Goal: Information Seeking & Learning: Learn about a topic

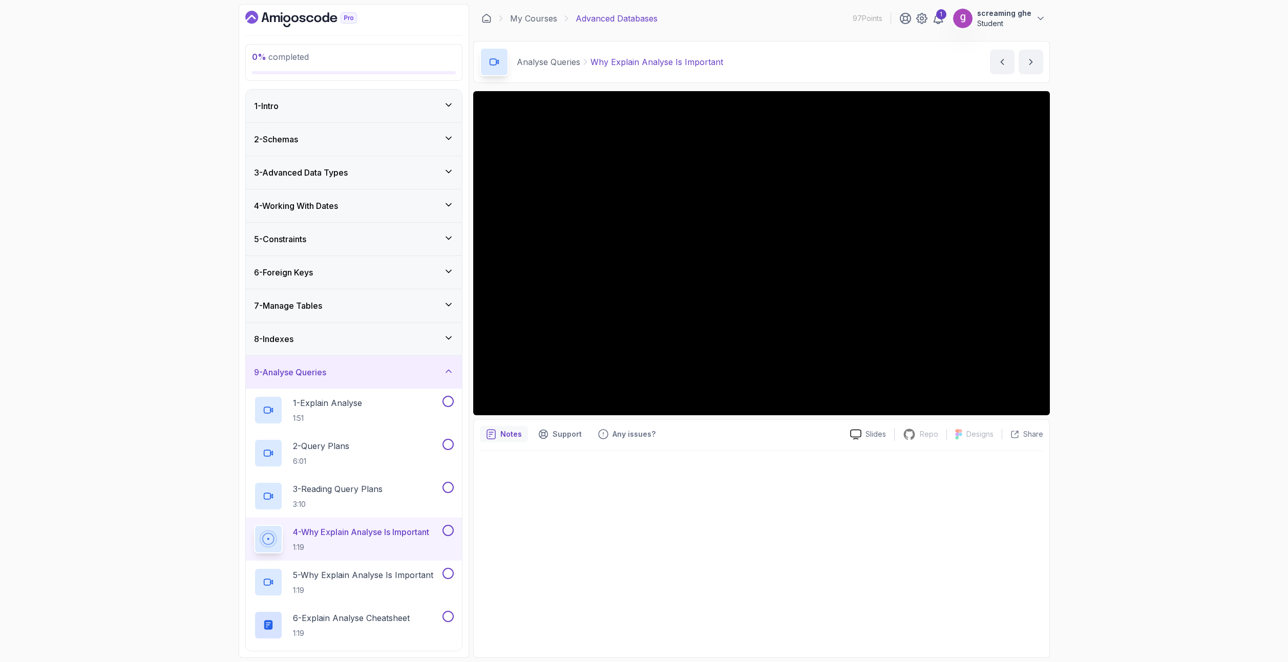
scroll to position [113, 0]
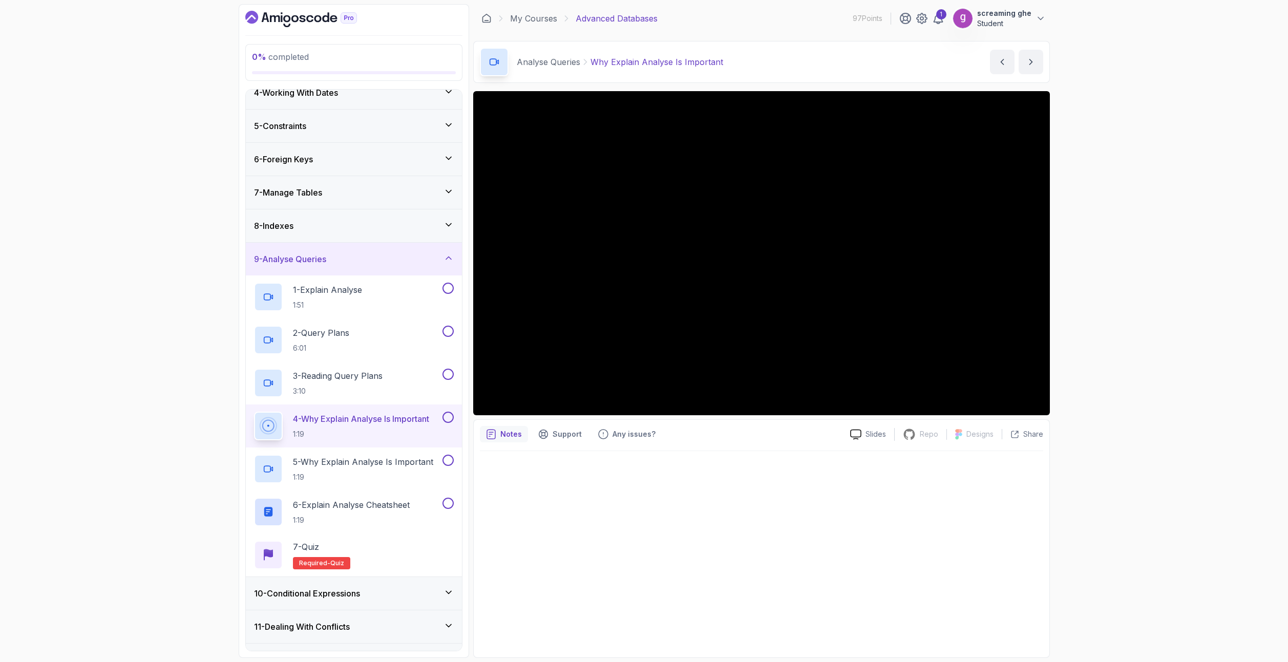
click at [19, 424] on div "0 % completed 1 - Intro 2 - Schemas 3 - Advanced Data Types 4 - Working With Da…" at bounding box center [644, 331] width 1288 height 662
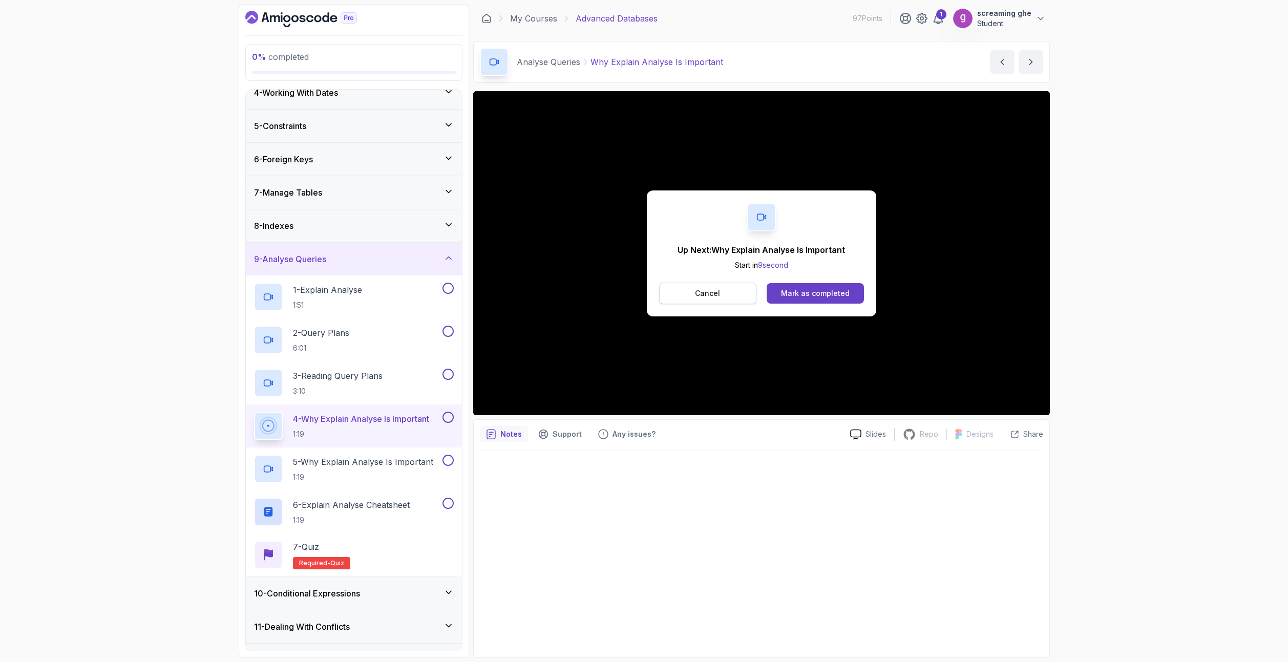
click at [703, 299] on button "Cancel" at bounding box center [708, 294] width 98 height 22
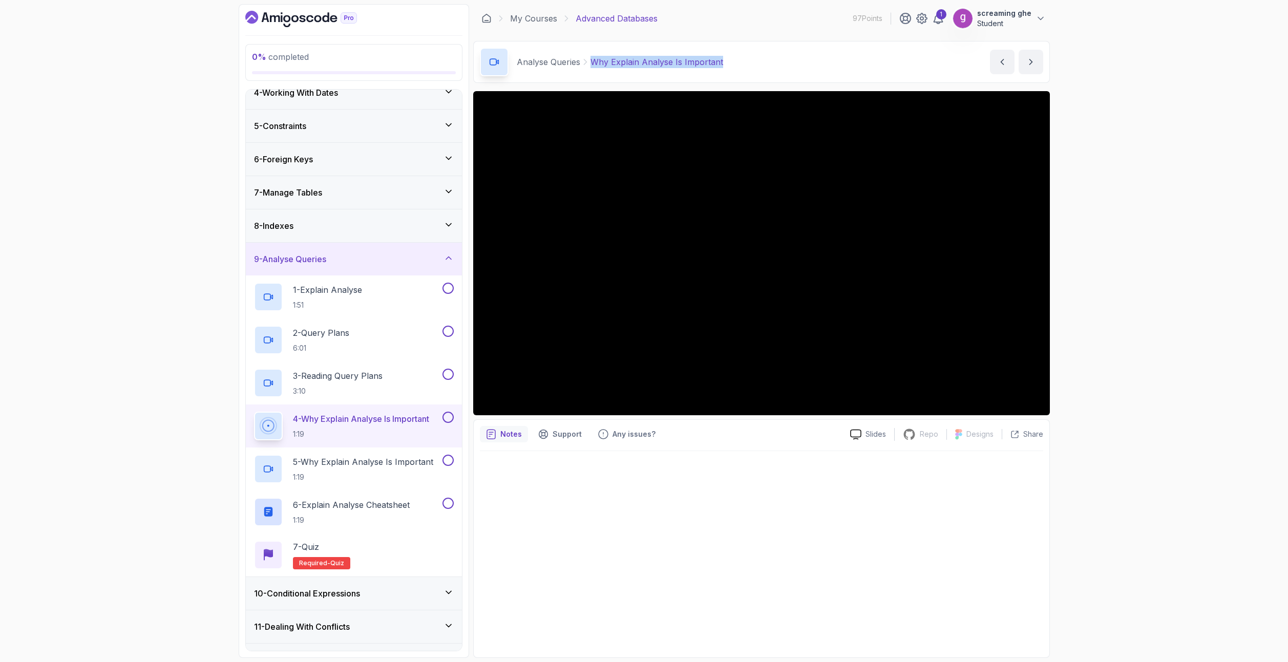
drag, startPoint x: 744, startPoint y: 60, endPoint x: 582, endPoint y: 51, distance: 161.6
click at [582, 51] on div "Analyse Queries Why Explain Analyse Is Important Why Explain Analyse Is Importa…" at bounding box center [761, 62] width 577 height 42
copy div "Why Explain Analyse Is Important"
click at [791, 594] on div at bounding box center [761, 551] width 563 height 200
drag, startPoint x: 712, startPoint y: 61, endPoint x: 590, endPoint y: 62, distance: 121.4
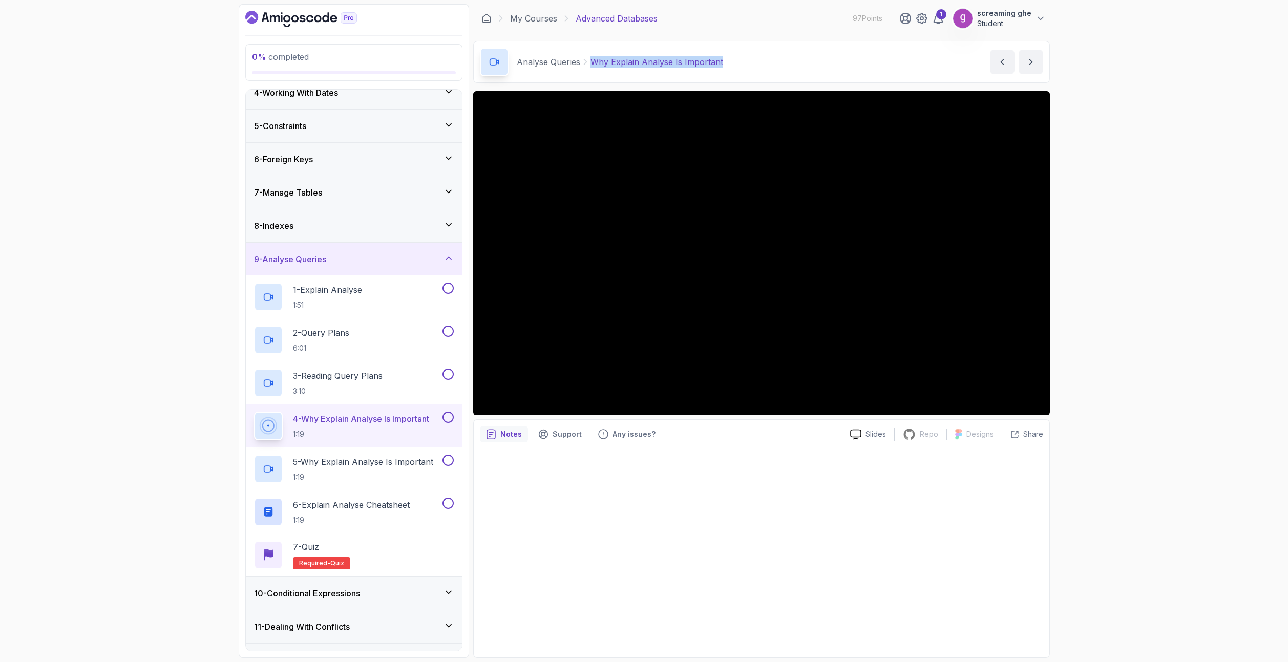
click at [590, 62] on div "Analyse Queries Why Explain Analyse Is Important Why Explain Analyse Is Importa…" at bounding box center [761, 62] width 577 height 42
copy p "Why Explain Analyse Is Important"
click at [310, 454] on div "5 - Why Explain Analyse Is Important 1:19" at bounding box center [354, 469] width 216 height 43
click at [371, 473] on p "1:19" at bounding box center [363, 477] width 140 height 10
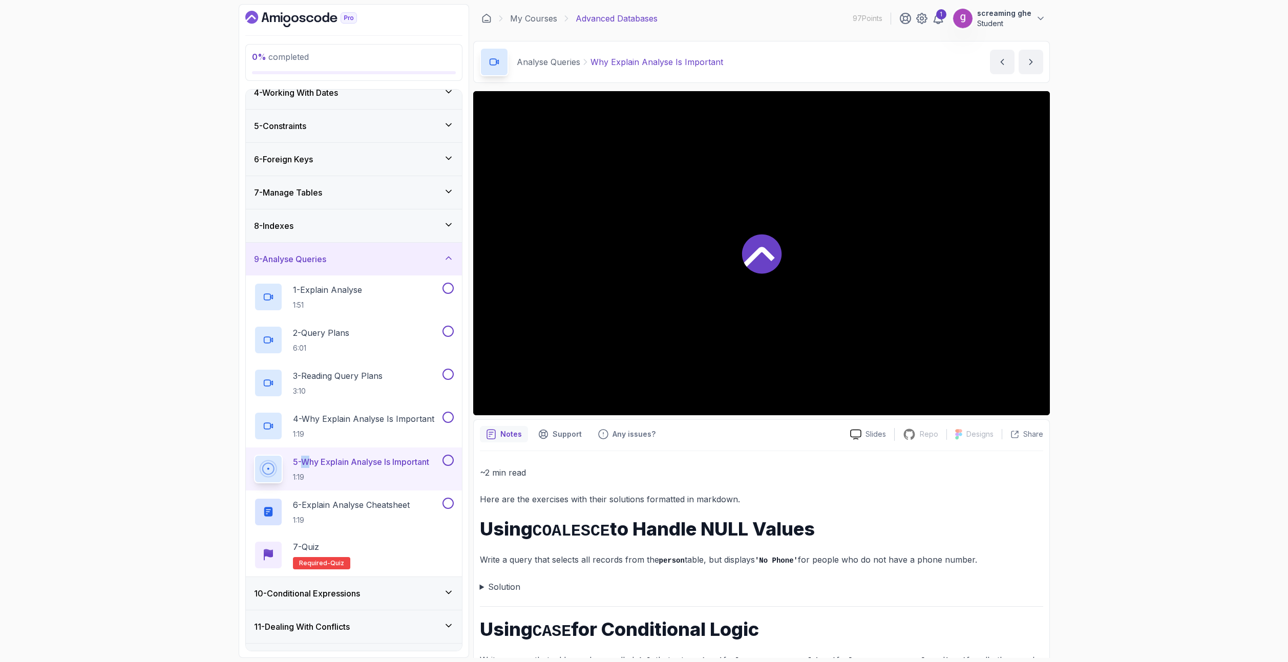
click at [372, 466] on p "5 - Why Explain Analyse Is Important" at bounding box center [361, 462] width 136 height 12
click at [488, 588] on summary "Solution" at bounding box center [761, 587] width 563 height 14
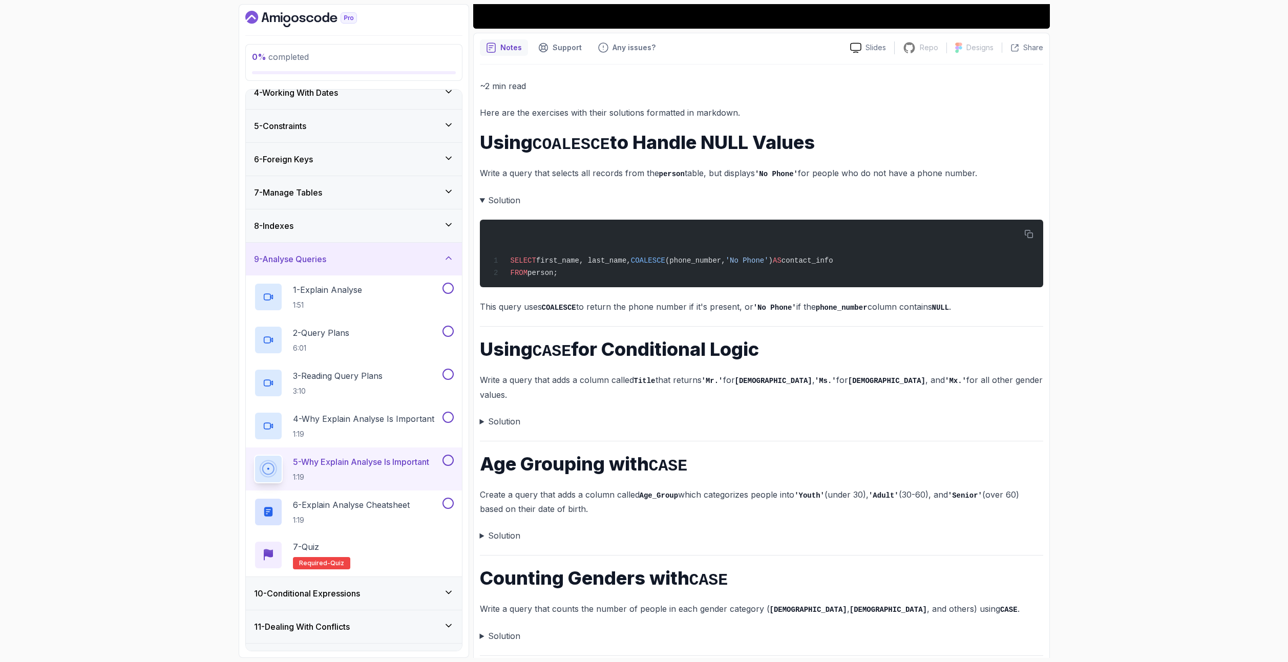
scroll to position [388, 0]
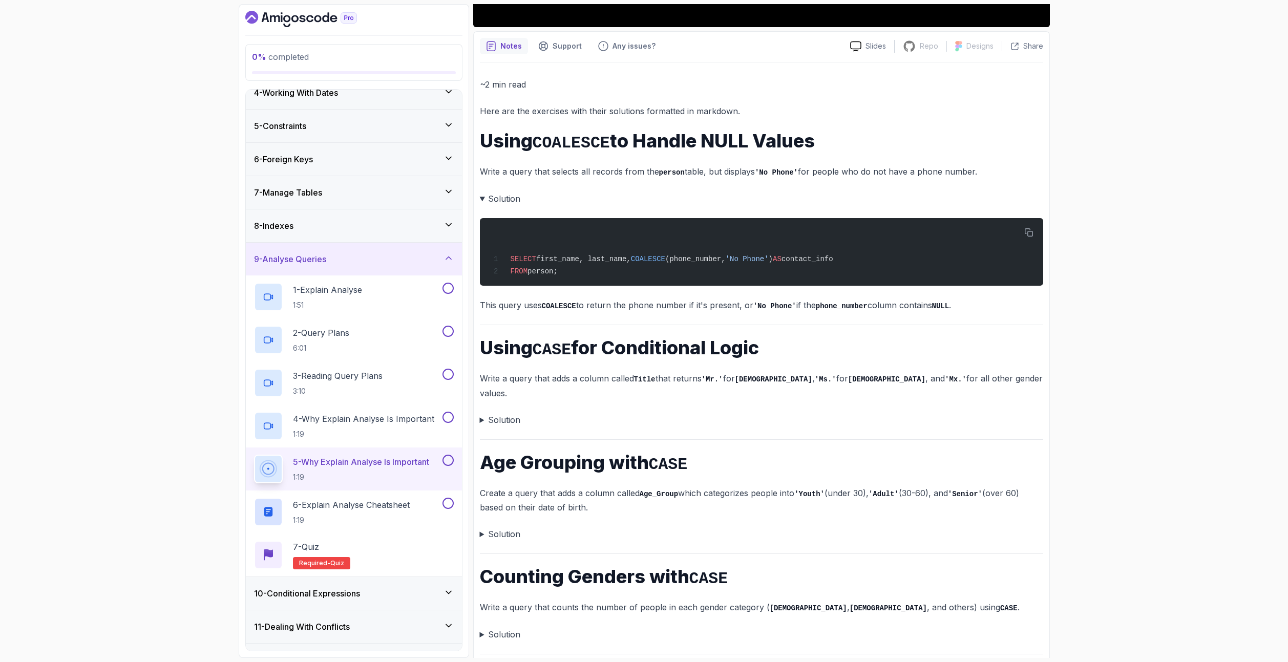
click at [480, 413] on summary "Solution" at bounding box center [761, 420] width 563 height 14
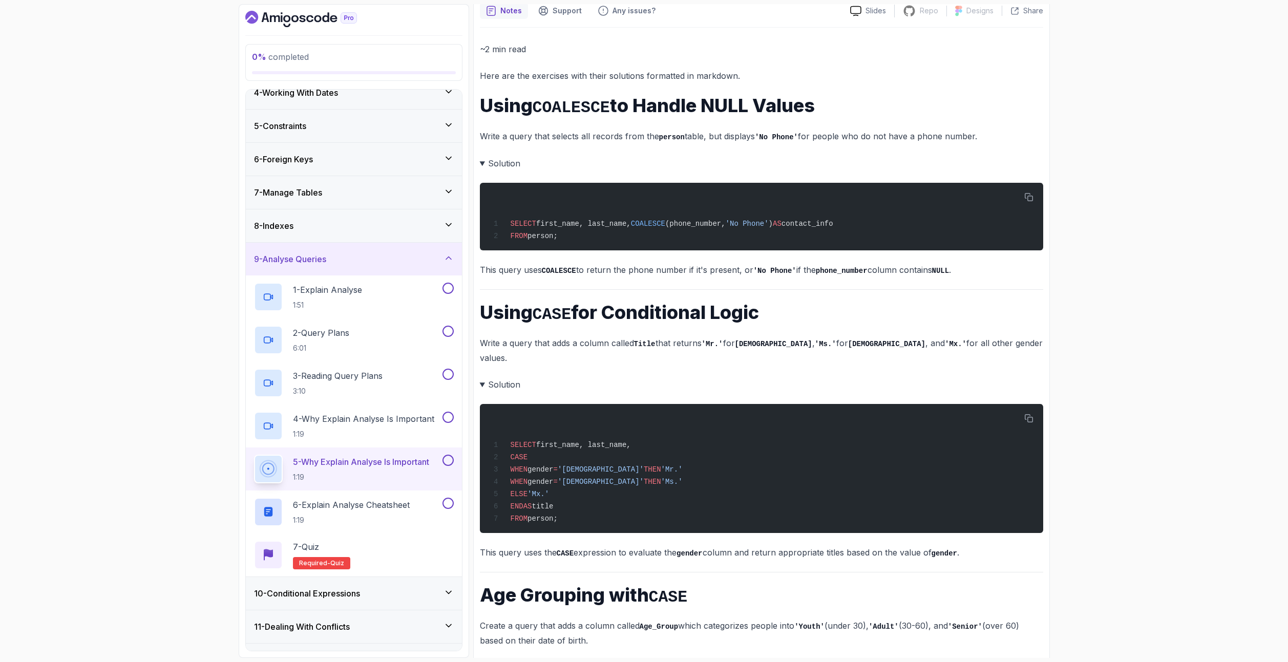
scroll to position [560, 0]
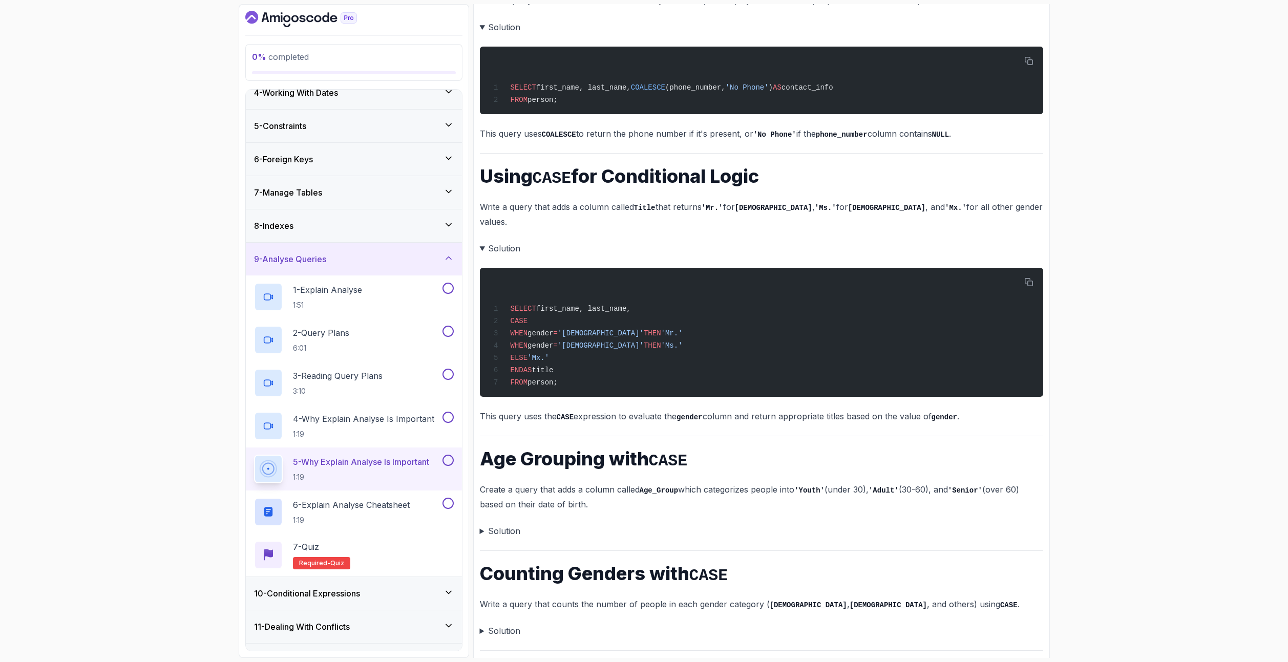
click at [480, 524] on summary "Solution" at bounding box center [761, 531] width 563 height 14
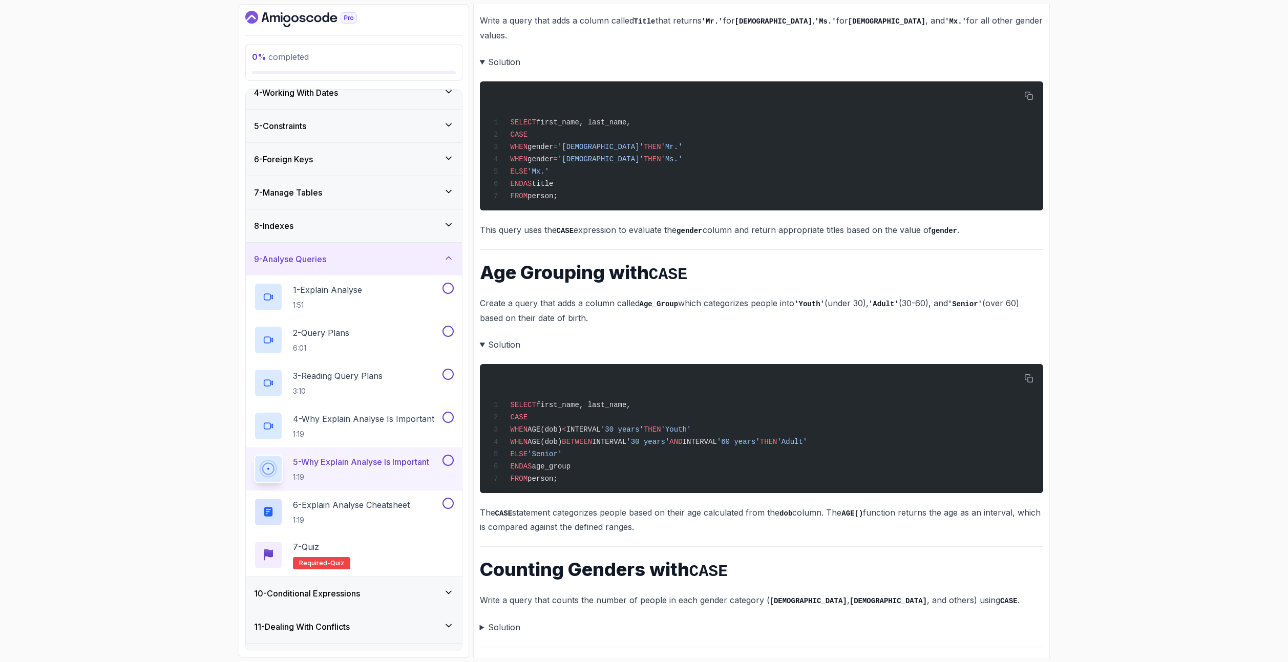
scroll to position [746, 0]
click at [480, 620] on summary "Solution" at bounding box center [761, 627] width 563 height 14
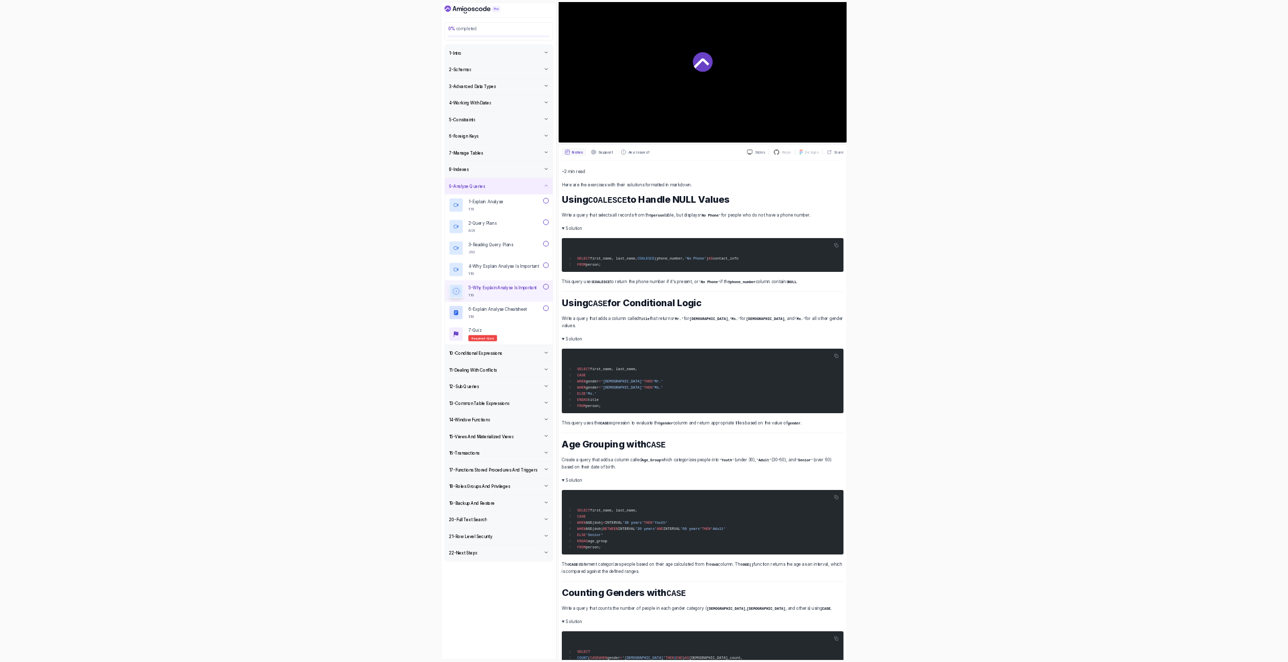
scroll to position [0, 0]
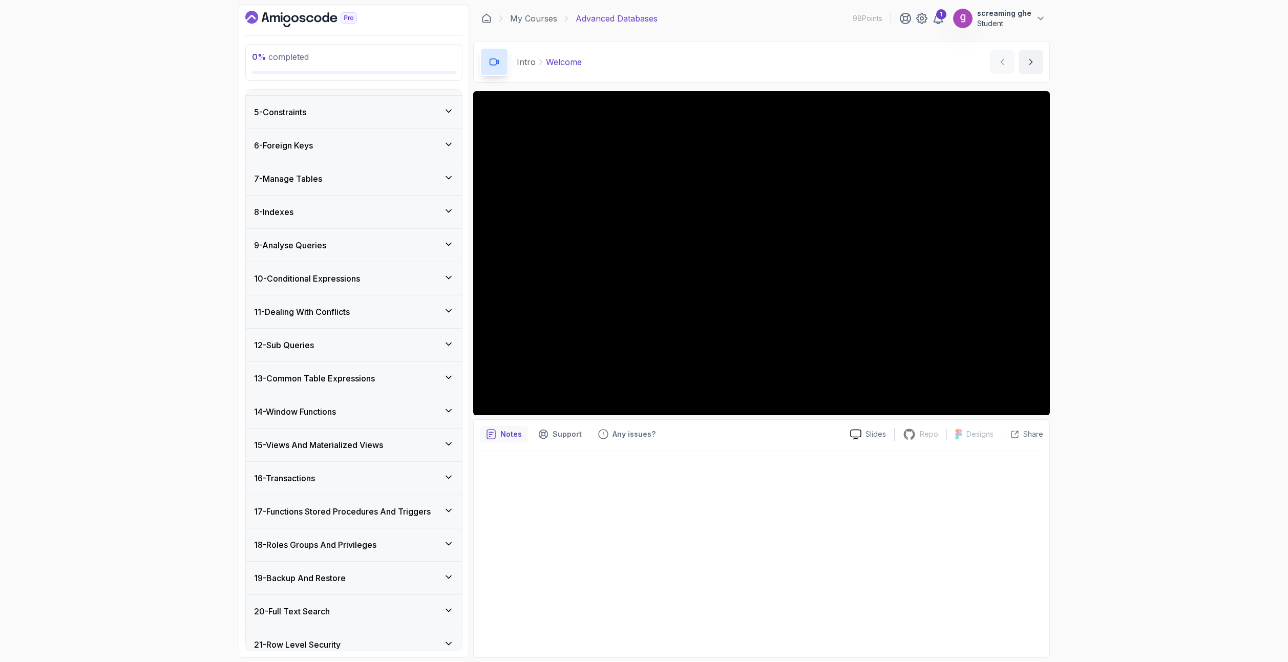
scroll to position [300, 0]
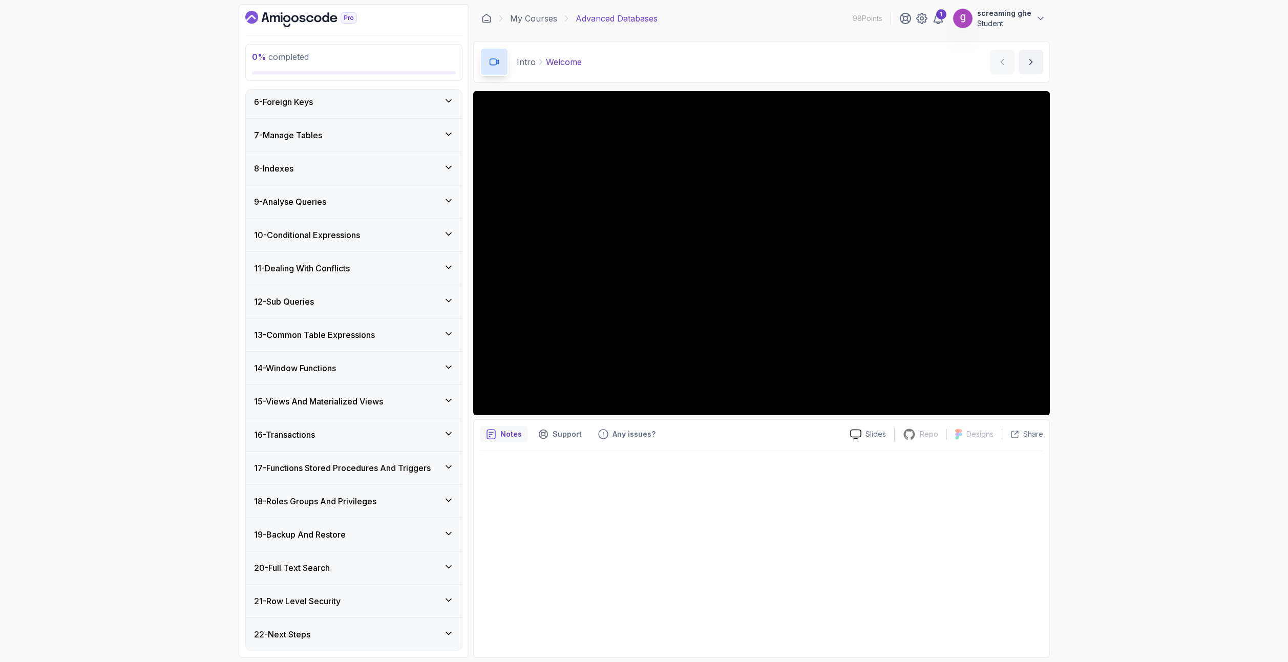
click at [326, 204] on h3 "9 - Analyse Queries" at bounding box center [290, 202] width 72 height 12
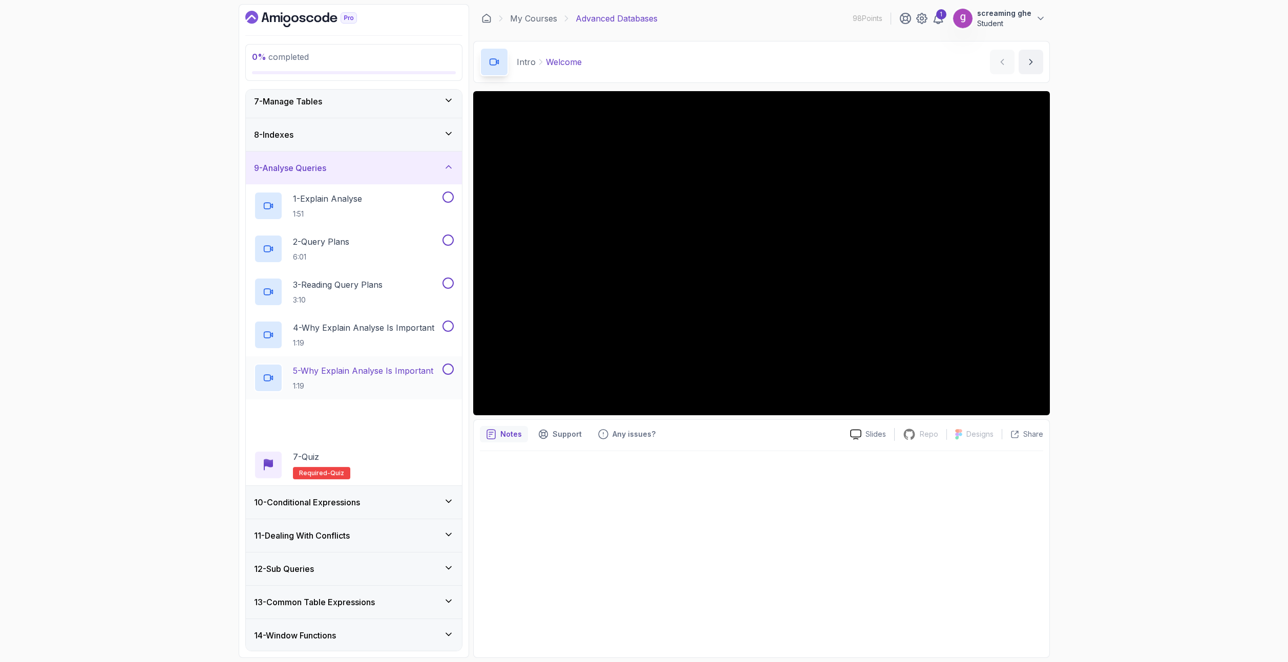
scroll to position [222, 0]
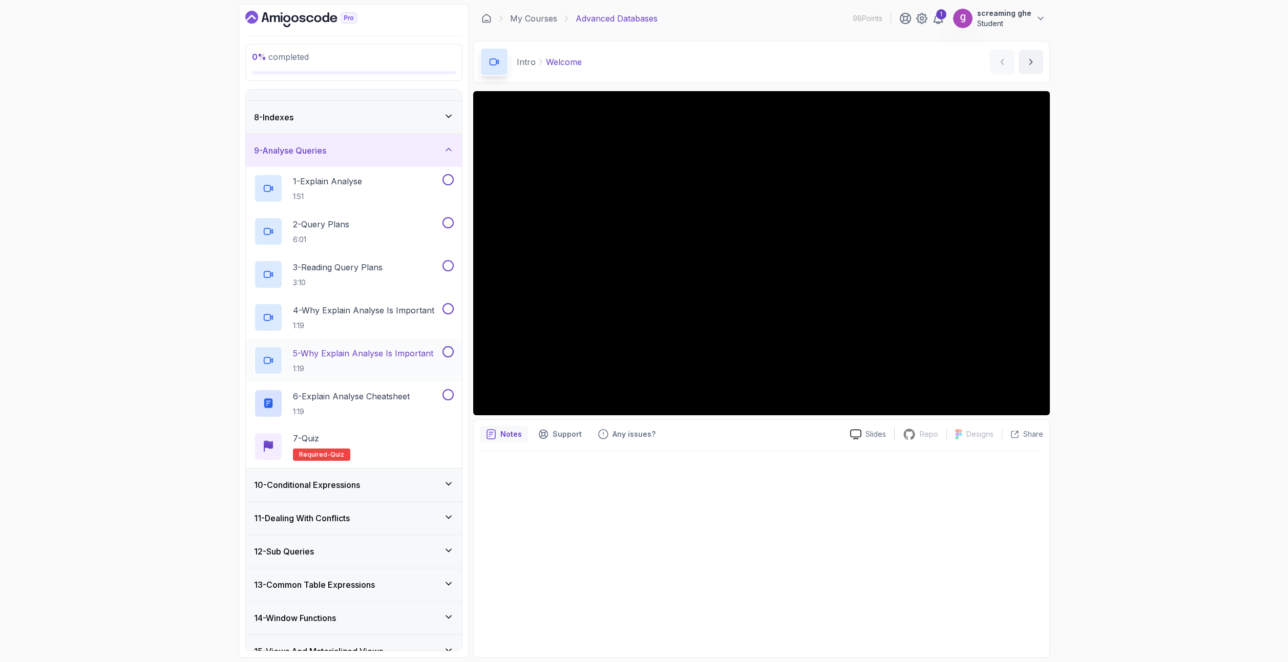
click at [356, 355] on p "5 - Why Explain Analyse Is Important" at bounding box center [363, 353] width 140 height 12
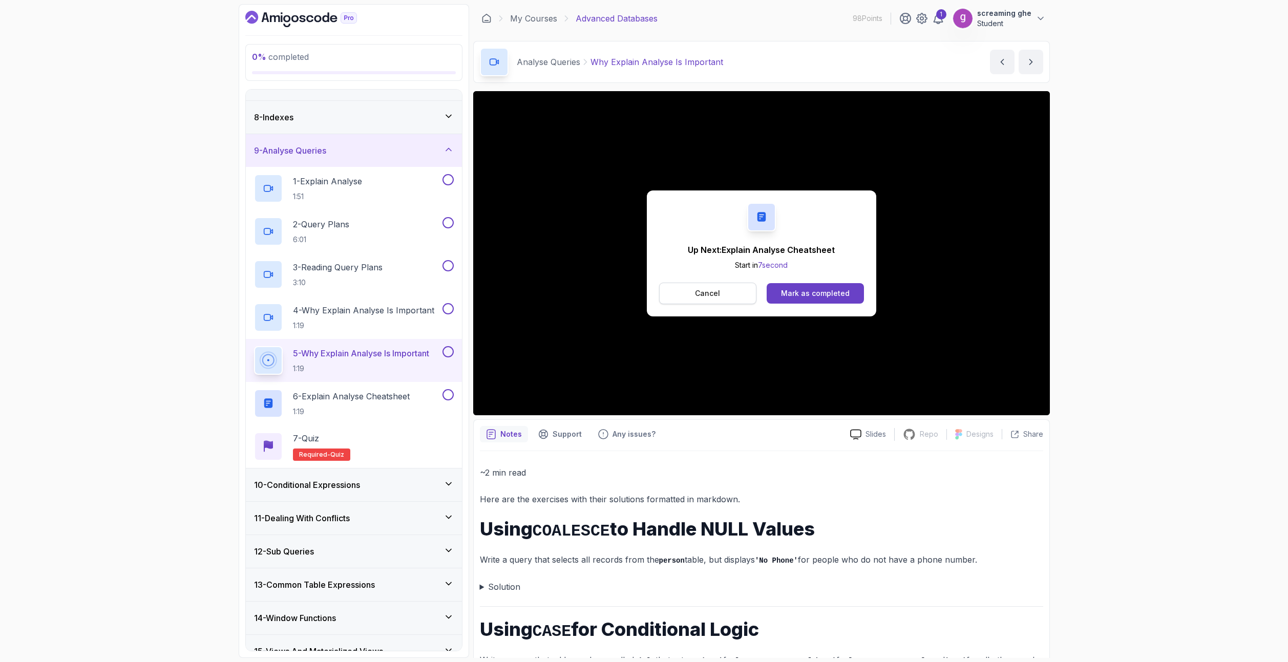
click at [721, 295] on button "Cancel" at bounding box center [708, 294] width 98 height 22
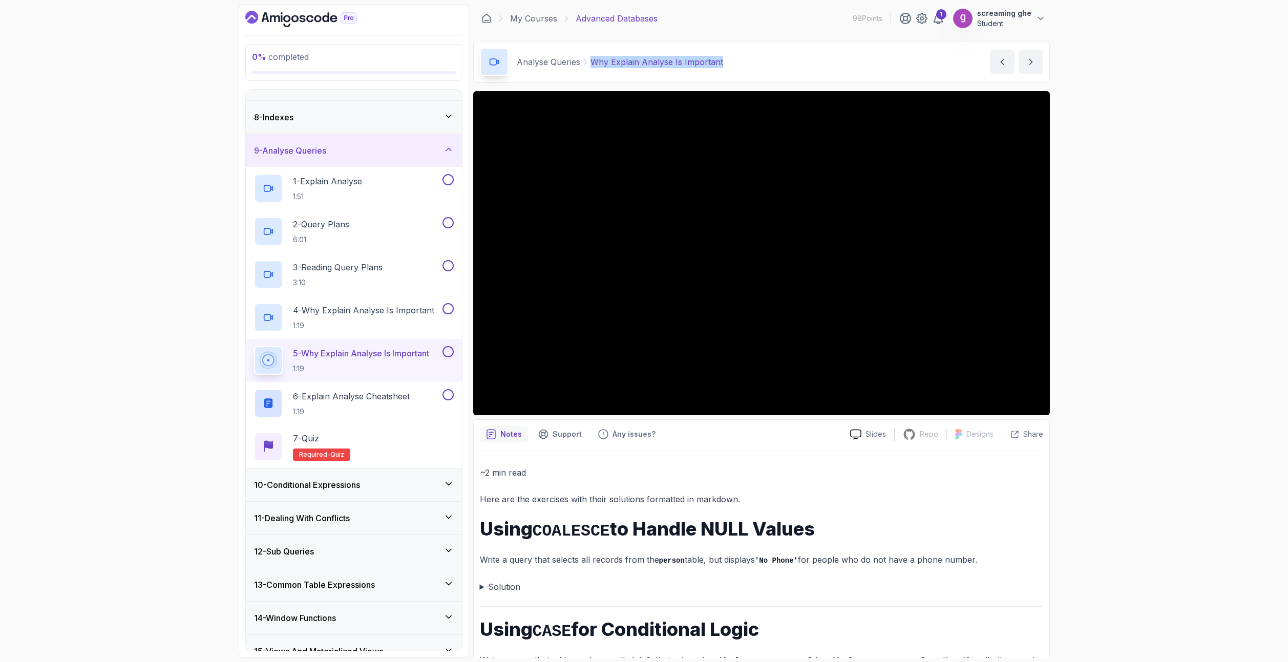
drag, startPoint x: 749, startPoint y: 62, endPoint x: 592, endPoint y: 57, distance: 157.3
click at [592, 57] on div "Analyse Queries Why Explain Analyse Is Important Why Explain Analyse Is Importa…" at bounding box center [761, 62] width 577 height 42
copy p "Why Explain Analyse Is Important"
click at [378, 405] on h2 "6 - Explain Analyse Cheatsheet 1:19" at bounding box center [351, 403] width 117 height 27
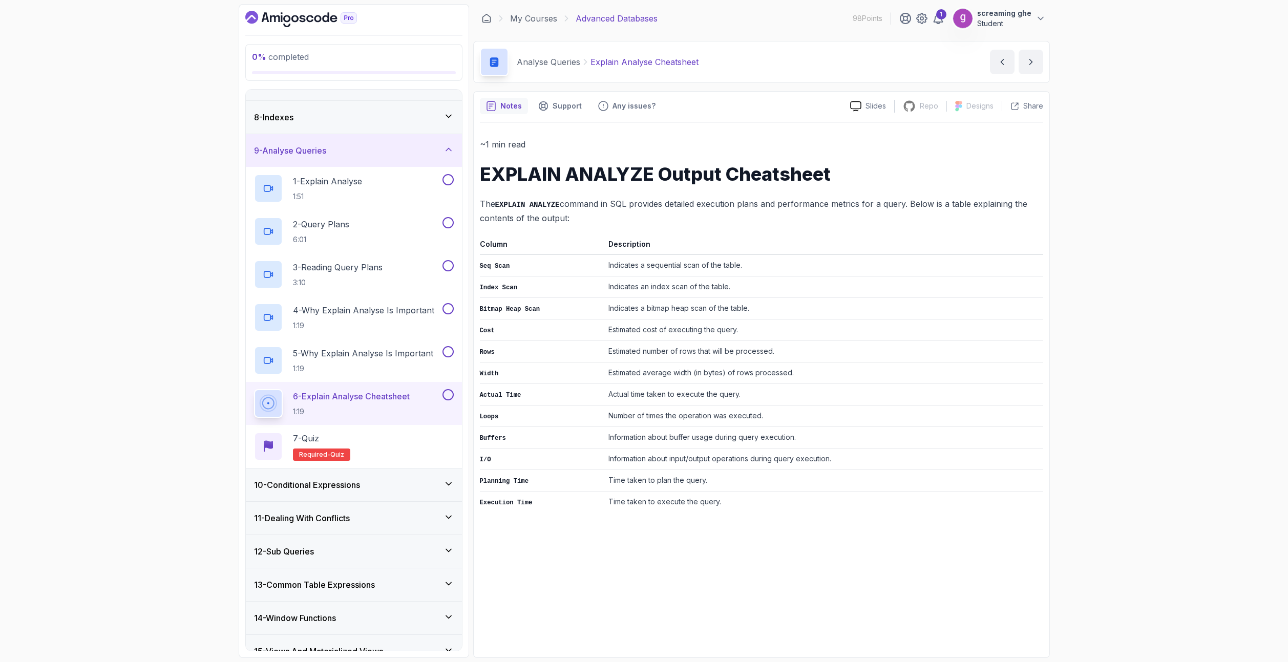
click at [369, 493] on div "10 - Conditional Expressions" at bounding box center [354, 485] width 216 height 33
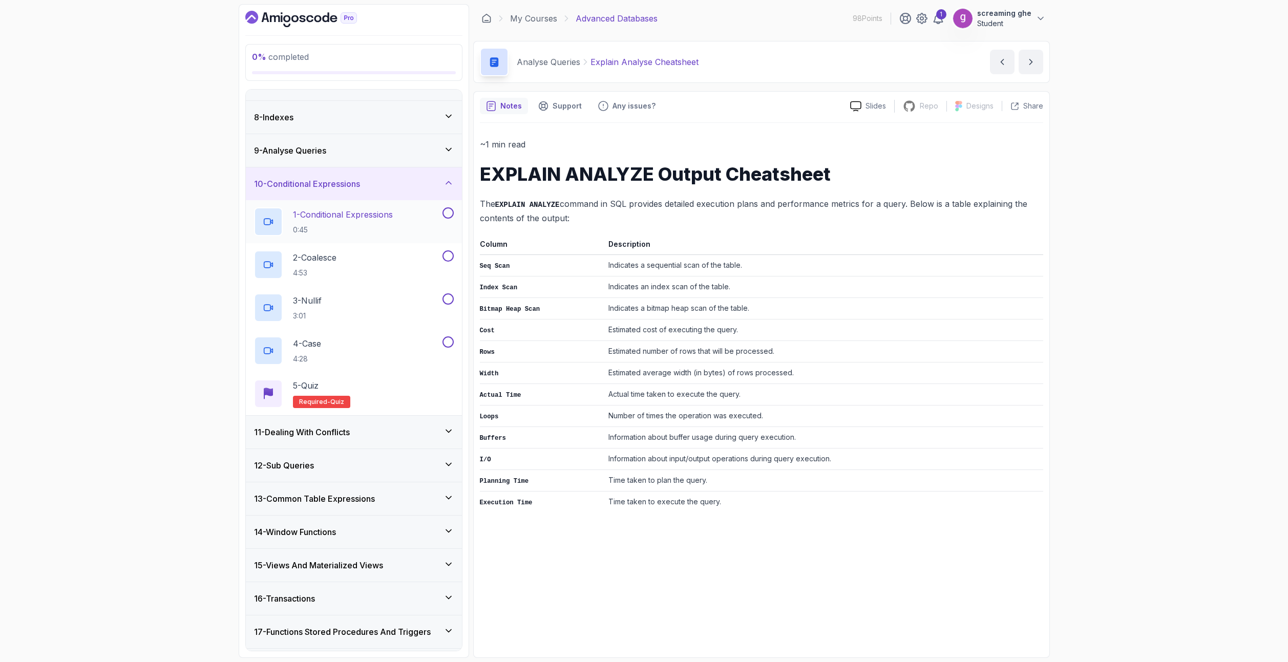
click at [352, 231] on p "0:45" at bounding box center [343, 230] width 100 height 10
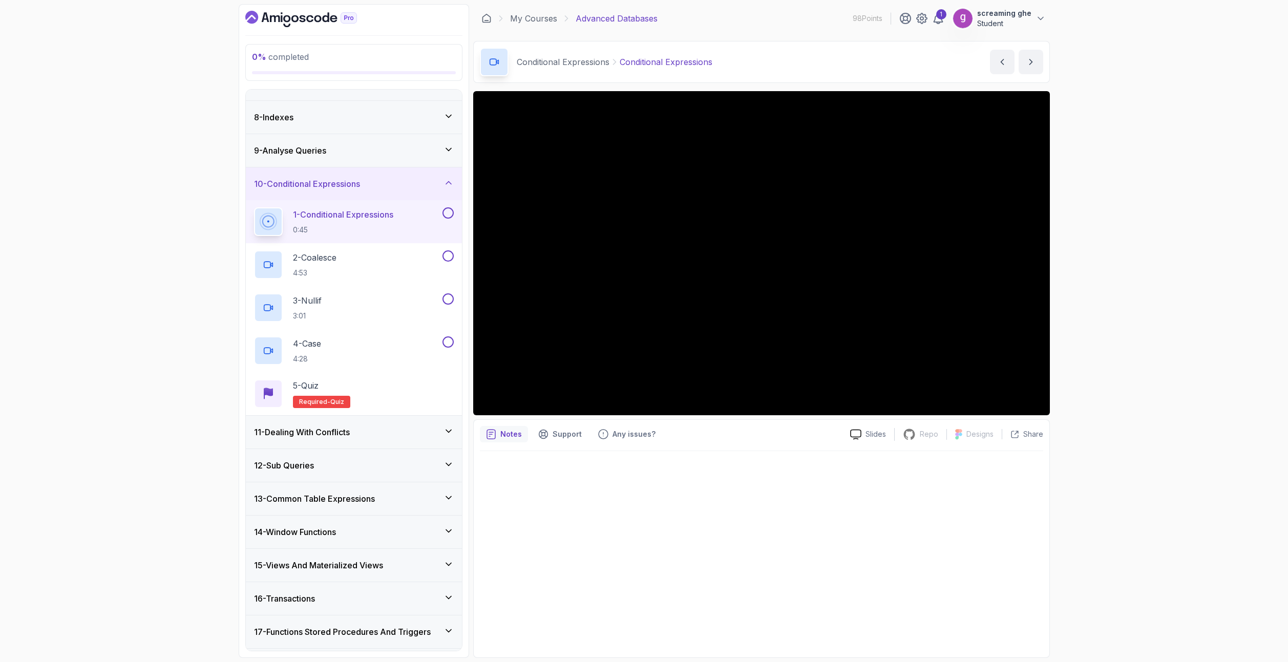
click at [1091, 475] on div "0 % completed 1 - Intro 2 - Schemas 3 - Advanced Data Types 4 - Working With Da…" at bounding box center [644, 331] width 1288 height 662
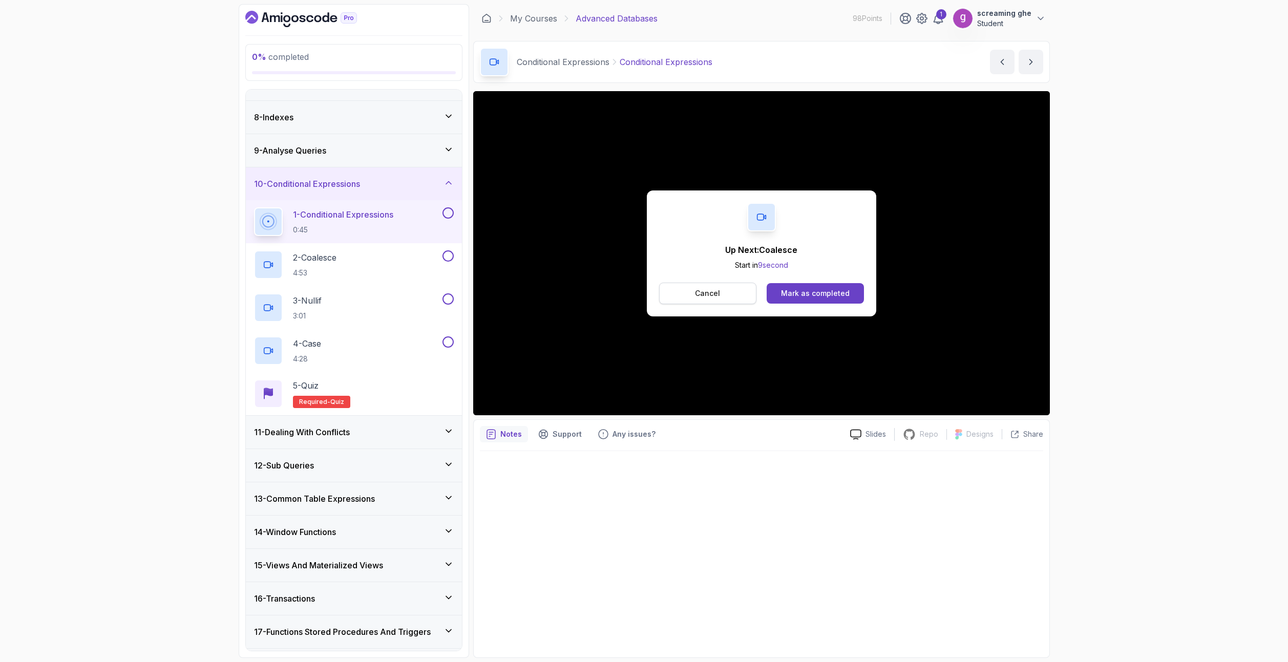
click at [727, 298] on button "Cancel" at bounding box center [708, 294] width 98 height 22
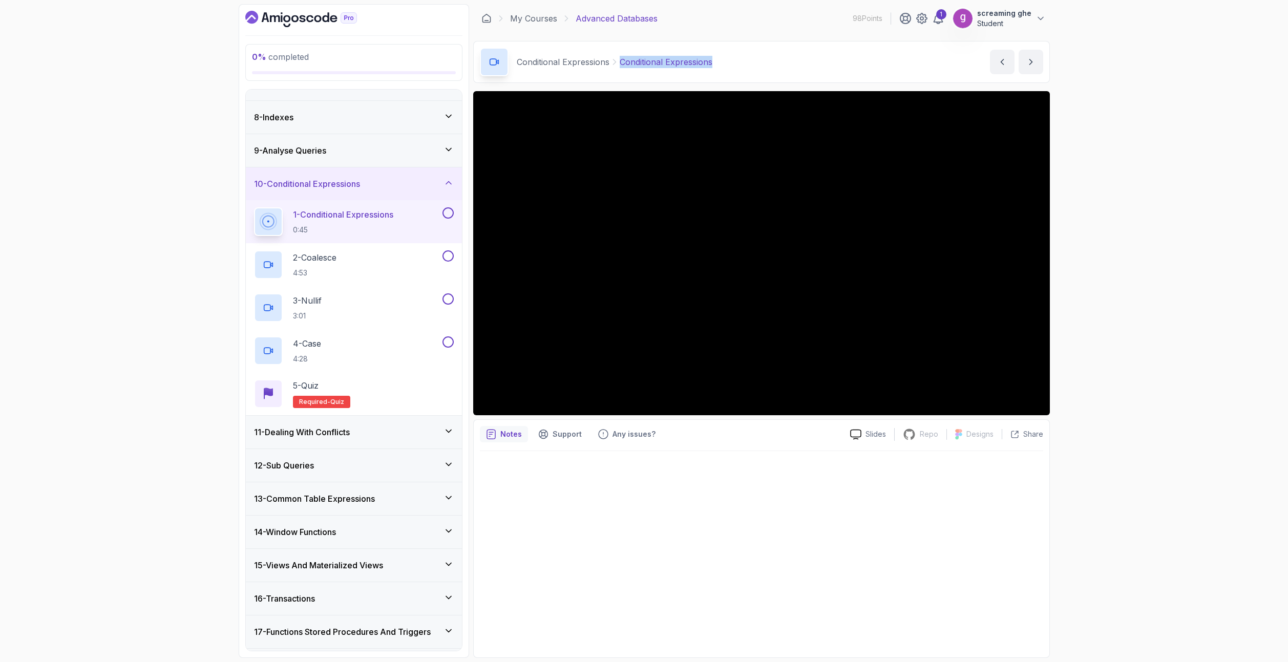
drag, startPoint x: 701, startPoint y: 59, endPoint x: 621, endPoint y: 59, distance: 79.9
click at [621, 59] on div "Conditional Expressions Conditional Expressions Conditional Expressions by [PER…" at bounding box center [761, 62] width 577 height 42
copy p "Conditional Expressions"
click at [394, 270] on div "2 - Coalesce 4:53" at bounding box center [347, 264] width 186 height 29
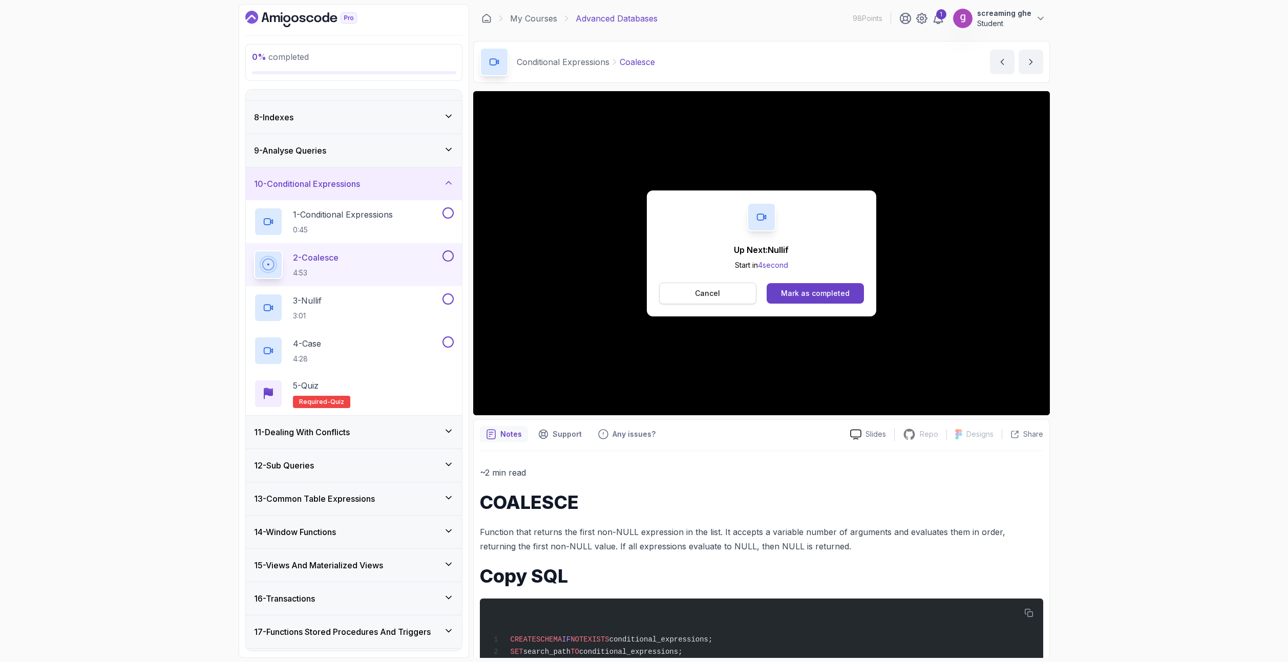
click at [693, 293] on button "Cancel" at bounding box center [708, 294] width 98 height 22
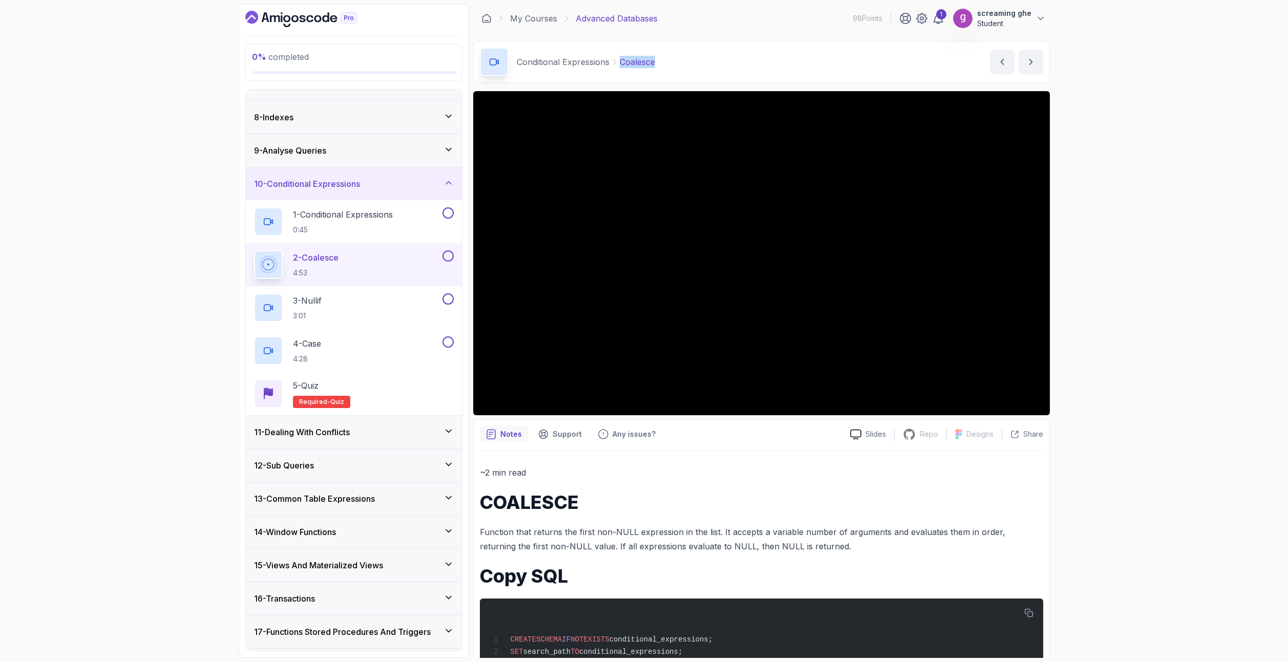
drag, startPoint x: 684, startPoint y: 64, endPoint x: 621, endPoint y: 58, distance: 63.8
click at [621, 58] on div "Conditional Expressions Coalesce Coalesce by [PERSON_NAME]" at bounding box center [761, 62] width 577 height 42
copy p "Coalesce"
click at [1125, 518] on div "0 % completed 1 - Intro 2 - Schemas 3 - Advanced Data Types 4 - Working With Da…" at bounding box center [644, 331] width 1288 height 662
click at [346, 304] on div "3 - Nullif 3:01" at bounding box center [347, 307] width 186 height 29
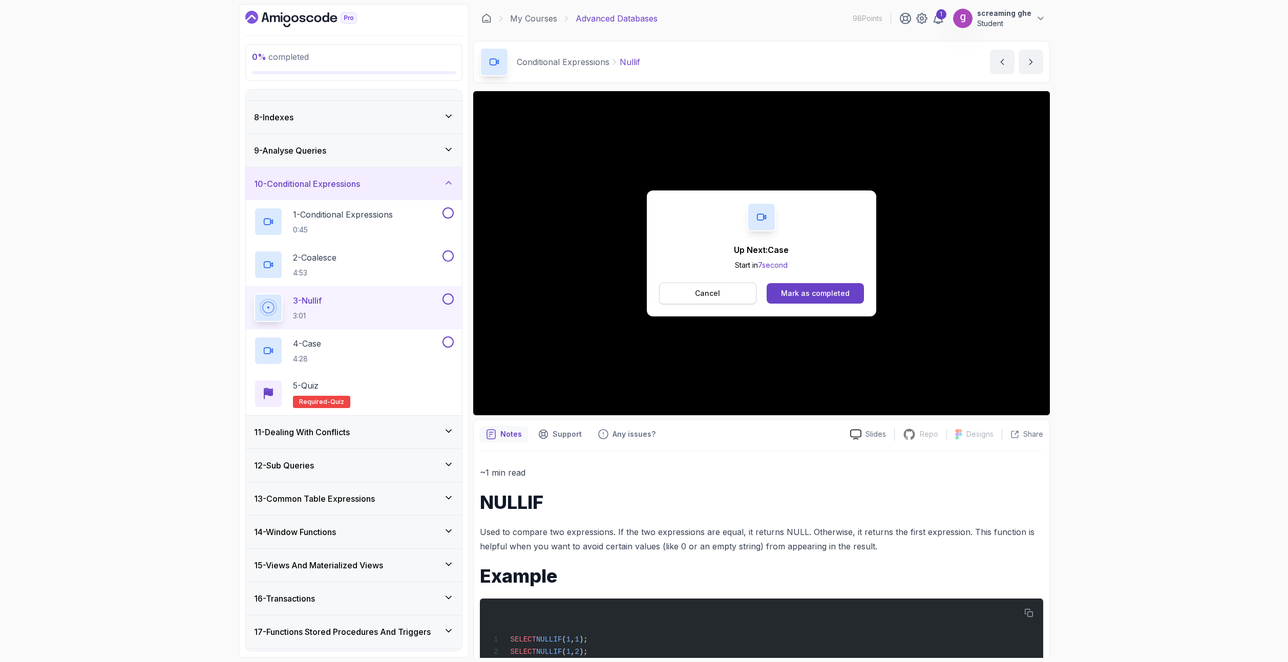
click at [723, 293] on button "Cancel" at bounding box center [708, 294] width 98 height 22
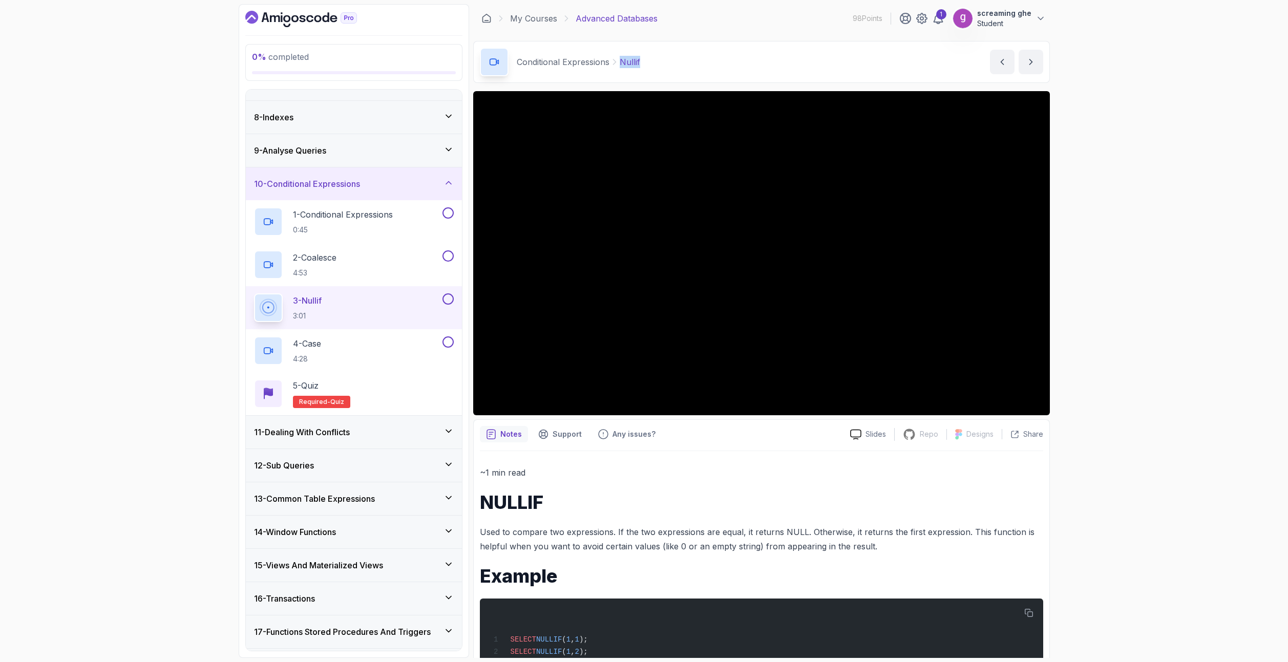
drag, startPoint x: 663, startPoint y: 61, endPoint x: 621, endPoint y: 59, distance: 42.6
click at [621, 59] on div "Conditional Expressions Nullif Nullif by [PERSON_NAME]" at bounding box center [761, 62] width 577 height 42
copy p "Nullif"
click at [316, 347] on p "4 - Case" at bounding box center [307, 343] width 28 height 12
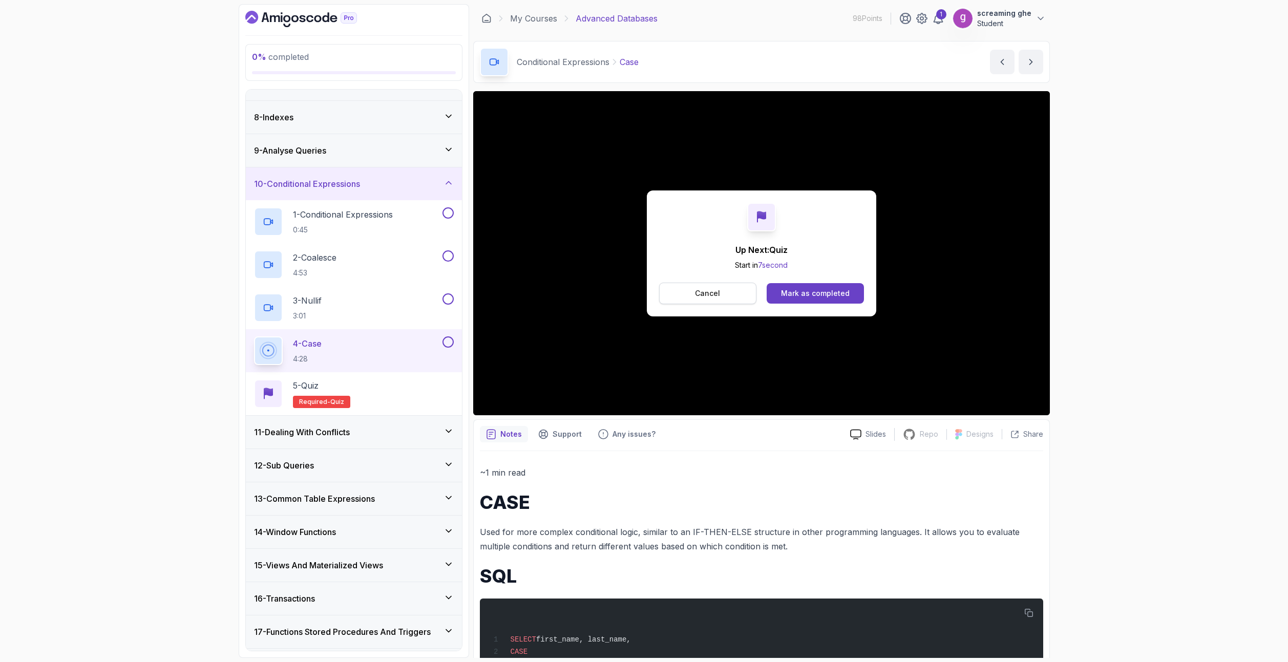
click at [739, 288] on button "Cancel" at bounding box center [708, 294] width 98 height 22
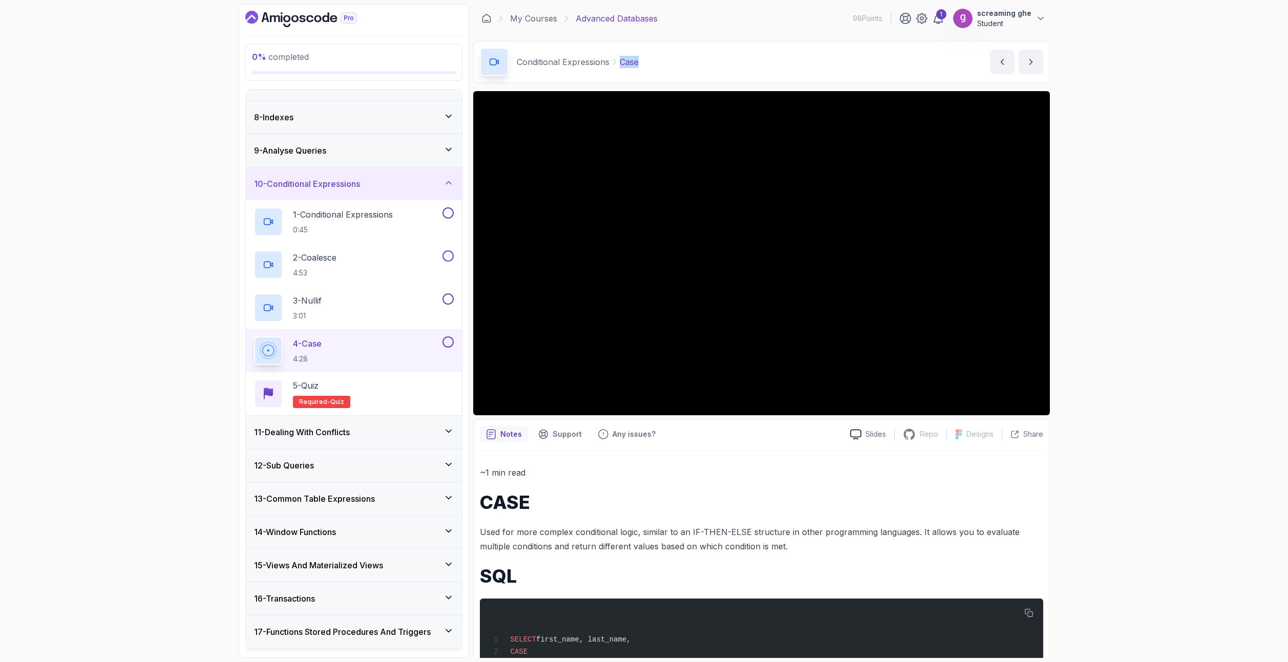
copy p "Case"
drag, startPoint x: 660, startPoint y: 63, endPoint x: 621, endPoint y: 64, distance: 39.4
click at [621, 64] on div "Conditional Expressions Case Case by [PERSON_NAME]" at bounding box center [761, 62] width 577 height 42
click at [402, 434] on div "11 - Dealing With Conflicts" at bounding box center [354, 432] width 200 height 12
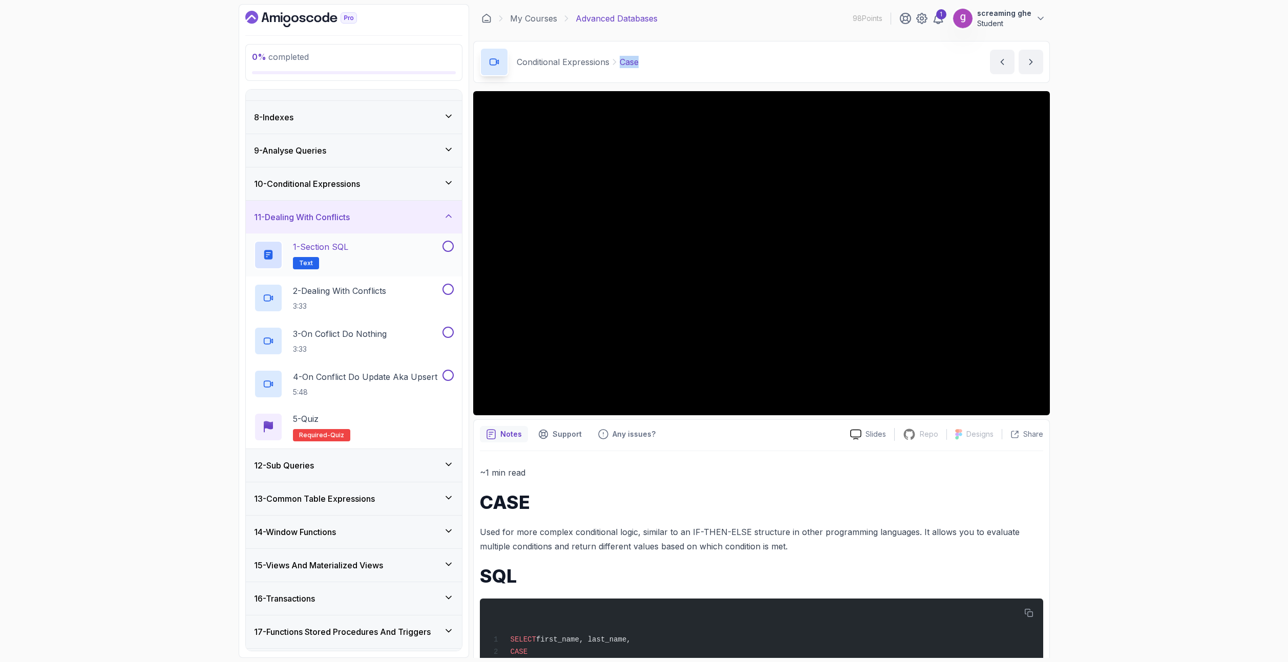
click at [407, 265] on div "1 - Section SQL Text" at bounding box center [347, 255] width 186 height 29
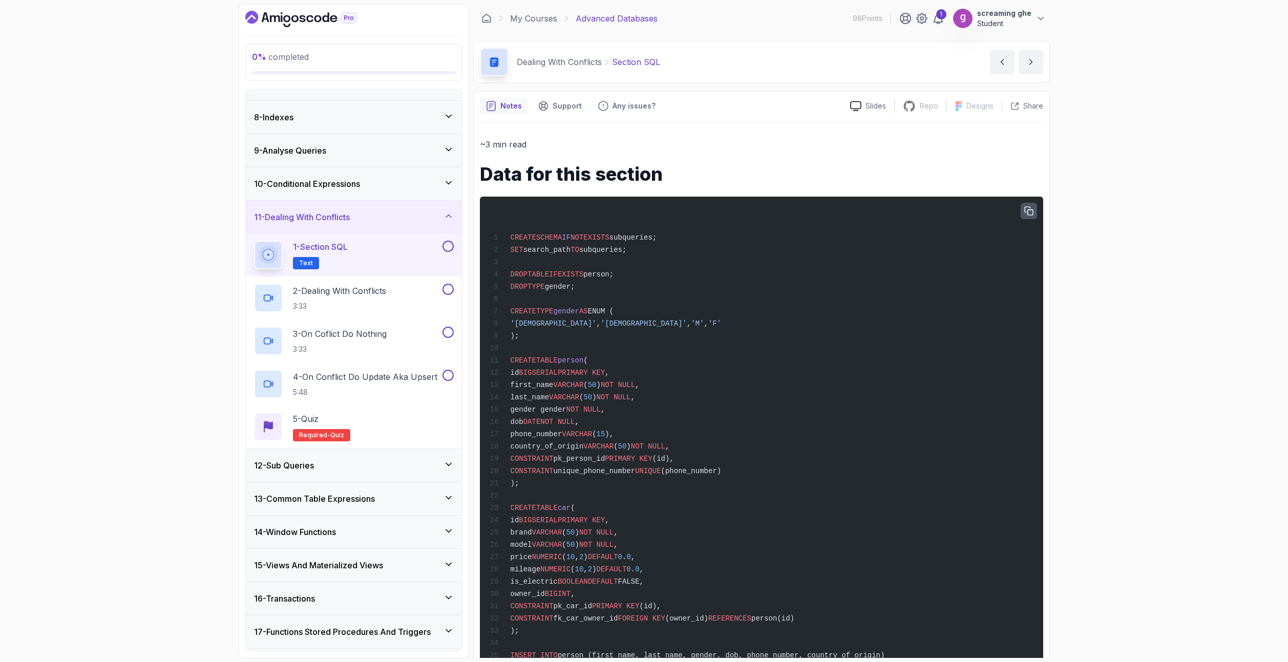
click at [1026, 208] on icon "button" at bounding box center [1028, 210] width 9 height 9
drag, startPoint x: 668, startPoint y: 178, endPoint x: 477, endPoint y: 177, distance: 190.5
click at [477, 177] on div "Notes Support Any issues? Slides Repo Repository not available Designs Design n…" at bounding box center [761, 630] width 577 height 1079
copy h1 "Data for this section"
click at [313, 294] on p "2 - Dealing With Conflicts" at bounding box center [339, 291] width 93 height 12
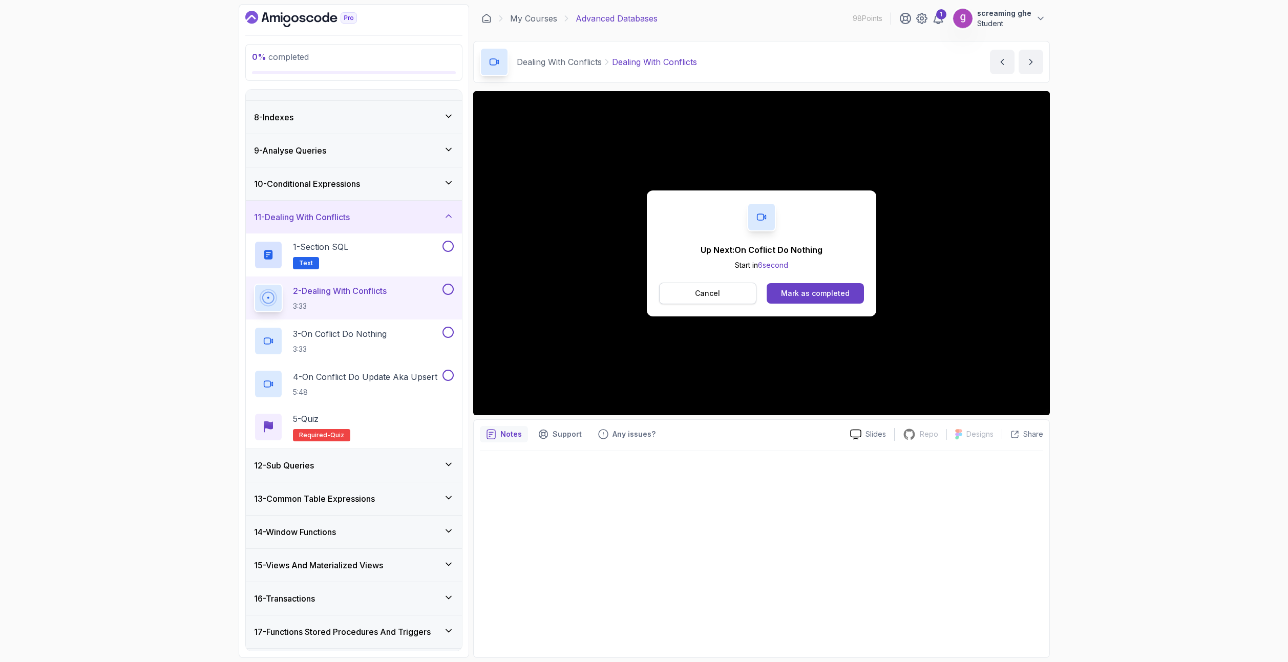
click at [706, 293] on p "Cancel" at bounding box center [707, 293] width 25 height 10
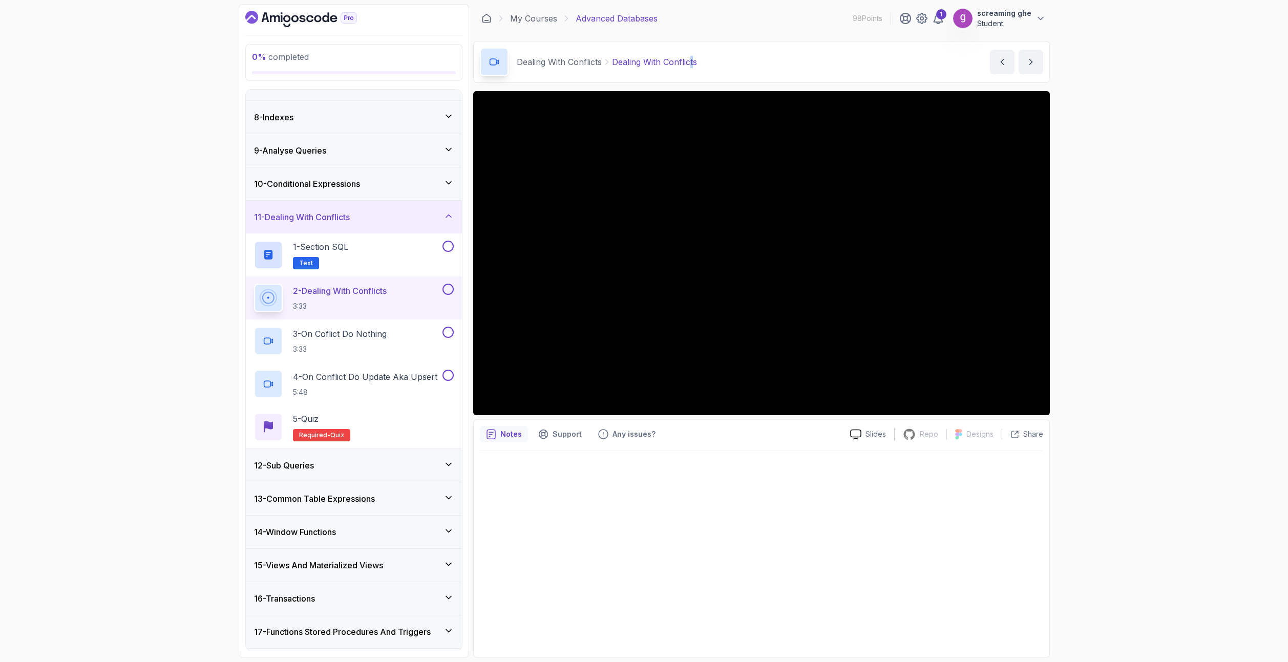
click at [692, 56] on div "Dealing With Conflicts Dealing With Conflicts" at bounding box center [588, 62] width 217 height 29
drag, startPoint x: 705, startPoint y: 62, endPoint x: 610, endPoint y: 64, distance: 94.8
click at [610, 64] on div "Dealing With Conflicts Dealing With Conflicts Dealing With Conflicts by [PERSON…" at bounding box center [761, 62] width 577 height 42
copy p "Dealing With Conflicts"
click at [728, 607] on div at bounding box center [761, 551] width 563 height 200
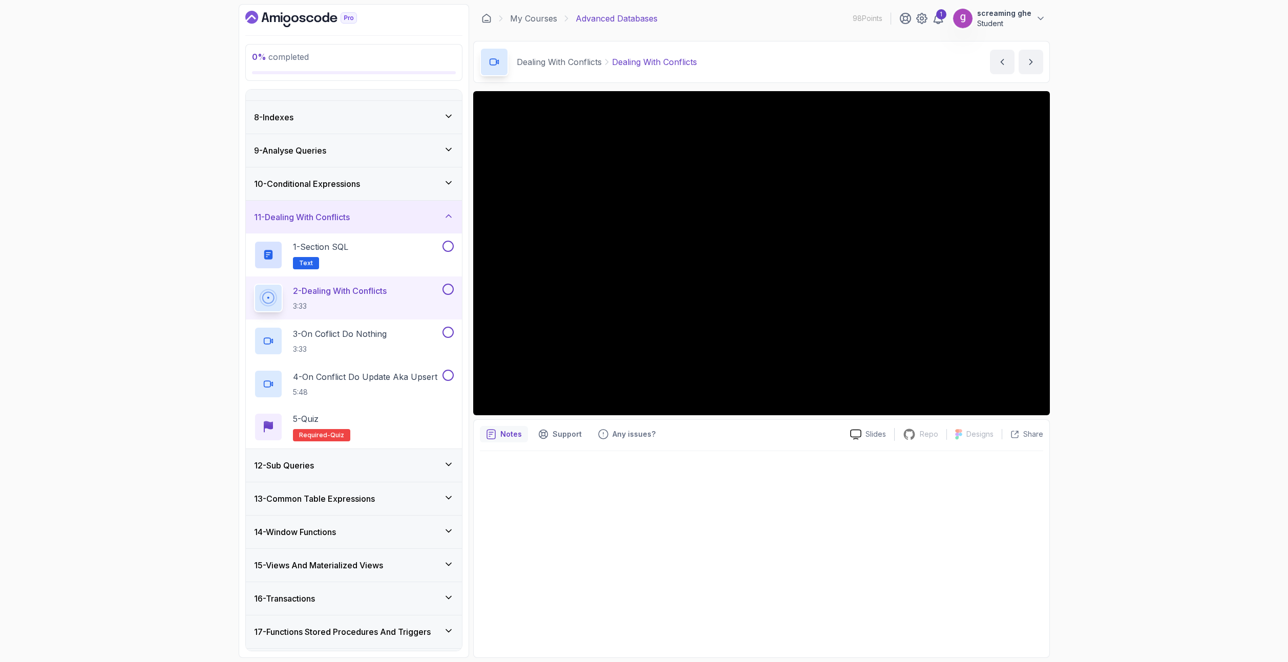
click at [1171, 499] on div "0 % completed 1 - Intro 2 - Schemas 3 - Advanced Data Types 4 - Working With Da…" at bounding box center [644, 331] width 1288 height 662
click at [368, 300] on h2 "2 - Dealing With Conflicts 3:33" at bounding box center [340, 298] width 94 height 27
click at [363, 337] on p "3 - On Coflict Do Nothing" at bounding box center [340, 334] width 94 height 12
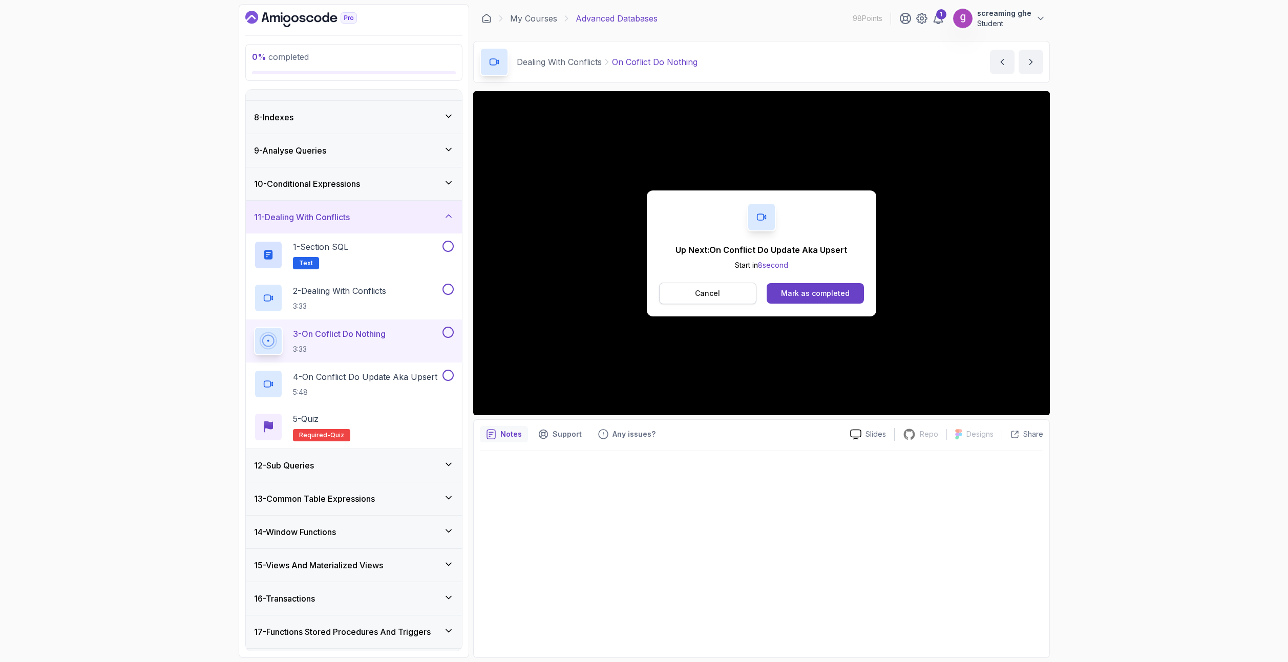
click at [713, 301] on button "Cancel" at bounding box center [708, 294] width 98 height 22
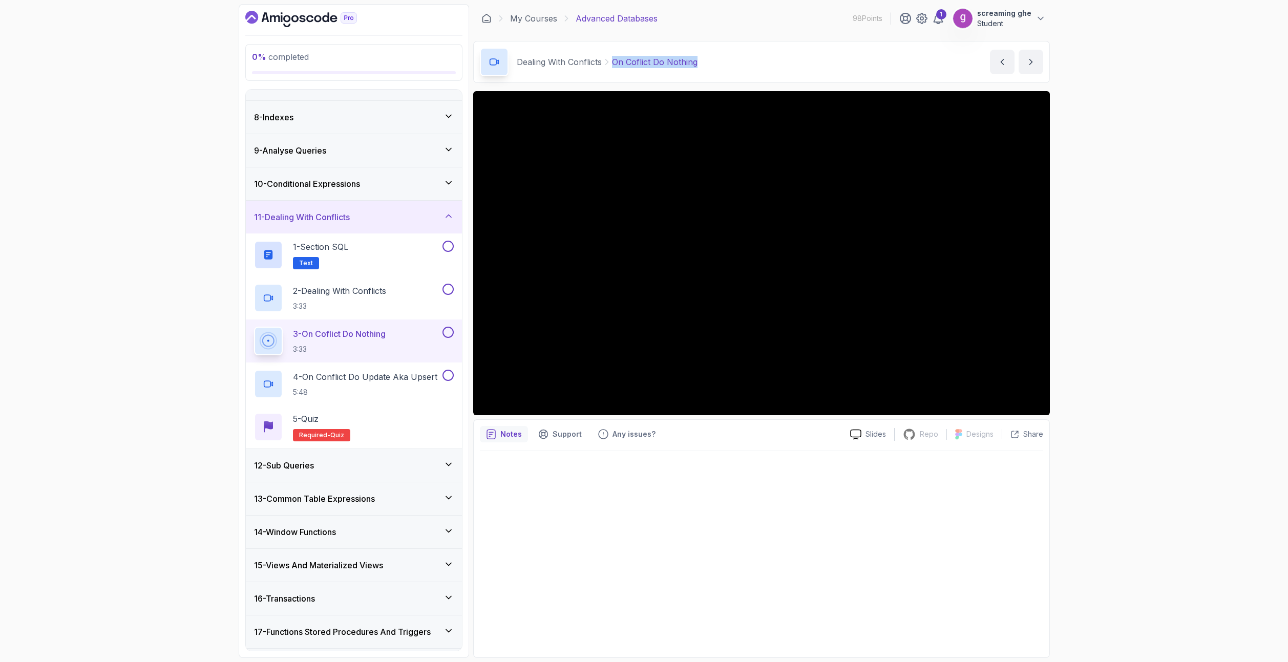
drag, startPoint x: 708, startPoint y: 57, endPoint x: 612, endPoint y: 62, distance: 95.9
click at [612, 62] on div "Dealing With Conflicts On Coflict Do Nothing On Coflict Do Nothing by [PERSON_N…" at bounding box center [761, 62] width 577 height 42
copy p "On Coflict Do Nothing"
click at [389, 386] on h2 "4 - On Conflict Do Update Aka Upsert 5:48" at bounding box center [365, 384] width 144 height 27
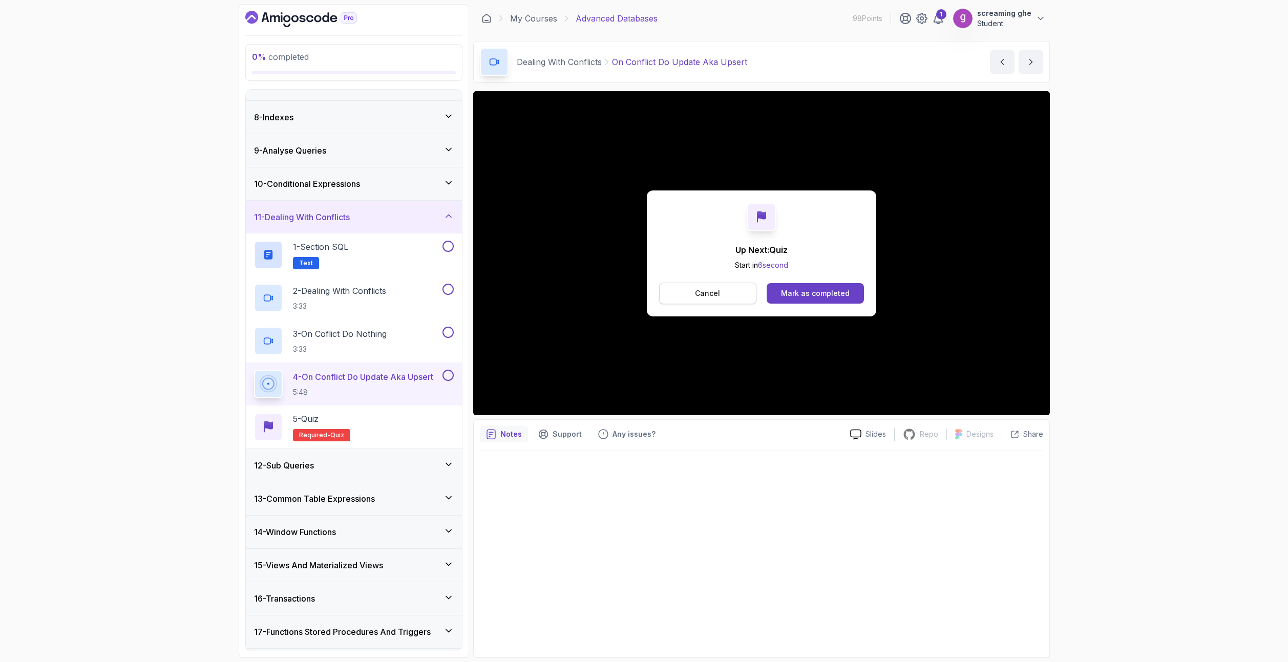
click at [724, 300] on button "Cancel" at bounding box center [708, 294] width 98 height 22
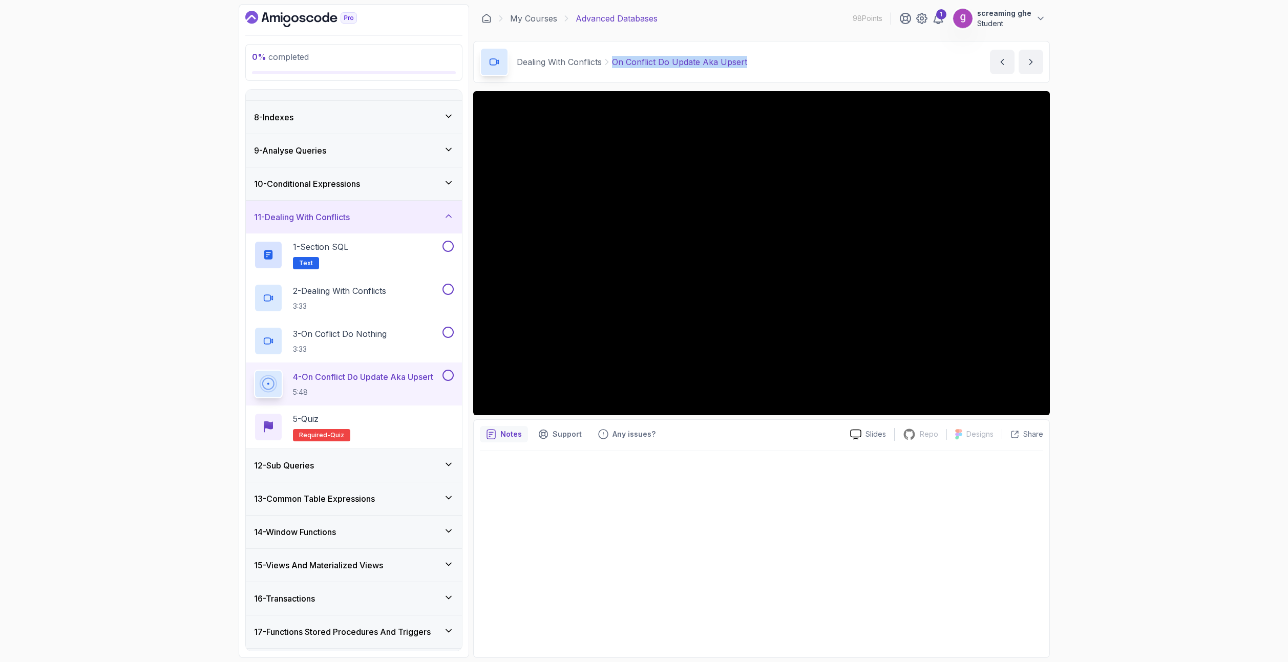
drag, startPoint x: 765, startPoint y: 60, endPoint x: 610, endPoint y: 60, distance: 154.7
click at [610, 60] on div "Dealing With Conflicts On Conflict Do Update Aka Upsert On Conflict Do Update A…" at bounding box center [761, 62] width 577 height 42
copy p "On Conflict Do Update Aka Upsert"
click at [425, 463] on div "12 - Sub Queries" at bounding box center [354, 465] width 200 height 12
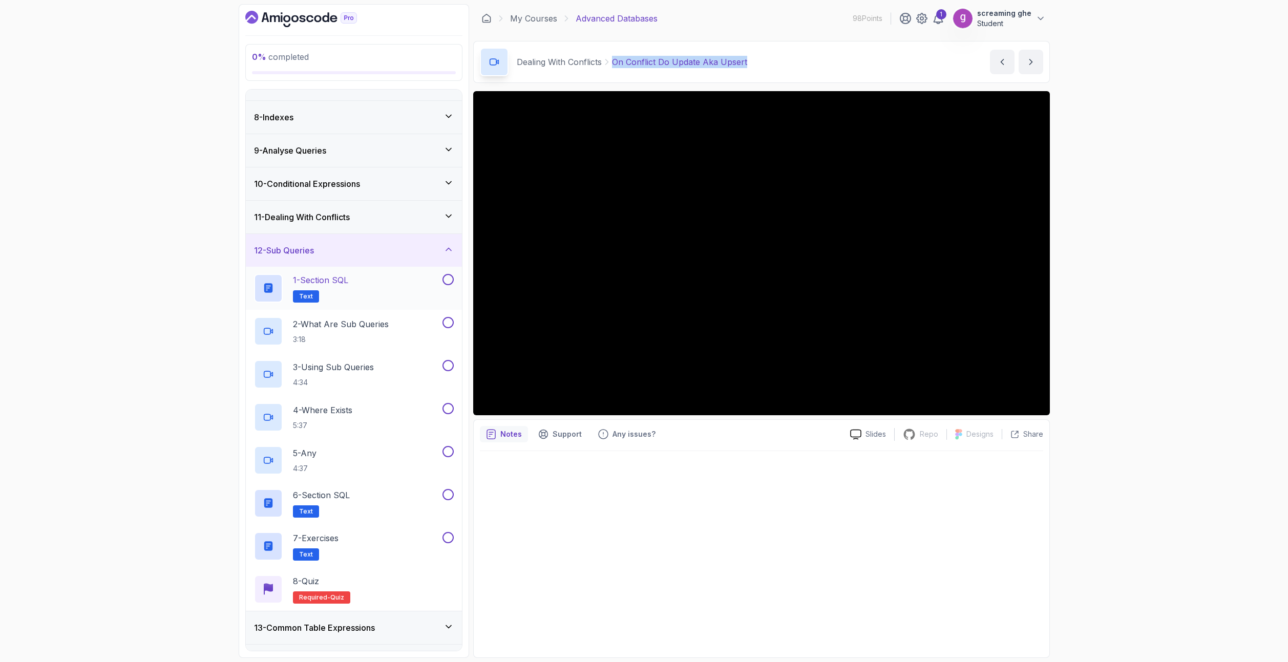
click at [371, 288] on div "1 - Section SQL Text" at bounding box center [347, 288] width 186 height 29
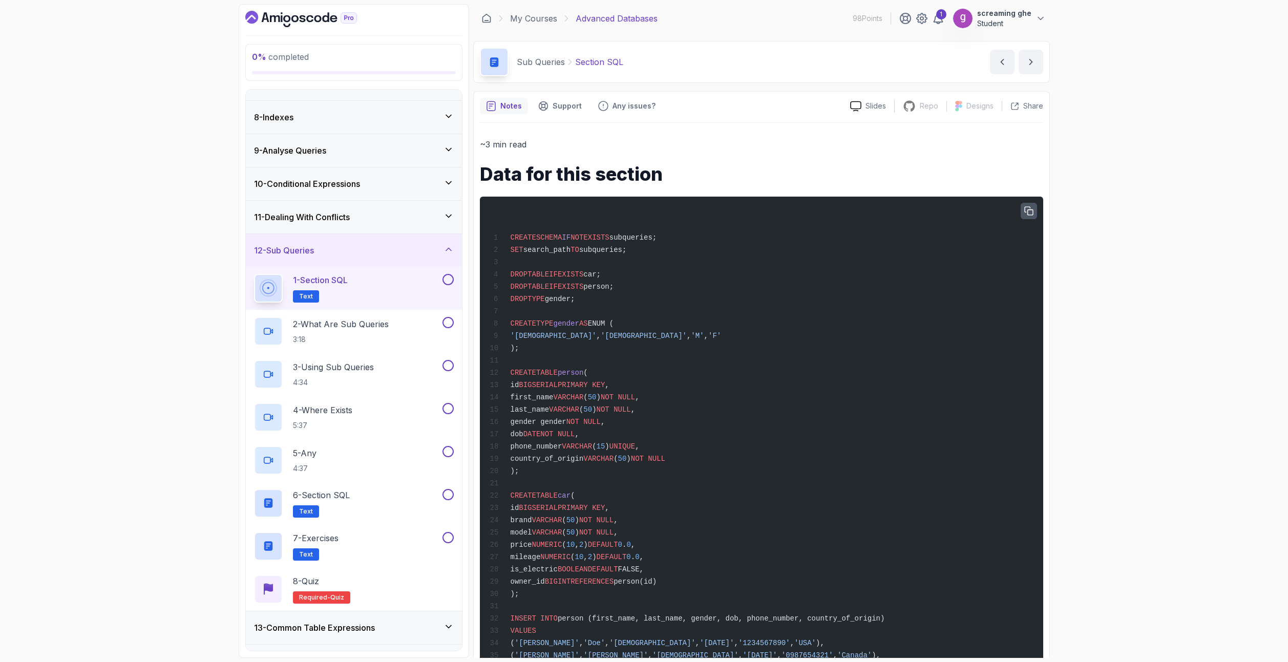
click at [1024, 211] on button "button" at bounding box center [1029, 211] width 16 height 16
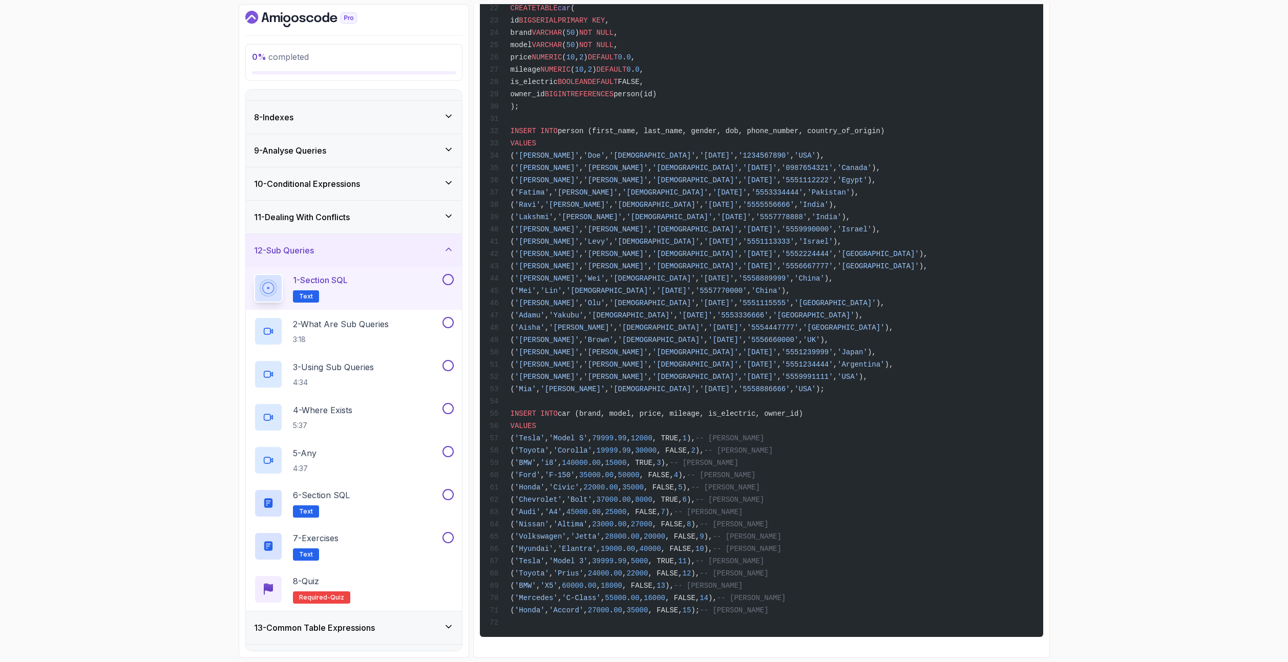
scroll to position [524, 0]
click at [127, 304] on div "0 % completed 1 - Intro 2 - Schemas 3 - Advanced Data Types 4 - Working With Da…" at bounding box center [644, 331] width 1288 height 662
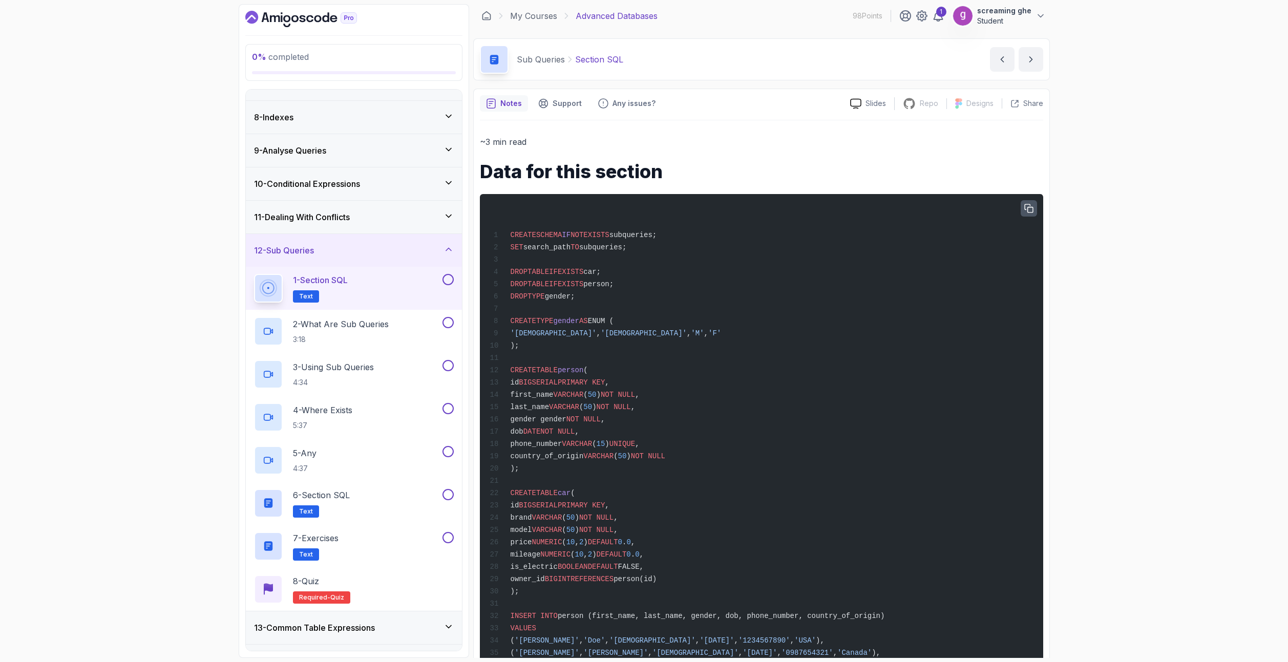
scroll to position [0, 0]
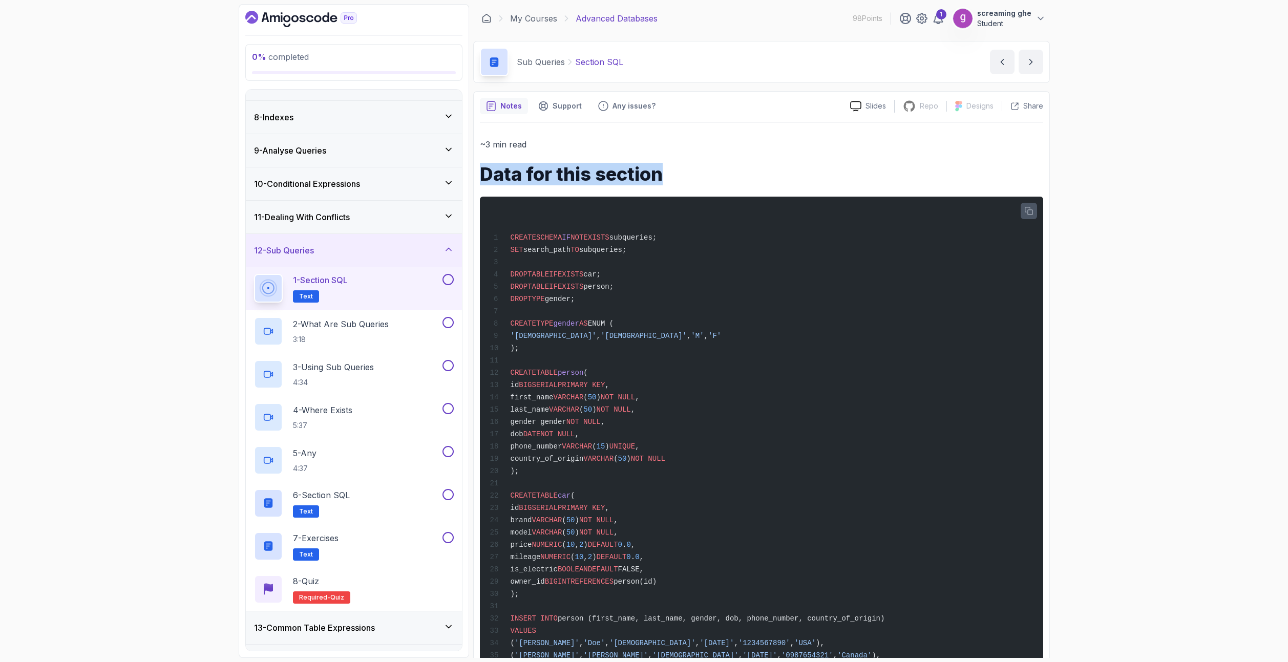
copy h1 "Data for this section"
drag, startPoint x: 682, startPoint y: 171, endPoint x: 654, endPoint y: 216, distance: 52.2
click at [484, 168] on h1 "Data for this section" at bounding box center [761, 174] width 563 height 20
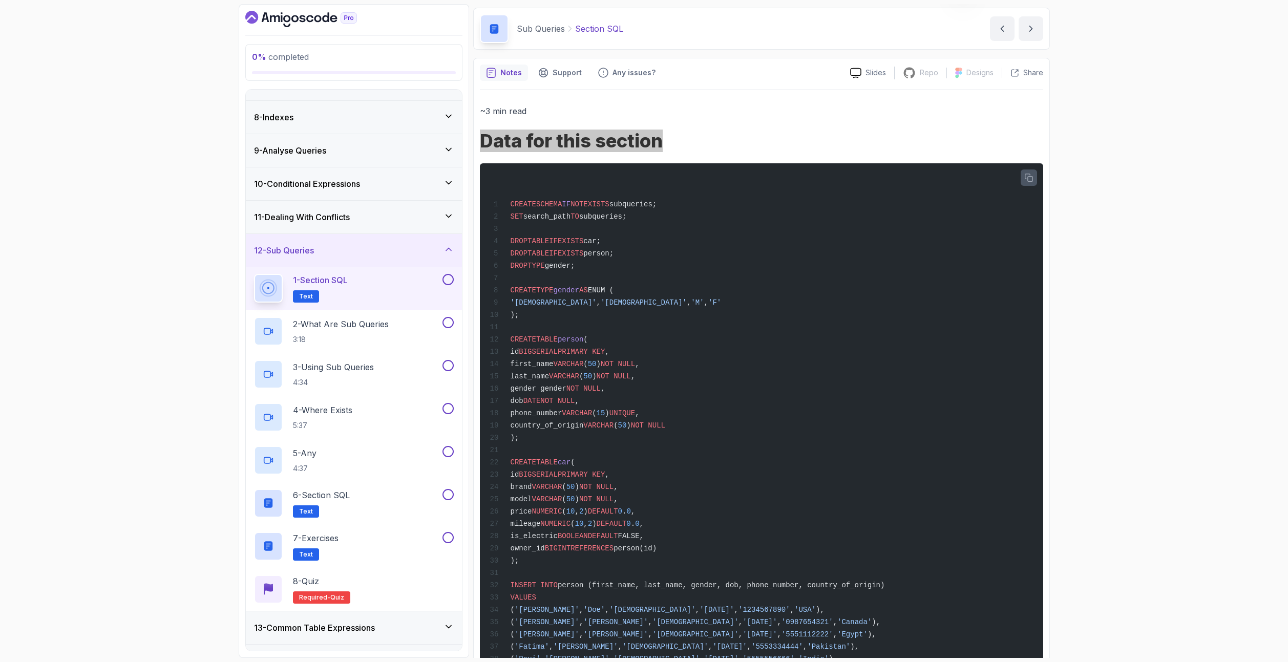
scroll to position [51, 0]
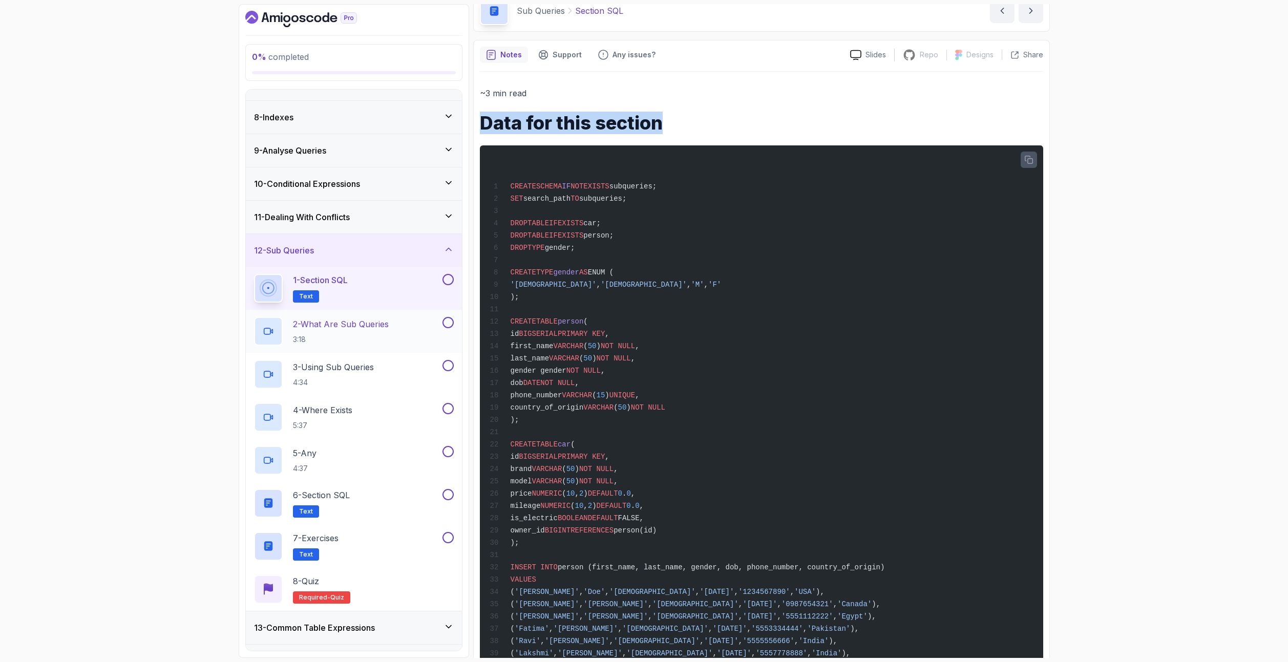
click at [404, 329] on div "2 - What Are Sub Queries 3:18" at bounding box center [347, 331] width 186 height 29
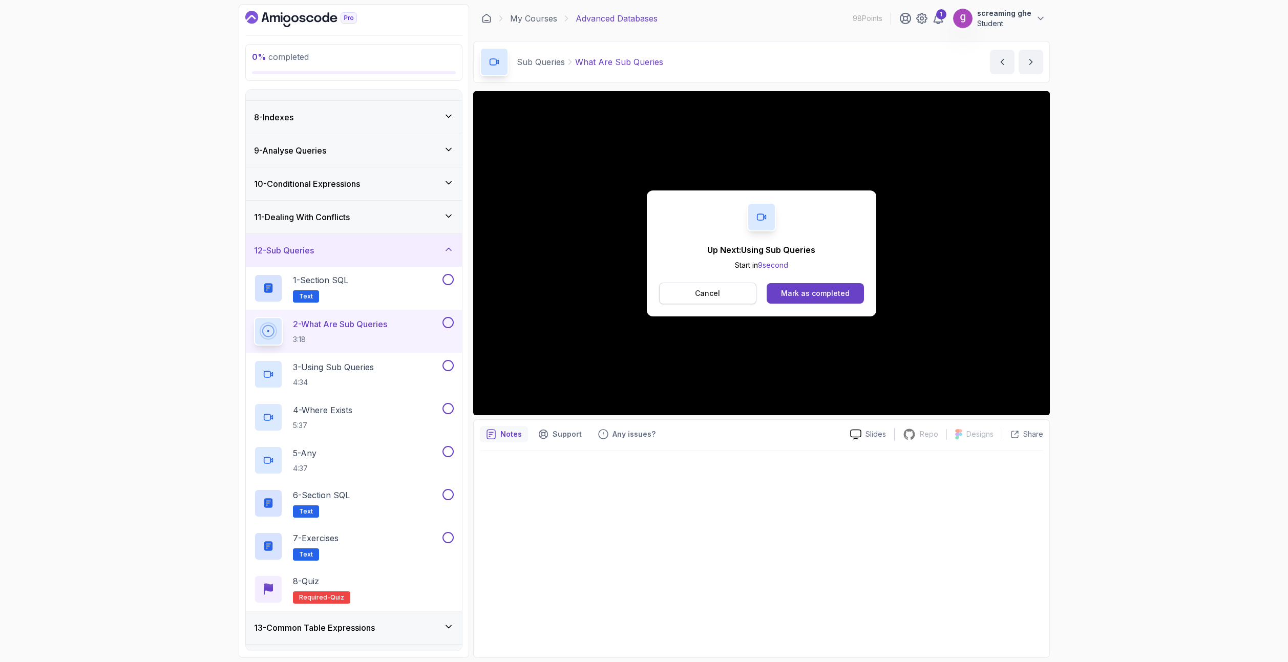
click at [719, 290] on p "Cancel" at bounding box center [707, 293] width 25 height 10
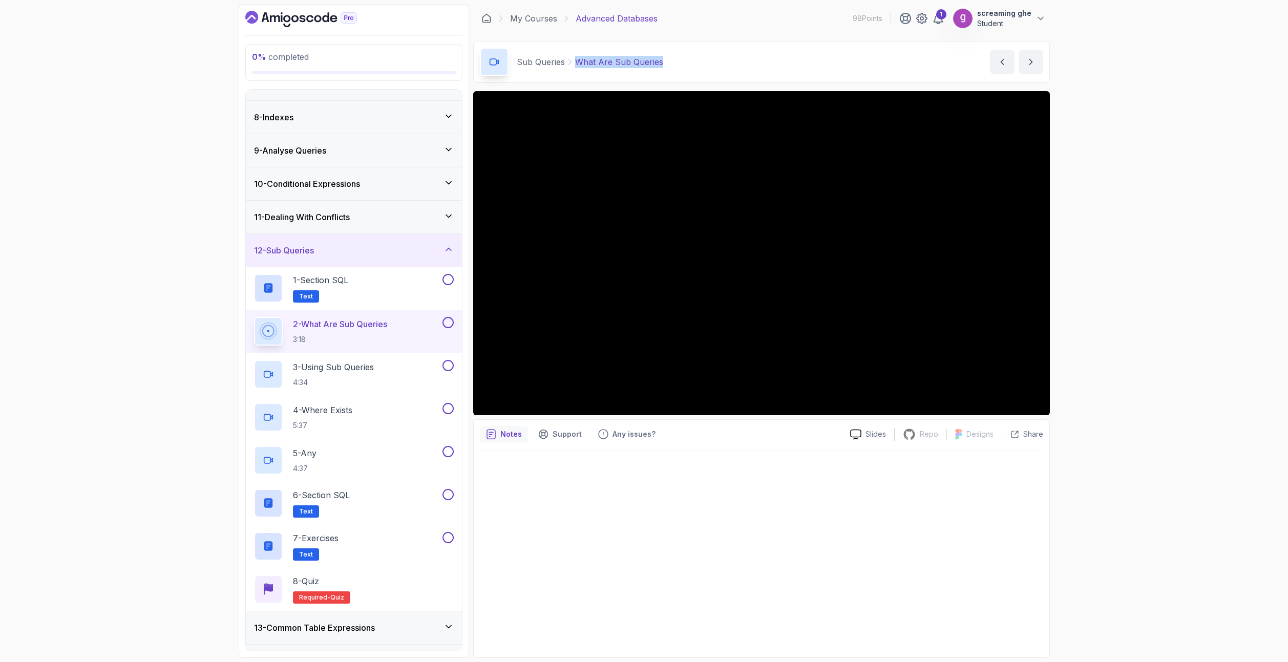
drag, startPoint x: 626, startPoint y: 69, endPoint x: 576, endPoint y: 68, distance: 49.7
click at [576, 68] on div "Sub Queries What Are Sub Queries What Are Sub Queries by [PERSON_NAME]" at bounding box center [761, 62] width 577 height 42
drag, startPoint x: 1134, startPoint y: 502, endPoint x: 1103, endPoint y: 477, distance: 40.8
click at [1134, 502] on div "0 % completed 1 - Intro 2 - Schemas 3 - Advanced Data Types 4 - Working With Da…" at bounding box center [644, 331] width 1288 height 662
click at [388, 381] on div "3 - Using Sub Queries 4:34" at bounding box center [347, 374] width 186 height 29
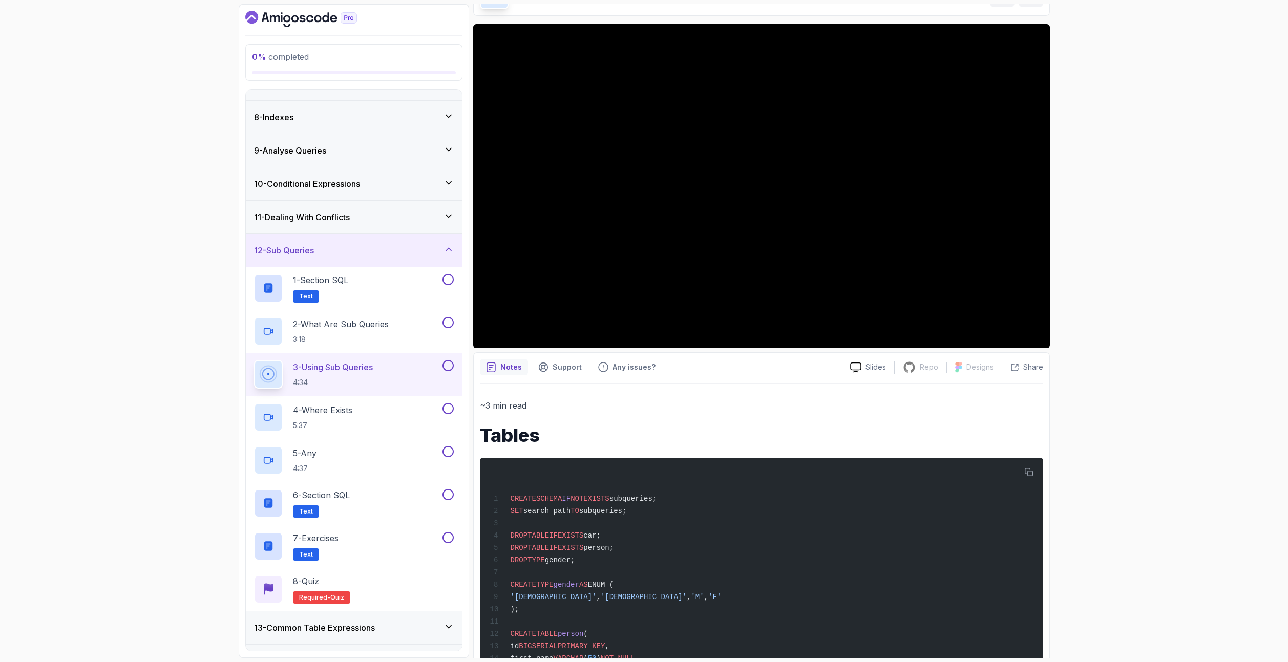
scroll to position [51, 0]
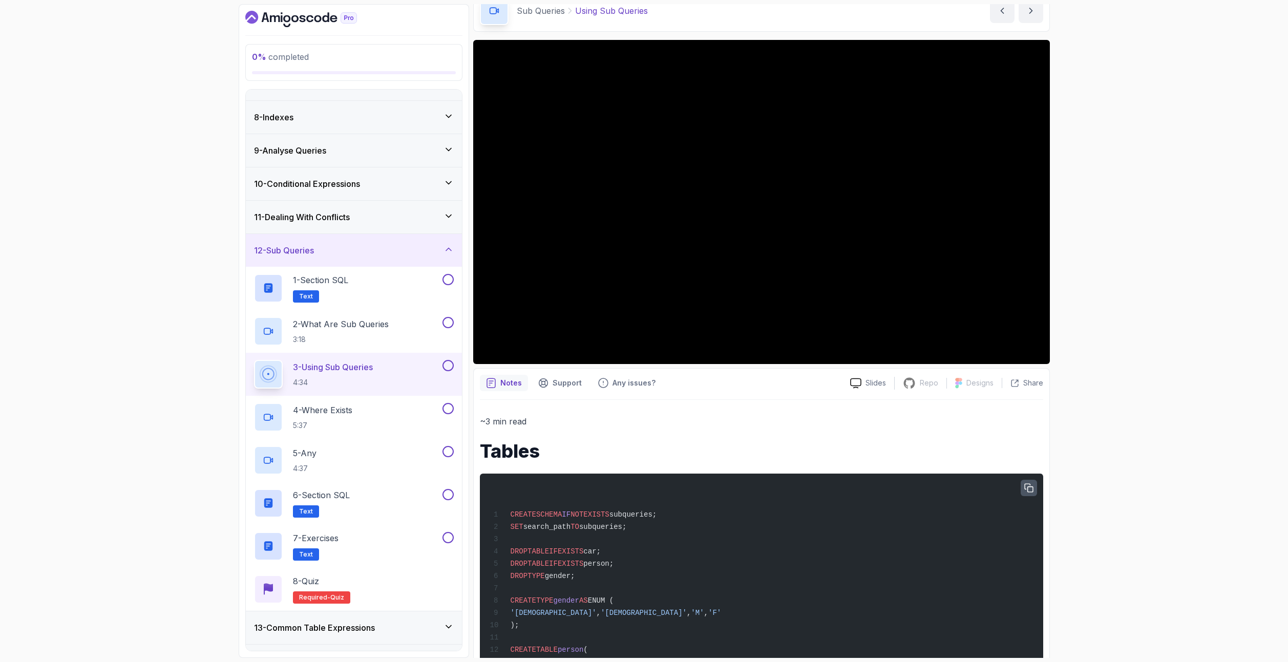
click at [1026, 486] on icon "button" at bounding box center [1028, 488] width 9 height 9
click at [606, 423] on p "~3 min read" at bounding box center [761, 421] width 563 height 14
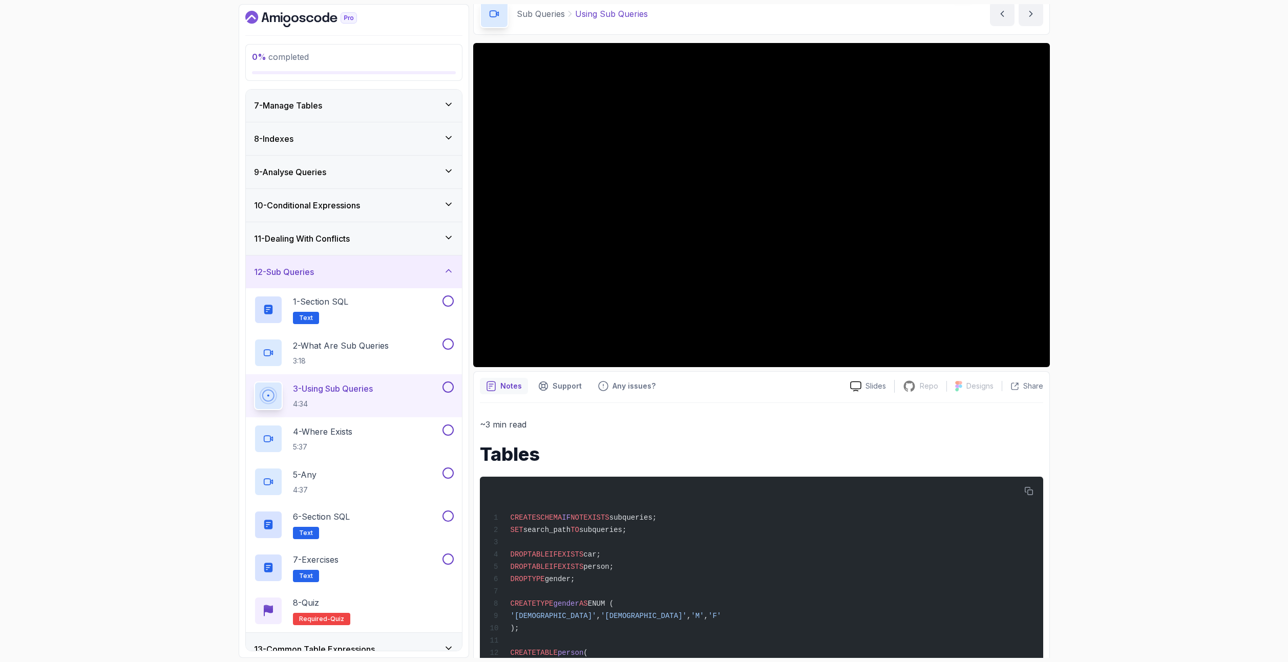
scroll to position [0, 0]
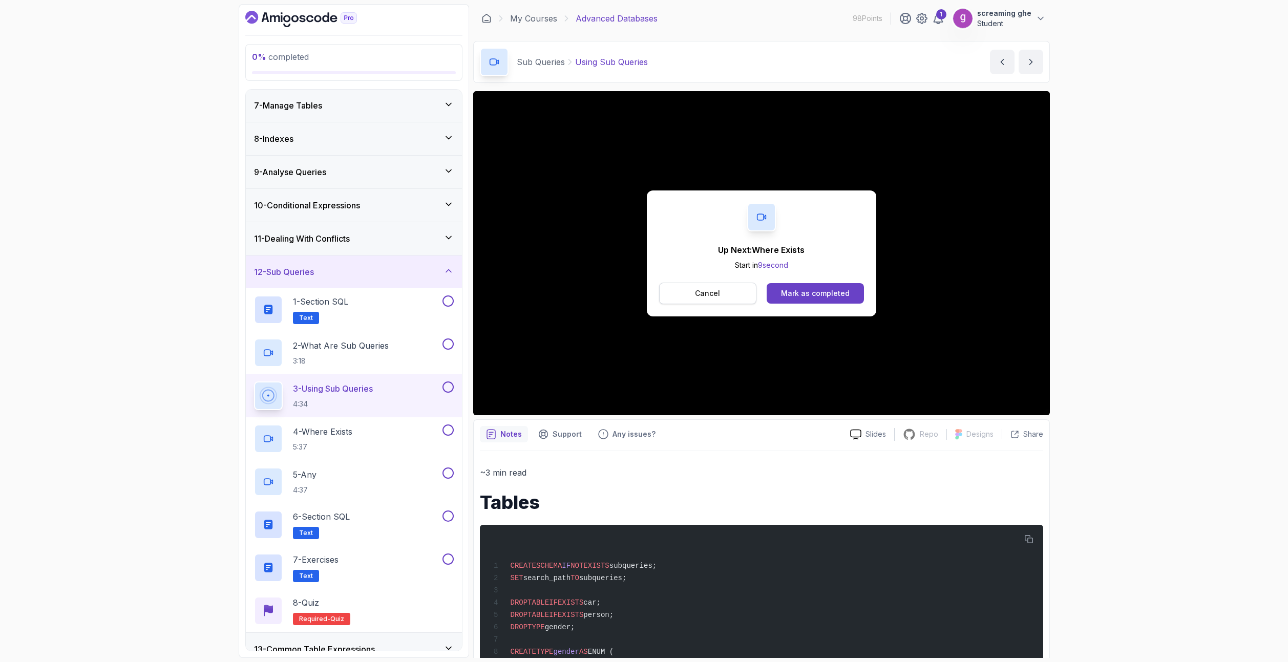
click at [717, 297] on p "Cancel" at bounding box center [707, 293] width 25 height 10
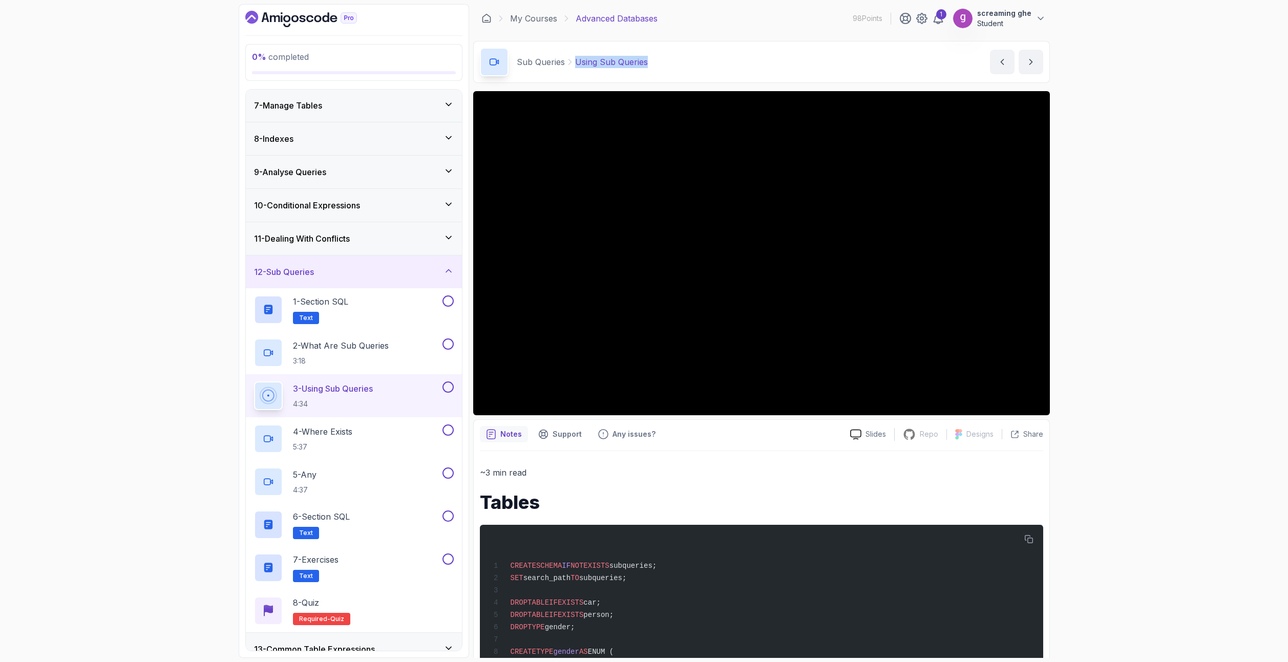
drag, startPoint x: 659, startPoint y: 67, endPoint x: 576, endPoint y: 68, distance: 83.0
click at [576, 68] on div "Sub Queries Using Sub Queries Using Sub Queries by [PERSON_NAME]" at bounding box center [761, 62] width 577 height 42
click at [393, 448] on div "4 - Where Exists 5:37" at bounding box center [347, 439] width 186 height 29
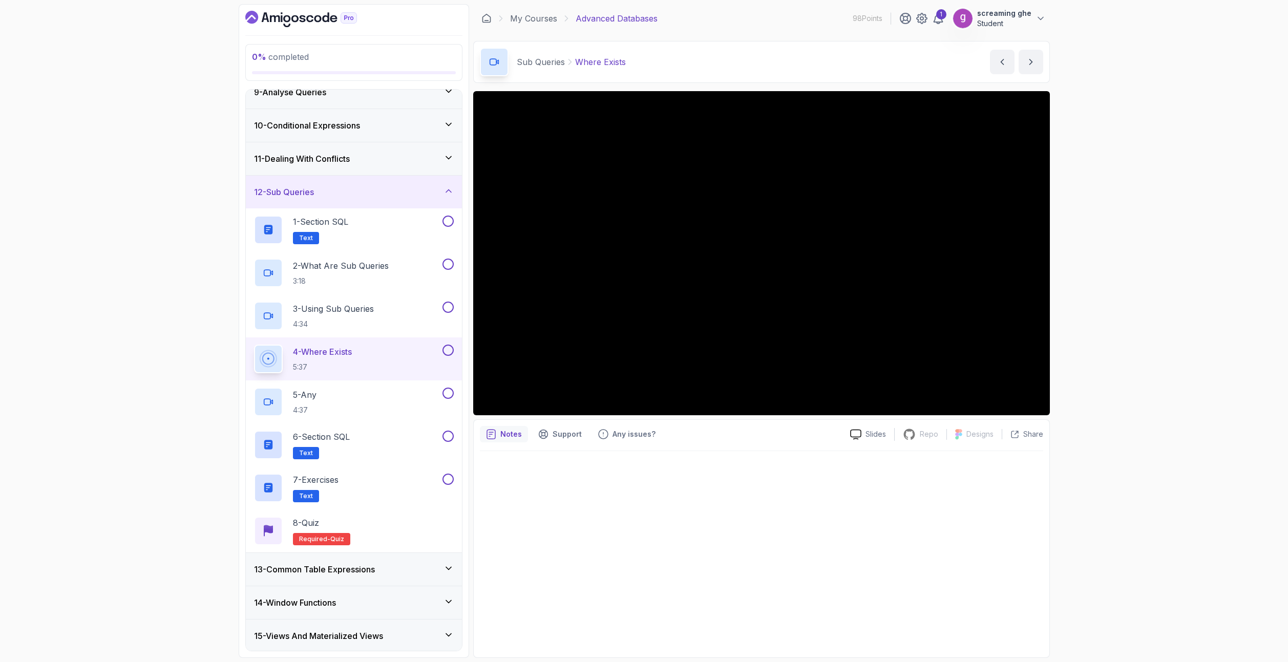
scroll to position [303, 0]
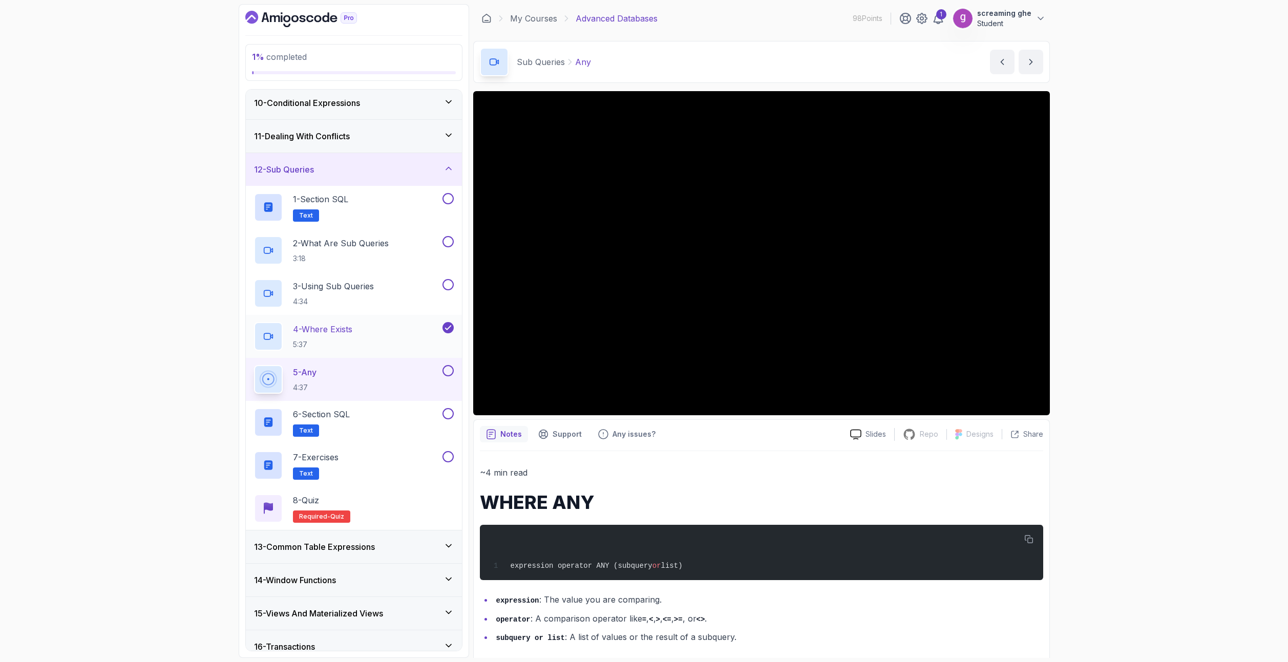
click at [360, 346] on div "4 - Where Exists 5:37" at bounding box center [347, 336] width 186 height 29
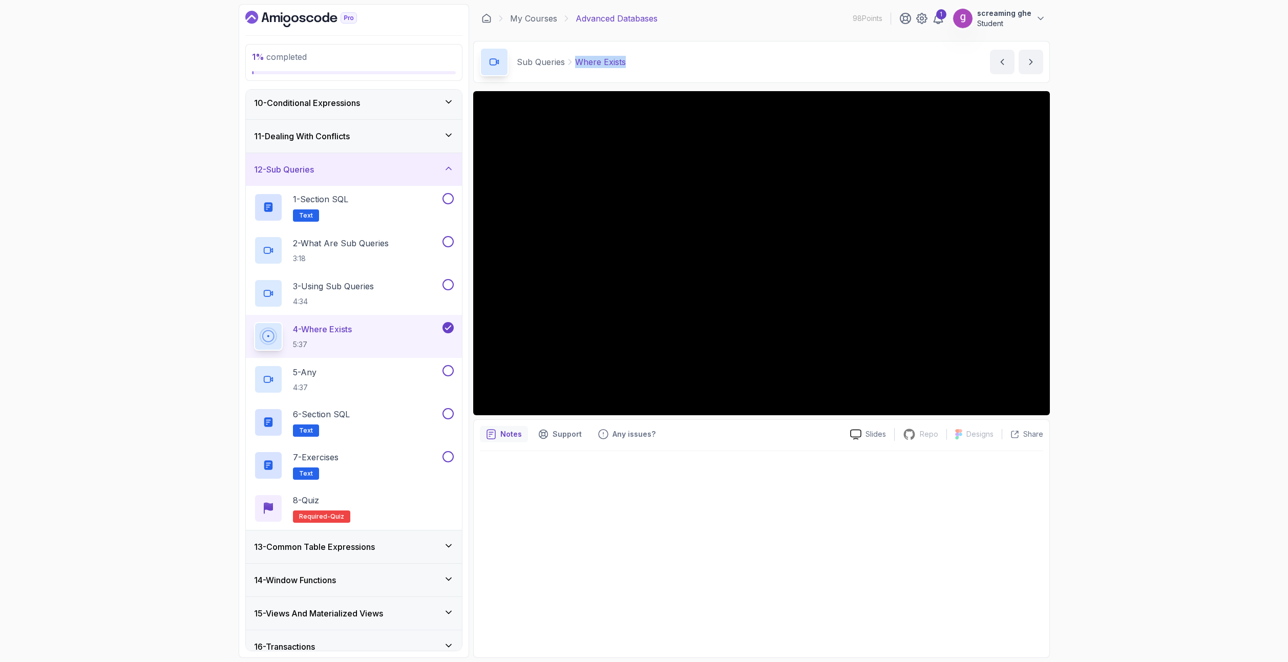
drag, startPoint x: 650, startPoint y: 68, endPoint x: 576, endPoint y: 67, distance: 73.7
click at [576, 67] on div "Sub Queries Where Exists Where Exists by [PERSON_NAME]" at bounding box center [761, 62] width 577 height 42
click at [450, 328] on icon at bounding box center [448, 328] width 9 height 10
click at [448, 328] on icon at bounding box center [448, 328] width 6 height 4
click at [403, 381] on div "5 - Any 4:37" at bounding box center [347, 379] width 186 height 29
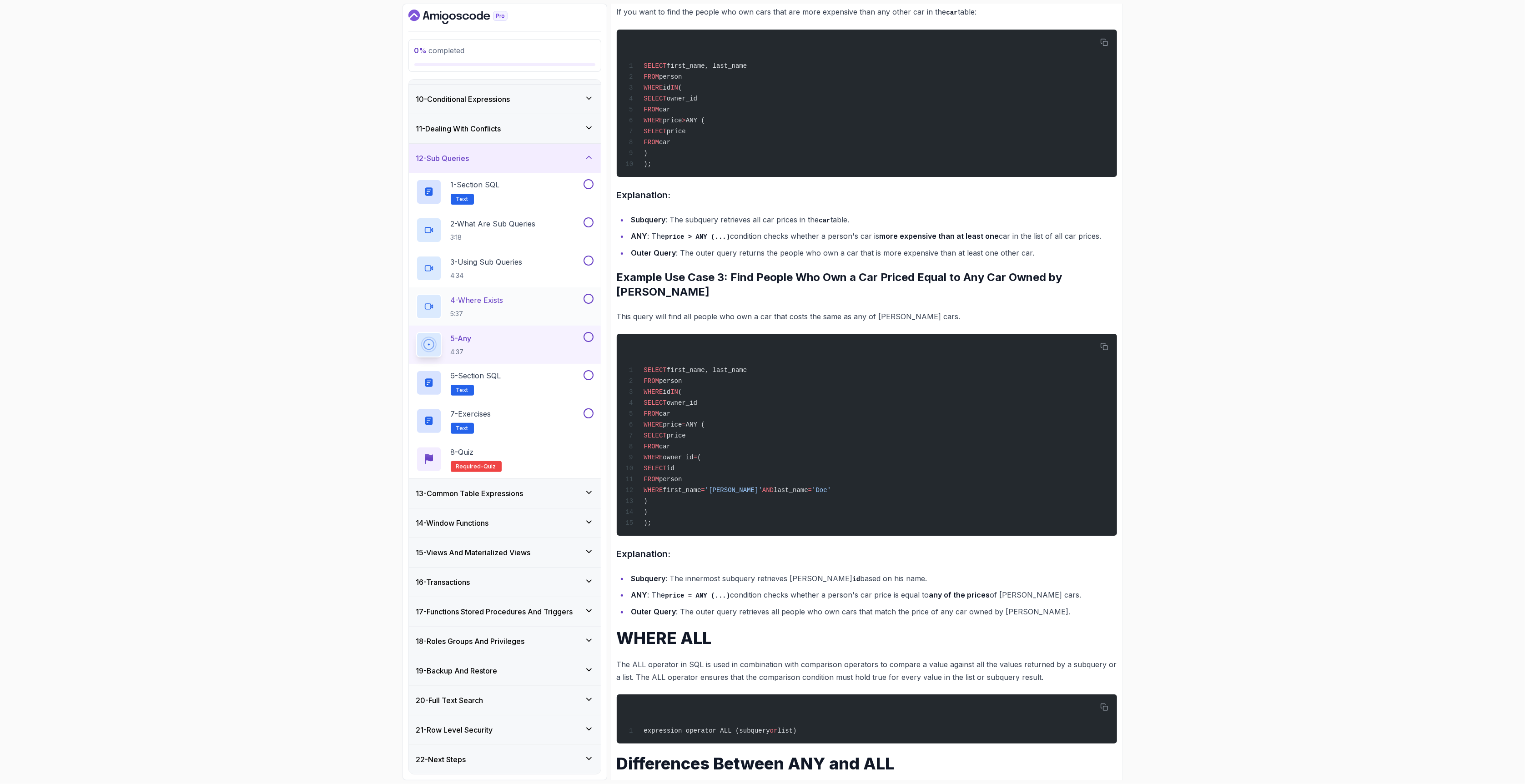
scroll to position [894, 0]
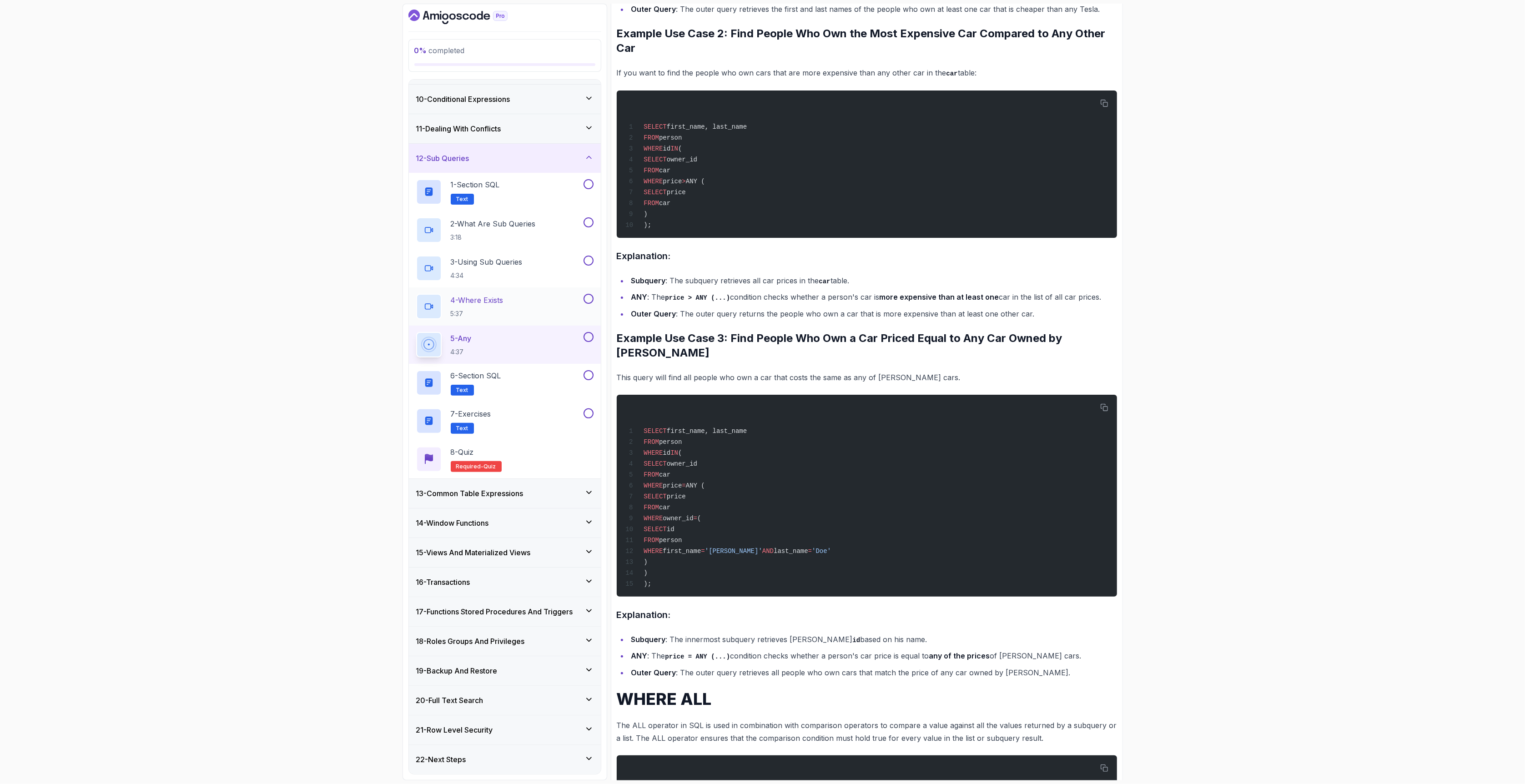
click at [1143, 588] on div "0 % completed 1 - Intro 2 - Schemas 3 - Advanced Data Types 4 - Working With Da…" at bounding box center [762, 392] width 1525 height 784
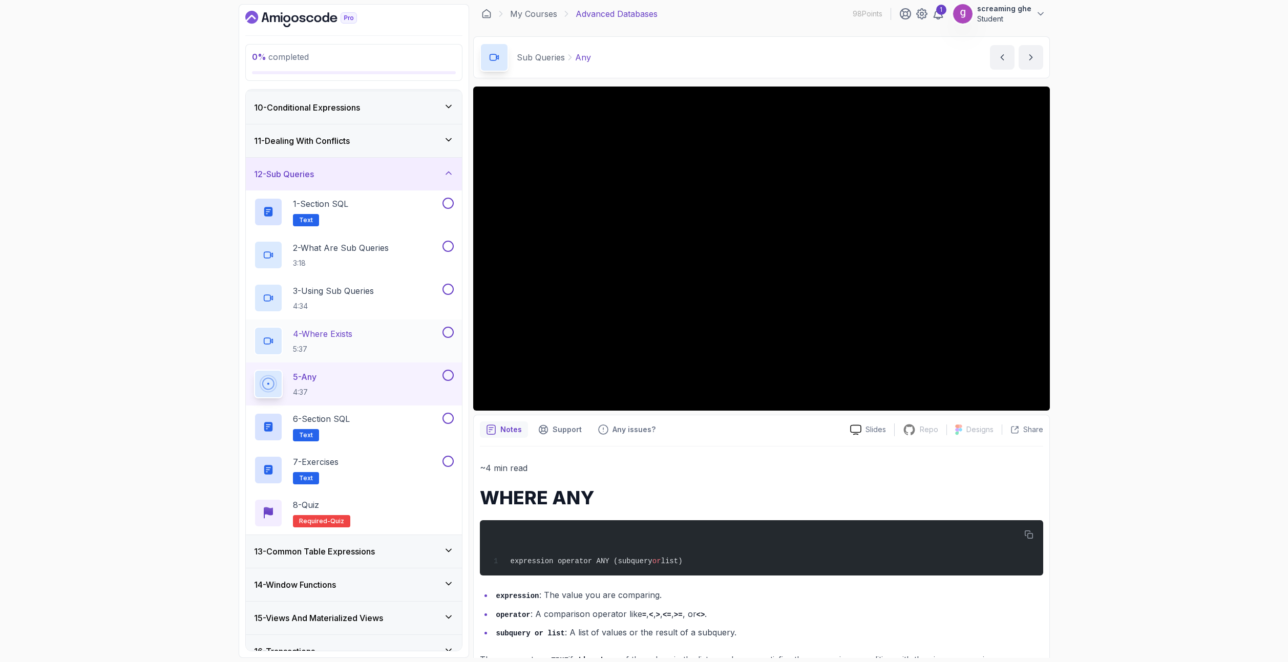
scroll to position [0, 0]
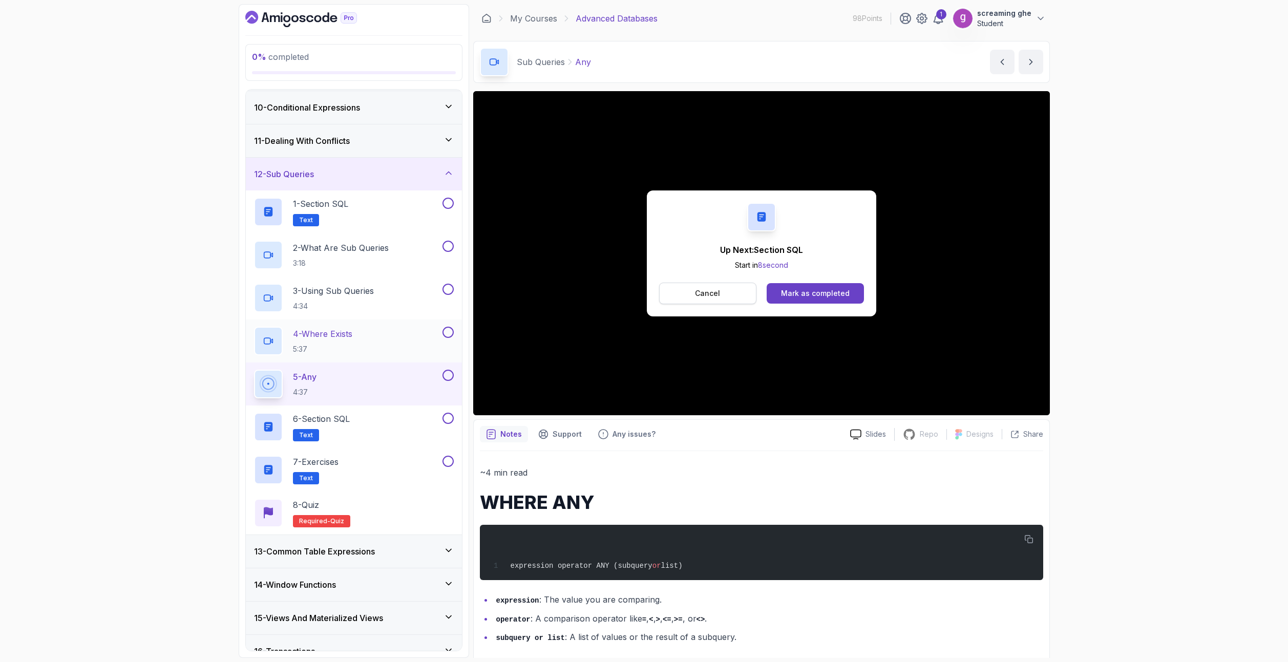
click at [699, 290] on p "Cancel" at bounding box center [707, 293] width 25 height 10
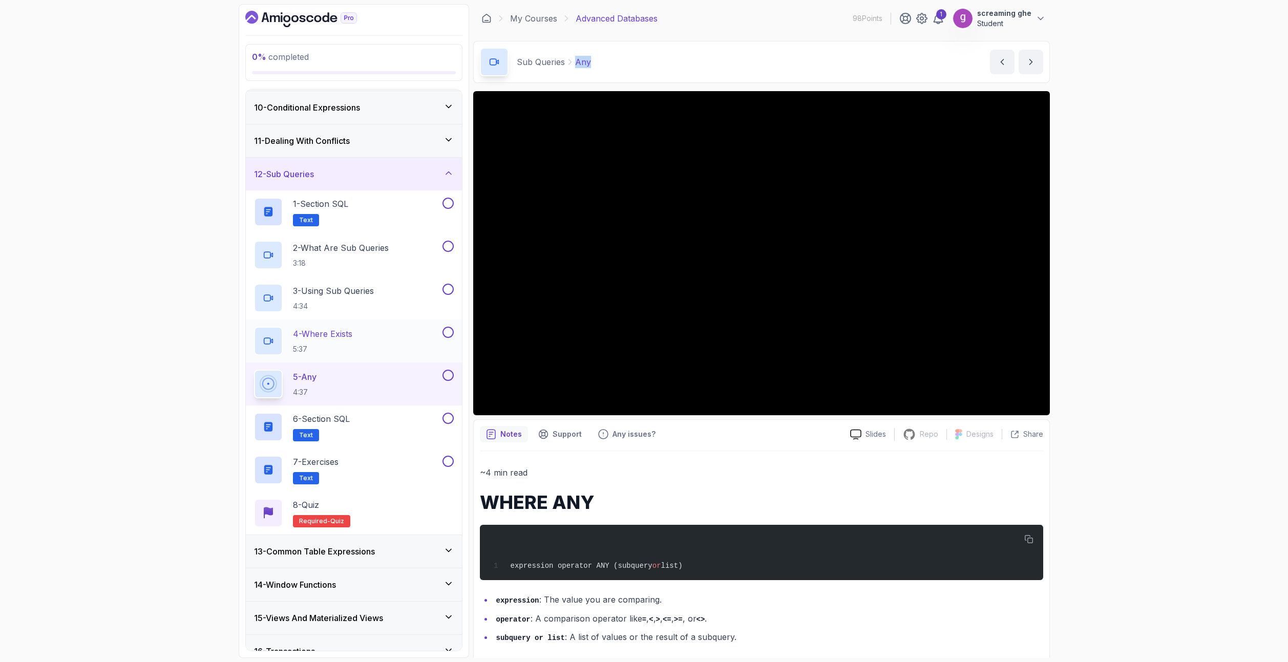
drag, startPoint x: 605, startPoint y: 68, endPoint x: 576, endPoint y: 66, distance: 29.8
click at [576, 66] on div "Sub Queries Any Any by [PERSON_NAME]" at bounding box center [761, 62] width 577 height 42
click at [328, 426] on h2 "6 - Section SQL Text" at bounding box center [321, 427] width 57 height 29
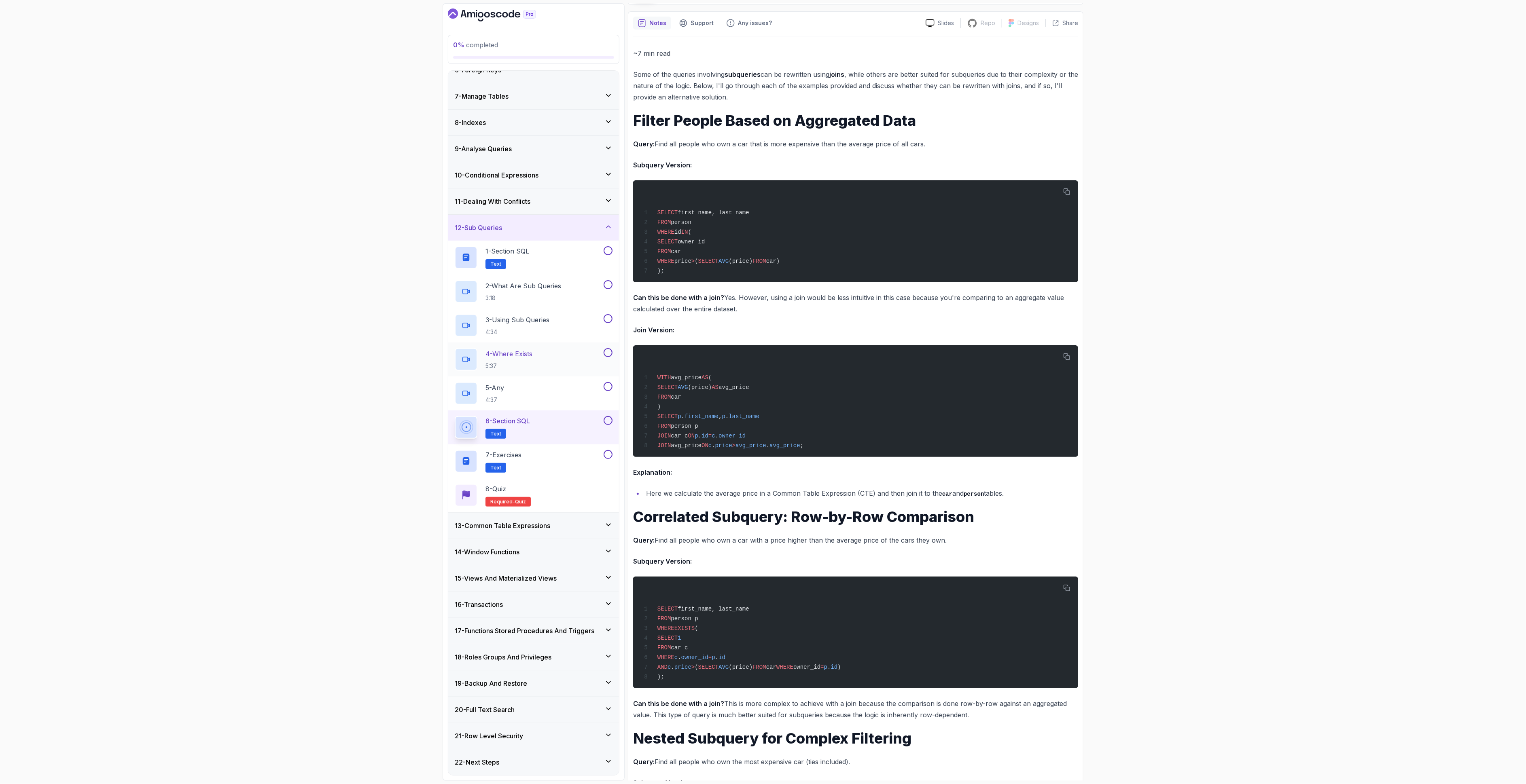
scroll to position [122, 0]
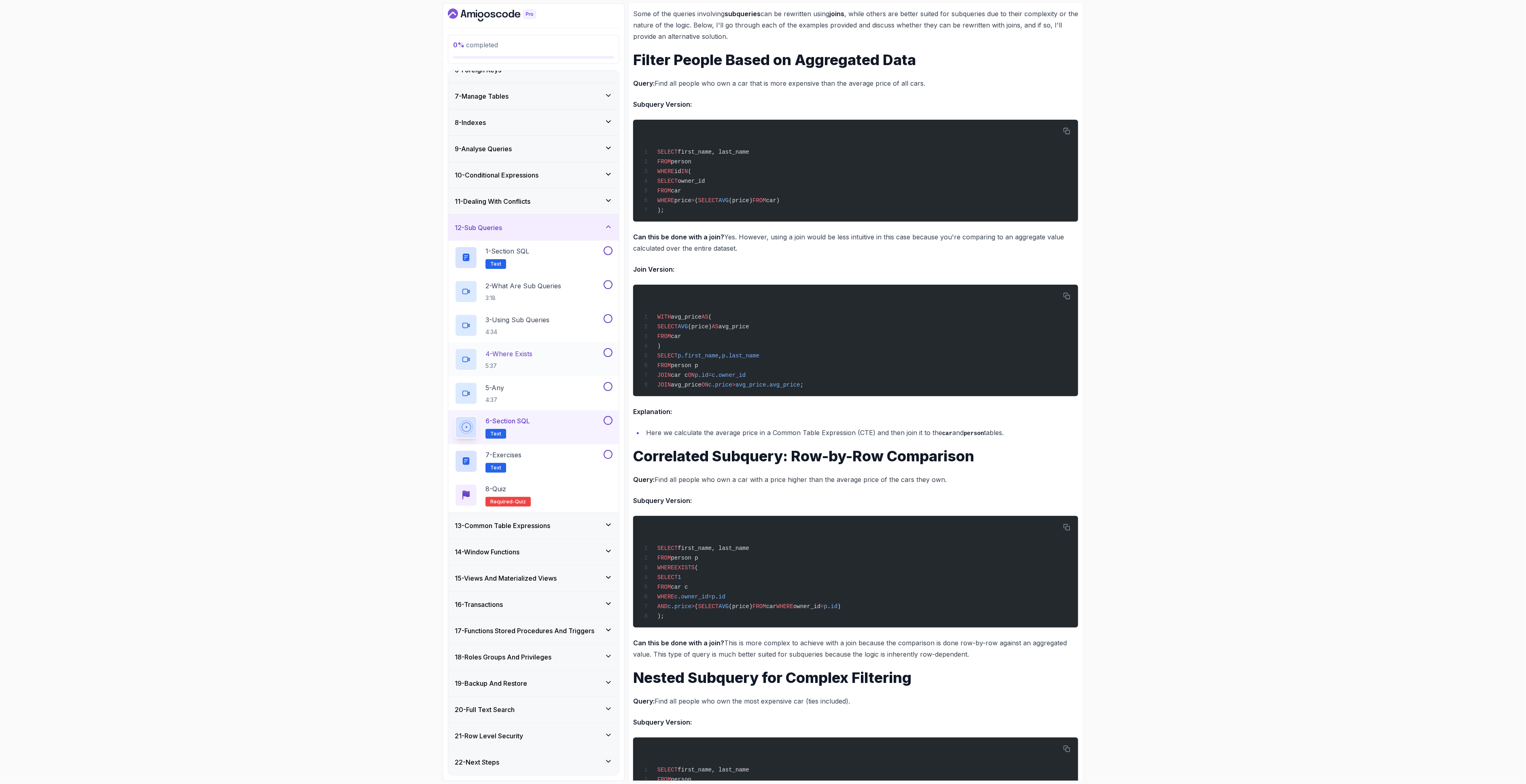
click at [1017, 523] on div "0 % completed 1 - Intro 2 - Schemas 3 - Advanced Data Types 4 - Working With Da…" at bounding box center [763, 392] width 1526 height 784
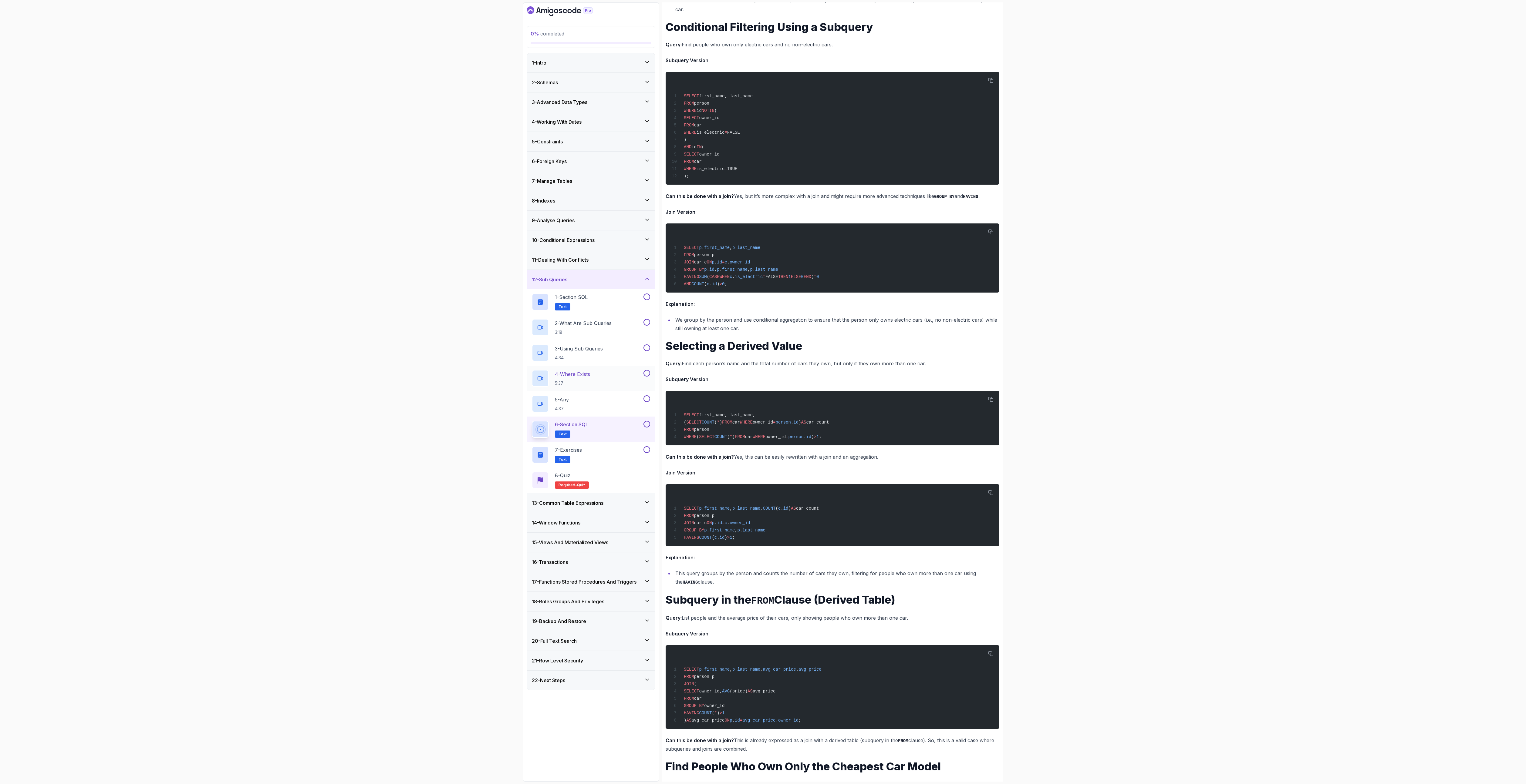
scroll to position [849, 0]
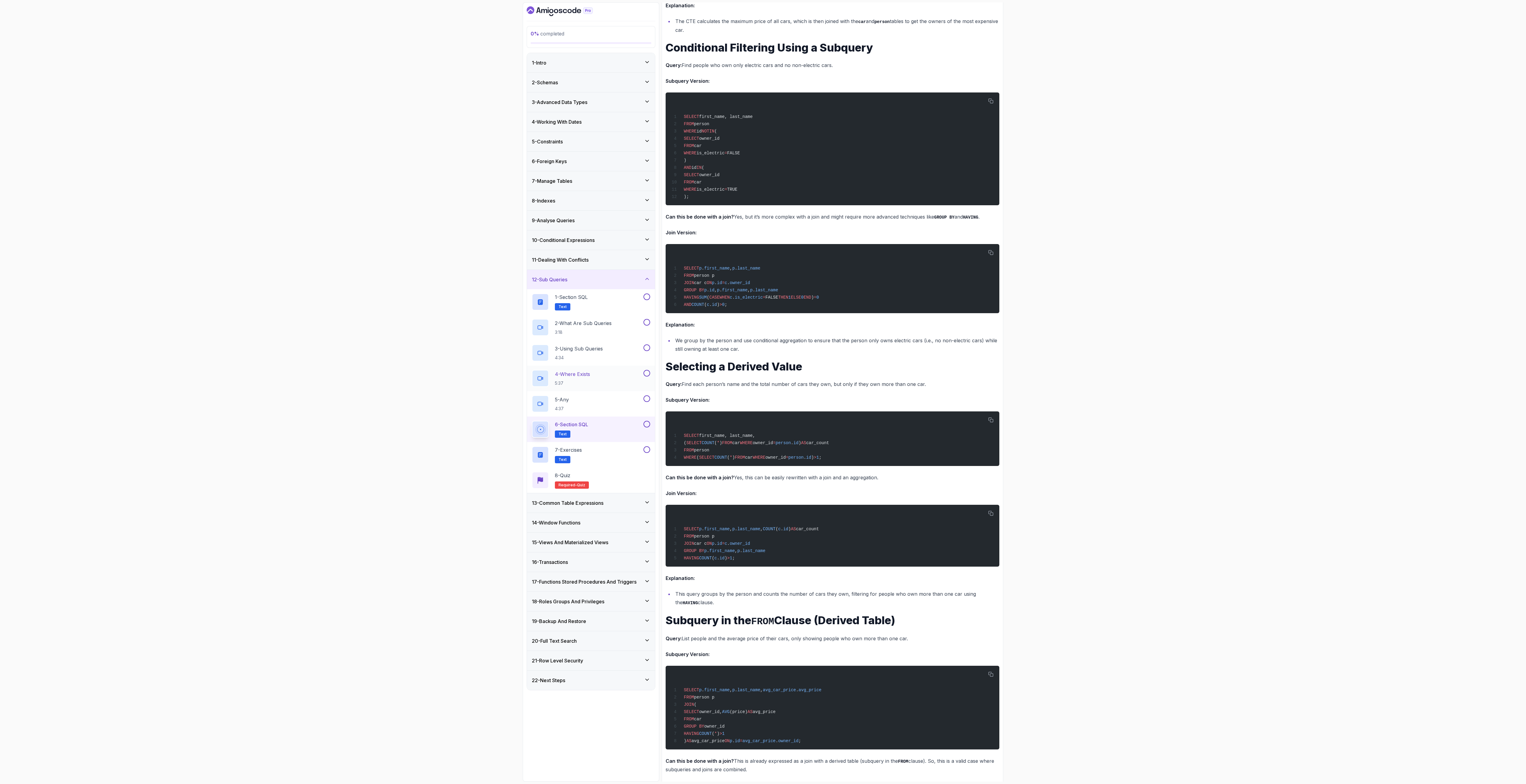
click at [762, 392] on div "0 % completed 1 - Intro 2 - Schemas 3 - Advanced Data Types 4 - Working With Da…" at bounding box center [763, 392] width 1526 height 784
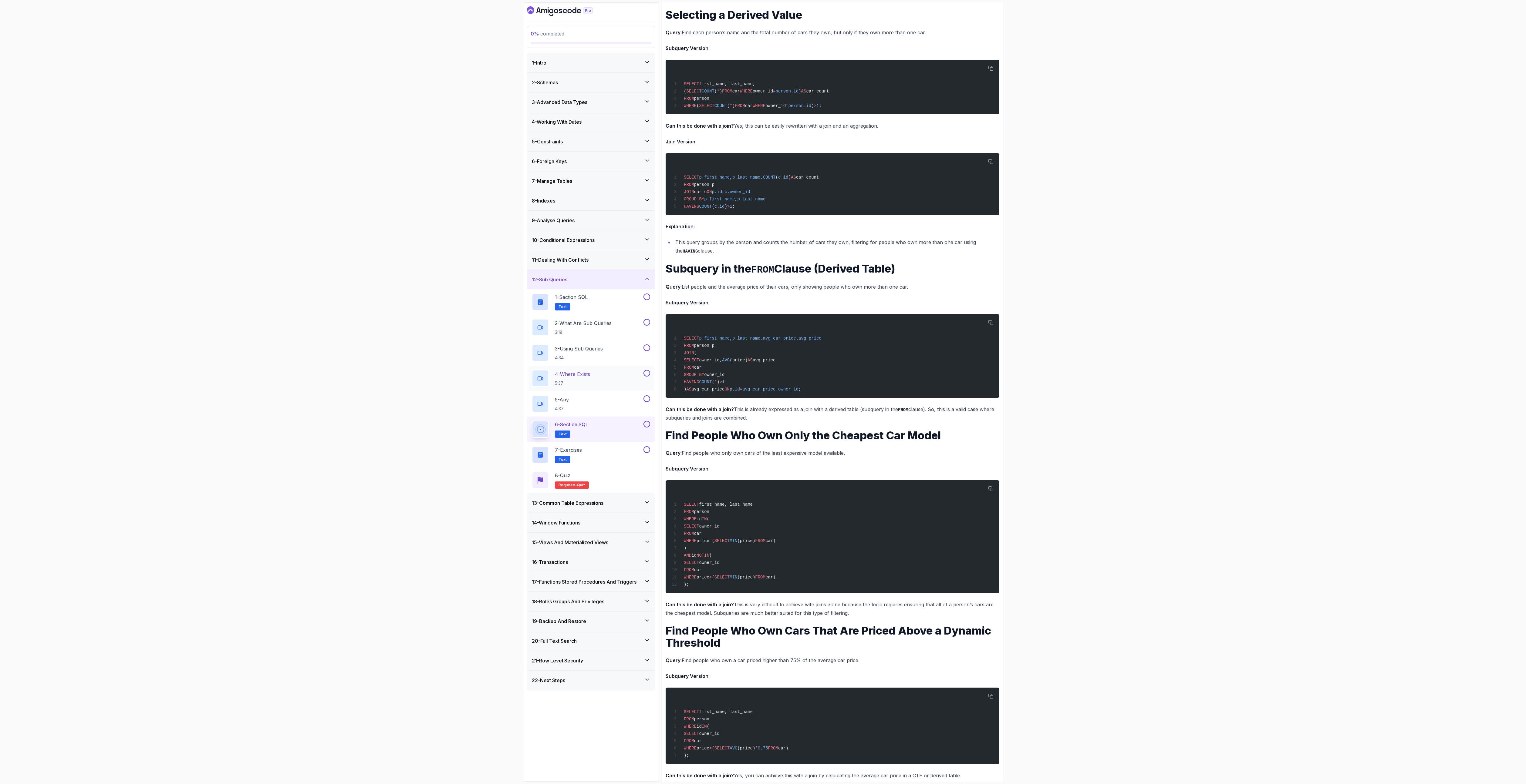
scroll to position [1395, 0]
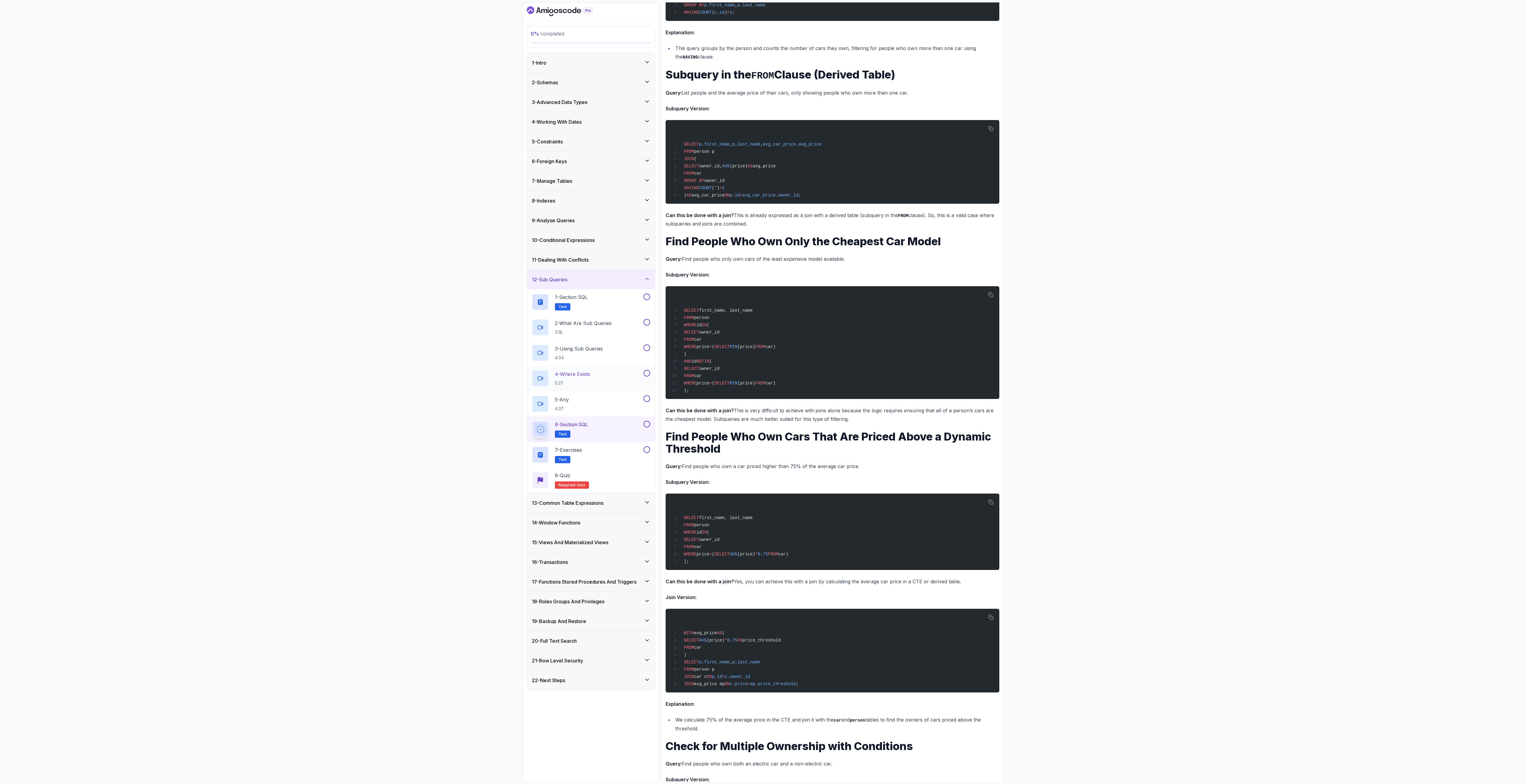
drag, startPoint x: 201, startPoint y: 590, endPoint x: 213, endPoint y: 586, distance: 12.6
click at [203, 392] on div "0 % completed 1 - Intro 2 - Schemas 3 - Advanced Data Types 4 - Working With Da…" at bounding box center [763, 392] width 1526 height 784
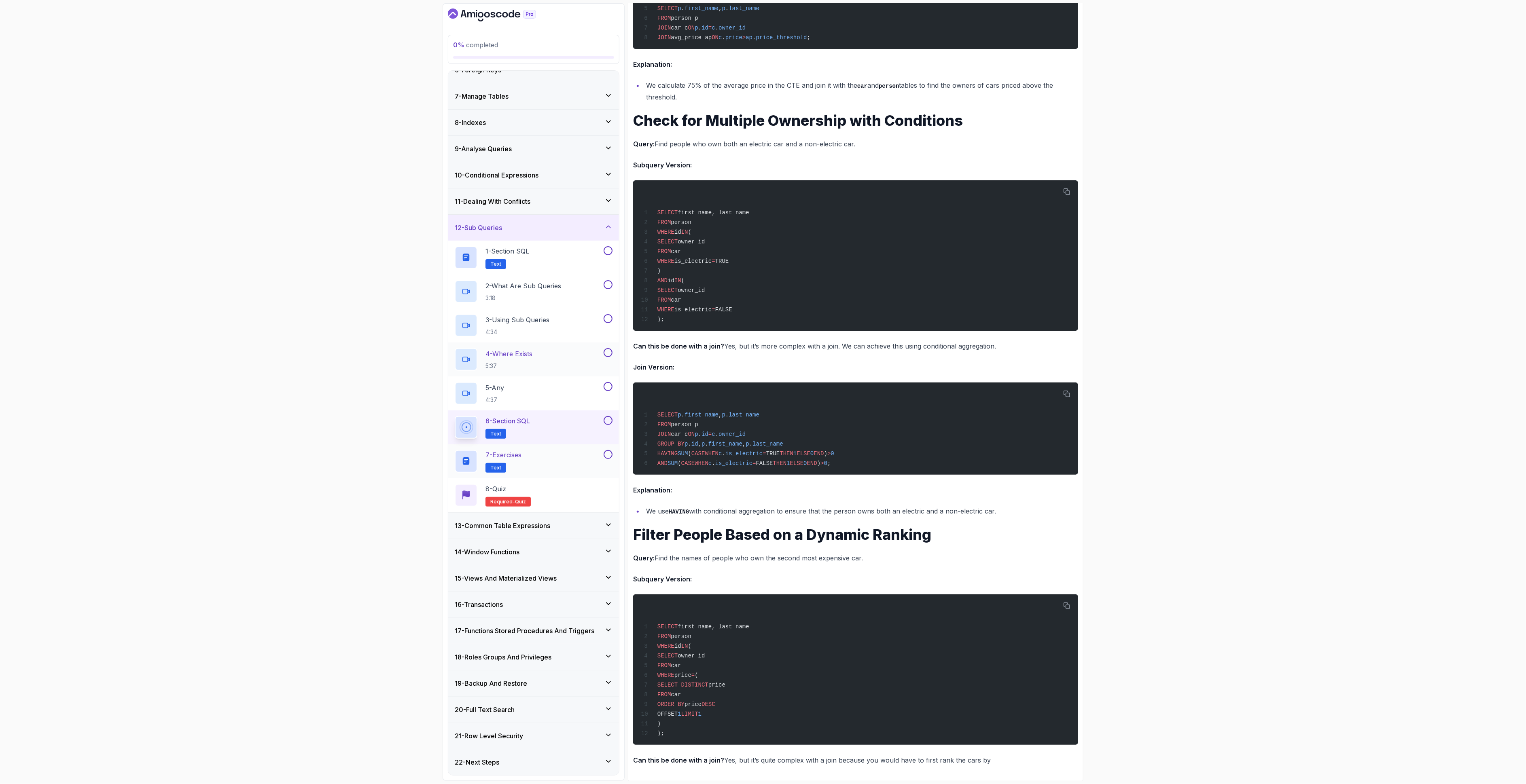
scroll to position [149, 0]
click at [554, 457] on div "7 - Exercises Text" at bounding box center [528, 461] width 147 height 23
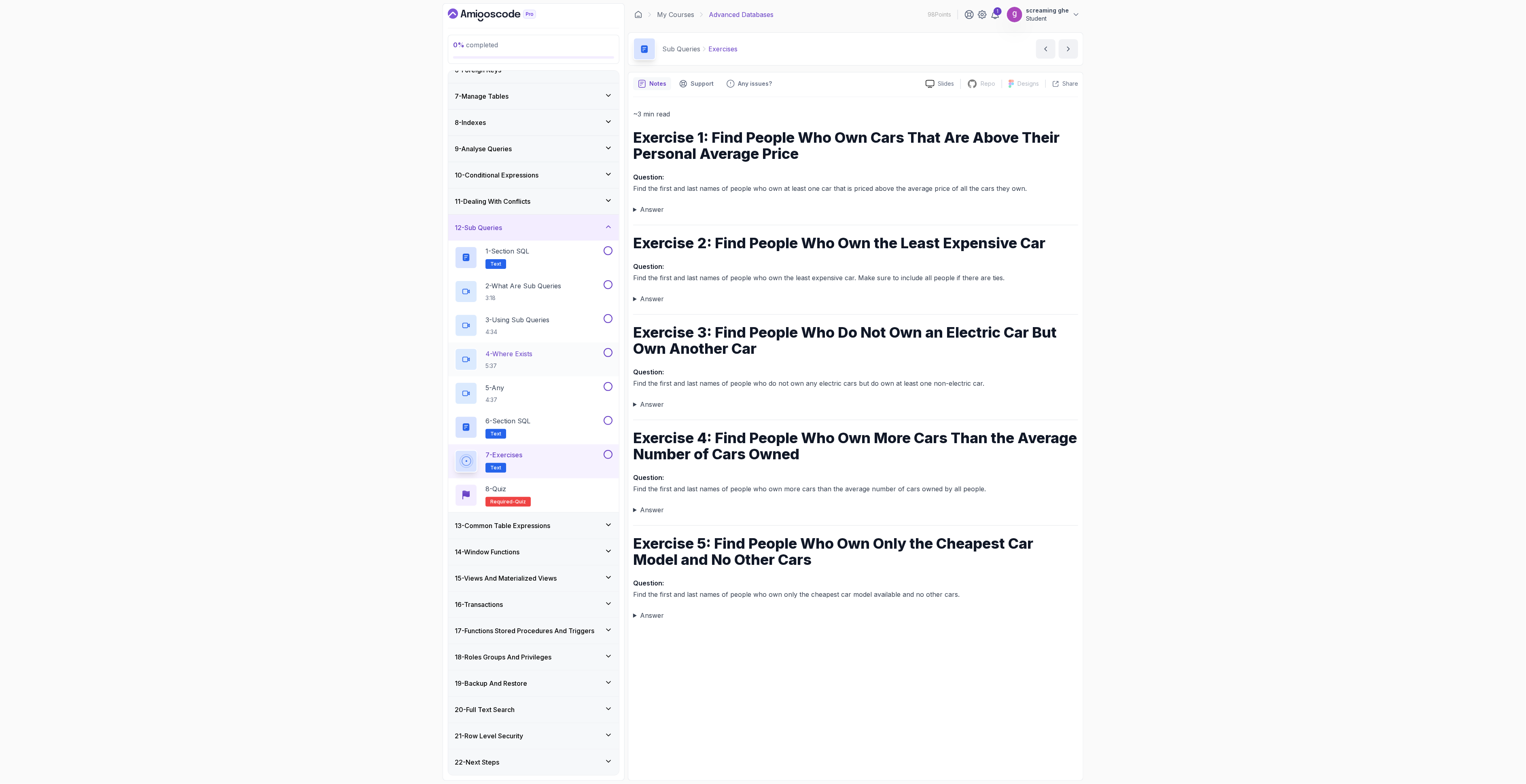
click at [641, 209] on summary "Answer" at bounding box center [855, 209] width 445 height 11
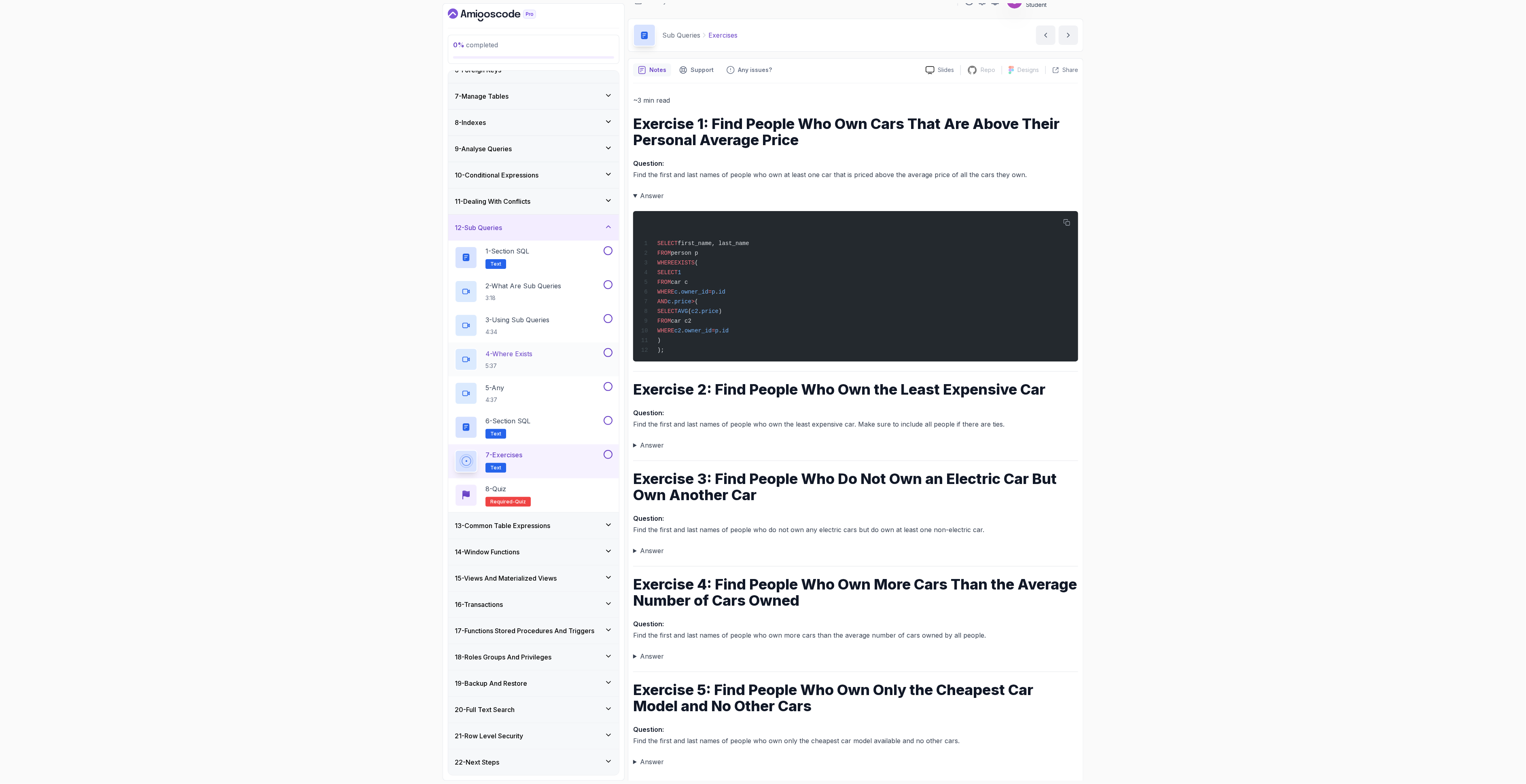
scroll to position [18, 0]
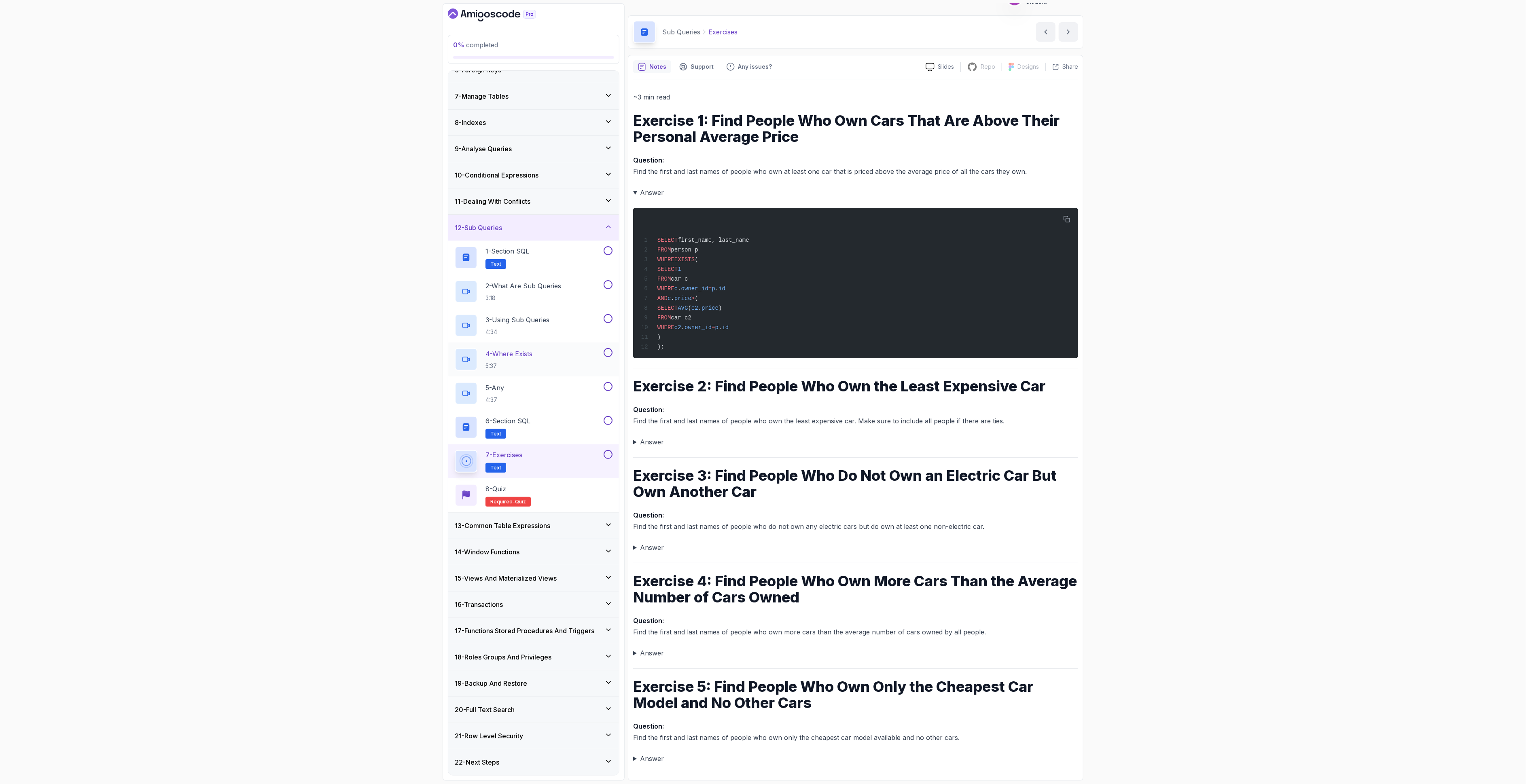
click at [645, 441] on summary "Answer" at bounding box center [855, 442] width 445 height 11
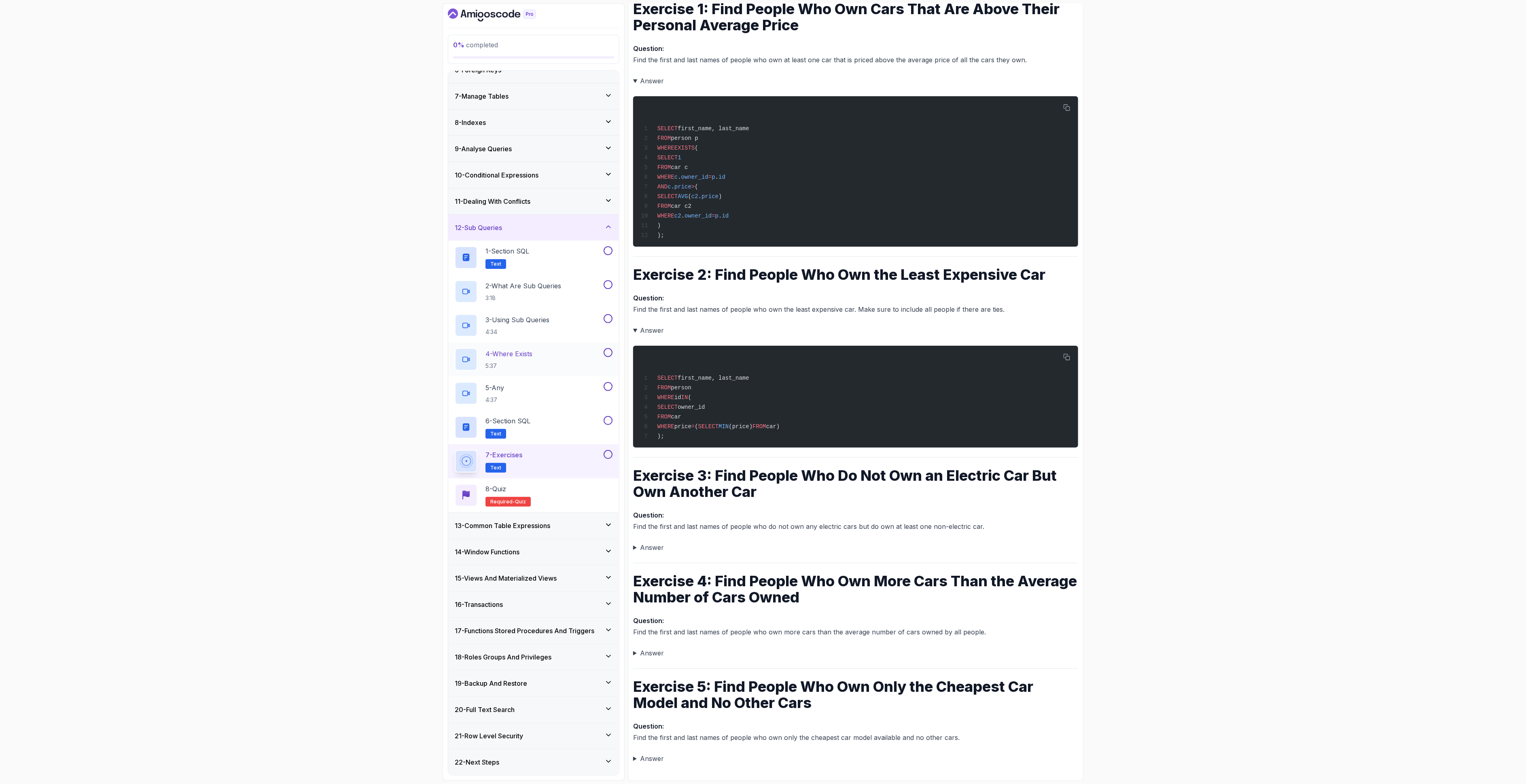
scroll to position [129, 0]
click at [637, 523] on summary "Answer" at bounding box center [855, 547] width 445 height 11
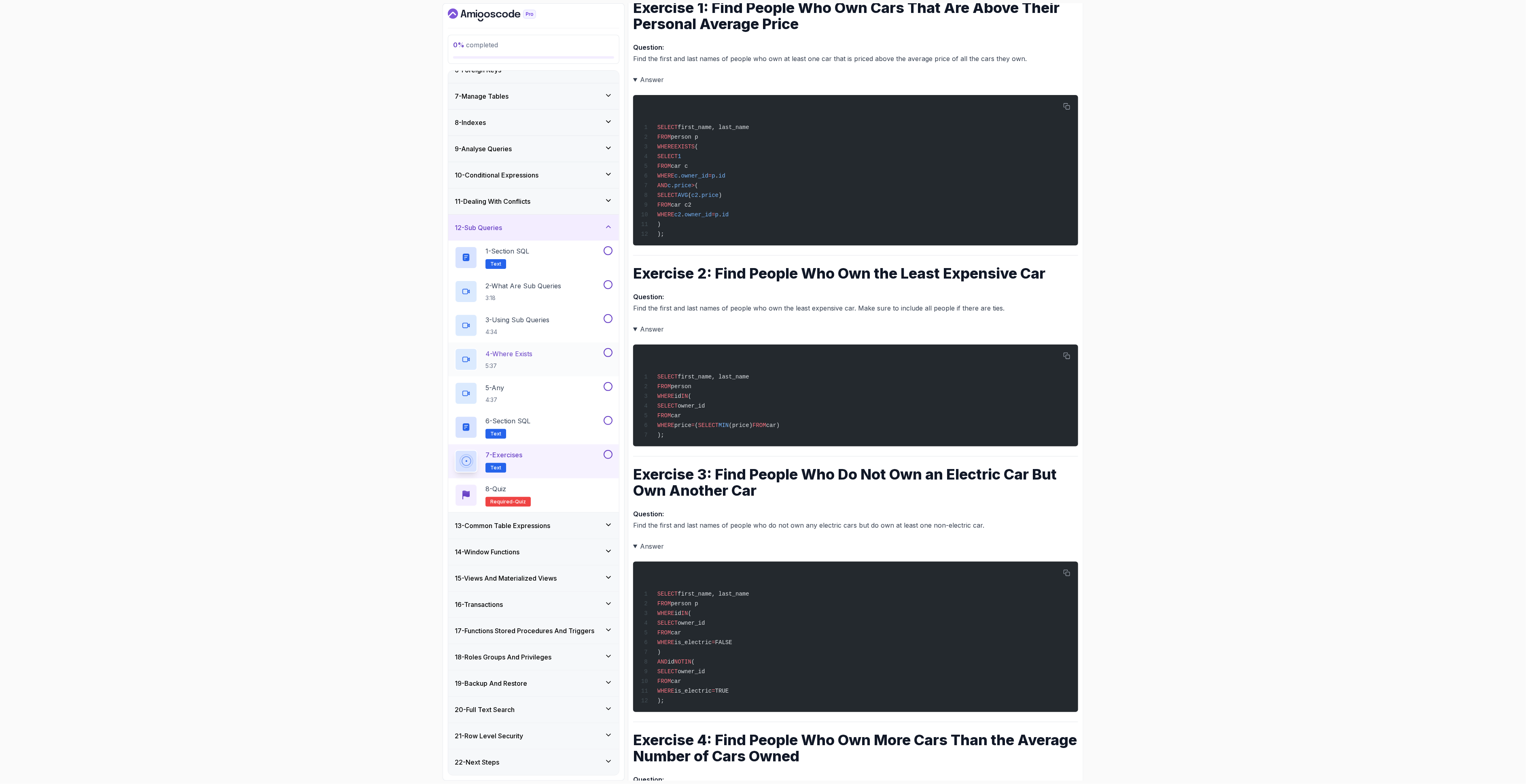
scroll to position [290, 0]
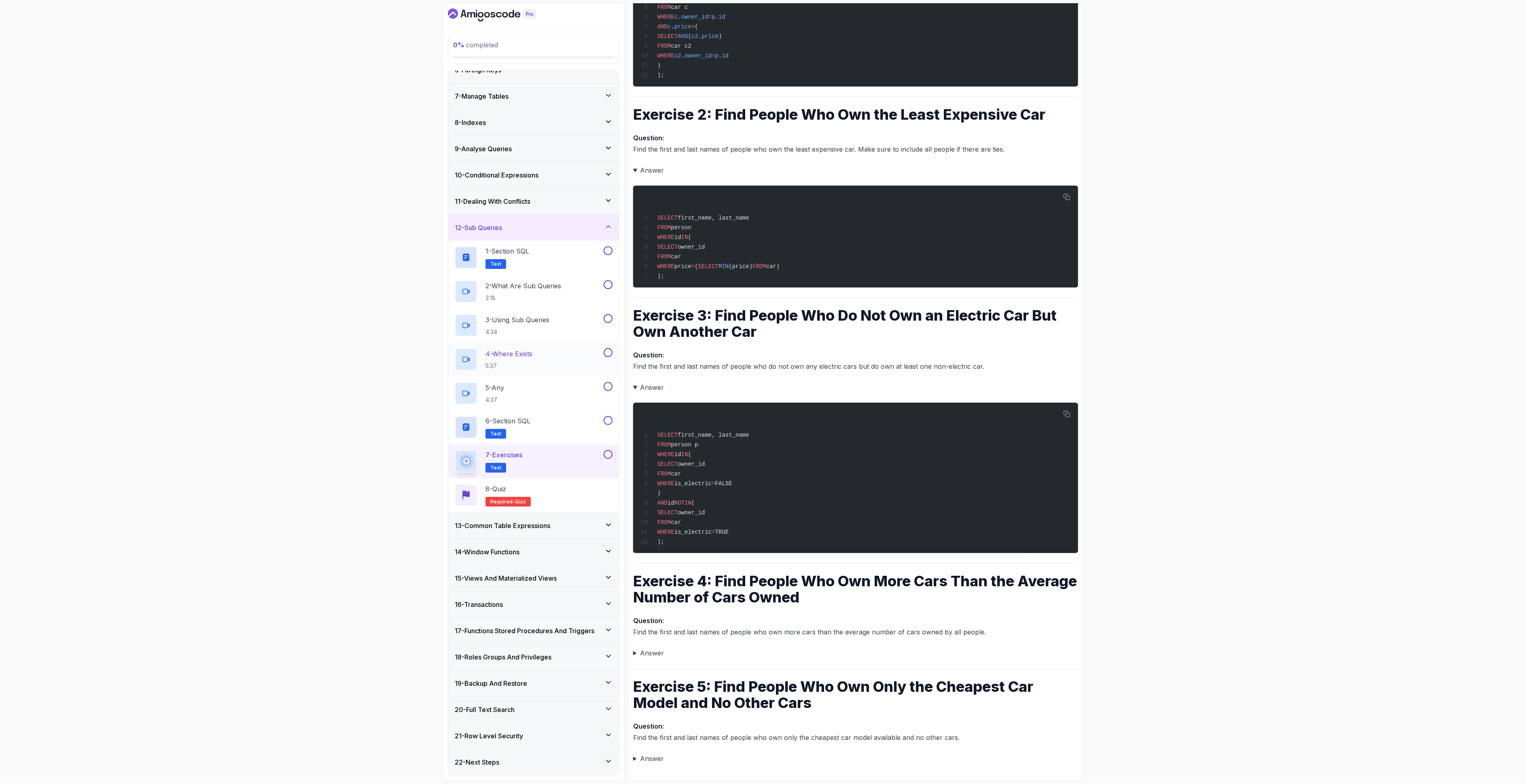
click at [638, 523] on summary "Answer" at bounding box center [855, 653] width 445 height 11
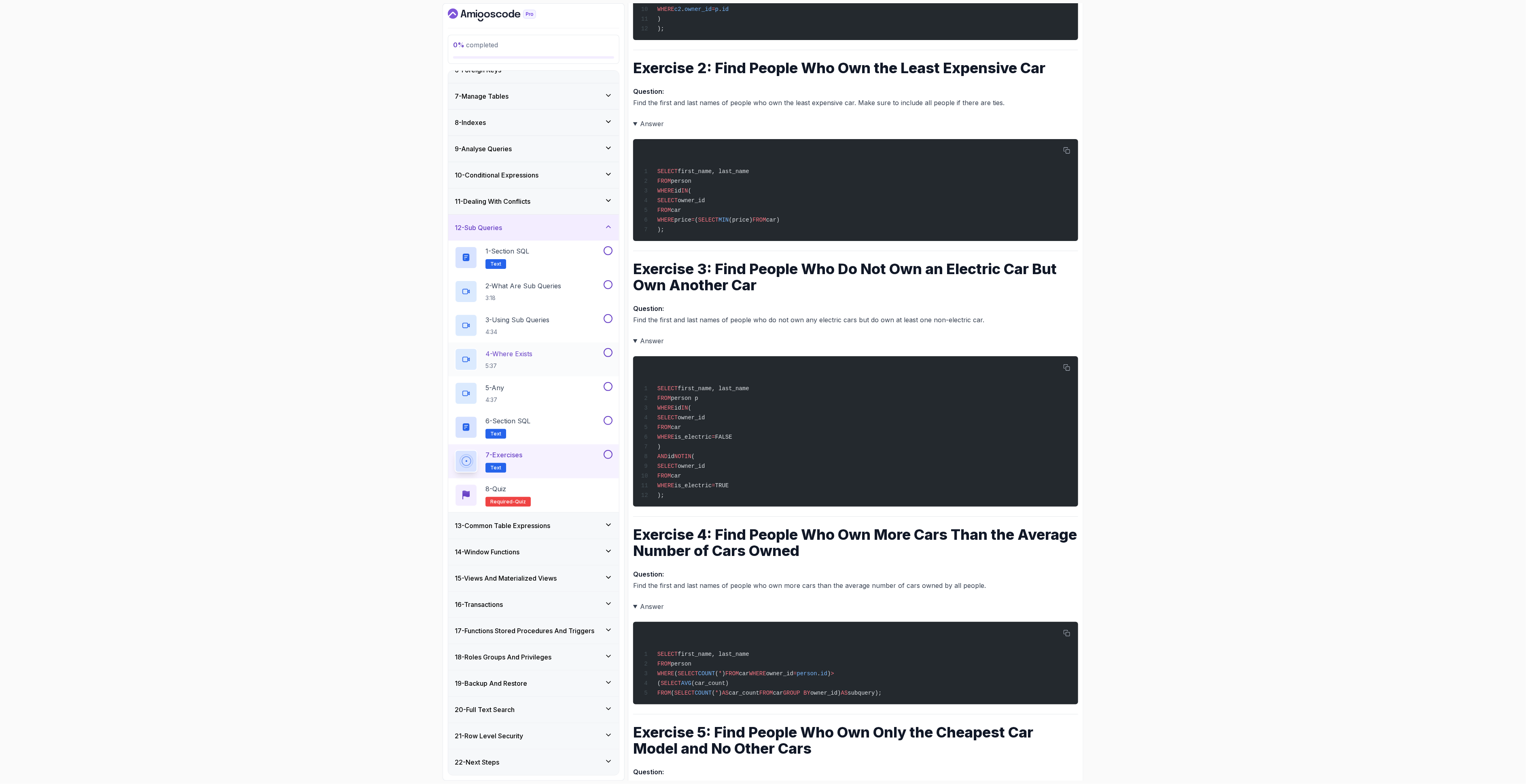
scroll to position [382, 0]
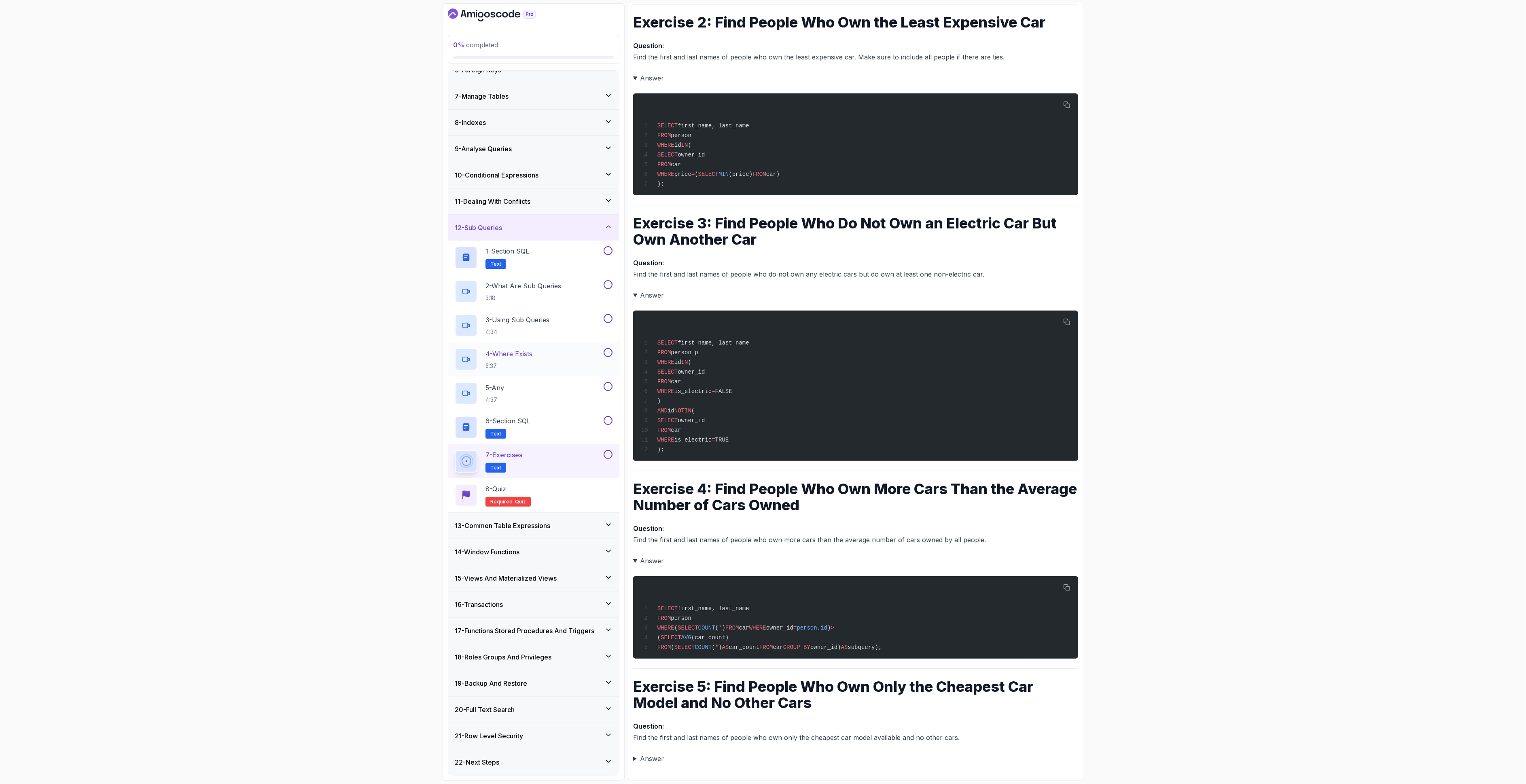
click at [648, 523] on summary "Answer" at bounding box center [855, 759] width 445 height 11
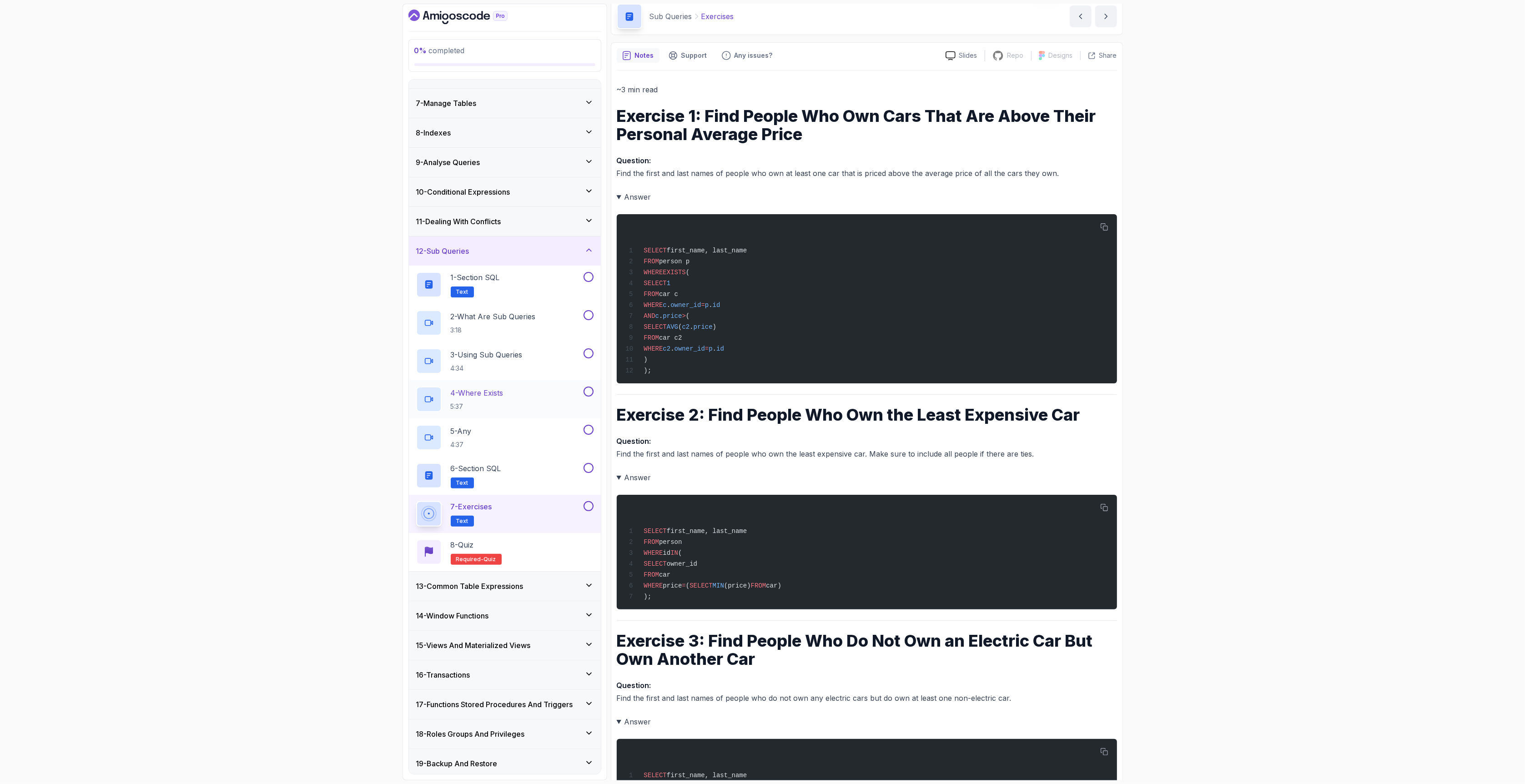
scroll to position [22, 0]
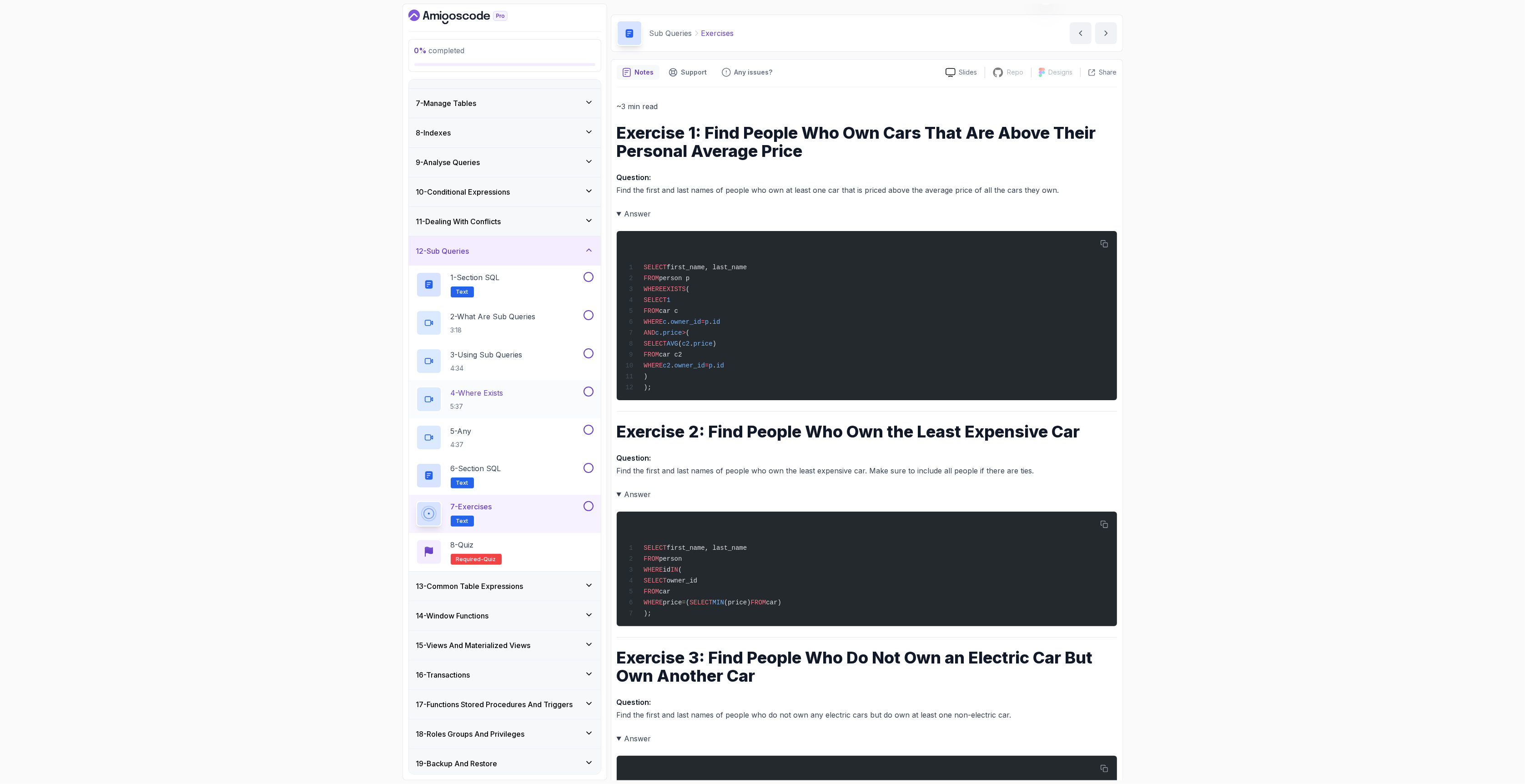
click at [304, 515] on div "0 % completed 1 - Intro 2 - Schemas 3 - Advanced Data Types 4 - Working With Da…" at bounding box center [762, 392] width 1525 height 784
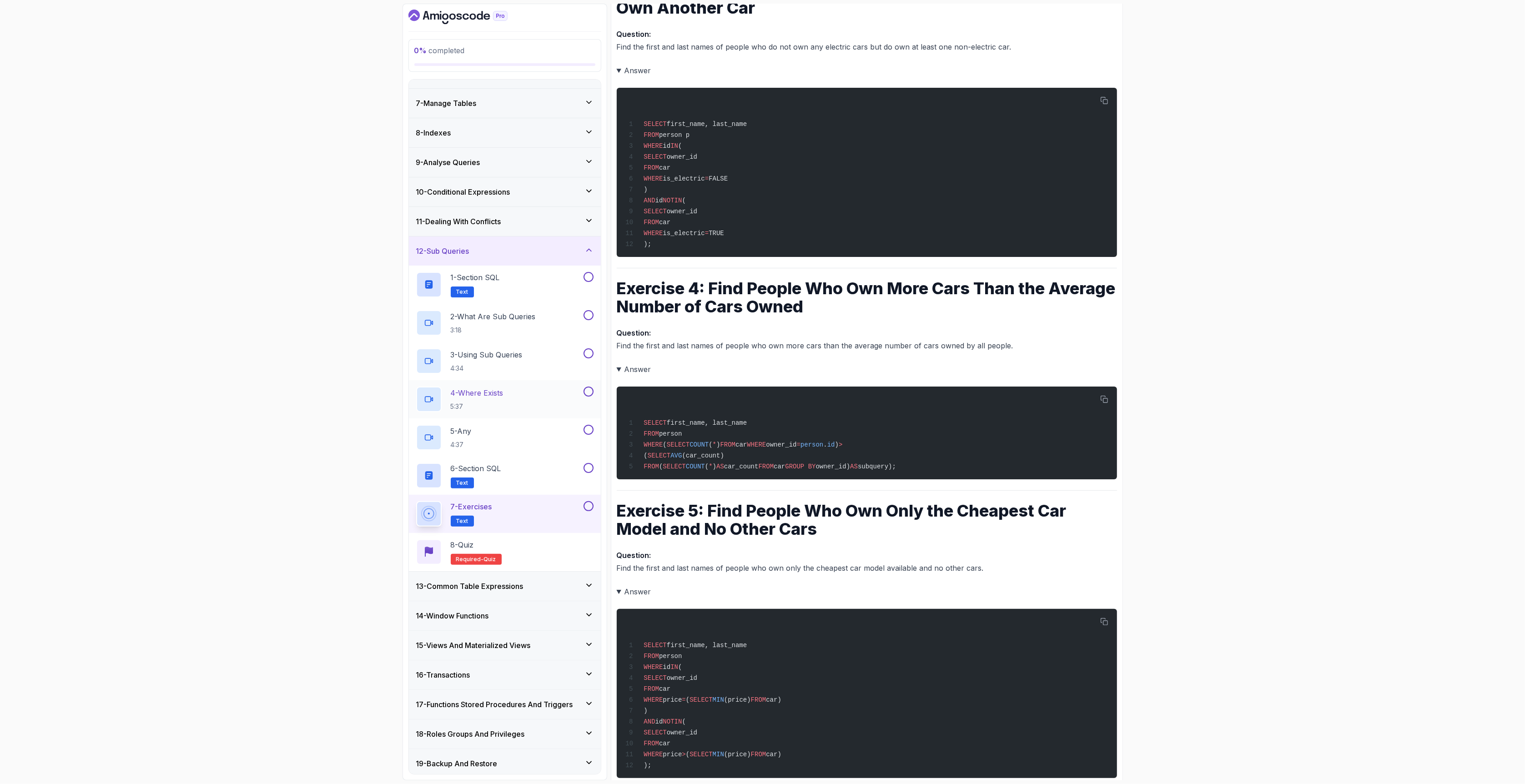
scroll to position [748, 0]
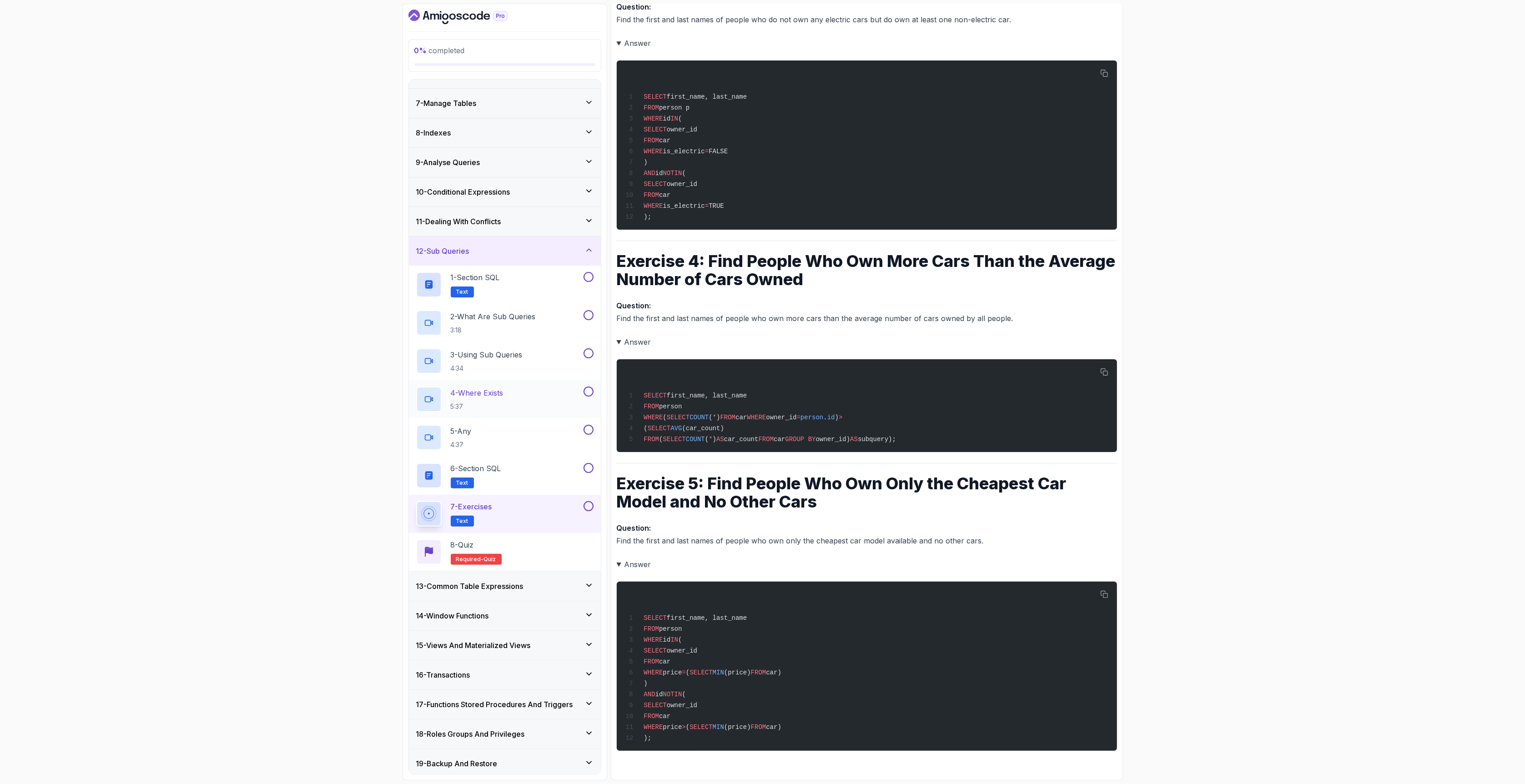
click at [121, 479] on div "0 % completed 1 - Intro 2 - Schemas 3 - Advanced Data Types 4 - Working With Da…" at bounding box center [762, 392] width 1525 height 784
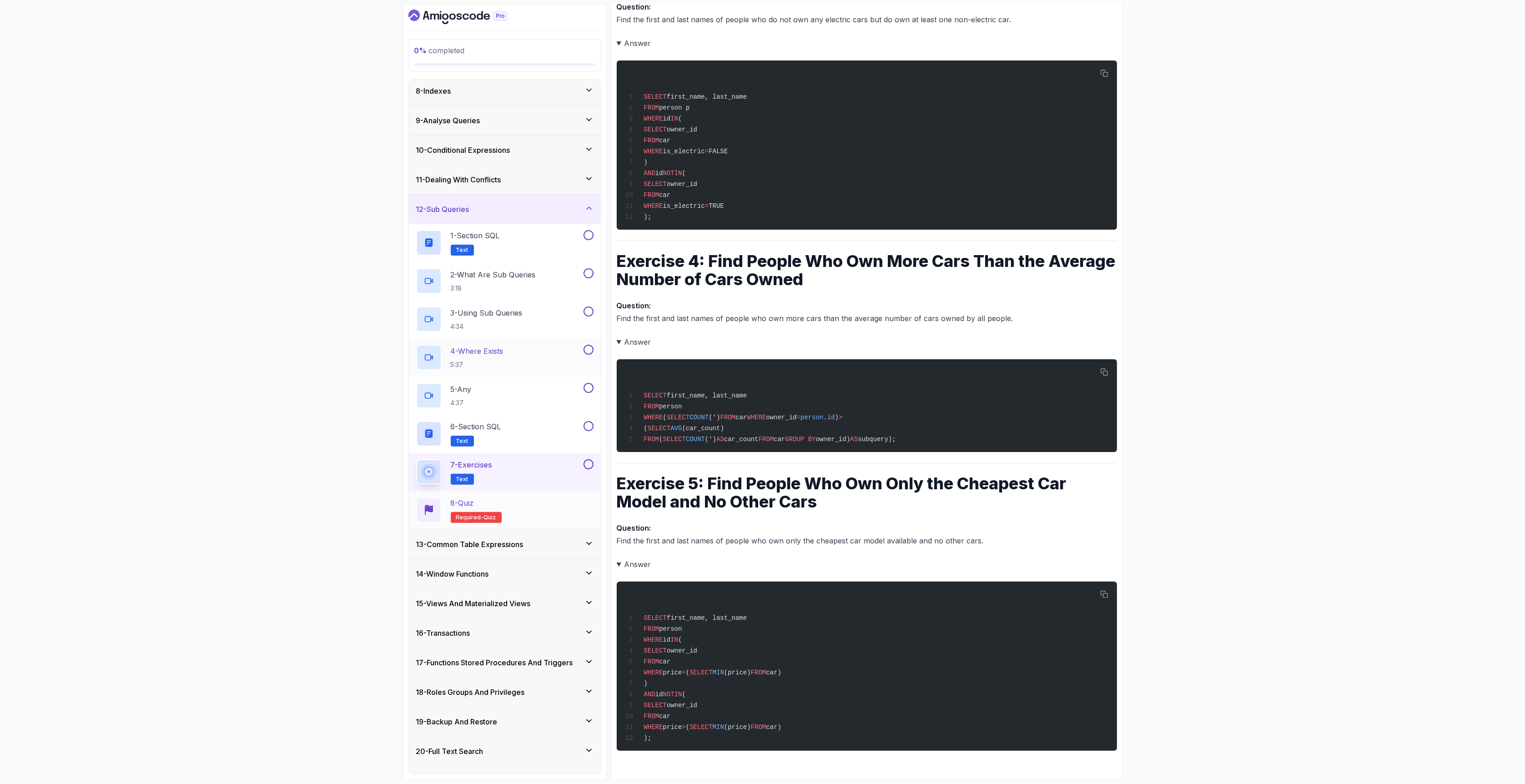
scroll to position [265, 0]
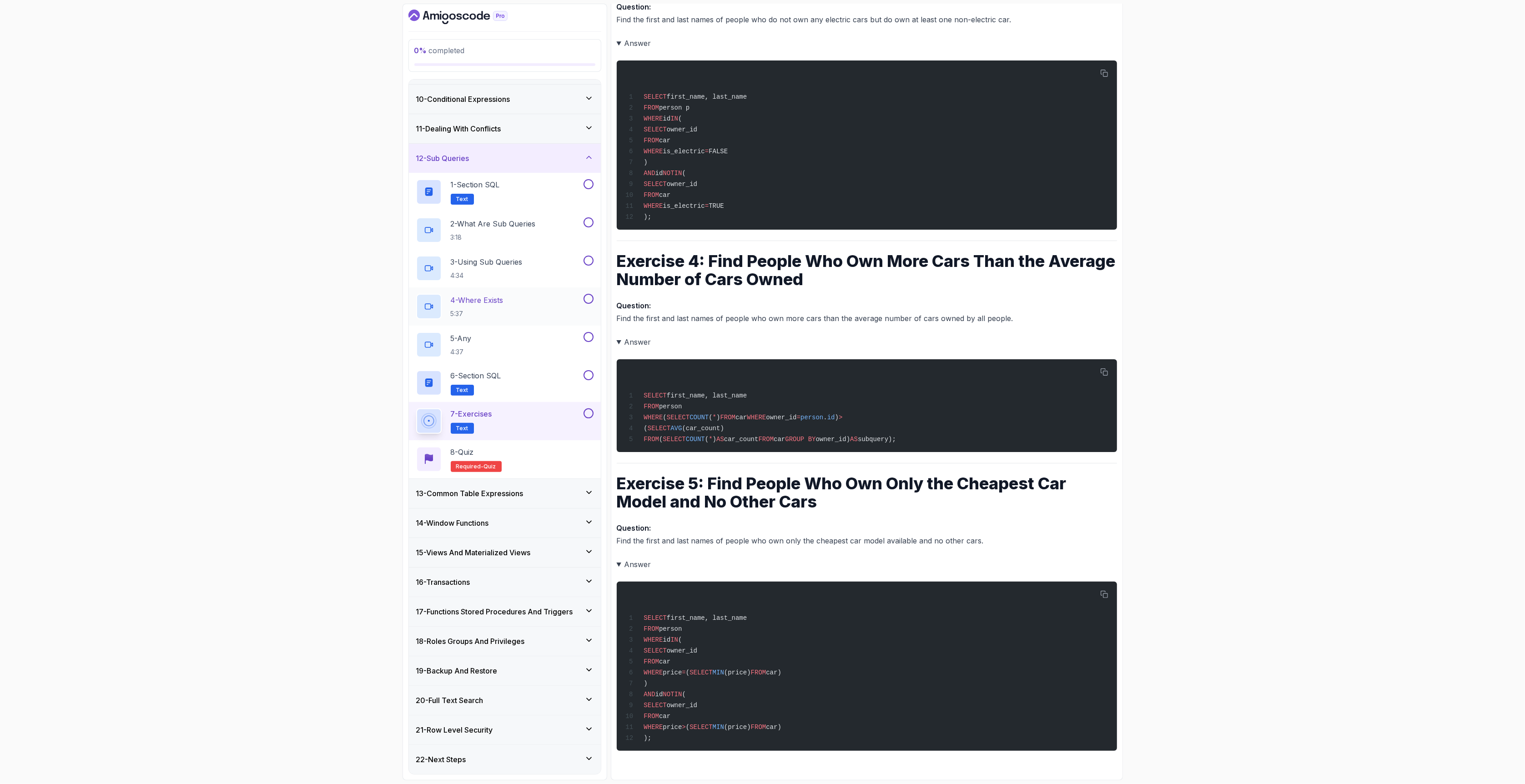
click at [517, 488] on h3 "13 - Common Table Expressions" at bounding box center [470, 494] width 107 height 11
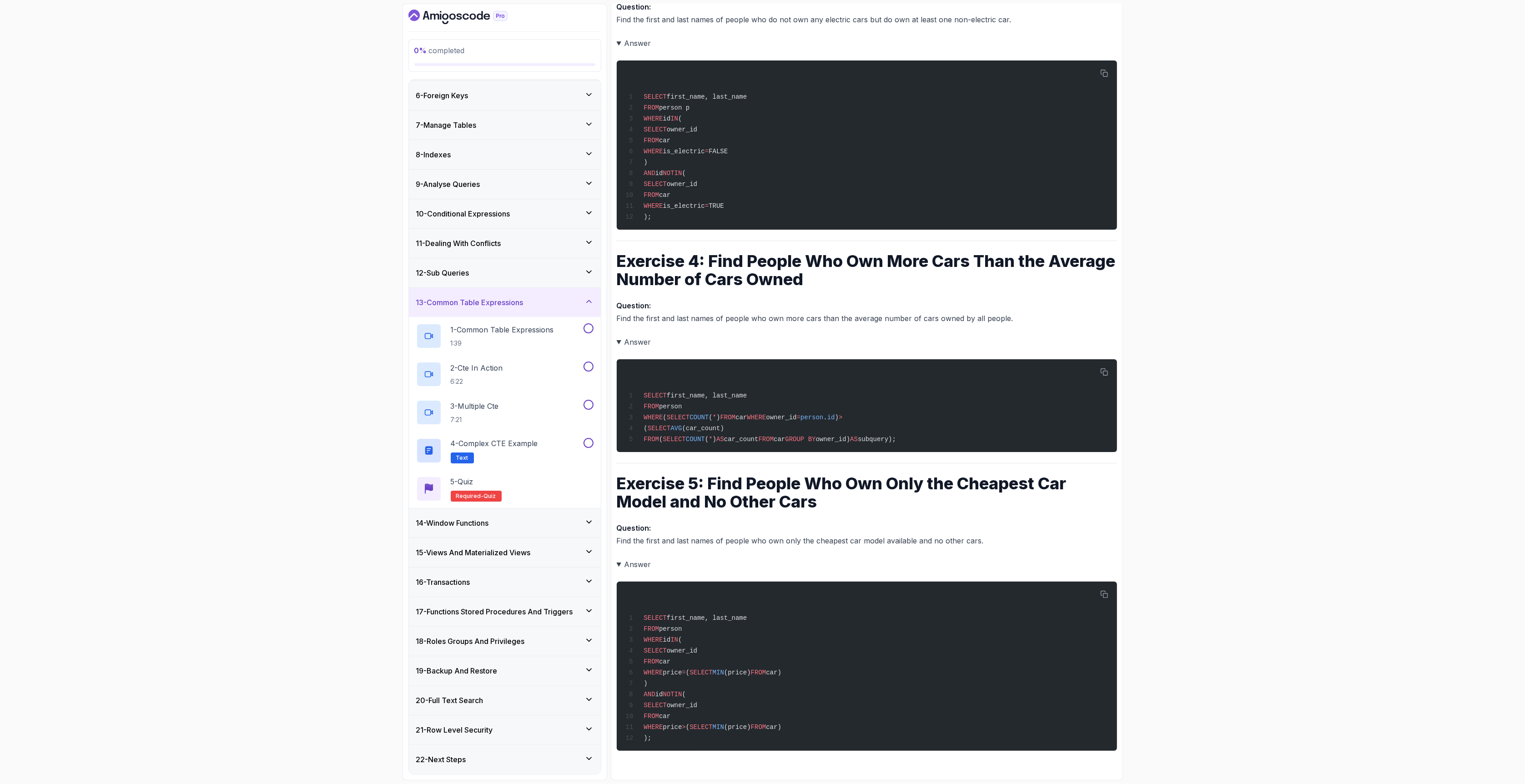
scroll to position [150, 0]
click at [488, 343] on p "1:39" at bounding box center [503, 344] width 103 height 9
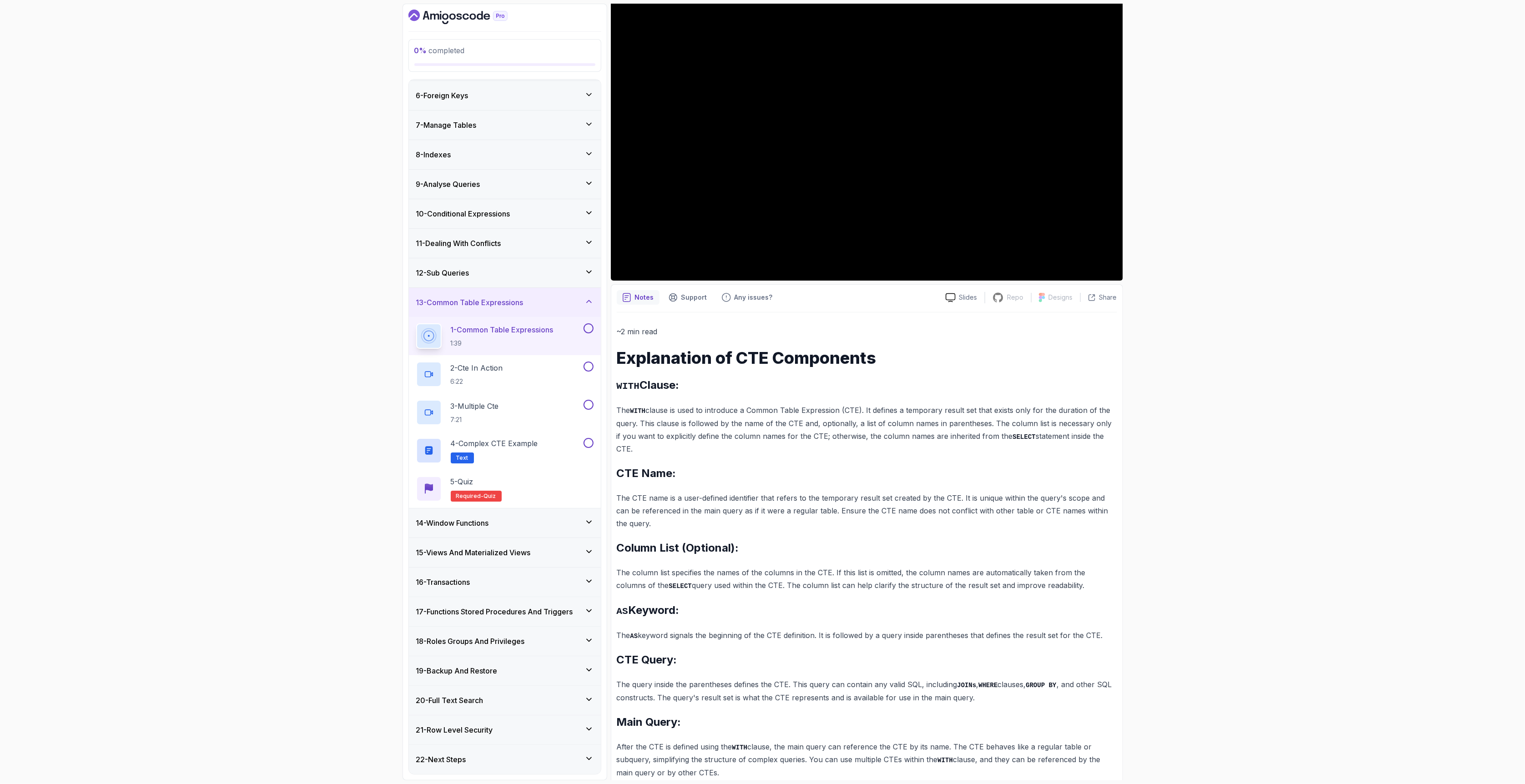
scroll to position [91, 0]
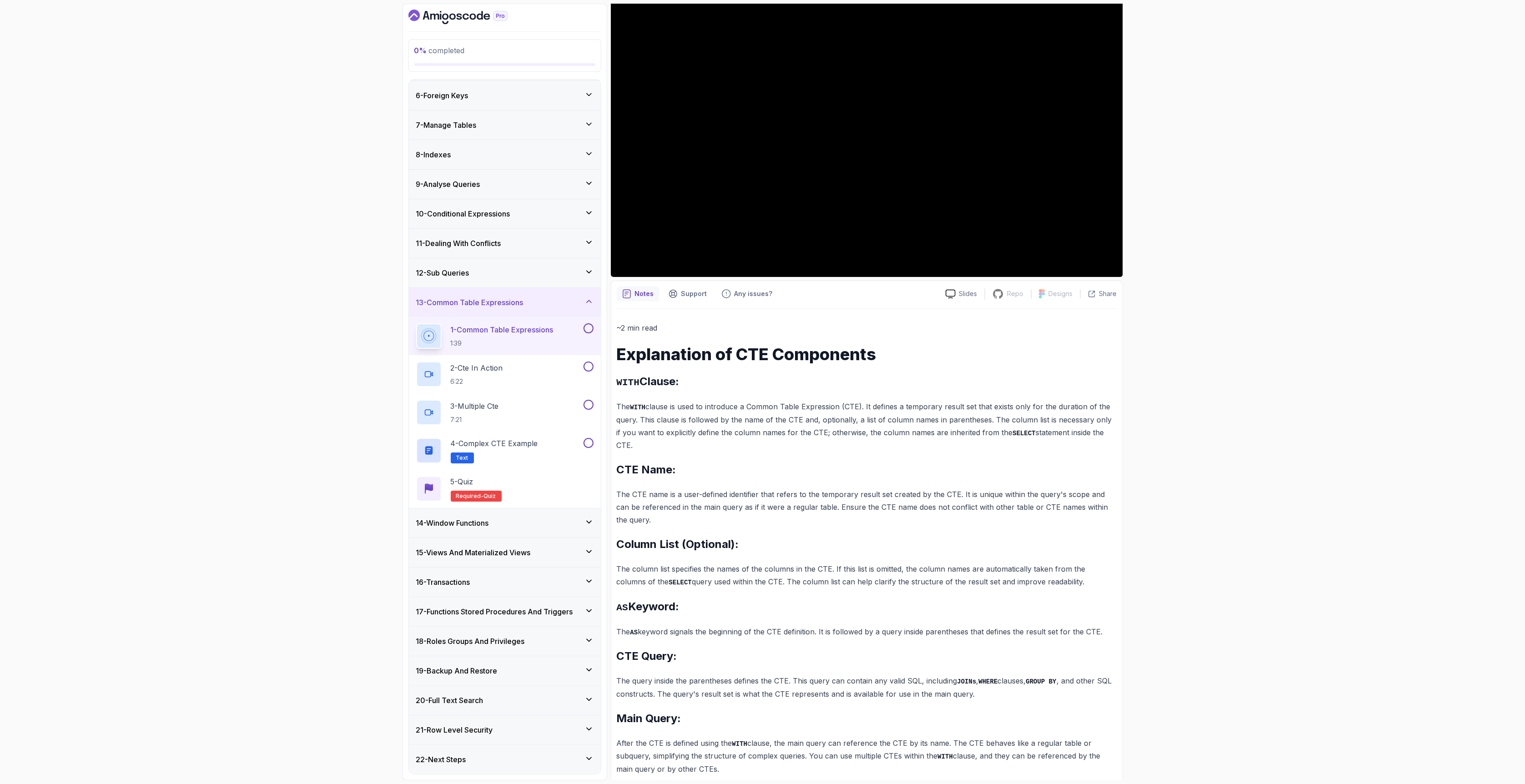
click at [1143, 575] on div "0 % completed 1 - Intro 2 - Schemas 3 - Advanced Data Types 4 - Working With Da…" at bounding box center [762, 392] width 1525 height 784
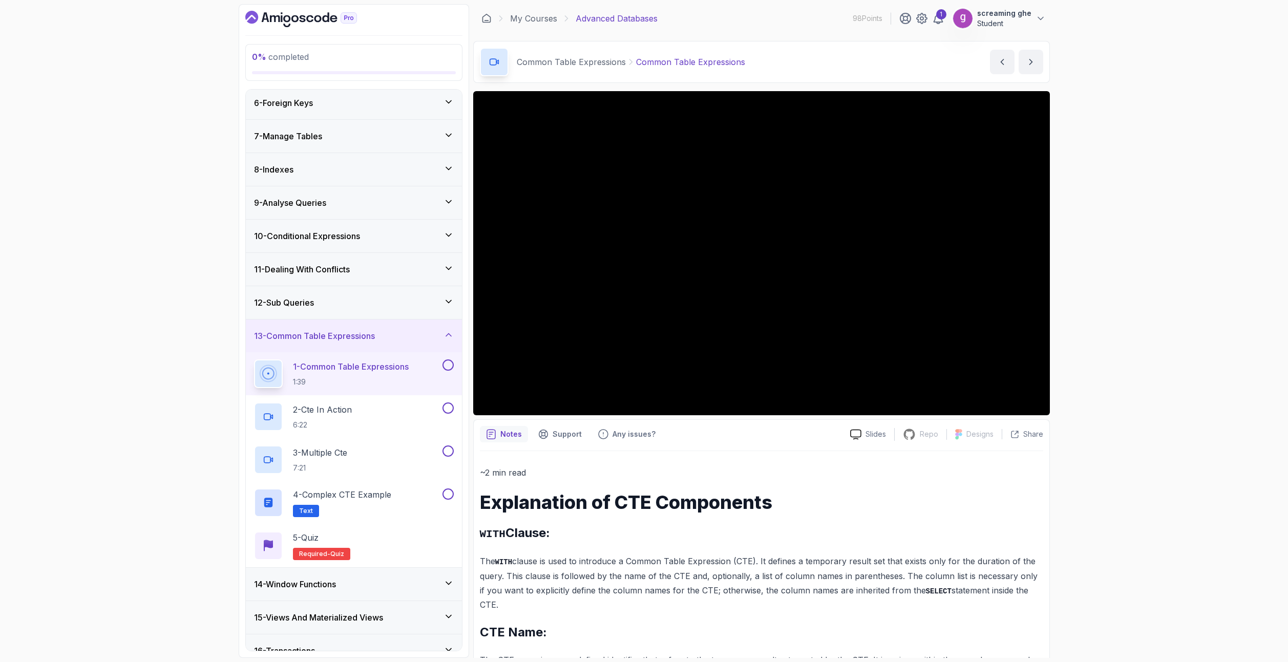
scroll to position [170, 0]
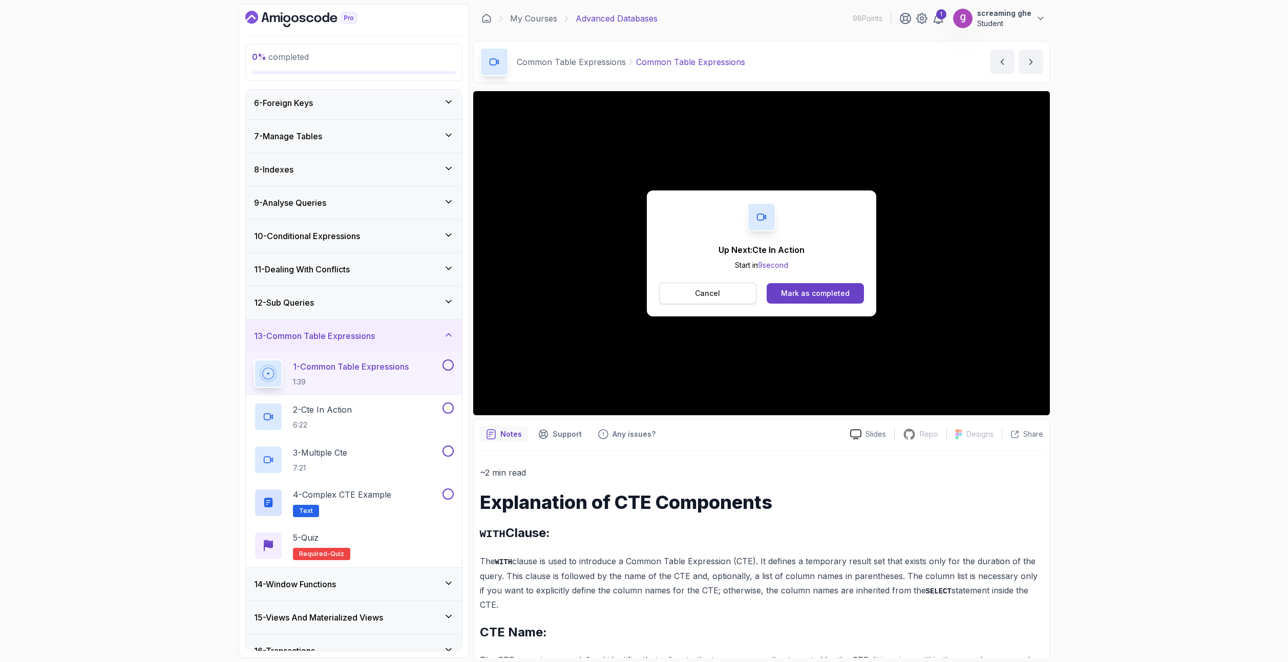
click at [699, 300] on button "Cancel" at bounding box center [708, 294] width 98 height 22
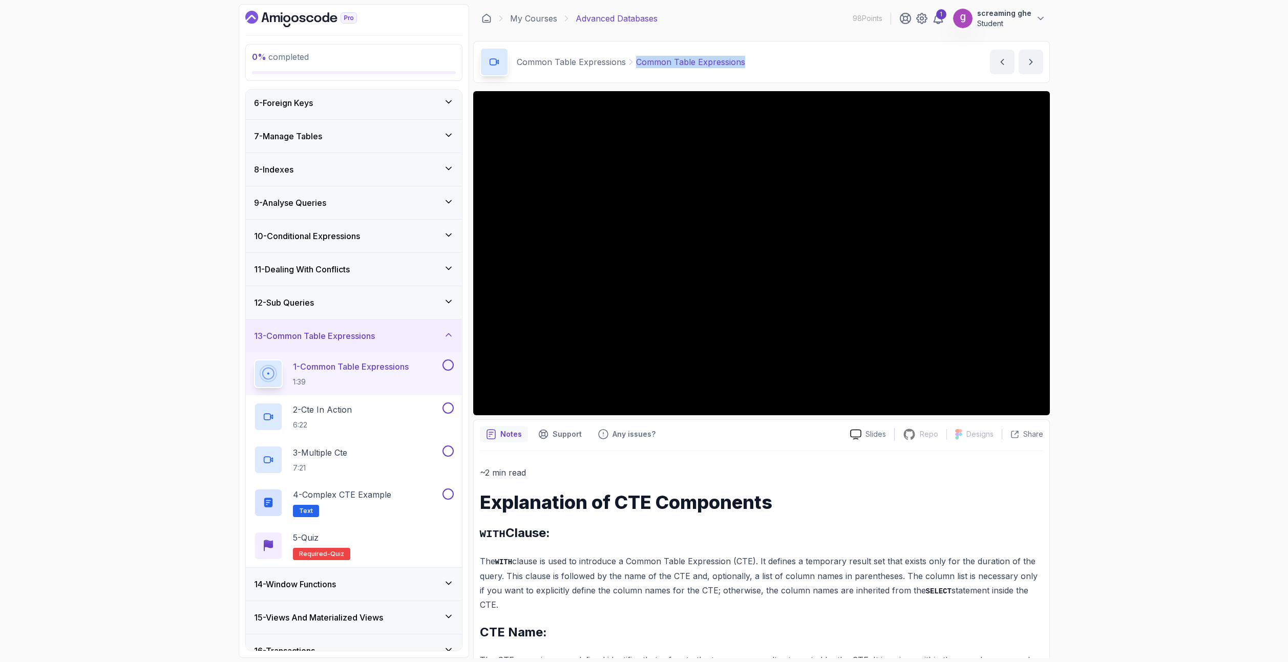
drag, startPoint x: 687, startPoint y: 64, endPoint x: 632, endPoint y: 61, distance: 54.9
click at [632, 61] on div "Common Table Expressions Common Table Expressions Common Table Expressions by […" at bounding box center [761, 62] width 577 height 42
click at [360, 426] on div "2 - Cte In Action 6:22" at bounding box center [347, 417] width 186 height 29
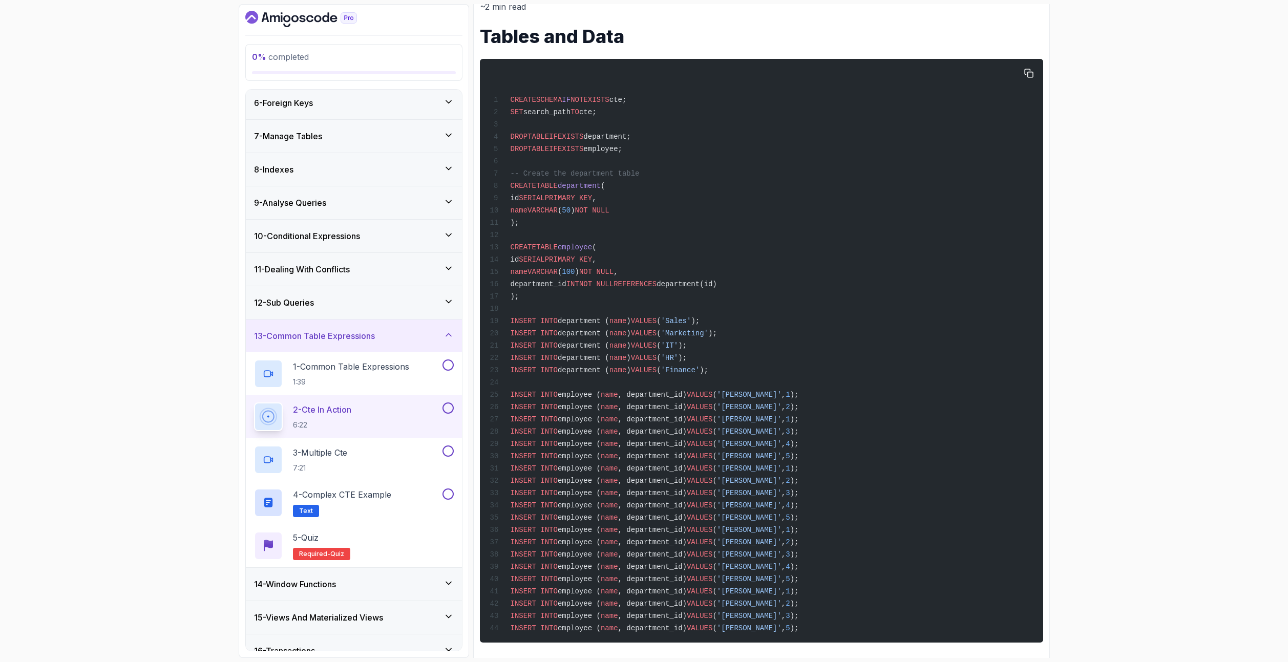
scroll to position [292, 0]
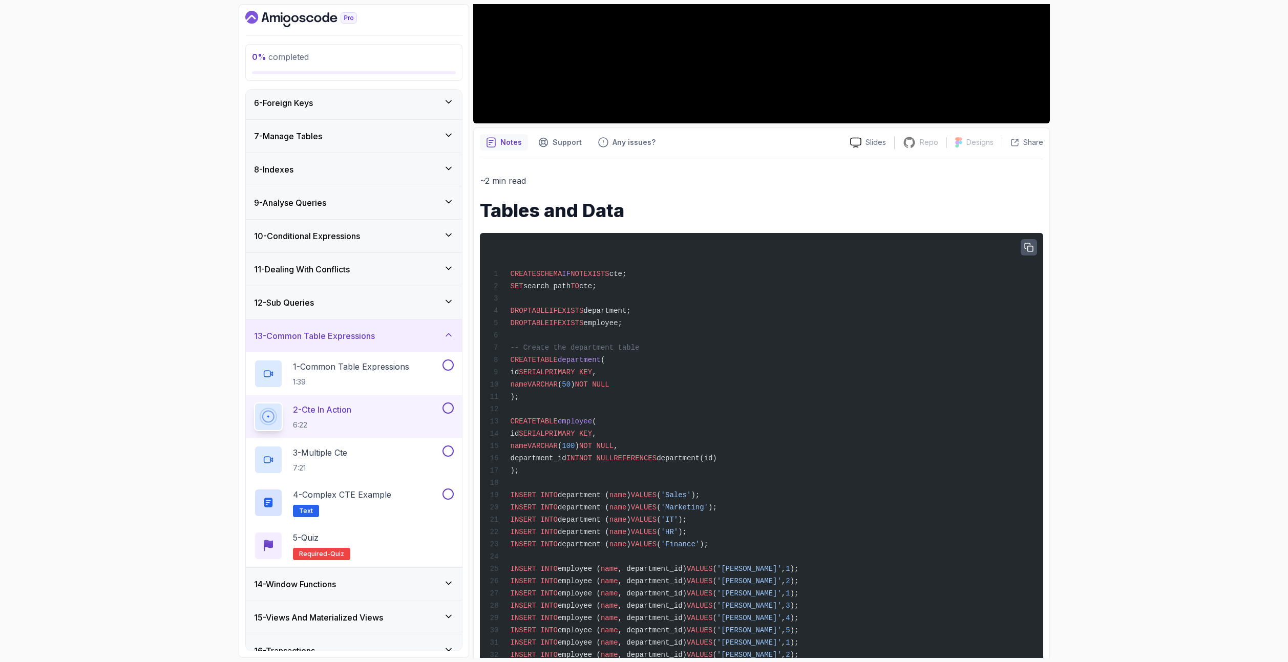
click at [1027, 246] on icon "button" at bounding box center [1028, 247] width 9 height 9
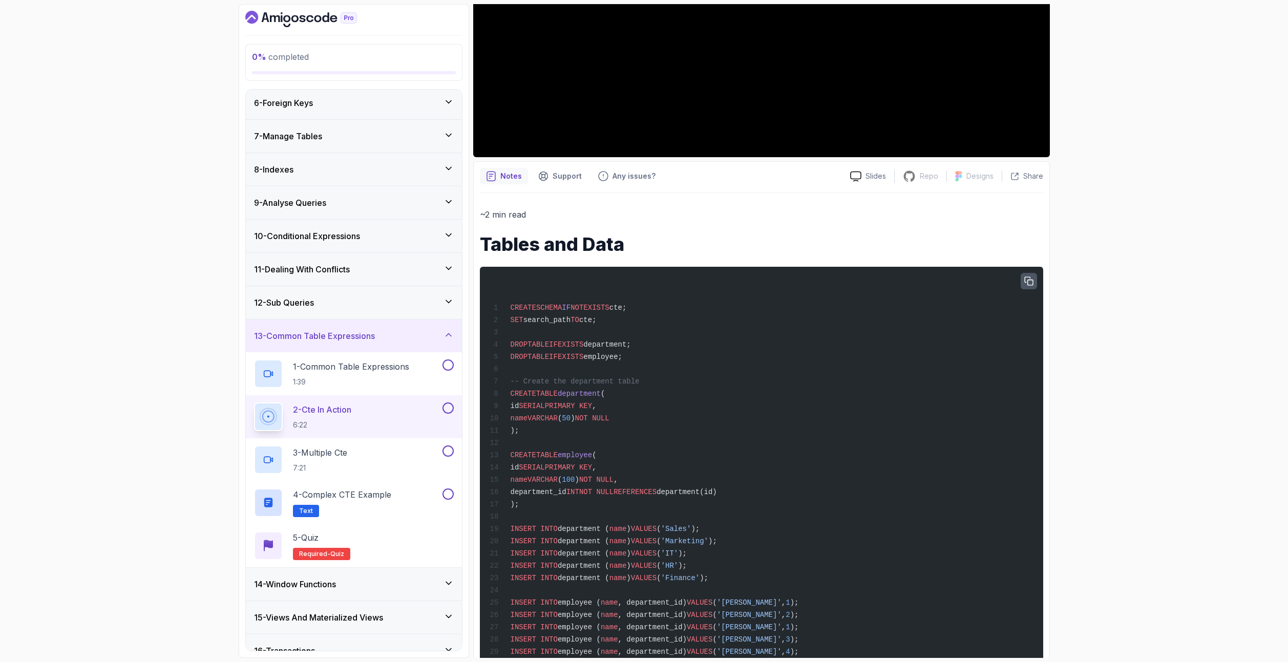
scroll to position [241, 0]
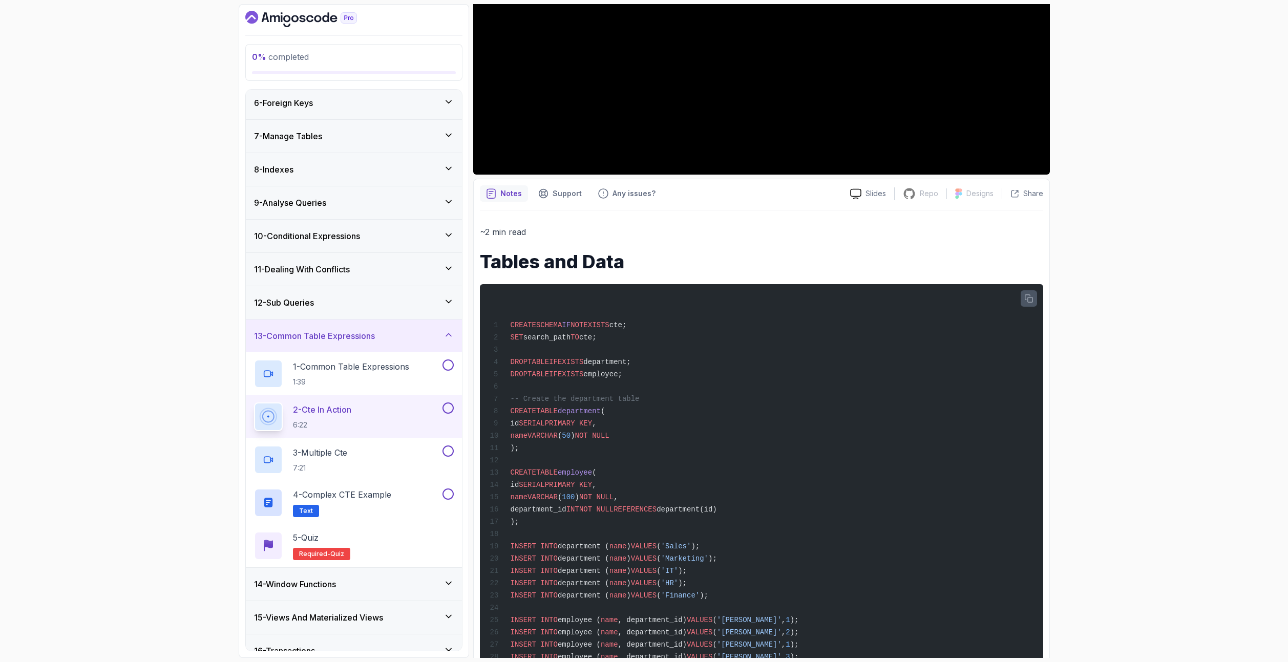
click at [1158, 558] on div "0 % completed 1 - Intro 2 - Schemas 3 - Advanced Data Types 4 - Working With Da…" at bounding box center [644, 331] width 1288 height 662
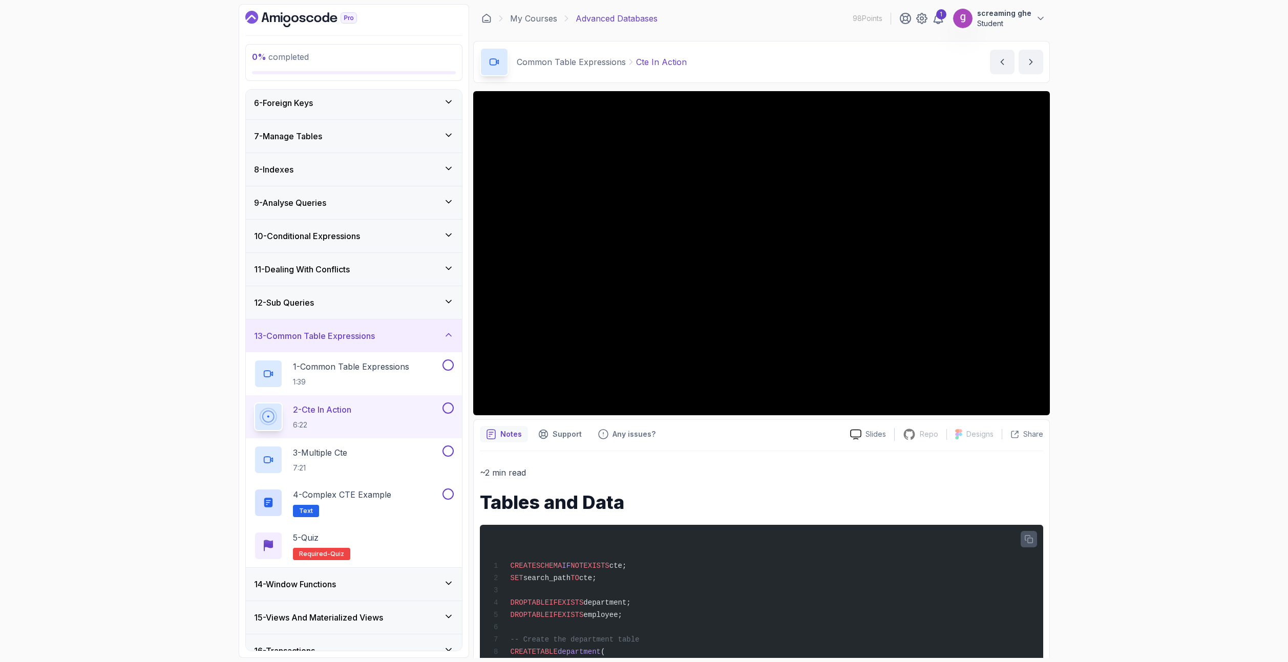
scroll to position [51, 0]
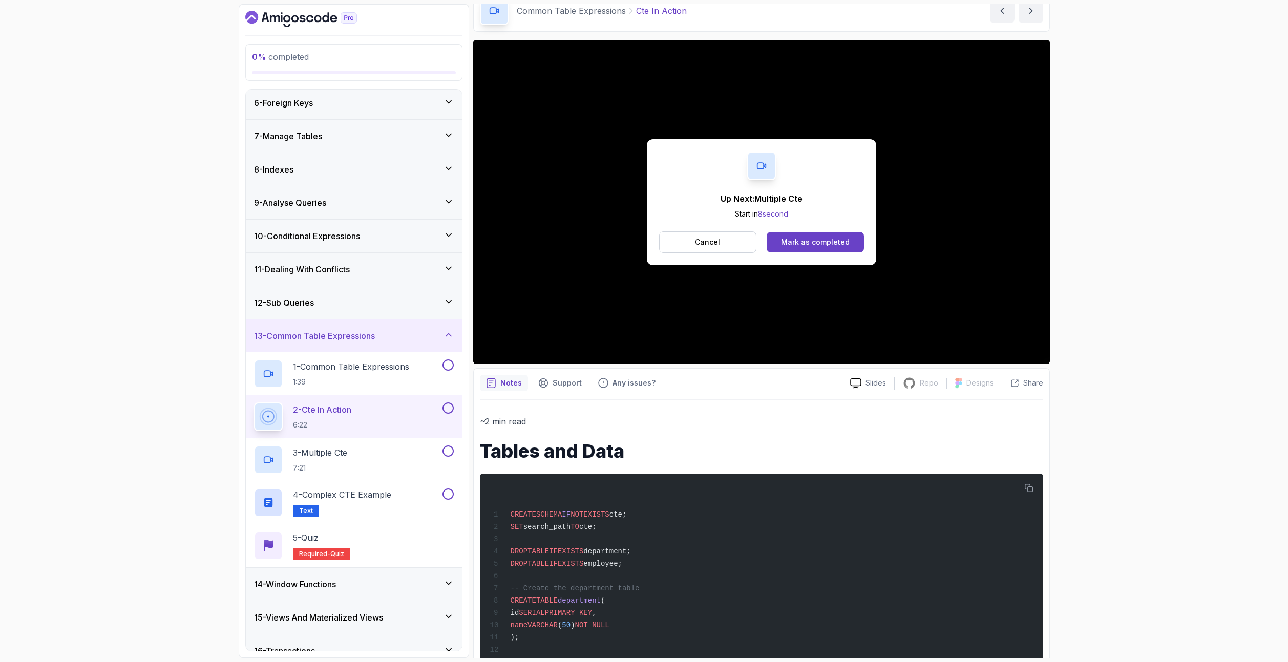
click at [702, 237] on button "Cancel" at bounding box center [708, 242] width 98 height 22
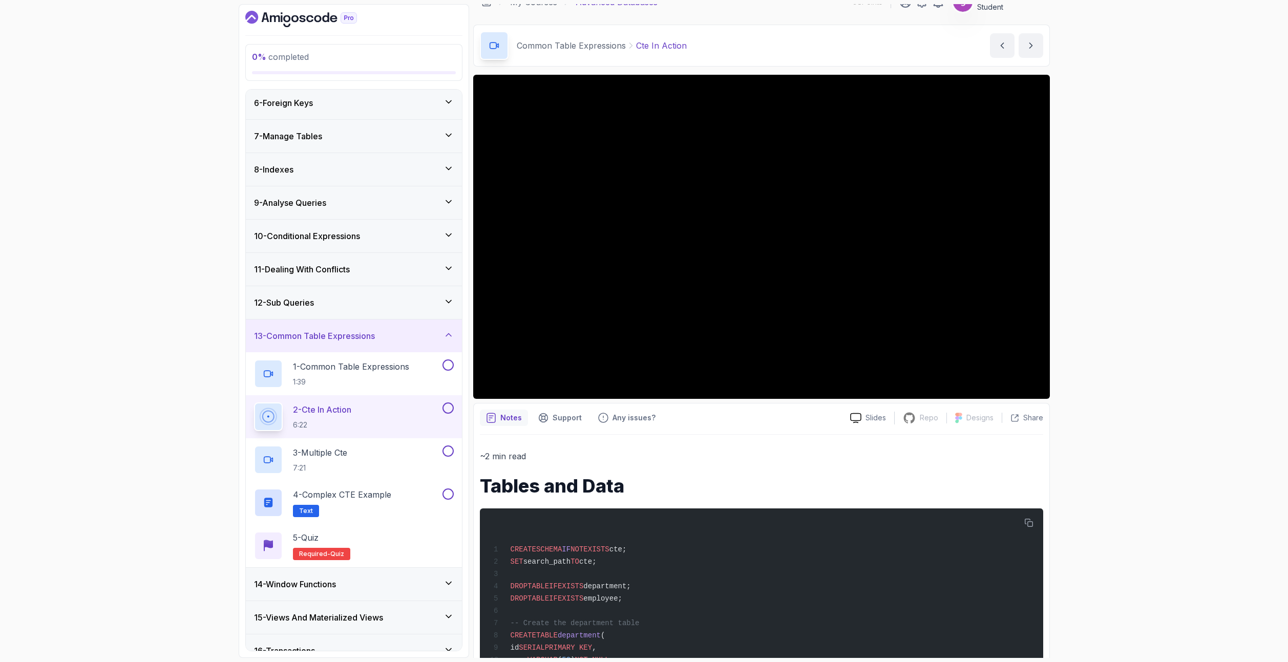
scroll to position [0, 0]
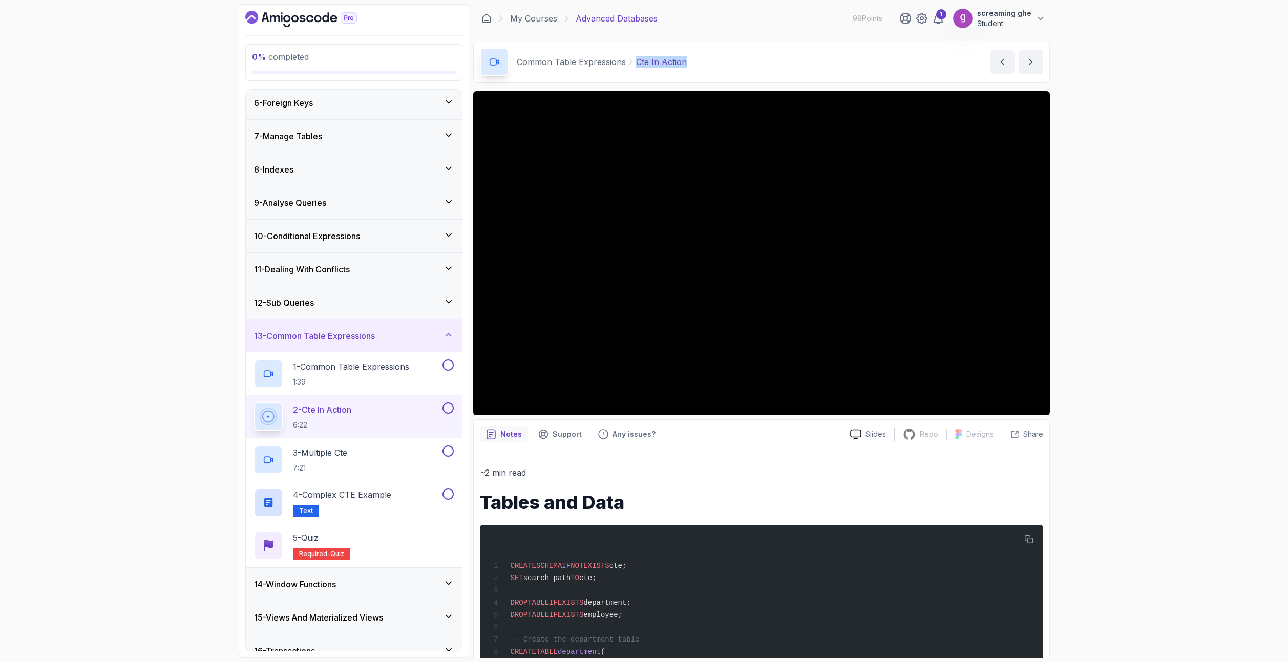
drag, startPoint x: 689, startPoint y: 59, endPoint x: 633, endPoint y: 57, distance: 56.4
click at [633, 57] on div "Common Table Expressions Cte In Action Cte In Action by [PERSON_NAME]" at bounding box center [761, 62] width 577 height 42
click at [381, 467] on div "3 - Multiple Cte 7:21" at bounding box center [347, 460] width 186 height 29
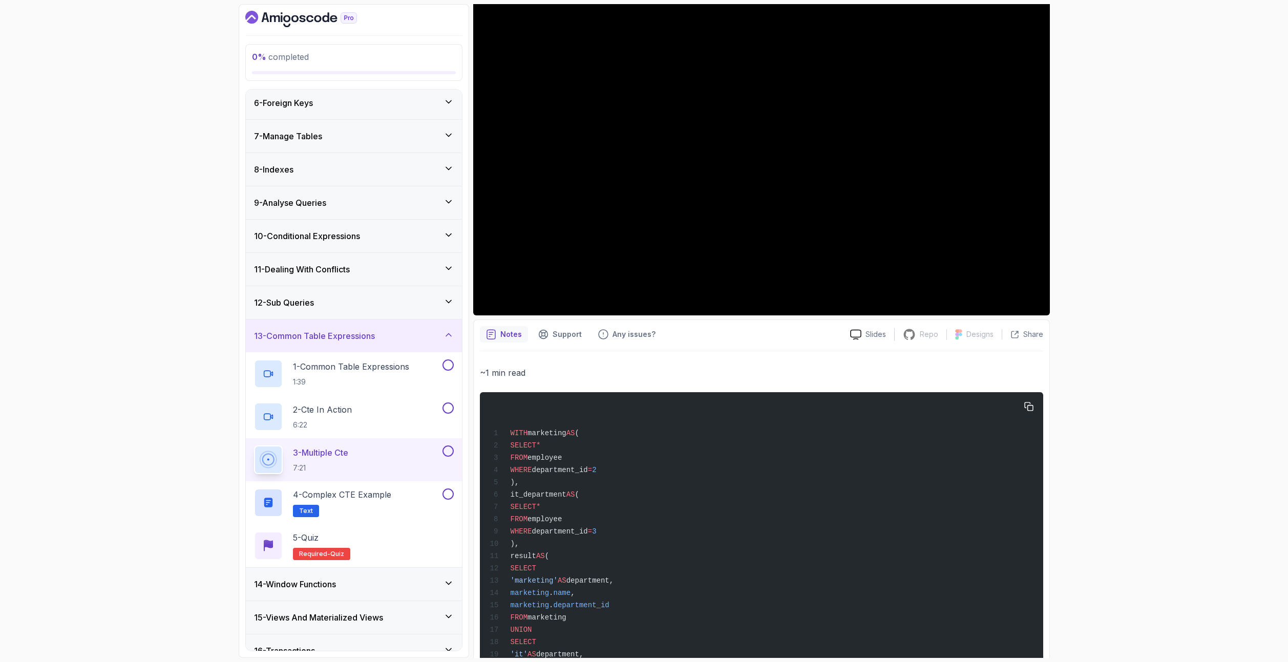
scroll to position [205, 0]
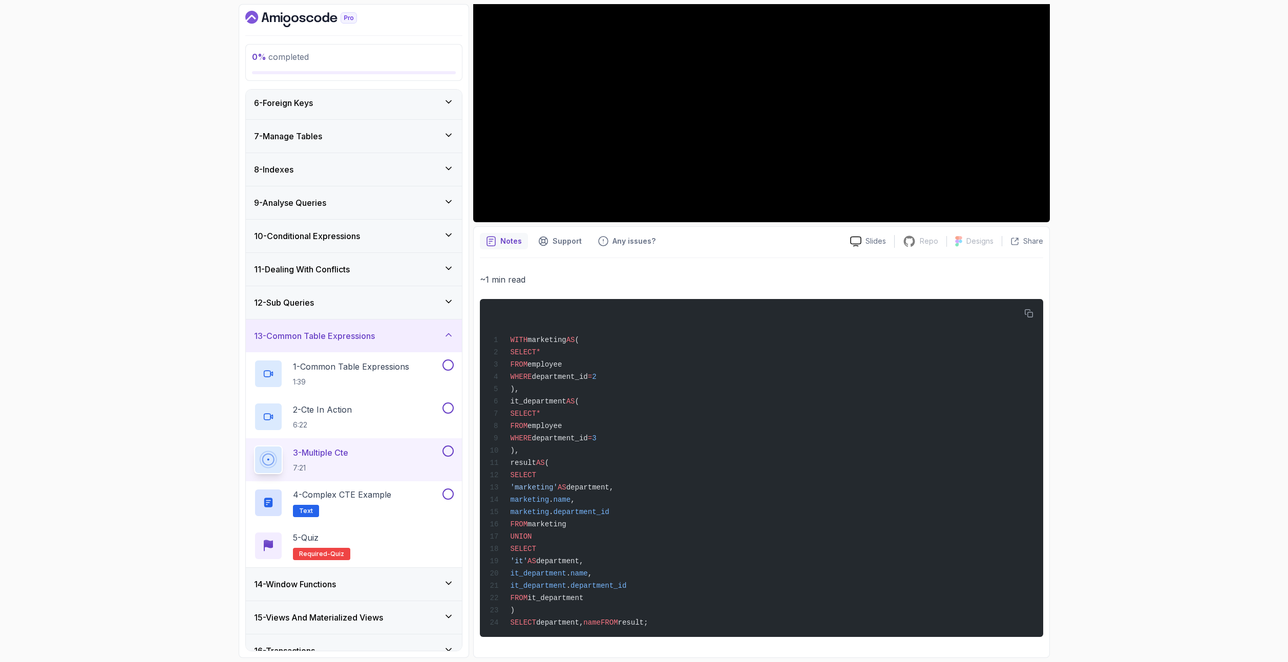
click at [536, 272] on p "~1 min read" at bounding box center [761, 279] width 563 height 14
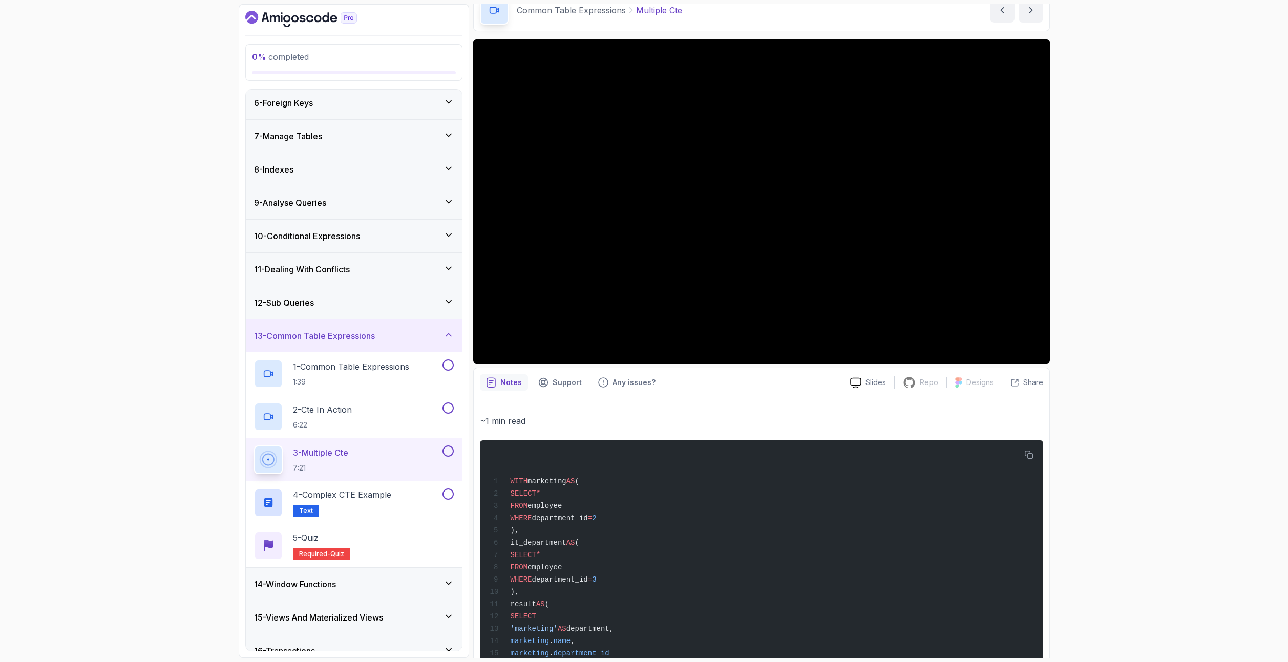
scroll to position [0, 0]
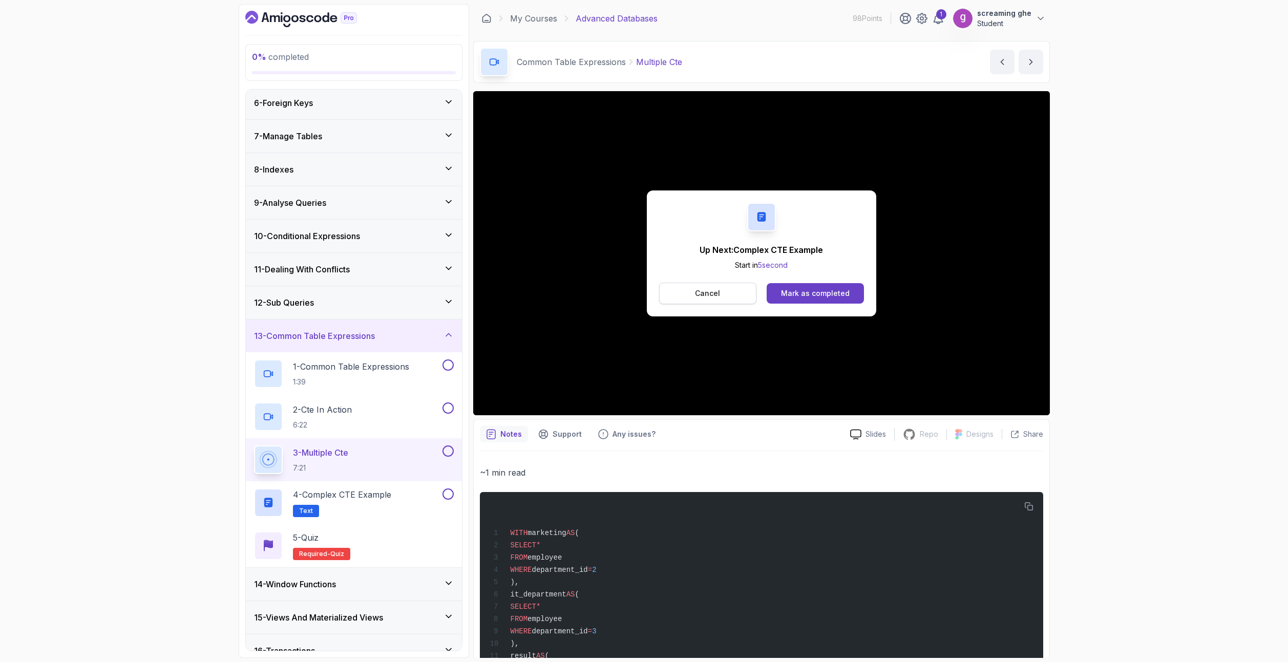
click at [706, 293] on p "Cancel" at bounding box center [707, 293] width 25 height 10
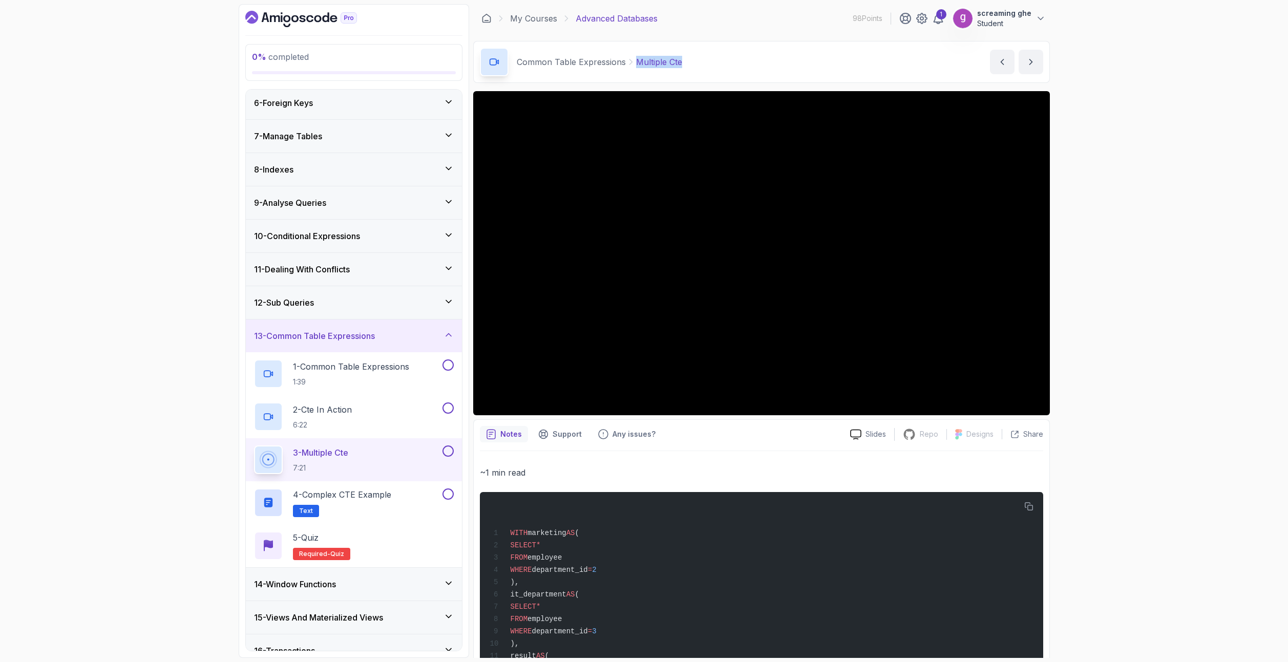
drag, startPoint x: 705, startPoint y: 64, endPoint x: 635, endPoint y: 64, distance: 69.7
click at [635, 64] on div "Common Table Expressions Multiple Cte Multiple Cte by [PERSON_NAME]" at bounding box center [761, 62] width 577 height 42
click at [168, 361] on div "0 % completed 1 - Intro 2 - Schemas 3 - Advanced Data Types 4 - Working With Da…" at bounding box center [644, 331] width 1288 height 662
click at [367, 504] on h2 "4 - Complex CTE Example Text" at bounding box center [342, 503] width 98 height 29
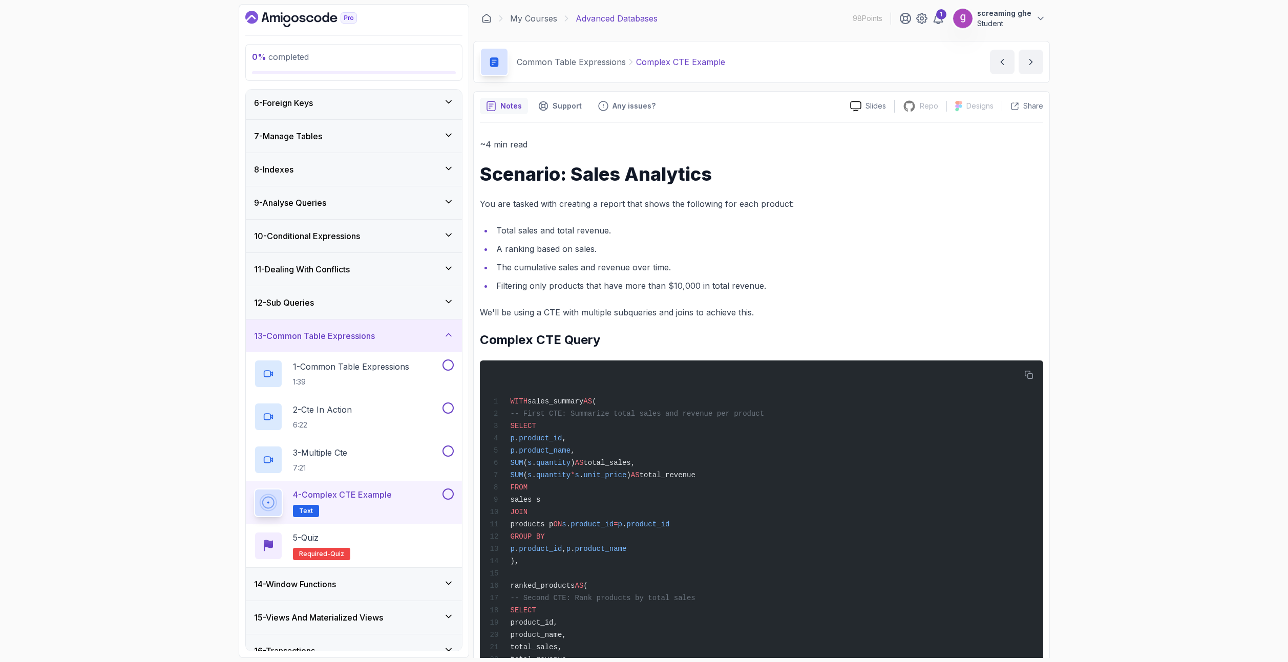
drag, startPoint x: 509, startPoint y: 325, endPoint x: 575, endPoint y: 326, distance: 66.1
click at [1034, 373] on button "button" at bounding box center [1029, 375] width 16 height 16
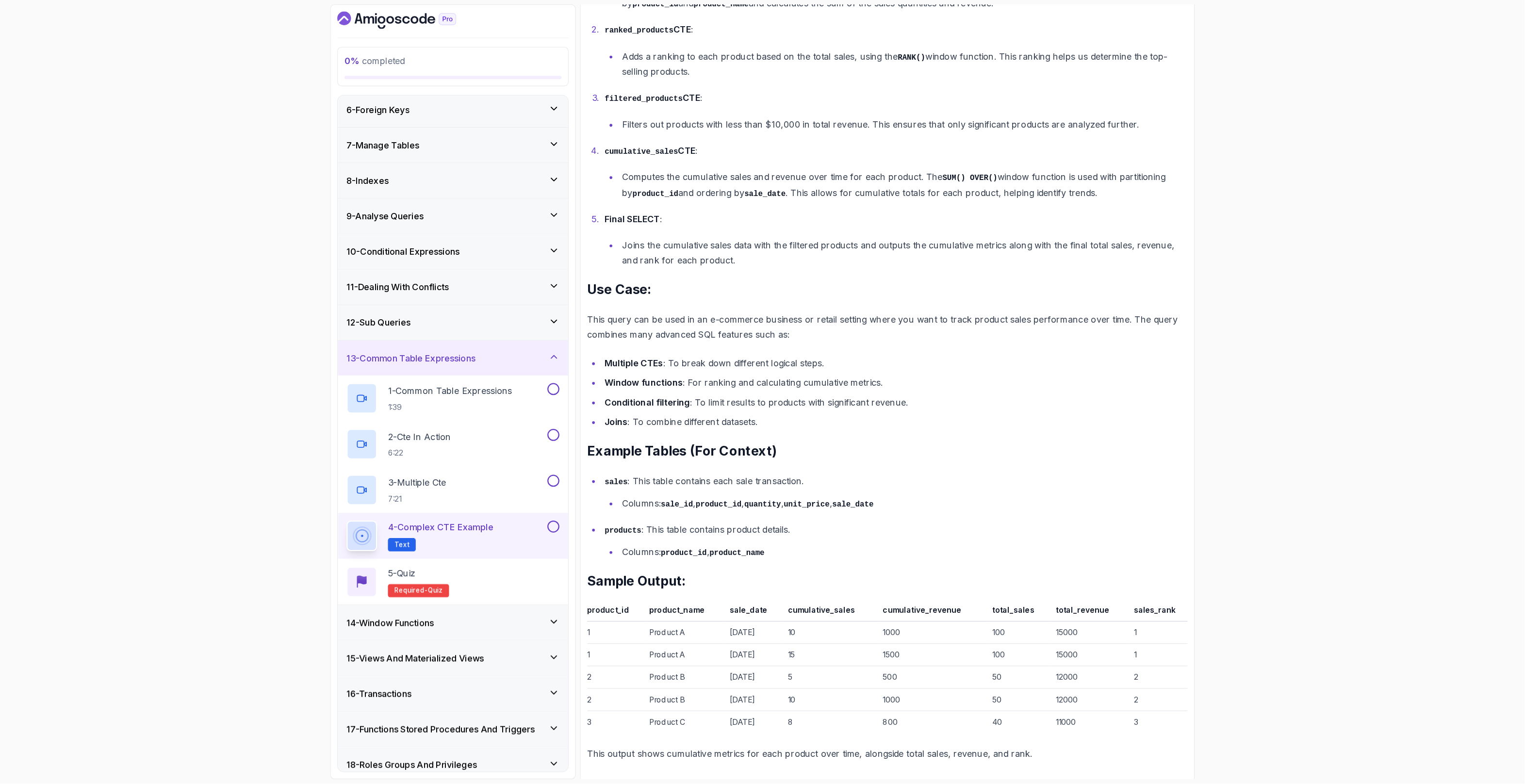
scroll to position [1271, 0]
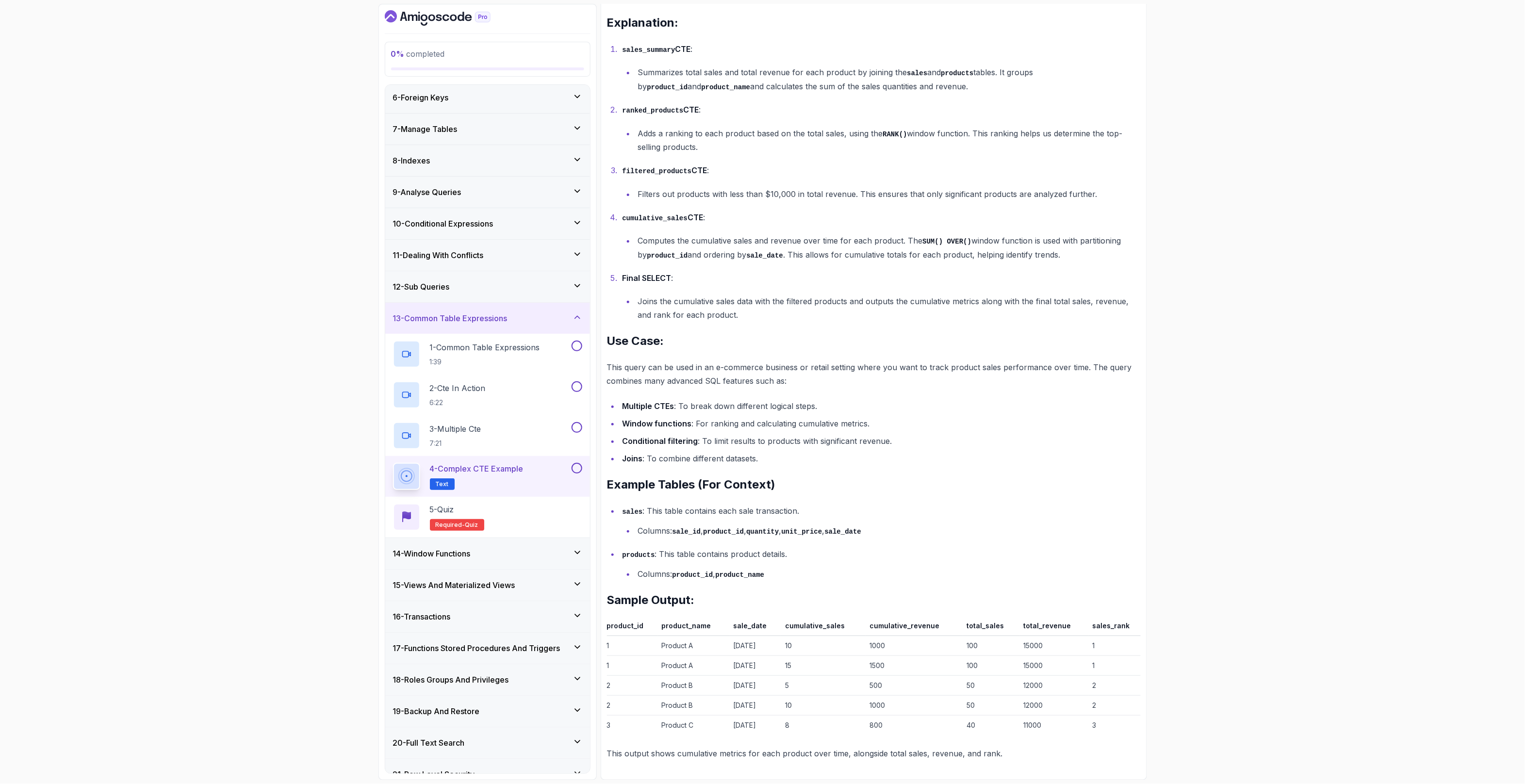
click at [525, 564] on div "14 - Window Functions" at bounding box center [488, 553] width 205 height 31
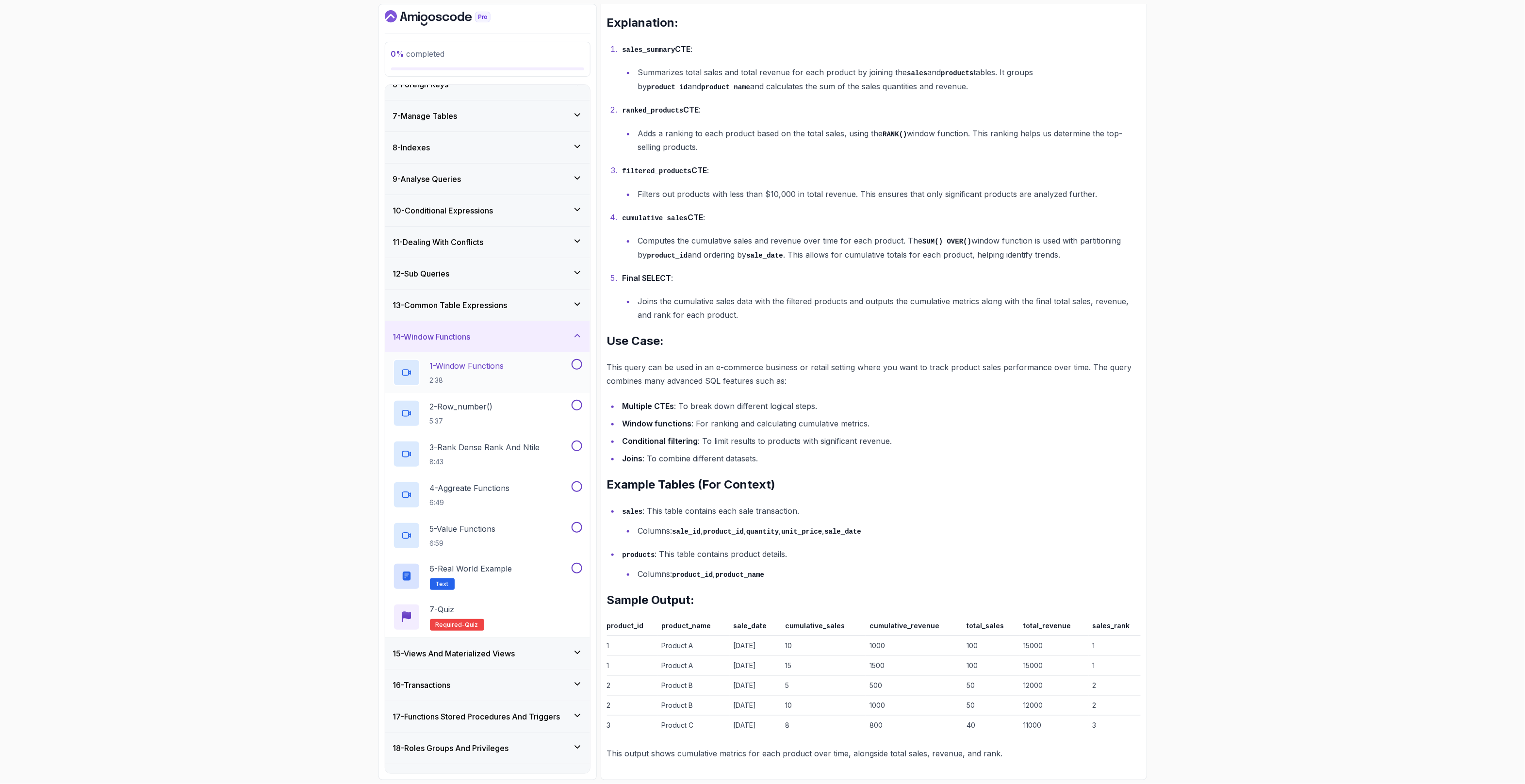
scroll to position [171, 0]
click at [511, 388] on div "1 - Window Functions 2:38" at bounding box center [481, 375] width 176 height 27
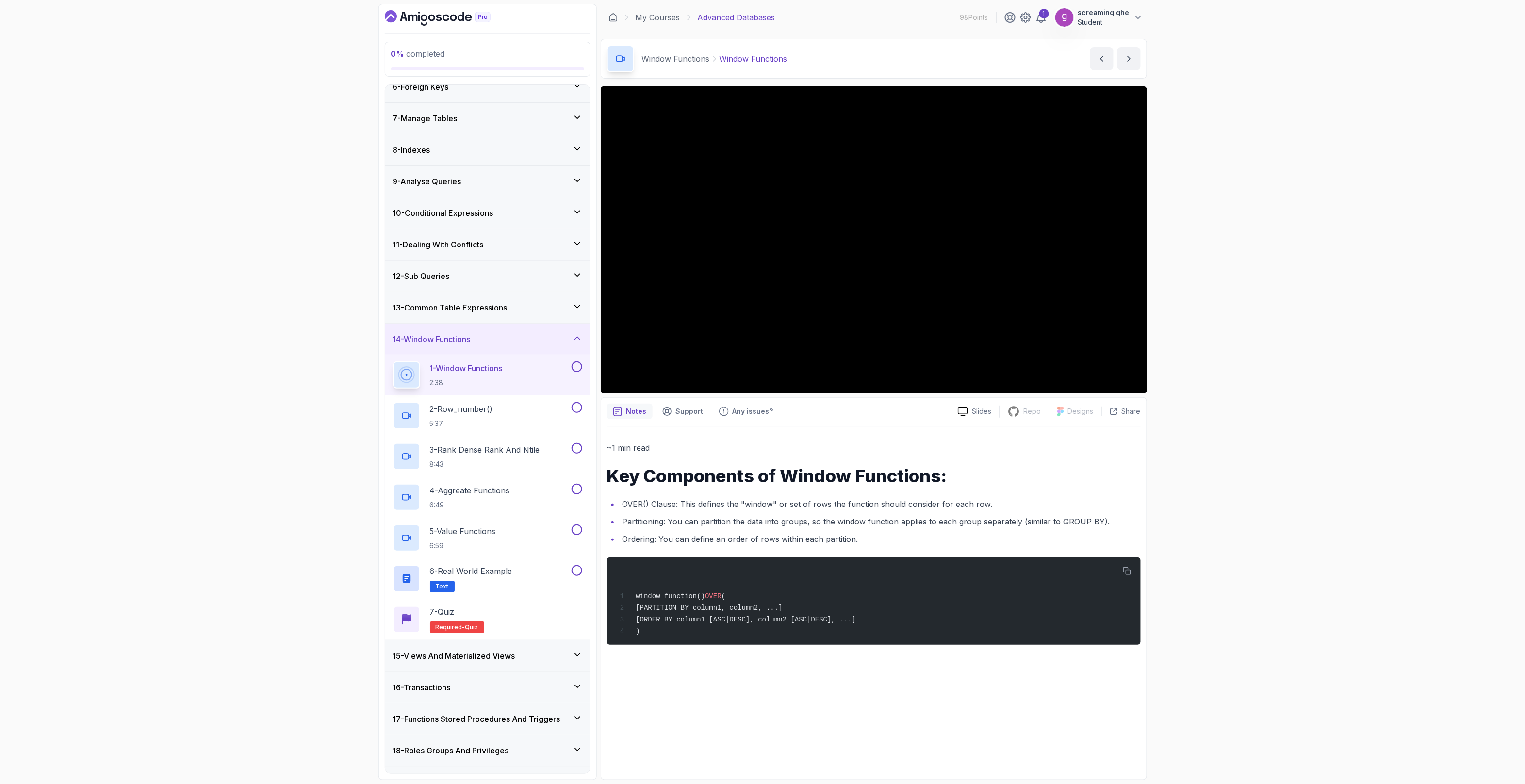
drag, startPoint x: 1299, startPoint y: 618, endPoint x: 1269, endPoint y: 539, distance: 84.5
click at [1219, 618] on div "0 % completed 1 - Intro 2 - Schemas 3 - Advanced Data Types 4 - Working With Da…" at bounding box center [762, 392] width 1525 height 784
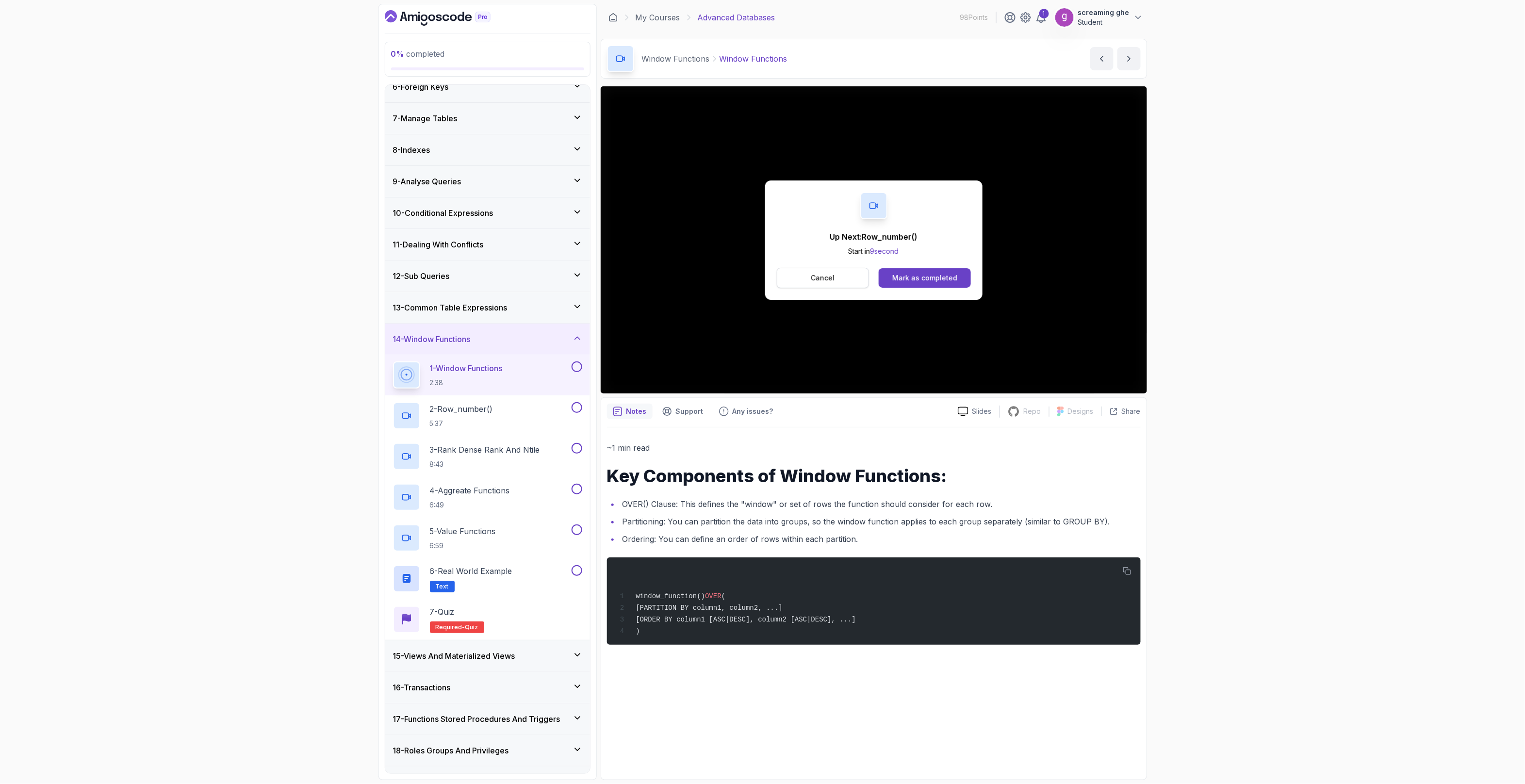
click at [803, 278] on button "Cancel" at bounding box center [823, 278] width 93 height 21
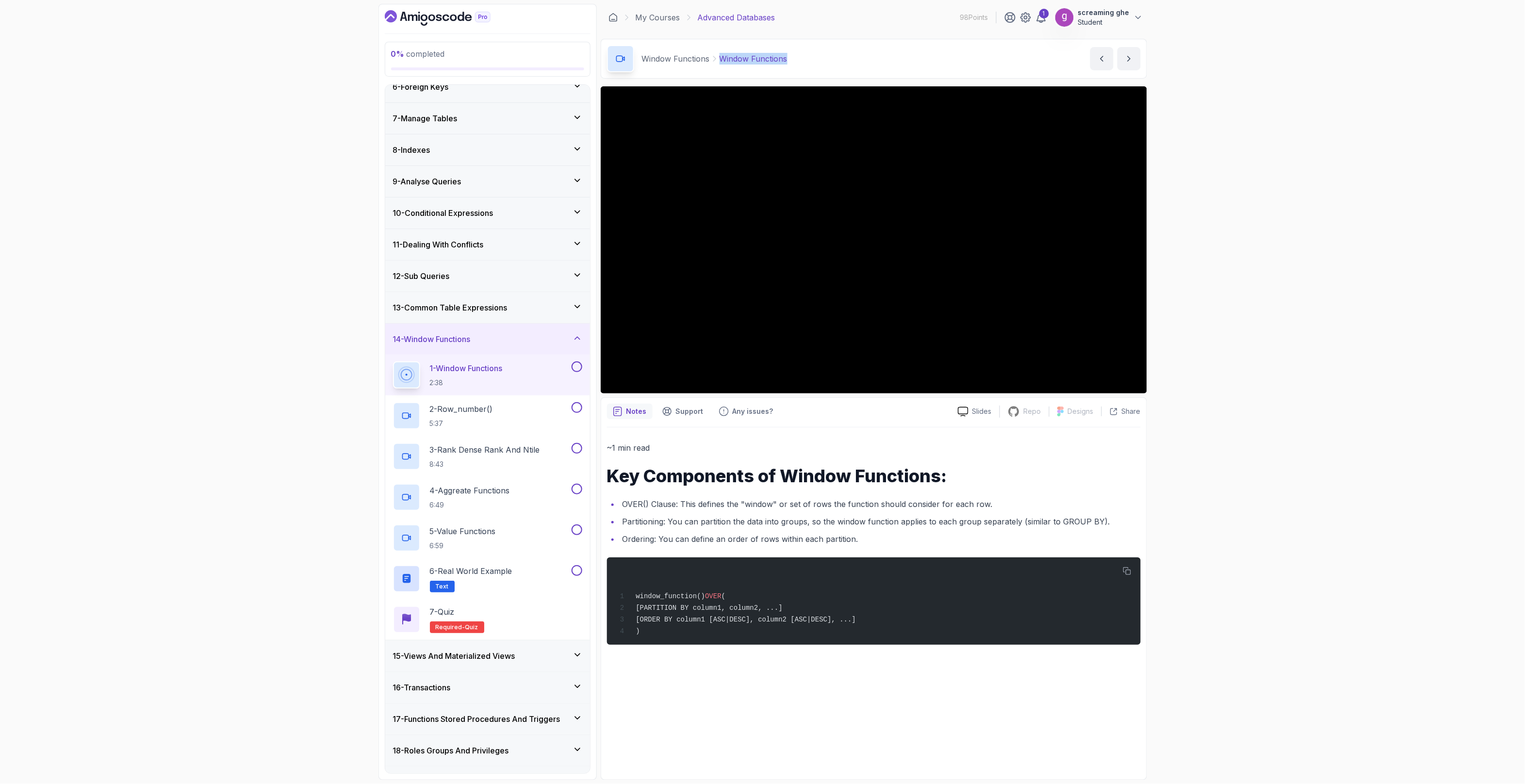
drag, startPoint x: 795, startPoint y: 62, endPoint x: 718, endPoint y: 59, distance: 77.1
click at [718, 59] on div "Window Functions Window Functions Window Functions by [PERSON_NAME]" at bounding box center [873, 59] width 547 height 40
click at [520, 424] on div "2 - Row_number() 5:37" at bounding box center [481, 416] width 176 height 27
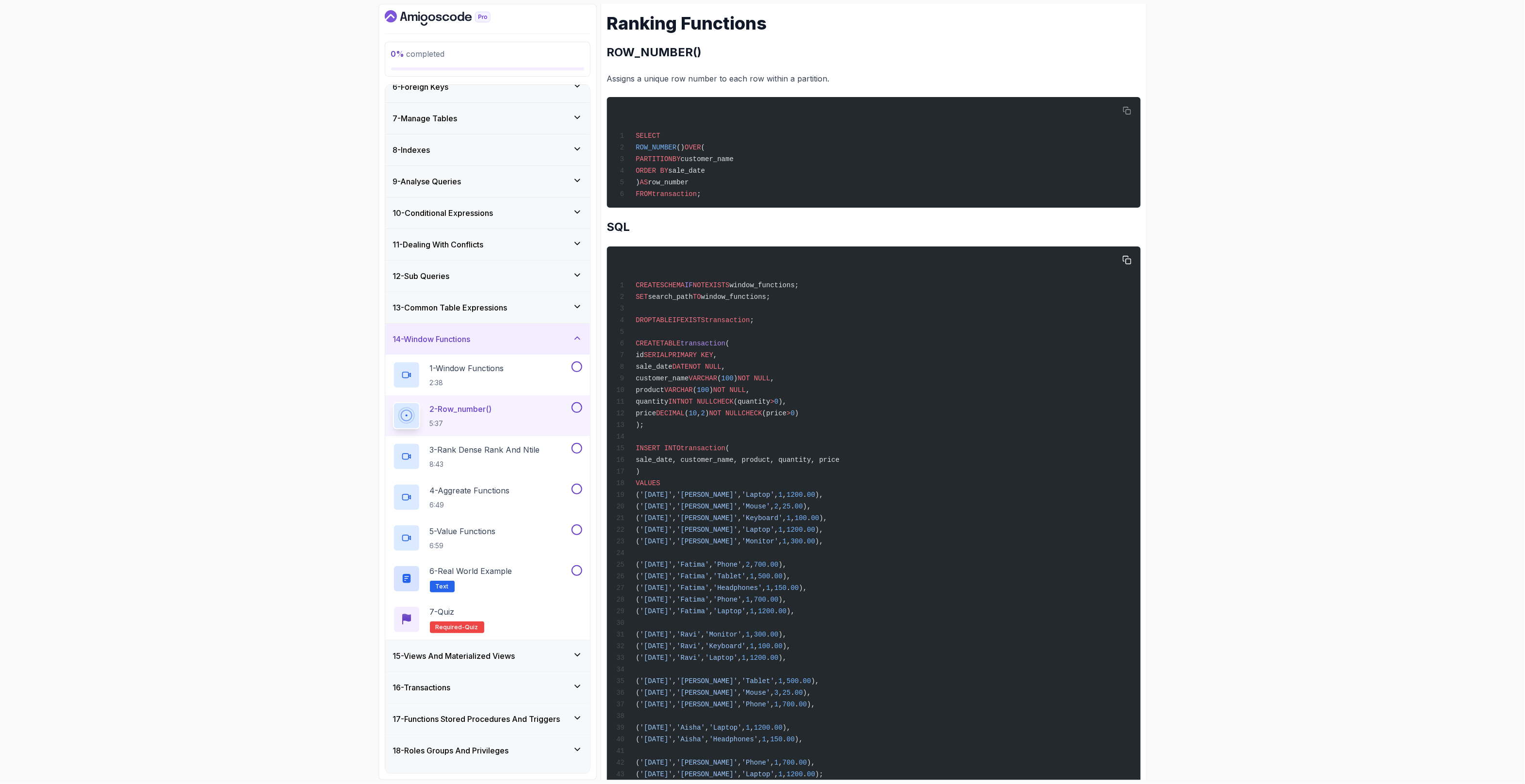
scroll to position [523, 0]
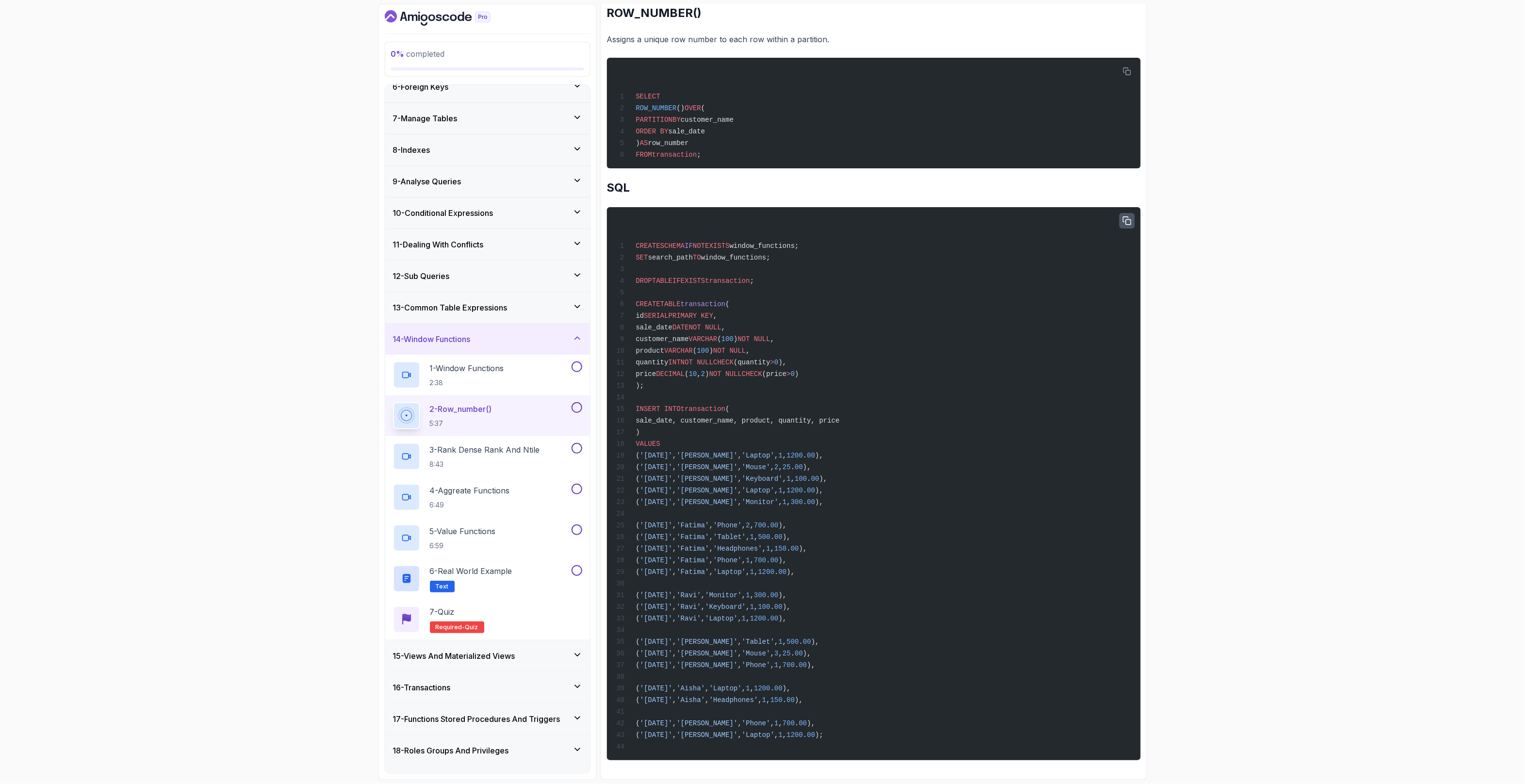
click at [1131, 217] on icon "button" at bounding box center [1126, 221] width 9 height 9
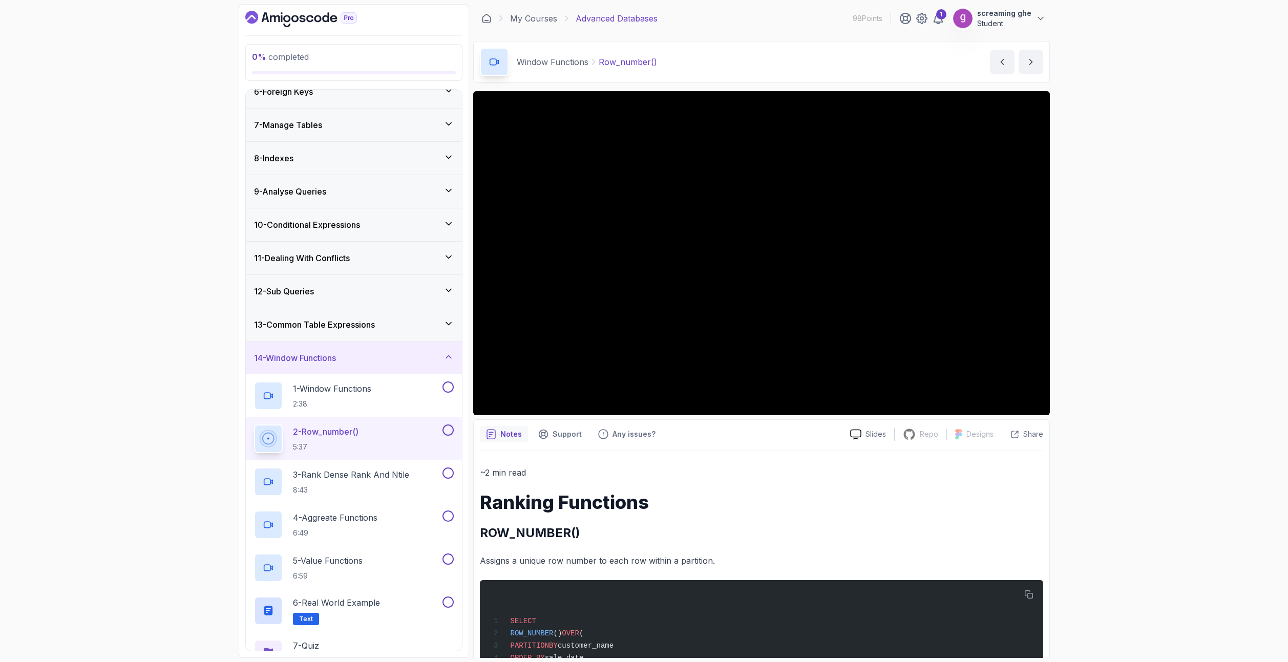
scroll to position [181, 0]
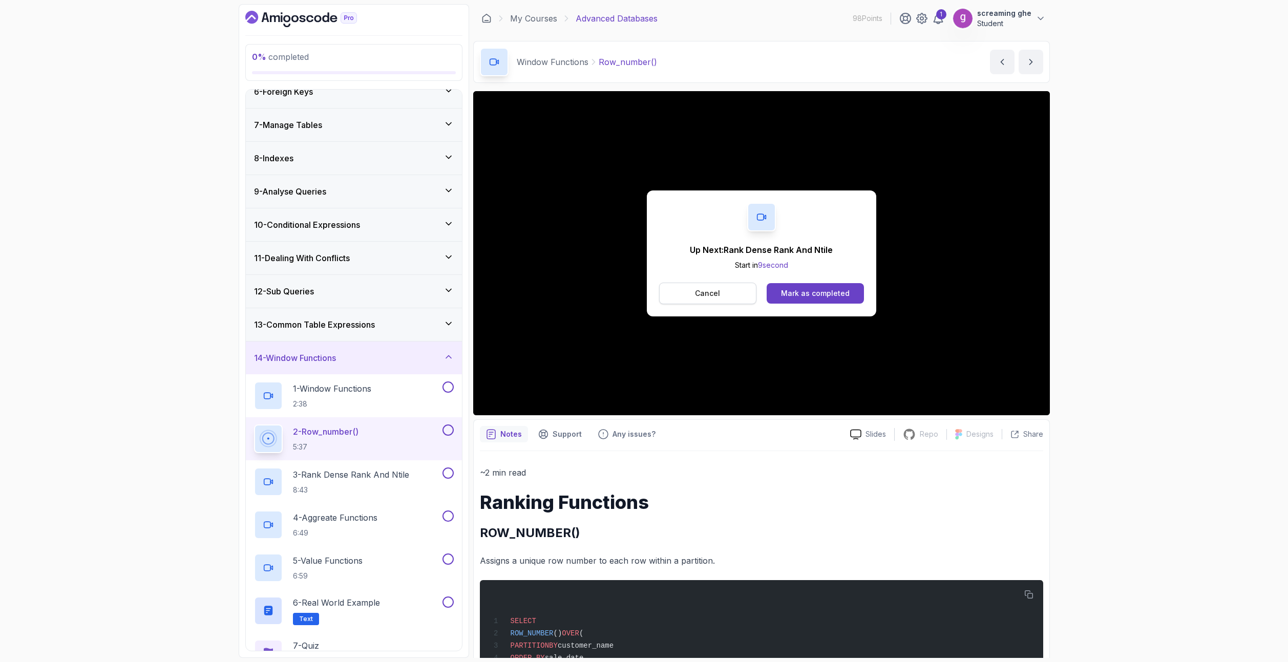
click at [681, 293] on button "Cancel" at bounding box center [708, 294] width 98 height 22
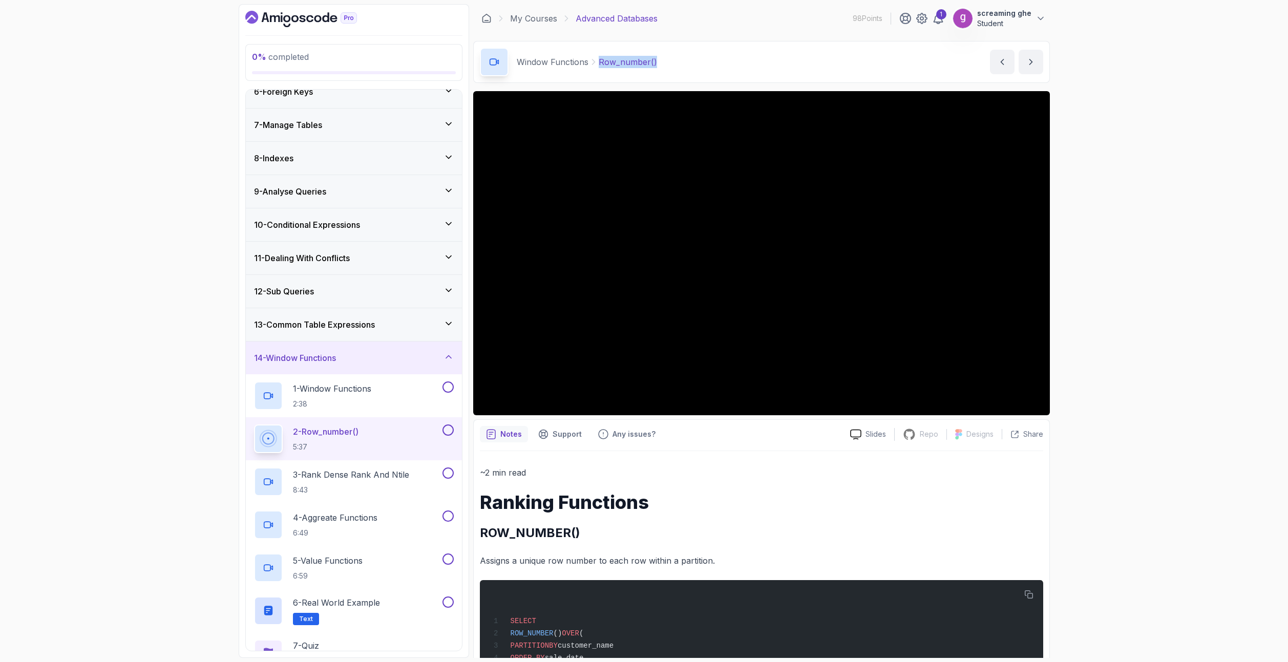
drag, startPoint x: 659, startPoint y: 65, endPoint x: 596, endPoint y: 66, distance: 62.5
click at [596, 66] on div "Window Functions Row_number() Row_number() by [PERSON_NAME]" at bounding box center [761, 62] width 577 height 42
click at [365, 493] on p "8:43" at bounding box center [351, 490] width 116 height 10
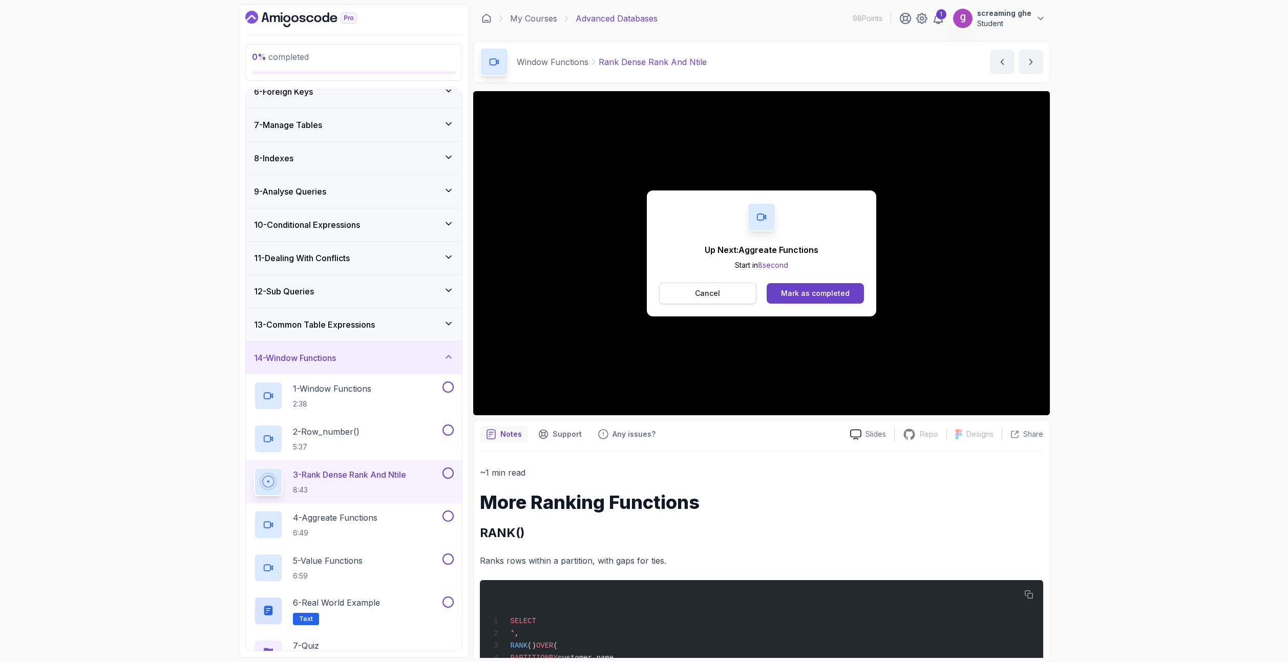
click at [697, 294] on p "Cancel" at bounding box center [707, 293] width 25 height 10
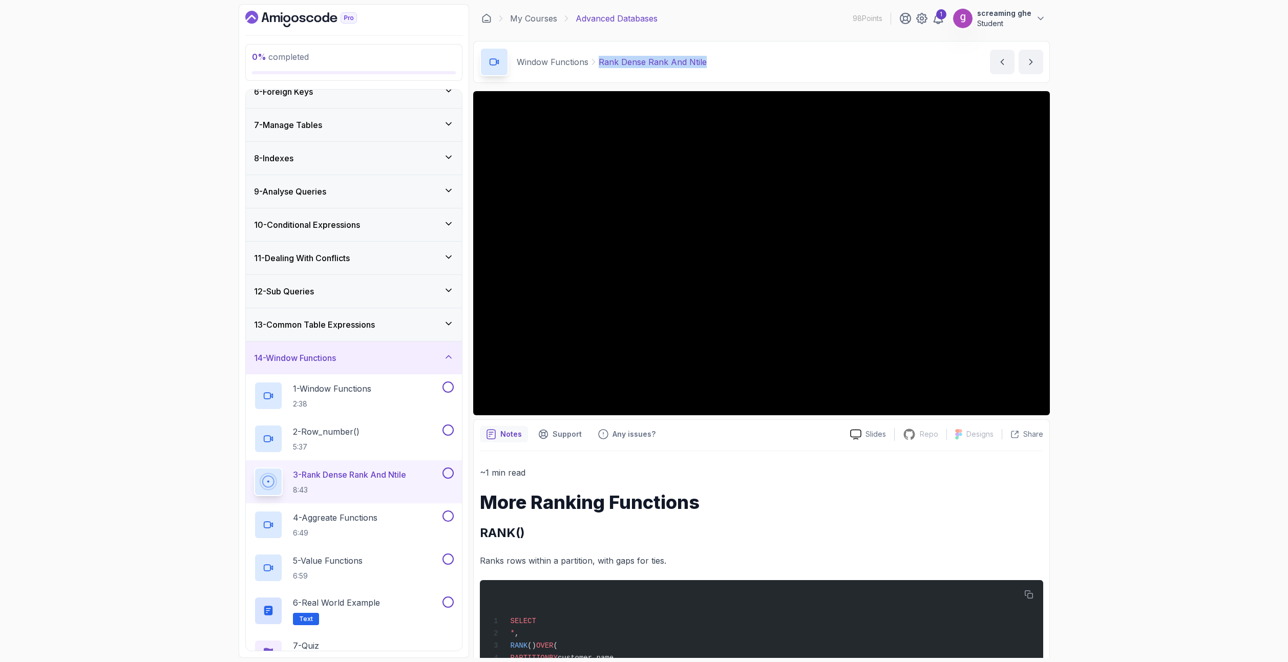
drag, startPoint x: 695, startPoint y: 59, endPoint x: 597, endPoint y: 53, distance: 98.5
click at [597, 53] on div "Window Functions Rank Dense Rank And Ntile Rank Dense Rank And Ntile by [PERSON…" at bounding box center [761, 62] width 577 height 42
click at [384, 518] on div "4 - Aggreate Functions 6:49" at bounding box center [347, 525] width 186 height 29
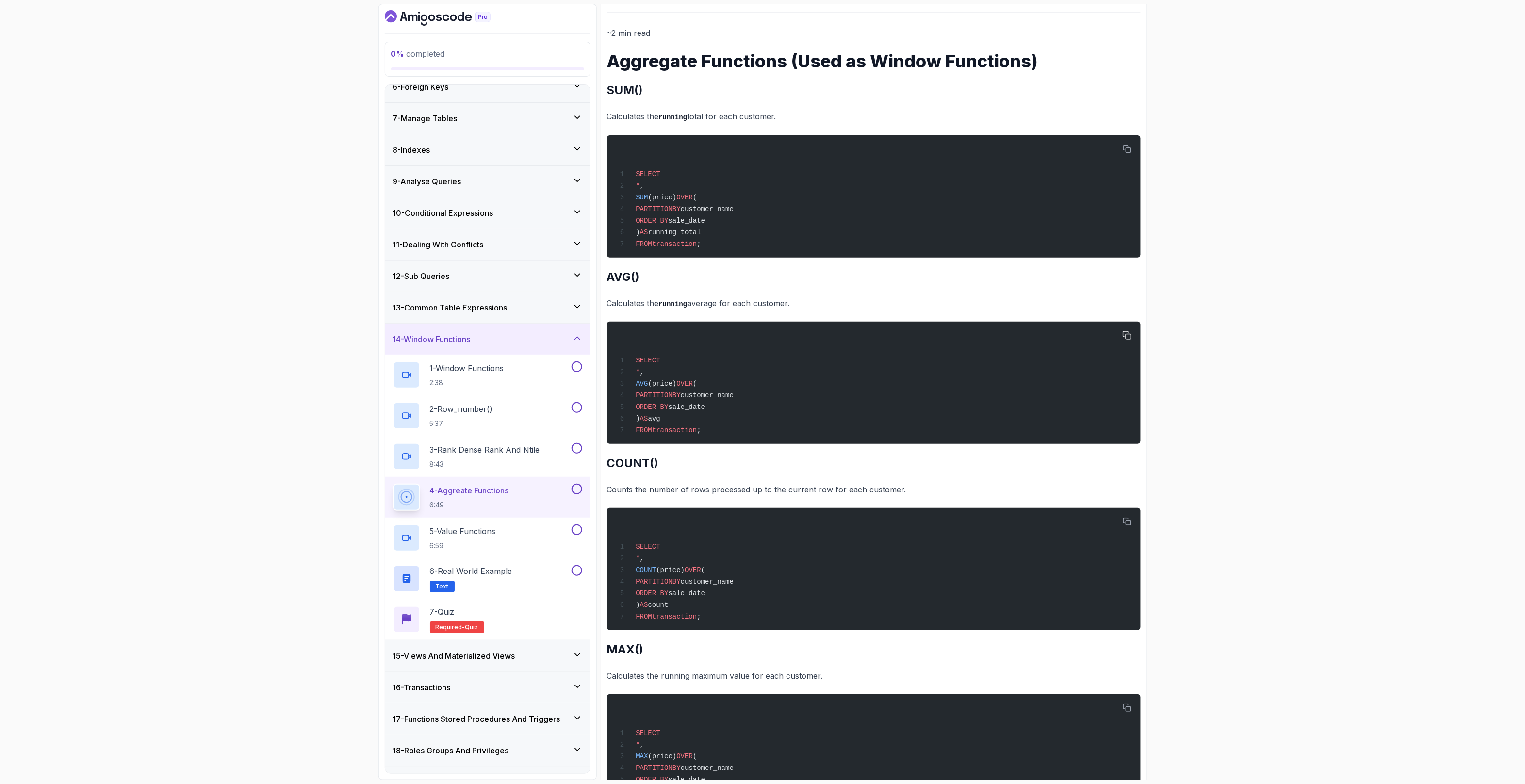
scroll to position [436, 0]
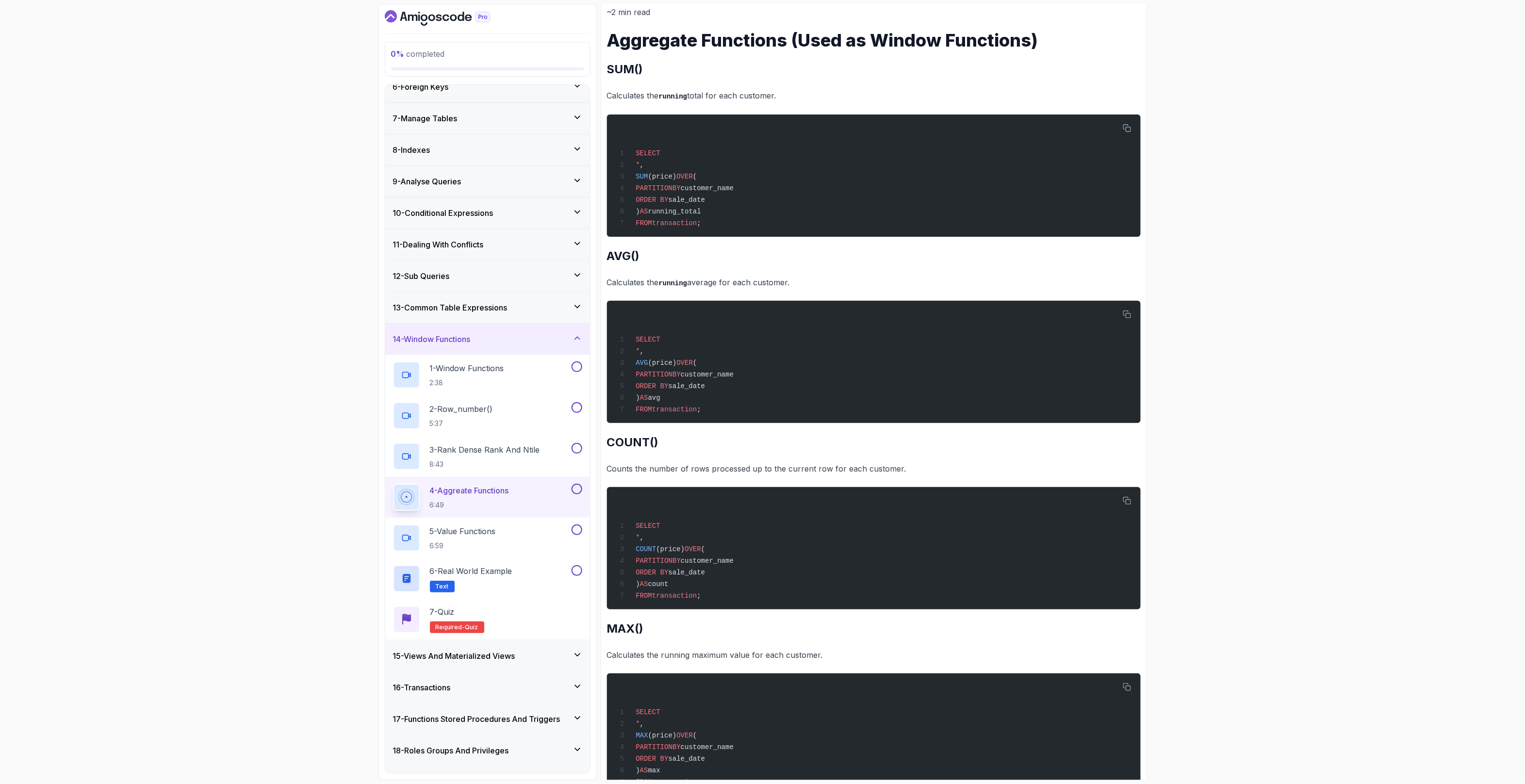
drag, startPoint x: 250, startPoint y: 422, endPoint x: 284, endPoint y: 427, distance: 34.4
click at [250, 422] on div "0 % completed 1 - Intro 2 - Schemas 3 - Advanced Data Types 4 - Working With Da…" at bounding box center [762, 392] width 1525 height 784
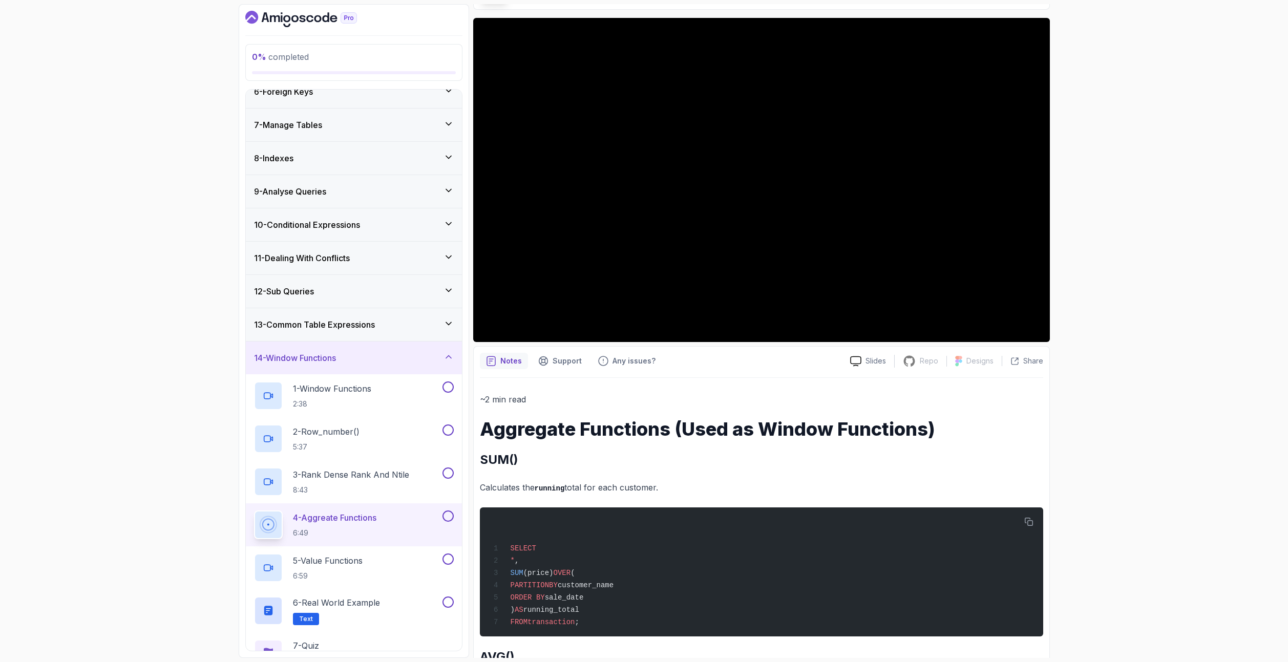
scroll to position [0, 0]
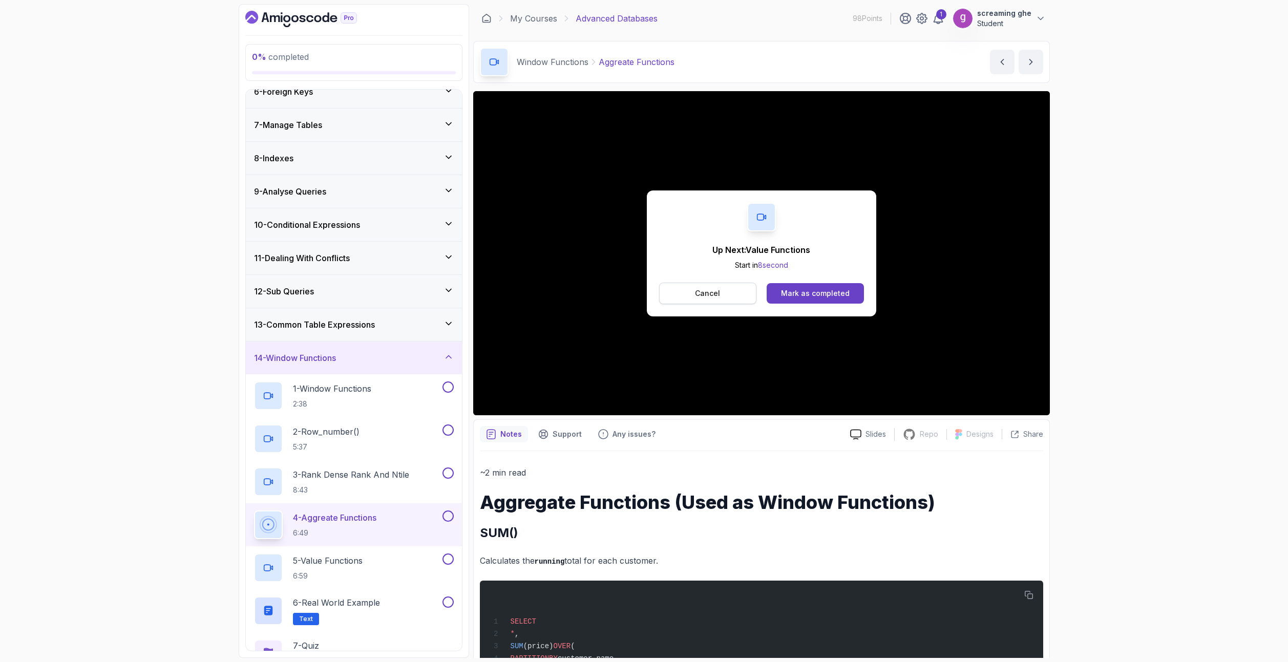
click at [709, 298] on p "Cancel" at bounding box center [707, 293] width 25 height 10
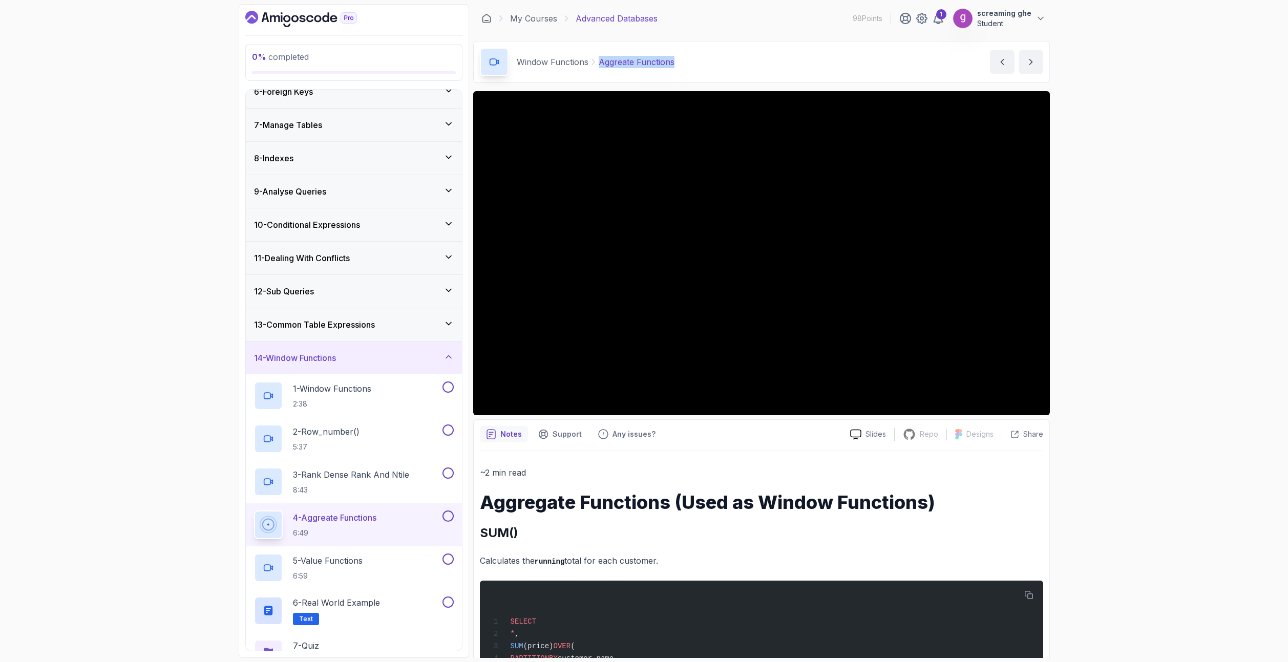
drag, startPoint x: 680, startPoint y: 57, endPoint x: 598, endPoint y: 59, distance: 82.0
click at [598, 59] on div "Window Functions Aggreate Functions Aggreate Functions by [PERSON_NAME]" at bounding box center [761, 62] width 577 height 42
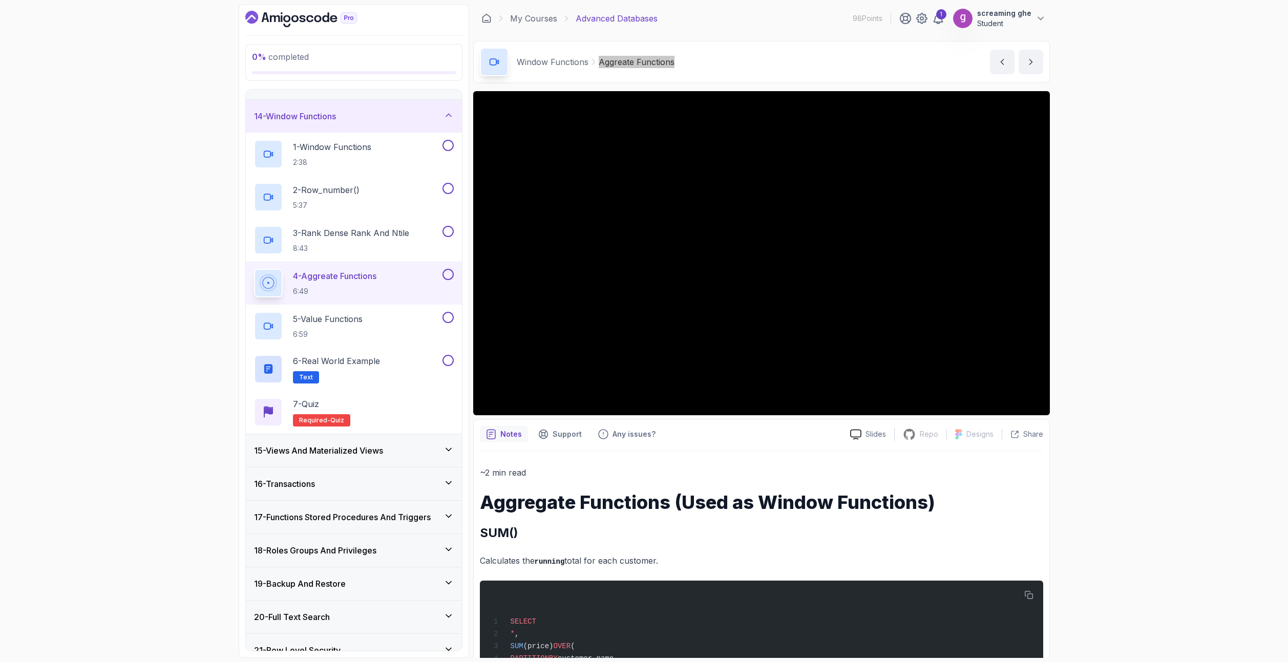
scroll to position [437, 0]
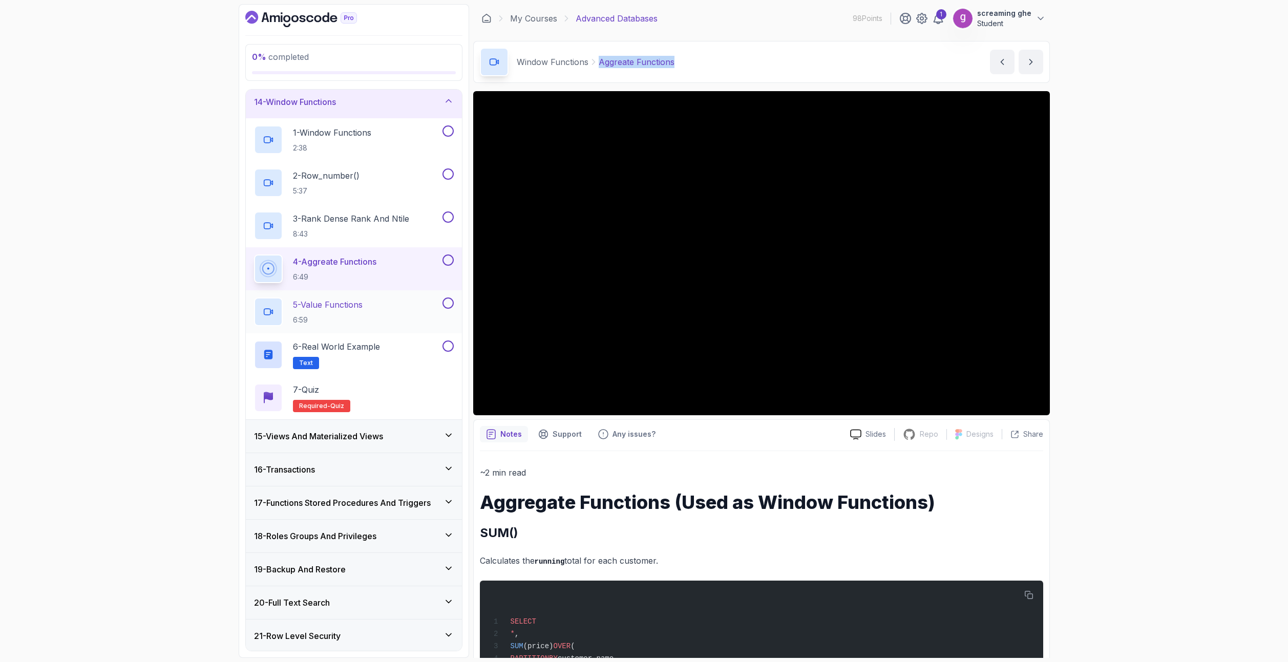
click at [349, 324] on p "6:59" at bounding box center [328, 320] width 70 height 10
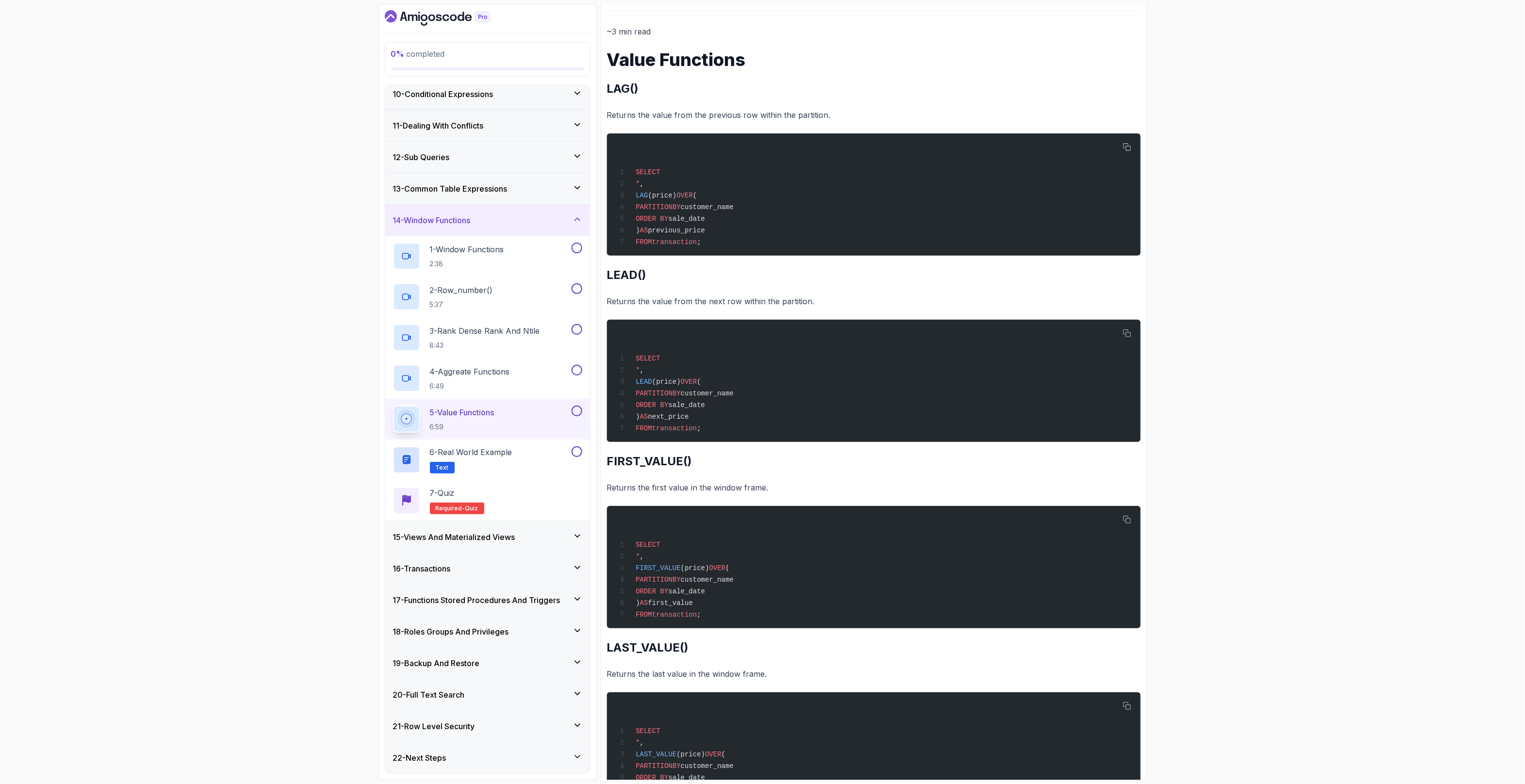
scroll to position [398, 0]
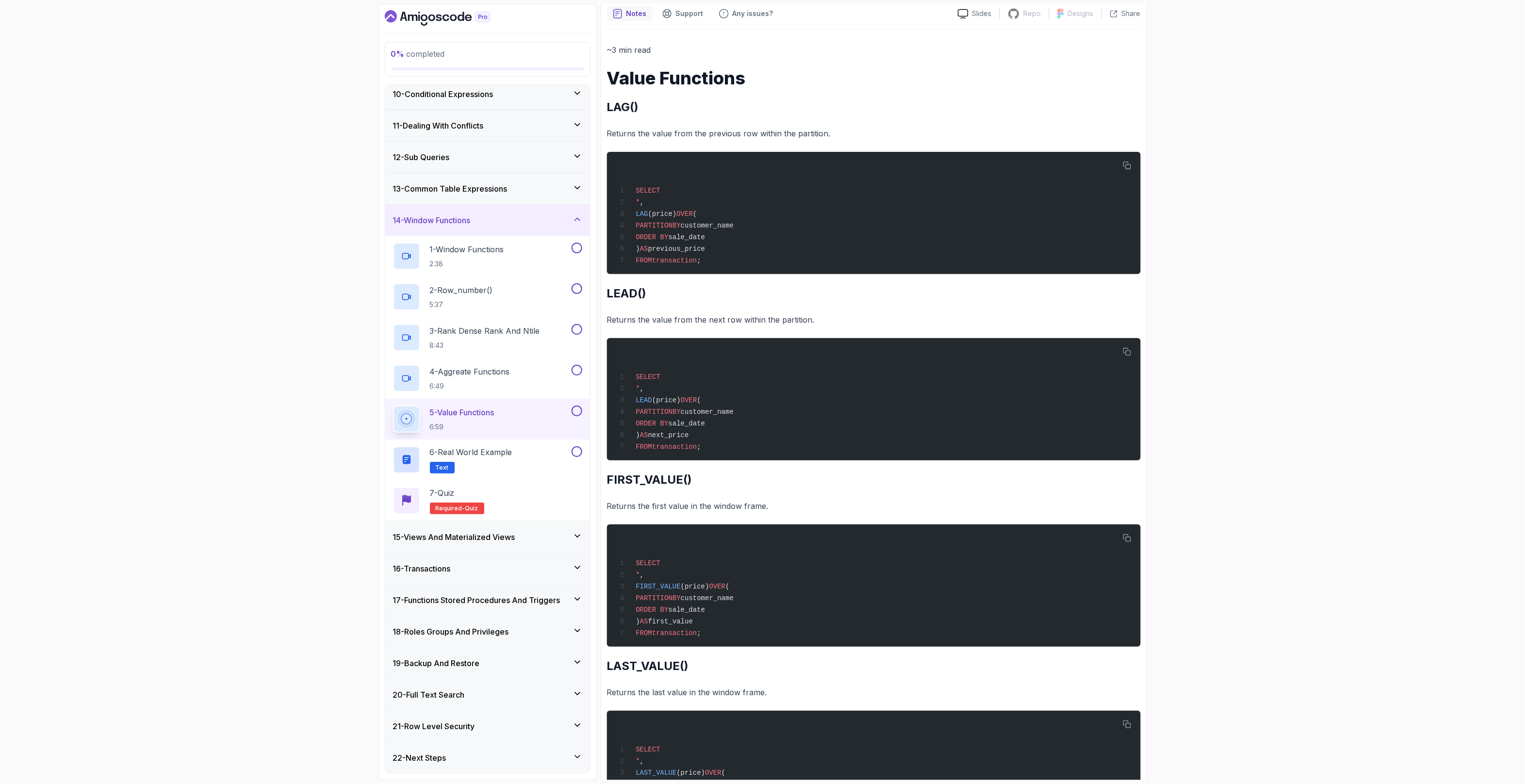
click at [636, 627] on h2 "LAST_VALUE()" at bounding box center [873, 666] width 533 height 15
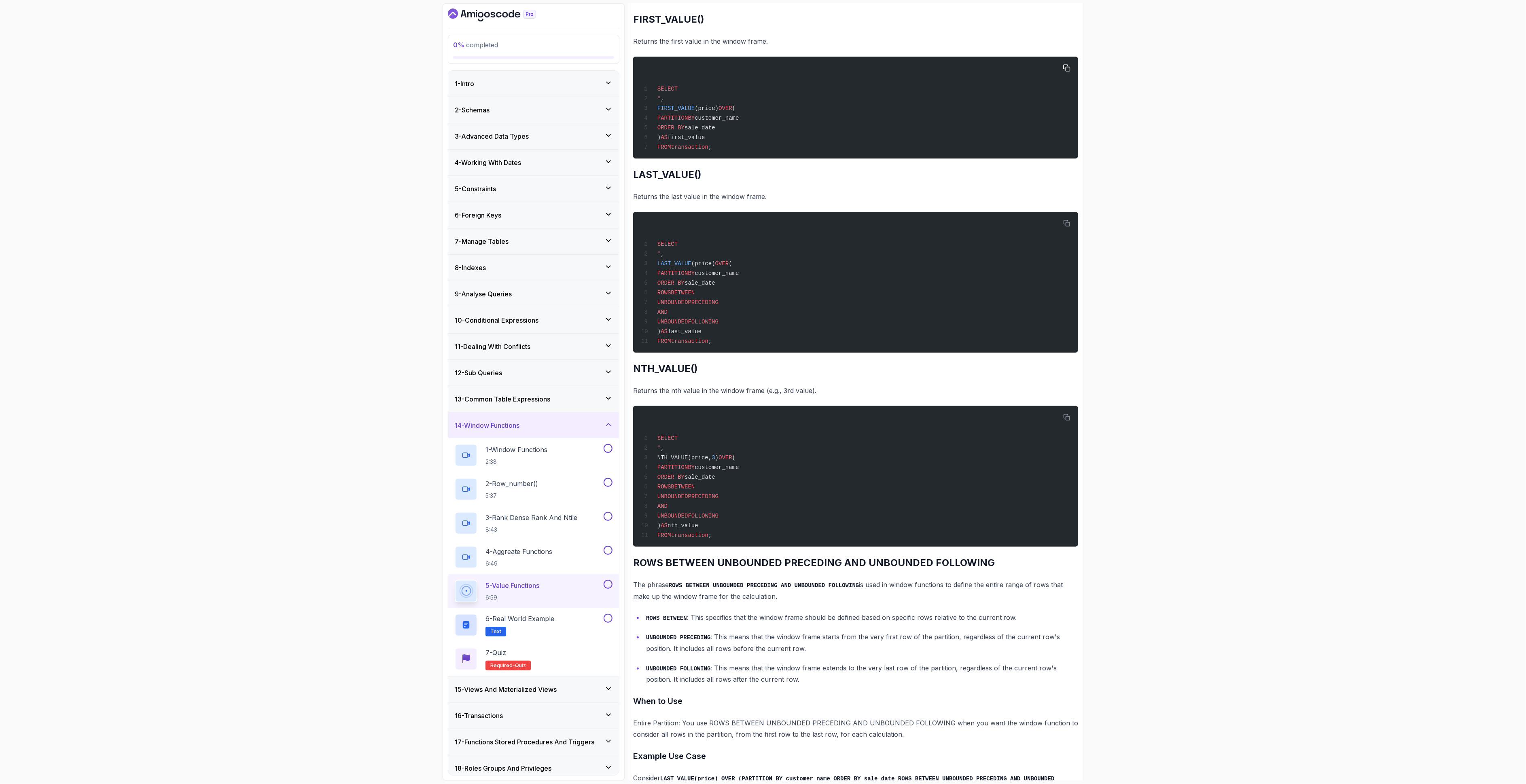
scroll to position [713, 0]
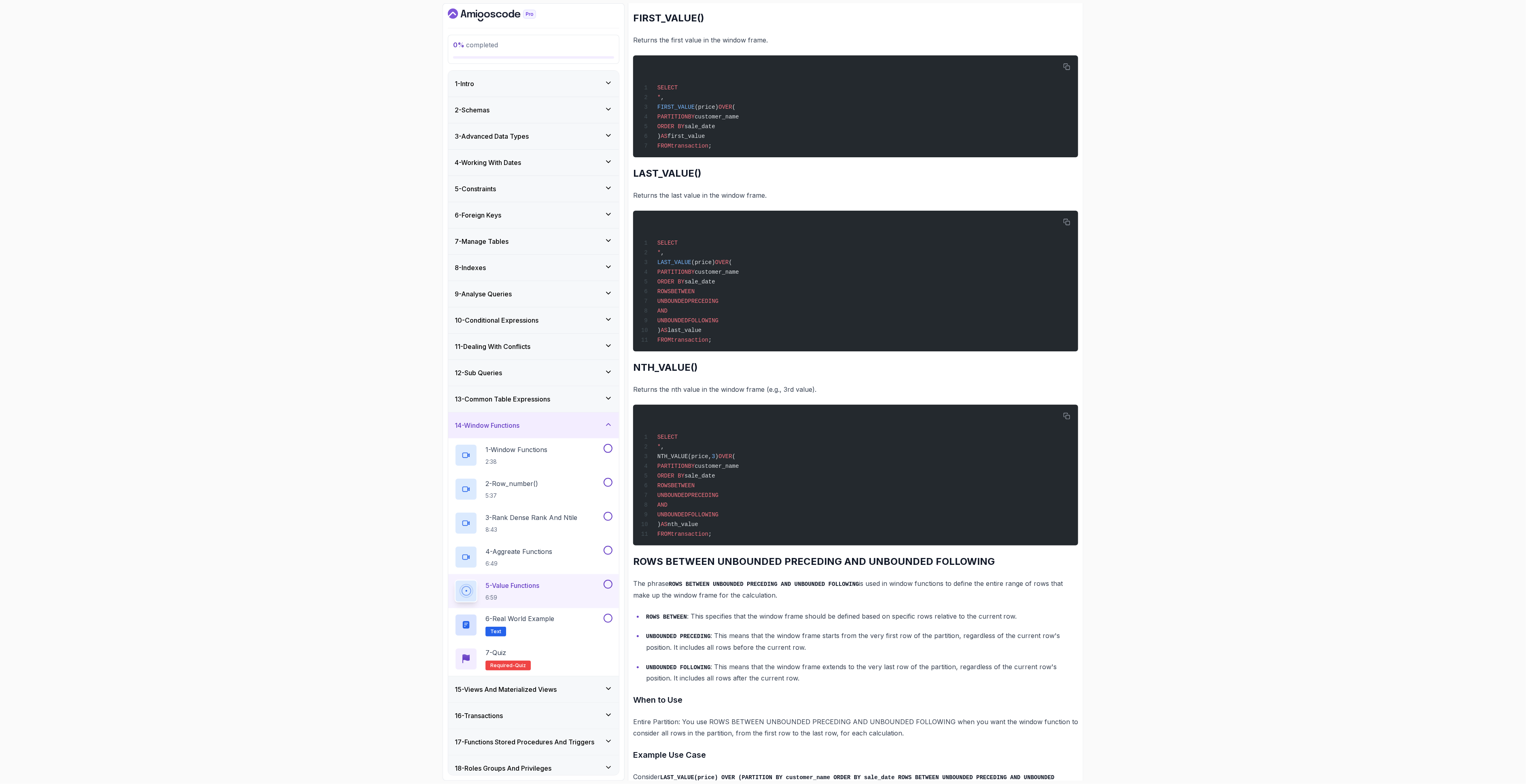
click at [1017, 262] on div "0 % completed 1 - Intro 2 - Schemas 3 - Advanced Data Types 4 - Working With Da…" at bounding box center [763, 392] width 1526 height 784
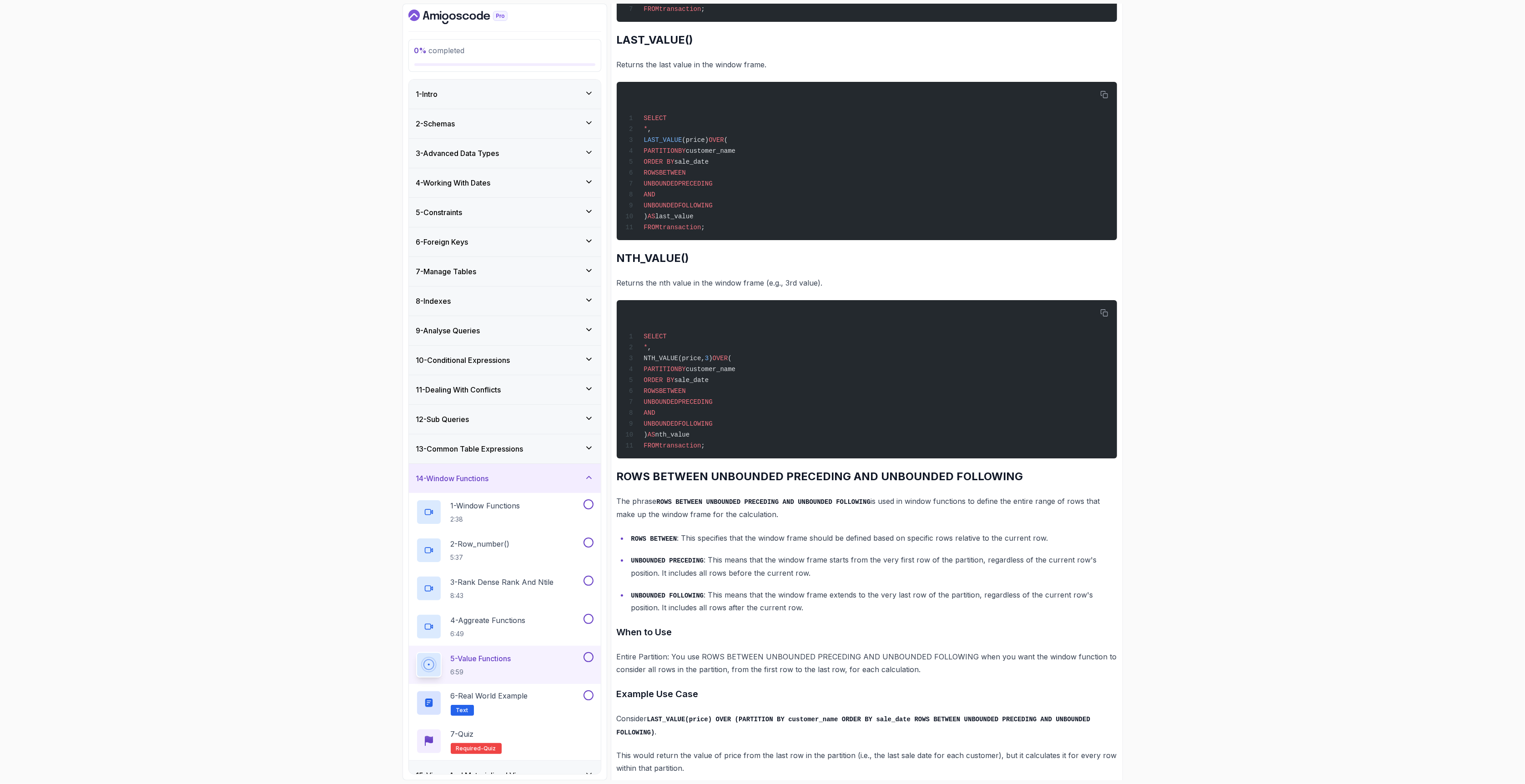
scroll to position [938, 0]
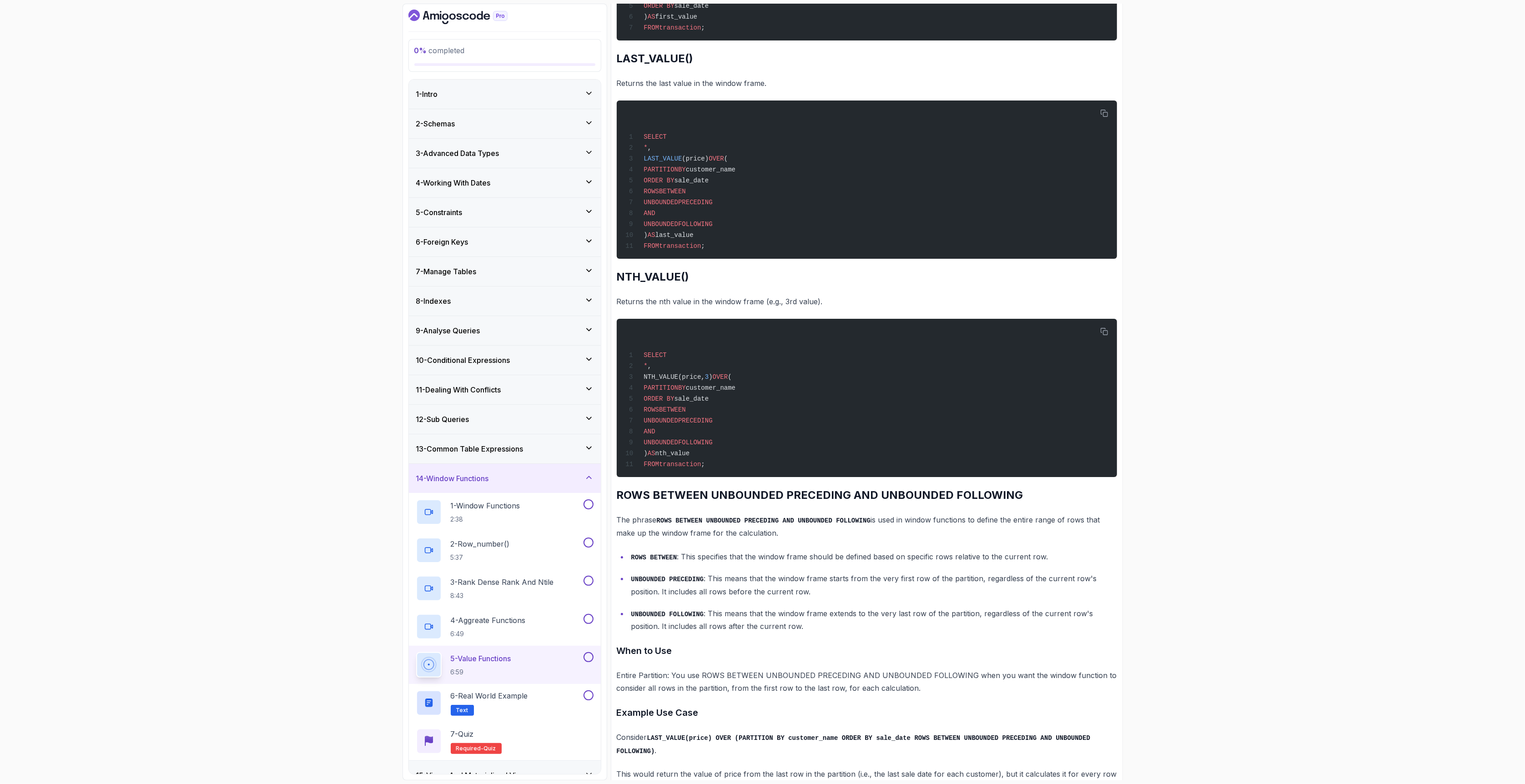
click at [215, 588] on div "0 % completed 1 - Intro 2 - Schemas 3 - Advanced Data Types 4 - Working With Da…" at bounding box center [762, 392] width 1525 height 784
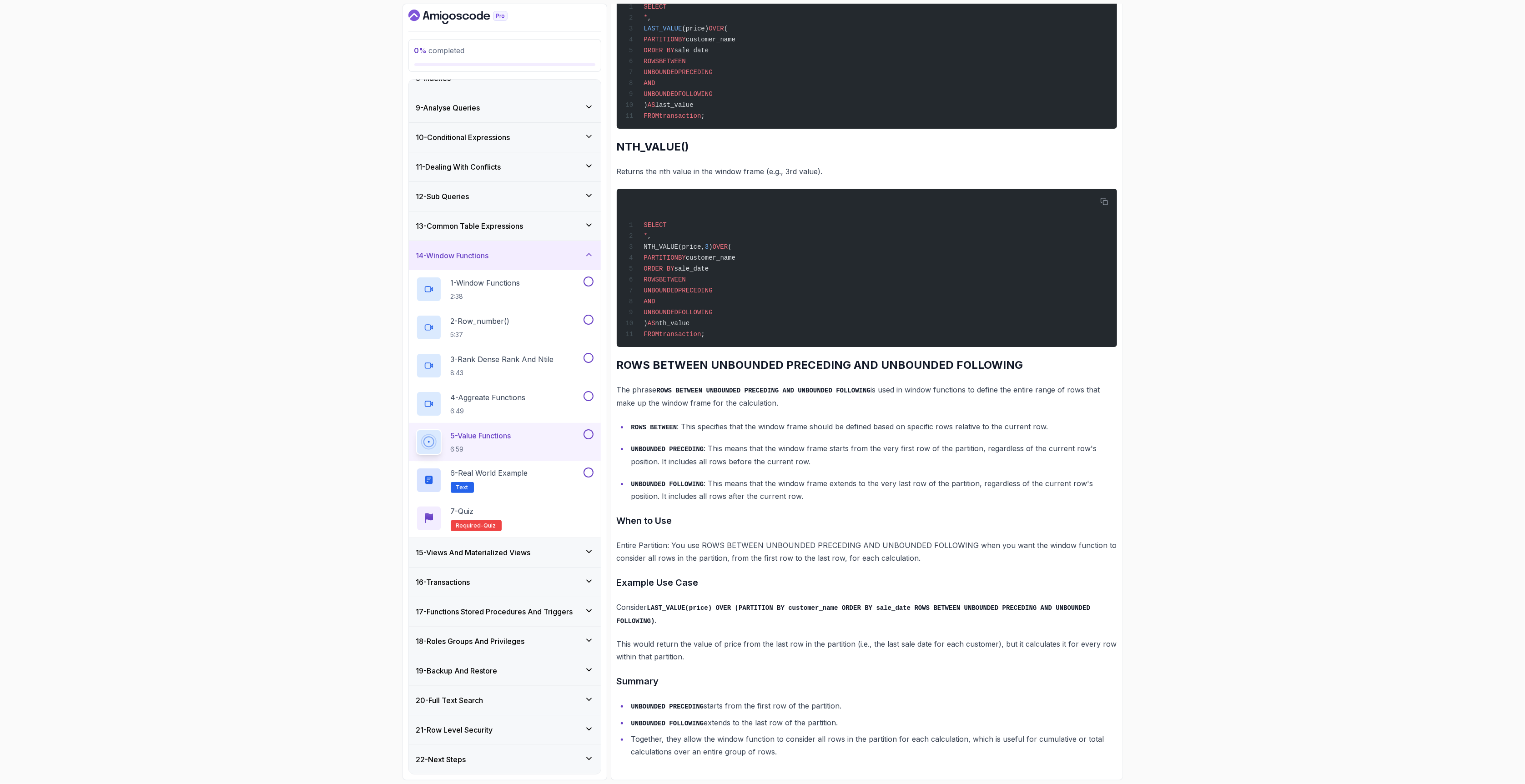
scroll to position [226, 0]
click at [515, 482] on h2 "6 - Real World Example Text" at bounding box center [489, 479] width 77 height 26
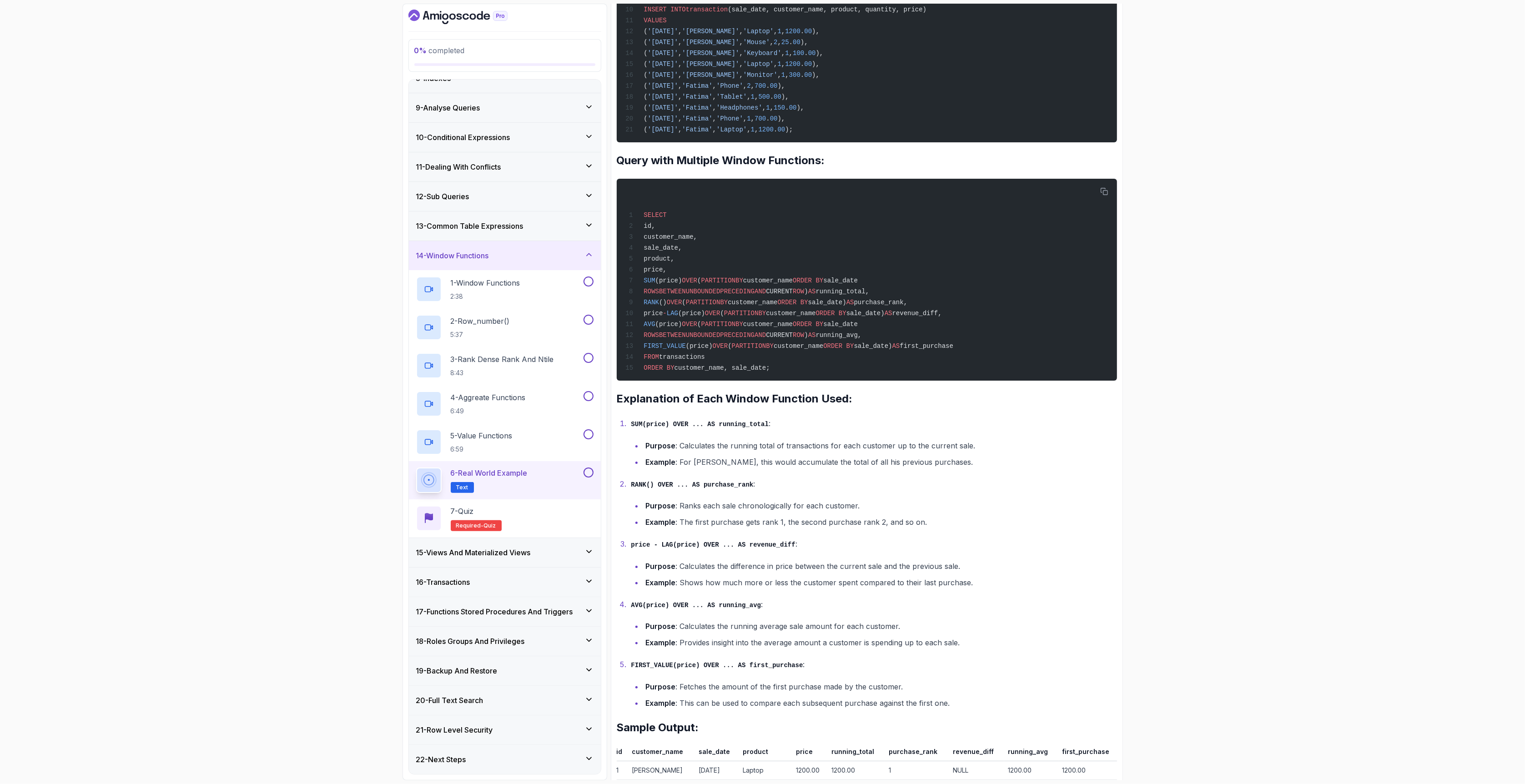
scroll to position [794, 0]
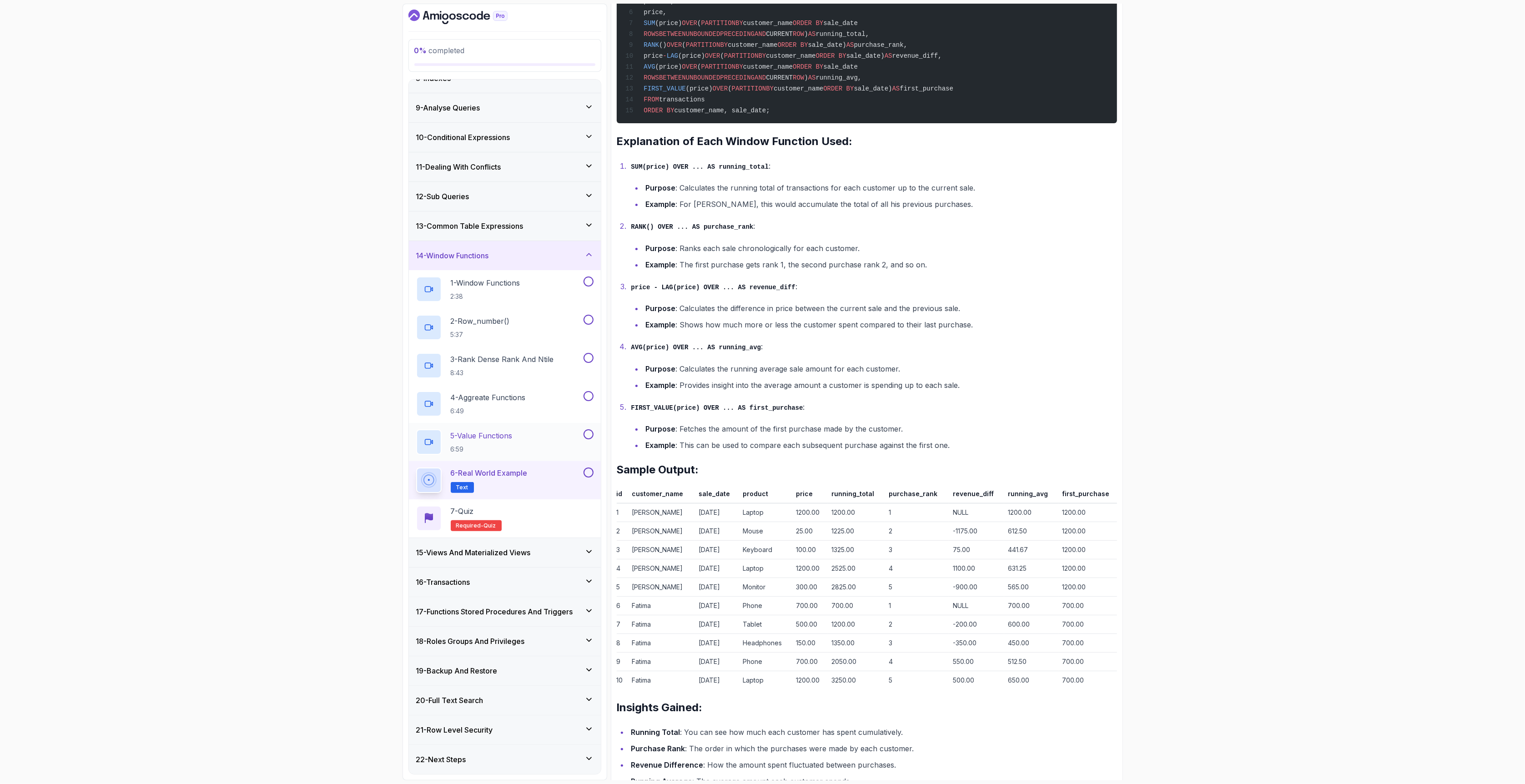
click at [539, 440] on div "5 - Value Functions 6:59" at bounding box center [499, 441] width 165 height 26
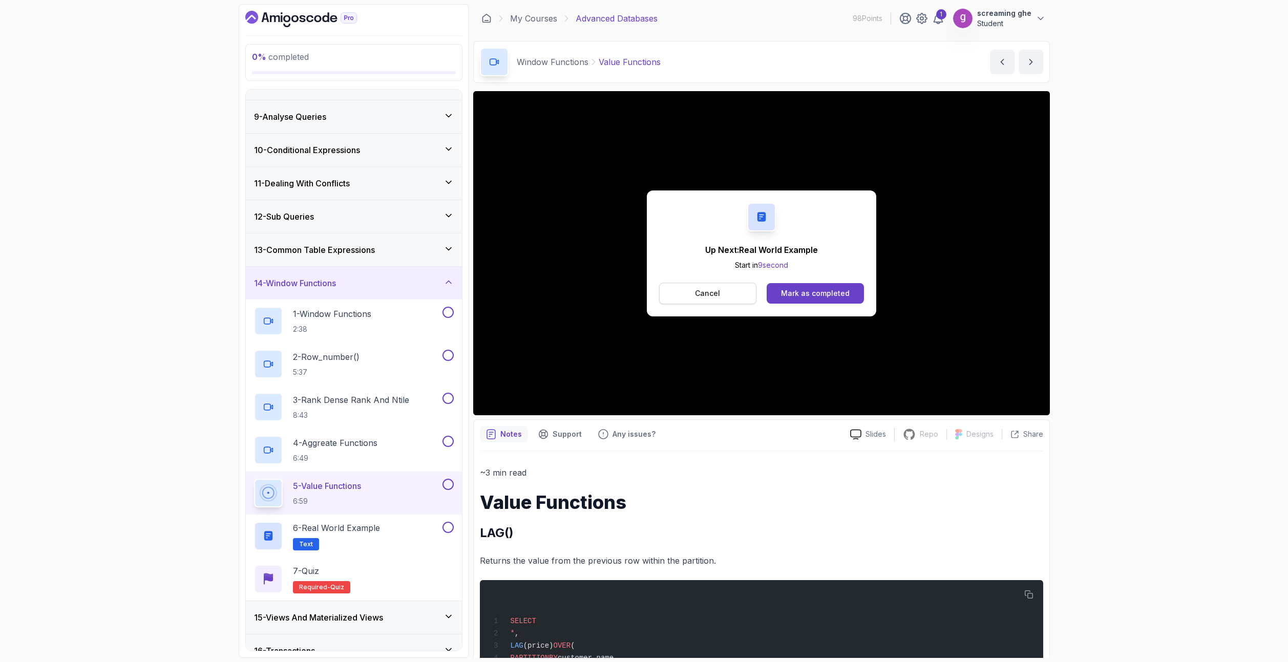
click at [729, 297] on button "Cancel" at bounding box center [708, 294] width 98 height 22
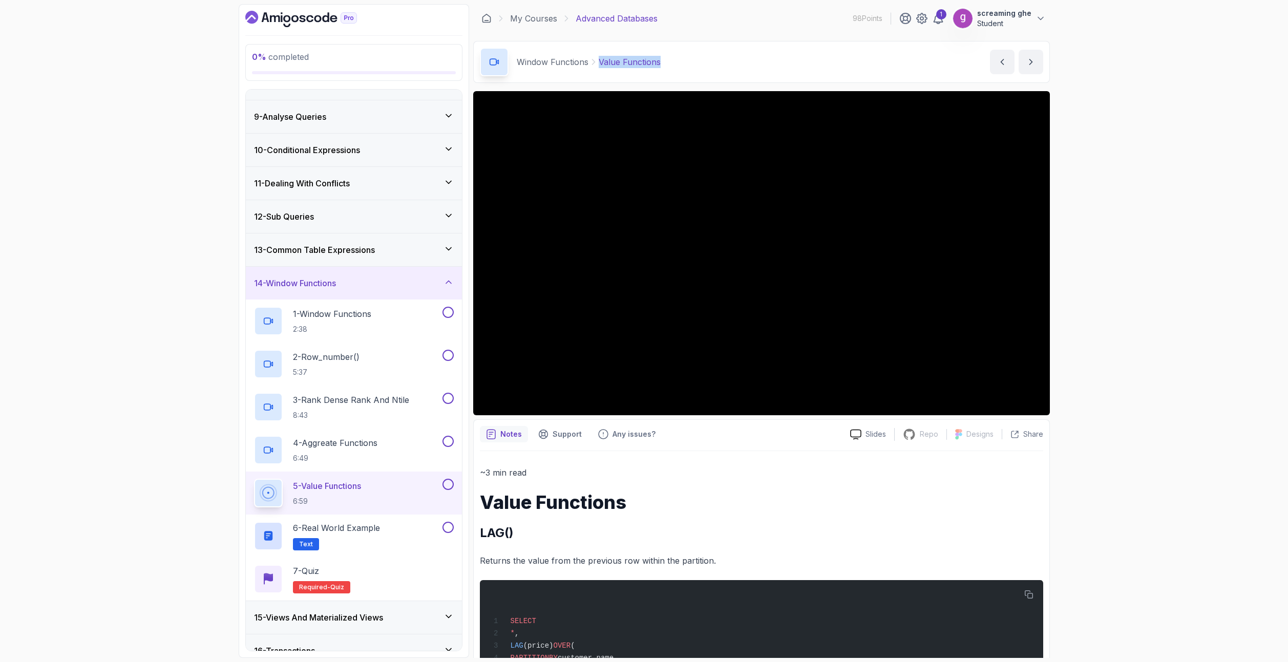
drag, startPoint x: 652, startPoint y: 67, endPoint x: 599, endPoint y: 68, distance: 52.8
click at [599, 68] on div "Window Functions Value Functions Value Functions by [PERSON_NAME]" at bounding box center [761, 62] width 577 height 42
click at [360, 526] on p "6 - Real World Example" at bounding box center [336, 528] width 87 height 12
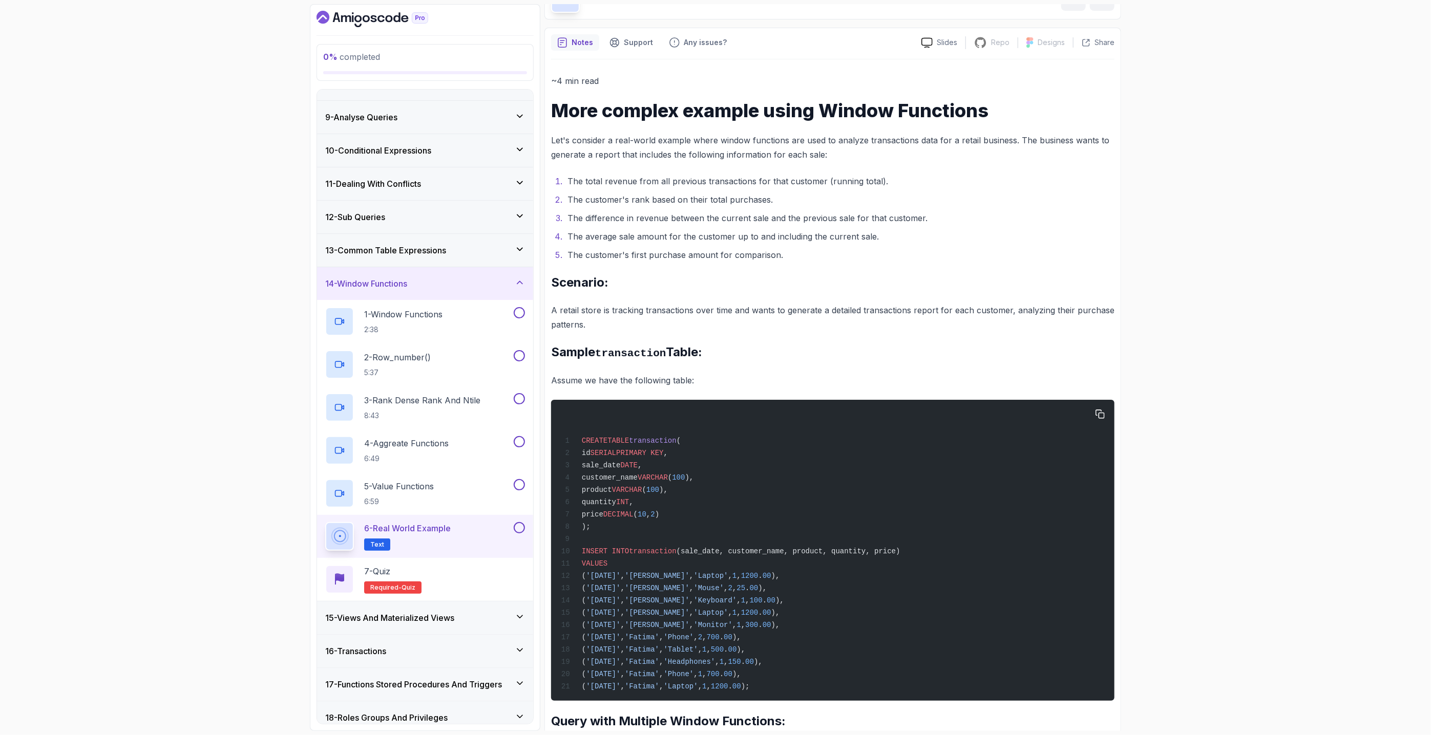
scroll to position [44, 0]
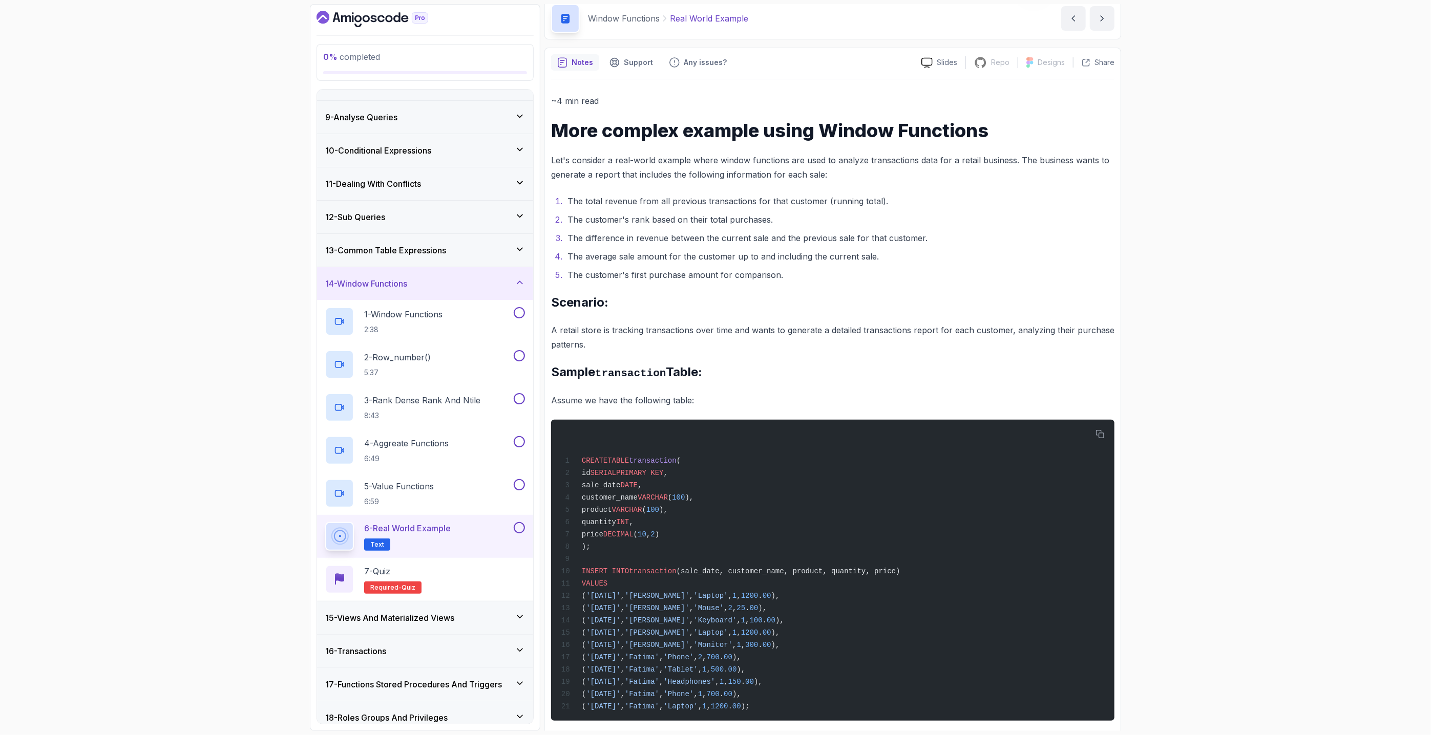
click at [635, 323] on p "A retail store is tracking transactions over time and wants to generate a detai…" at bounding box center [832, 337] width 563 height 29
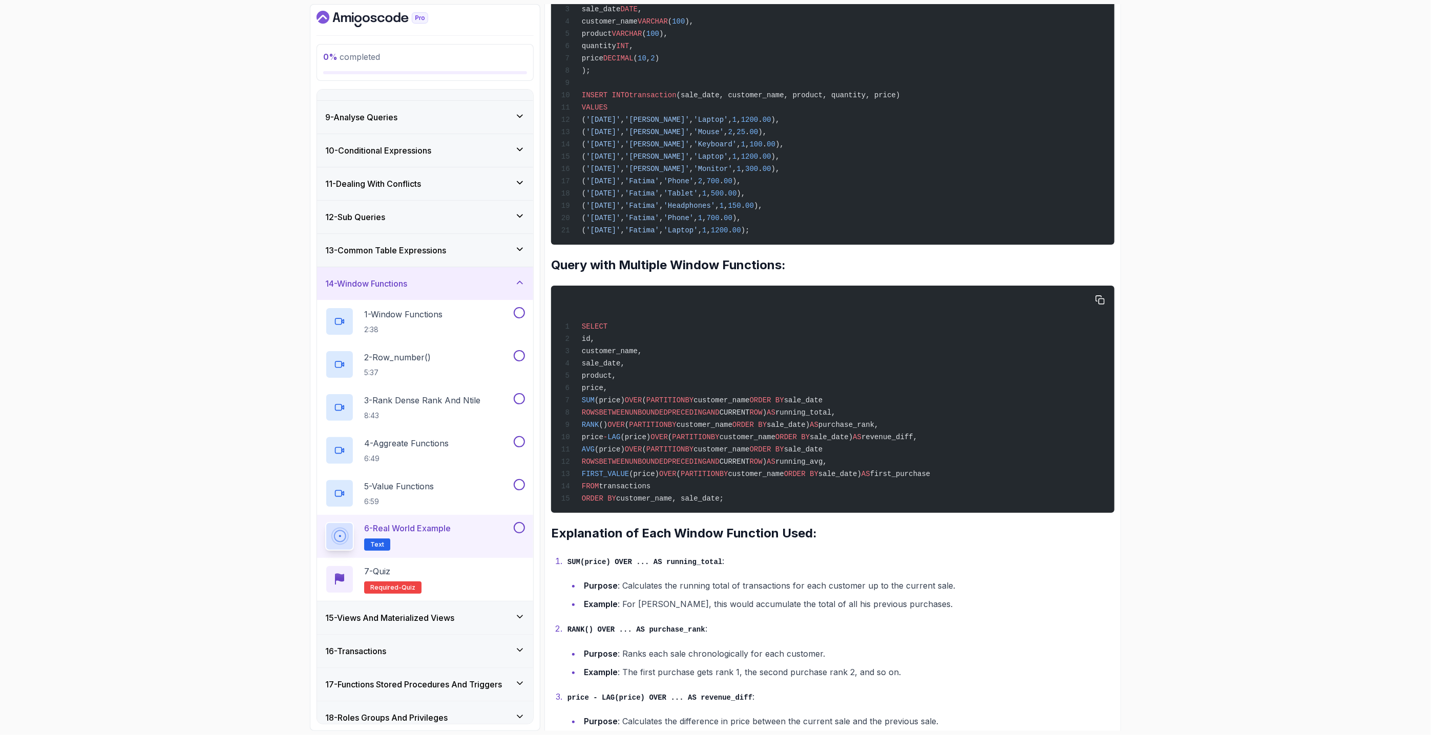
scroll to position [726, 0]
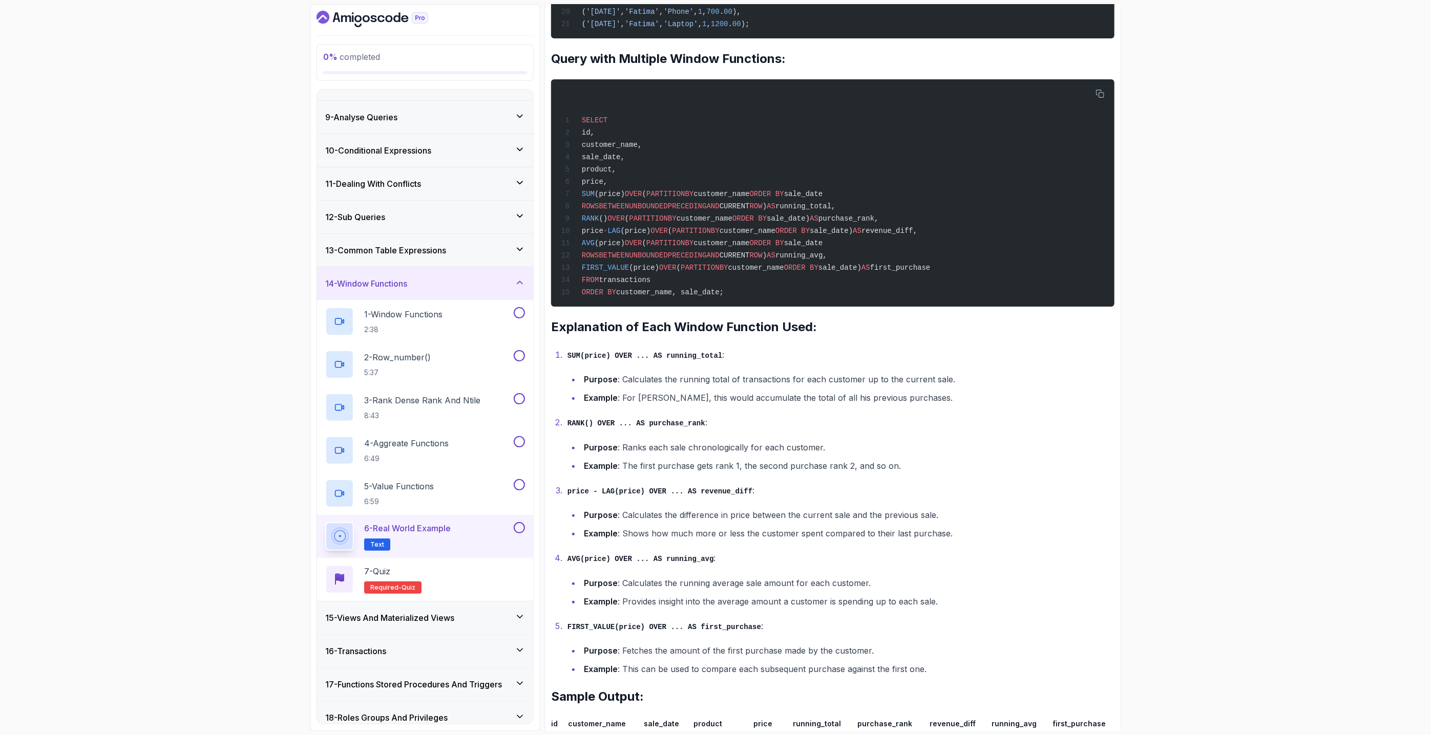
drag, startPoint x: 536, startPoint y: 485, endPoint x: 541, endPoint y: 485, distance: 5.1
click at [541, 485] on div "0 % completed 1 - Intro 2 - Schemas 3 - Advanced Data Types 4 - Working With Da…" at bounding box center [715, 367] width 811 height 727
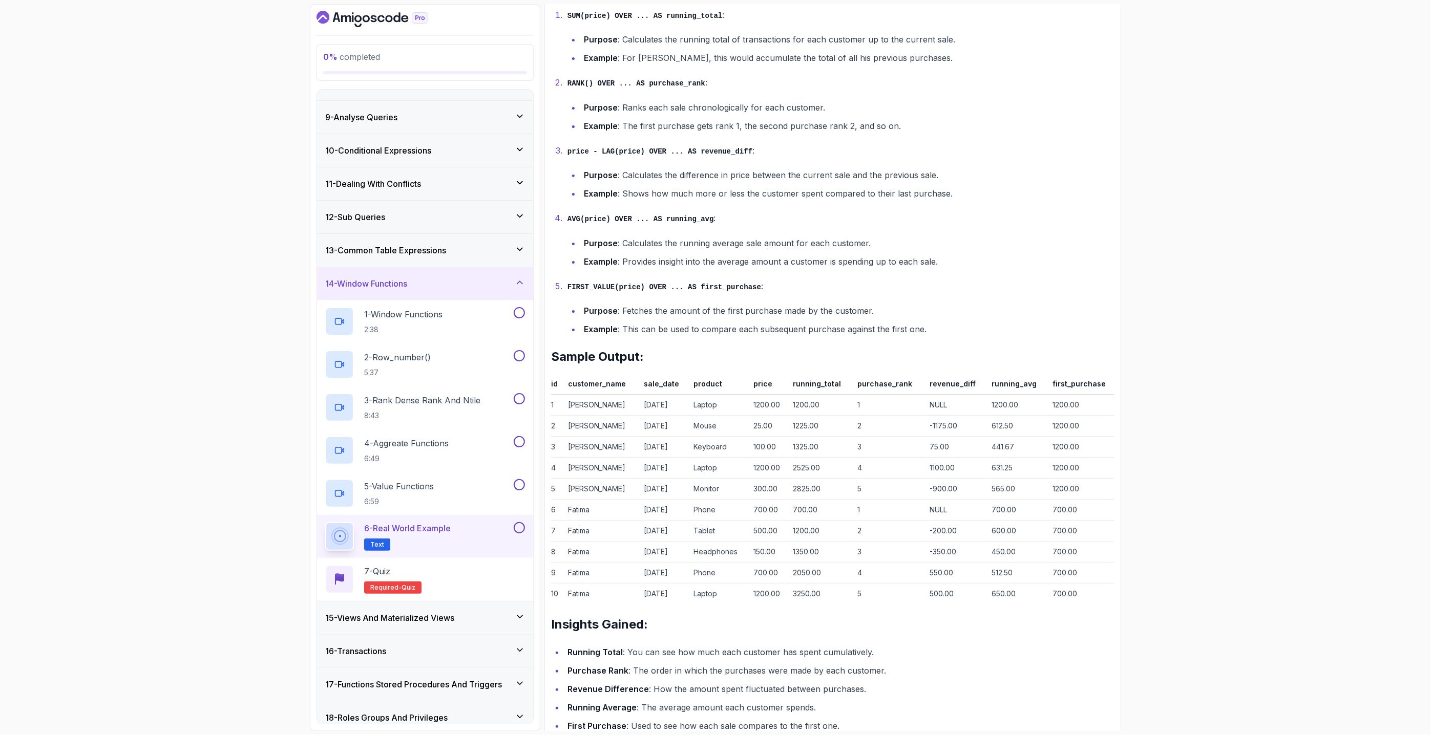
scroll to position [1128, 0]
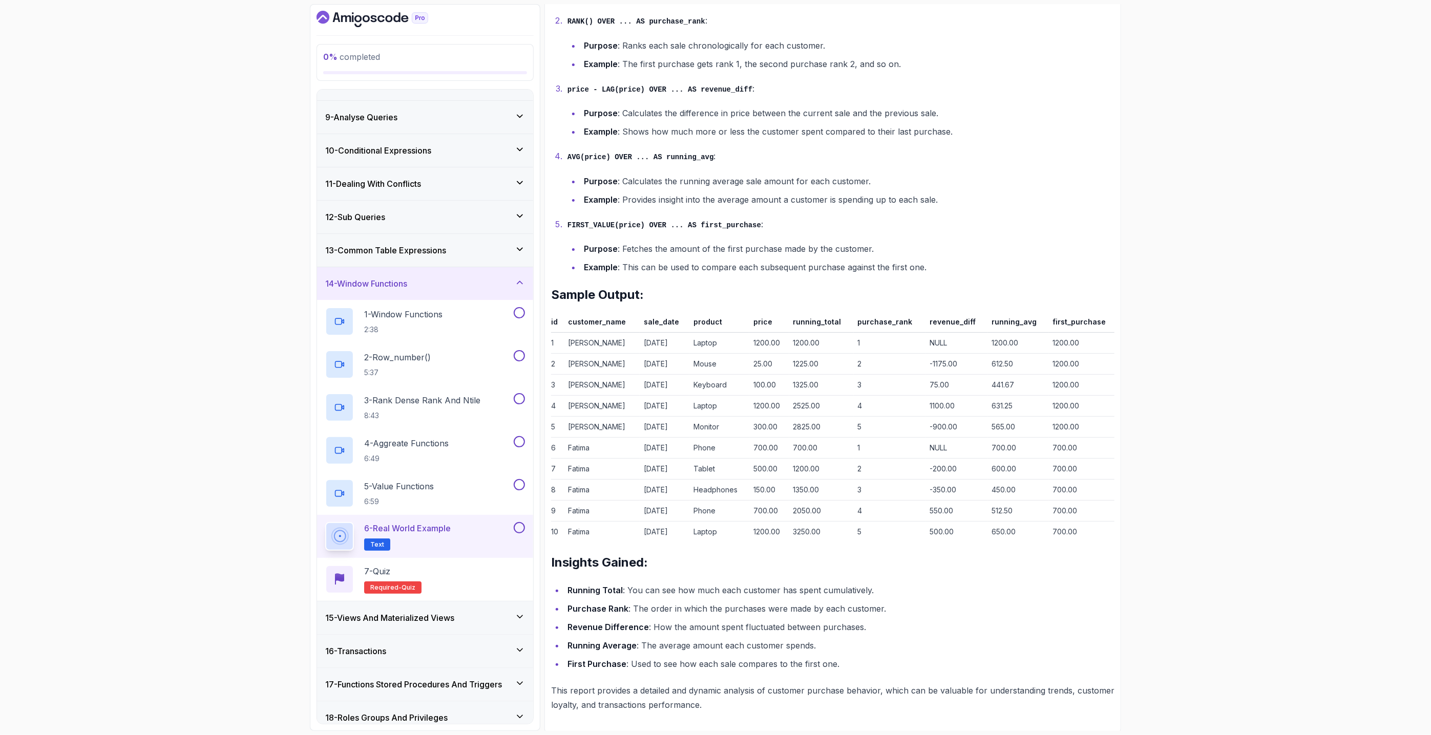
click at [467, 626] on div "15 - Views And Materialized Views" at bounding box center [425, 618] width 216 height 33
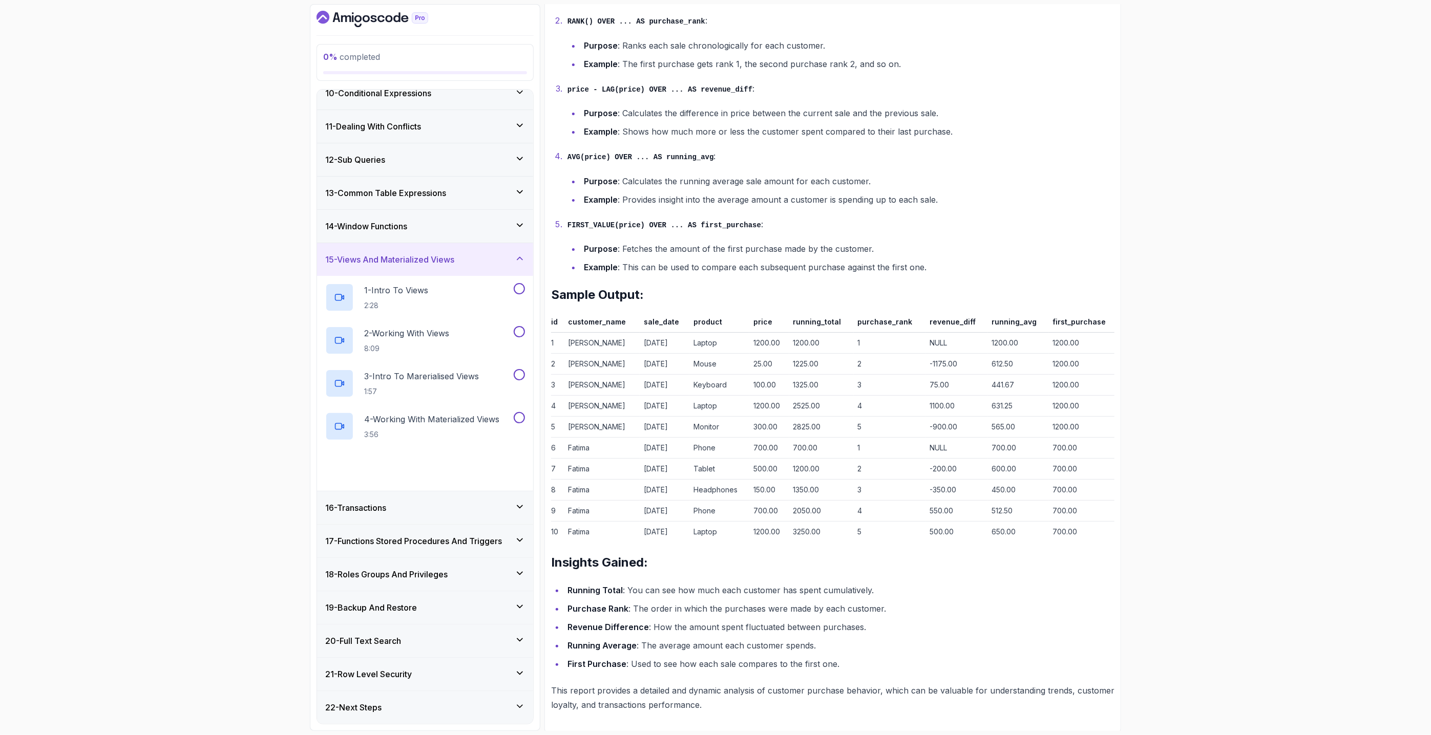
scroll to position [313, 0]
click at [128, 379] on div "0 % completed 1 - Intro 2 - Schemas 3 - Advanced Data Types 4 - Working With Da…" at bounding box center [715, 367] width 1431 height 735
click at [424, 293] on p "1 - Intro To Views" at bounding box center [396, 290] width 64 height 12
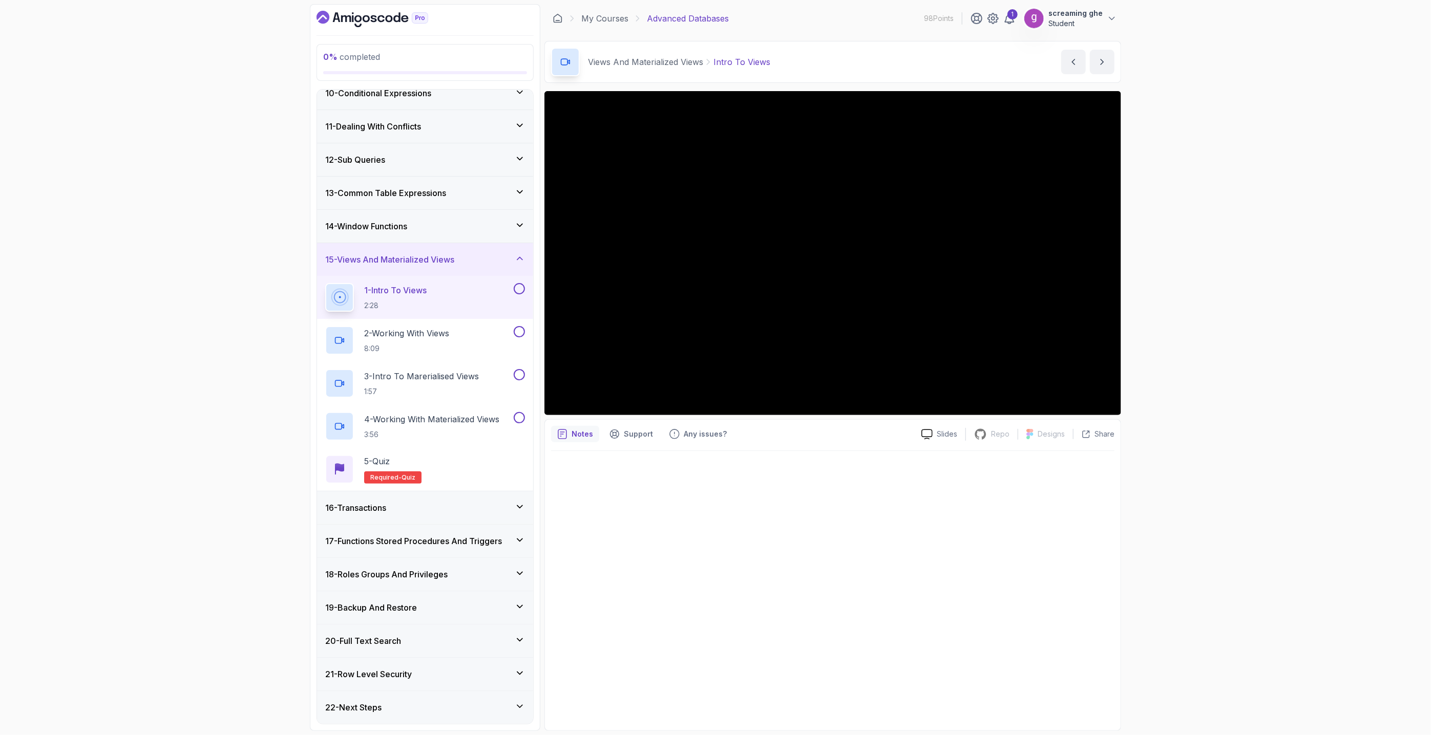
drag, startPoint x: 1300, startPoint y: 557, endPoint x: 1263, endPoint y: 543, distance: 39.2
click at [1287, 557] on div "0 % completed 1 - Intro 2 - Schemas 3 - Advanced Data Types 4 - Working With Da…" at bounding box center [715, 367] width 1431 height 735
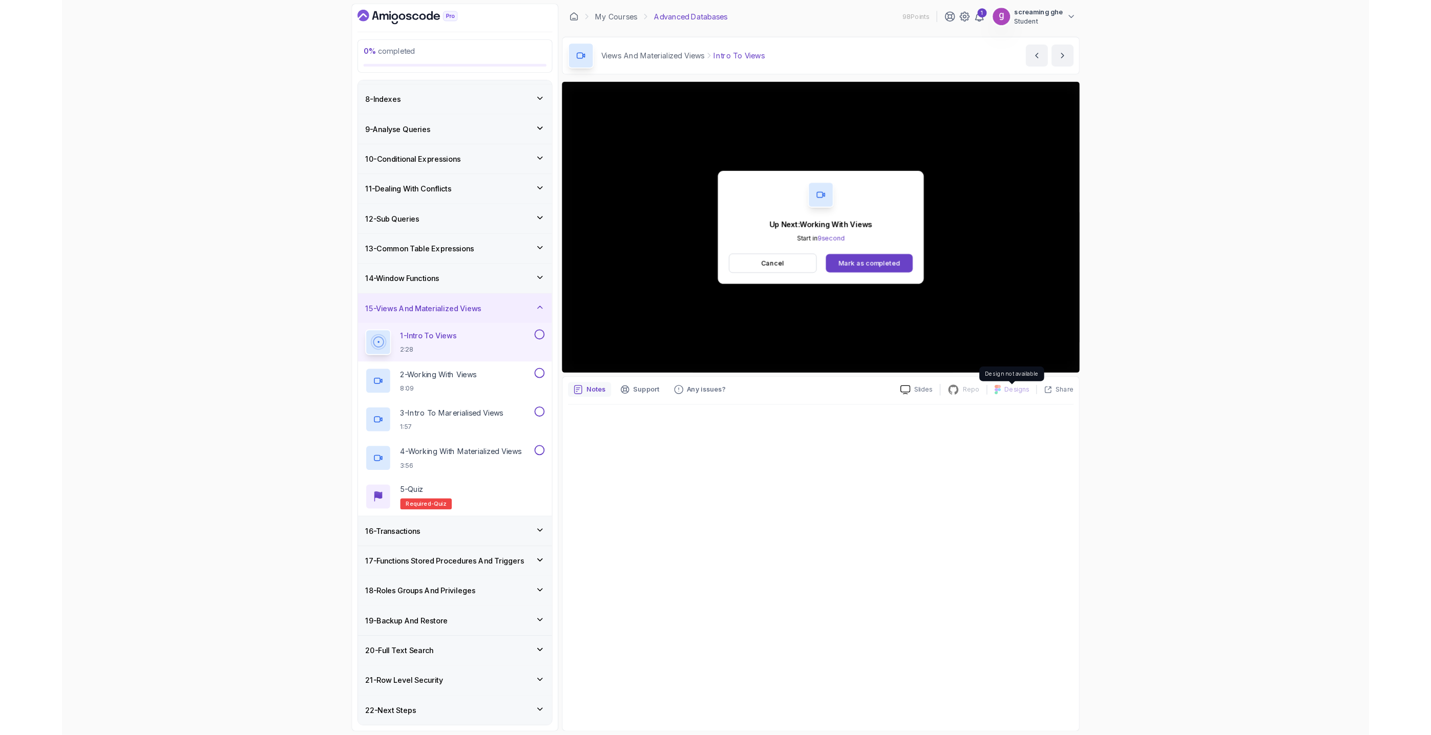
scroll to position [313, 0]
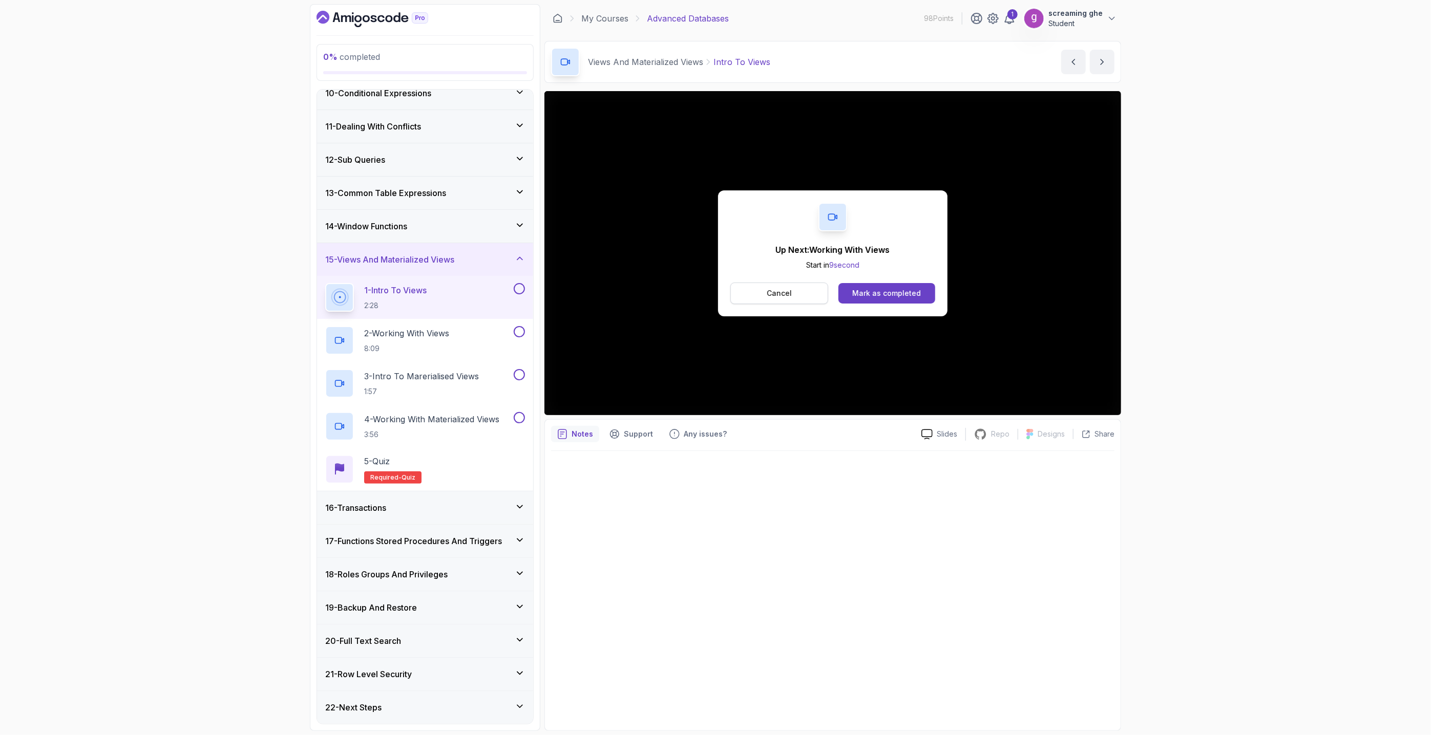
click at [781, 294] on p "Cancel" at bounding box center [779, 293] width 25 height 10
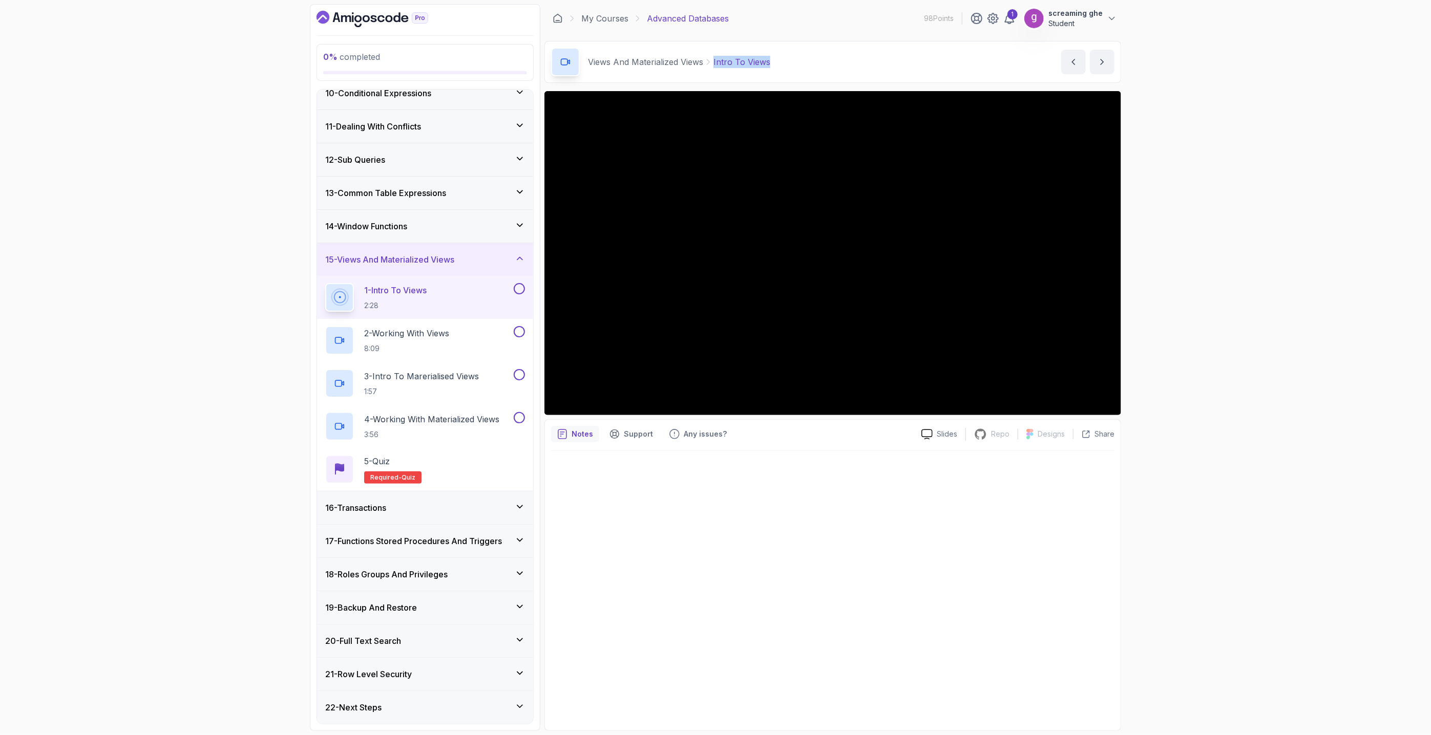
drag, startPoint x: 786, startPoint y: 67, endPoint x: 706, endPoint y: 59, distance: 80.3
click at [706, 59] on div "Views And Materialized Views Intro To Views Intro To Views by [PERSON_NAME]" at bounding box center [832, 62] width 577 height 42
click at [400, 354] on p "8:09" at bounding box center [406, 349] width 85 height 10
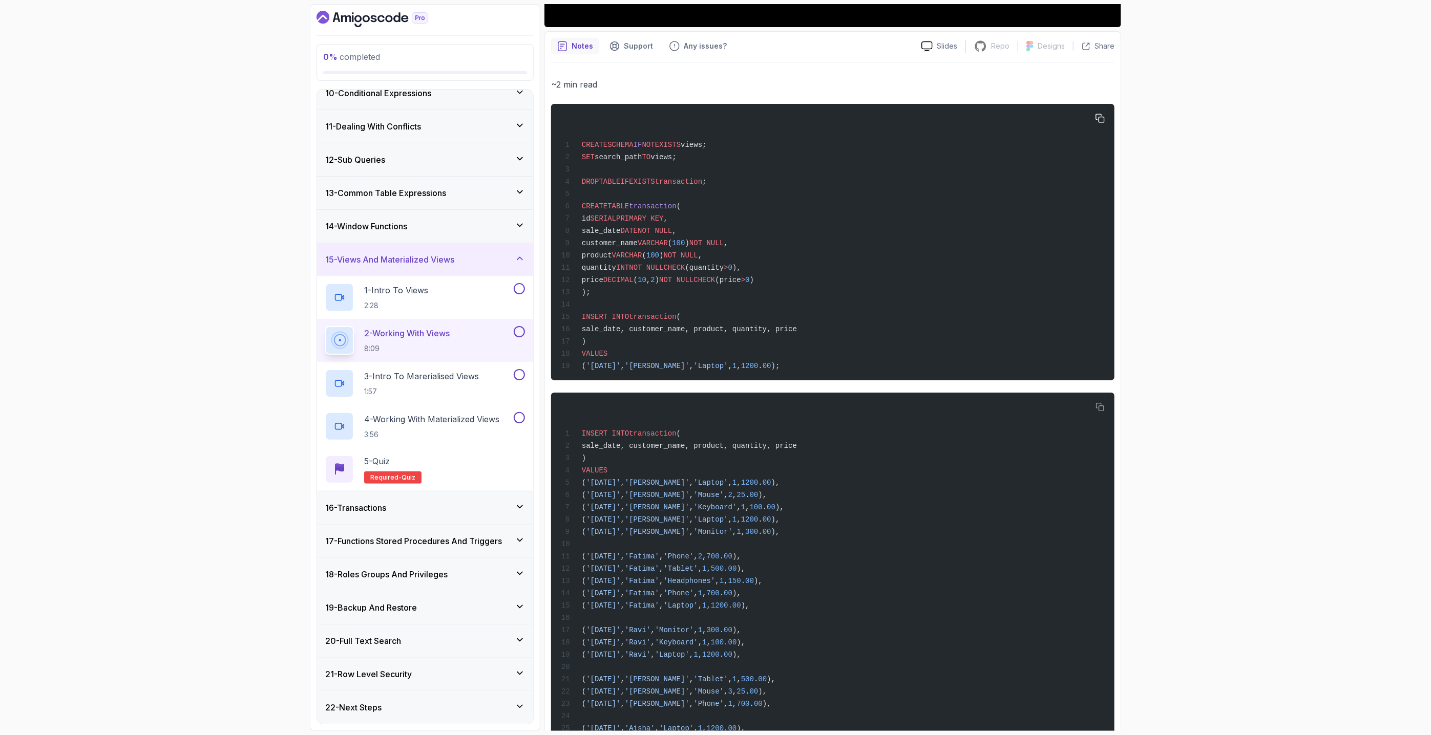
scroll to position [270, 0]
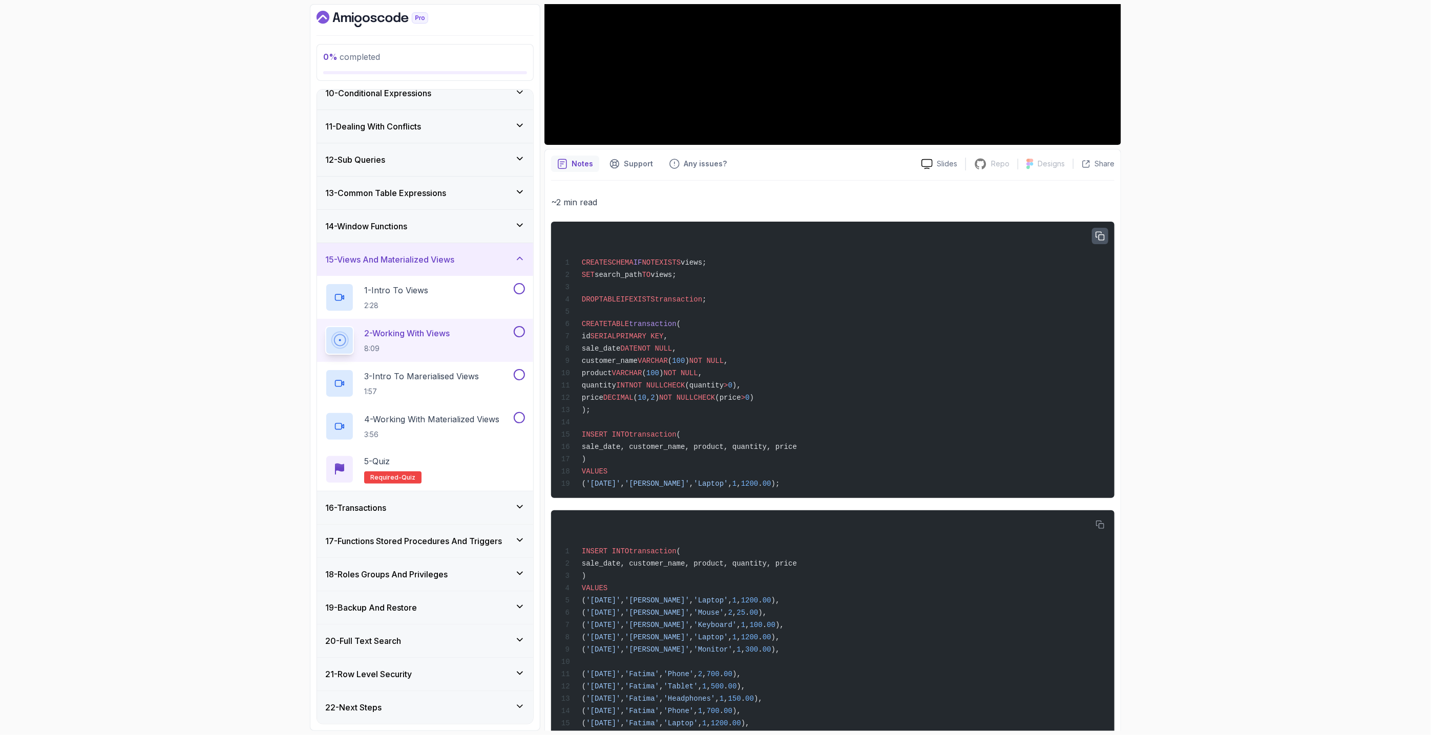
click at [1104, 235] on icon "button" at bounding box center [1100, 236] width 8 height 8
drag, startPoint x: 762, startPoint y: 563, endPoint x: 826, endPoint y: 587, distance: 67.9
click at [764, 563] on span "sale_date, customer_name, product, quantity, price" at bounding box center [689, 564] width 215 height 8
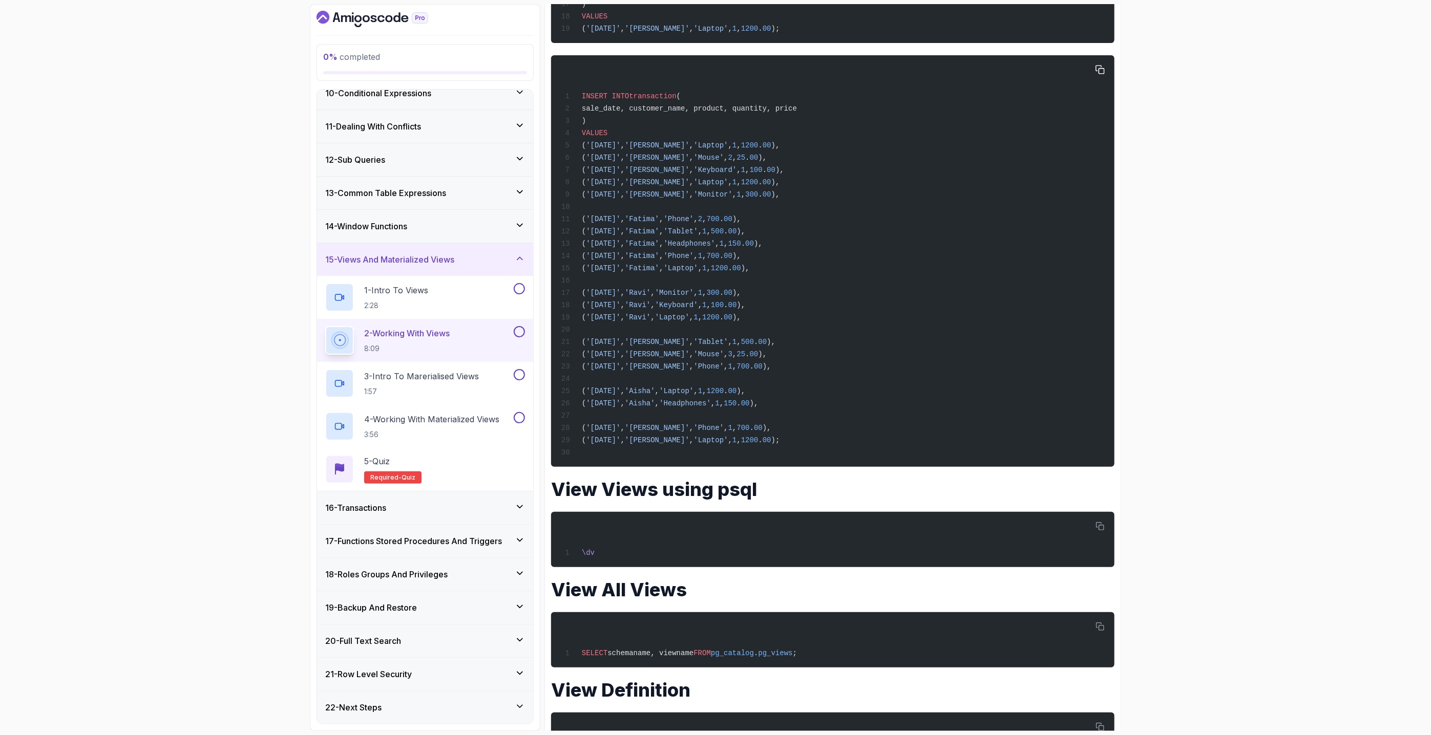
scroll to position [498, 0]
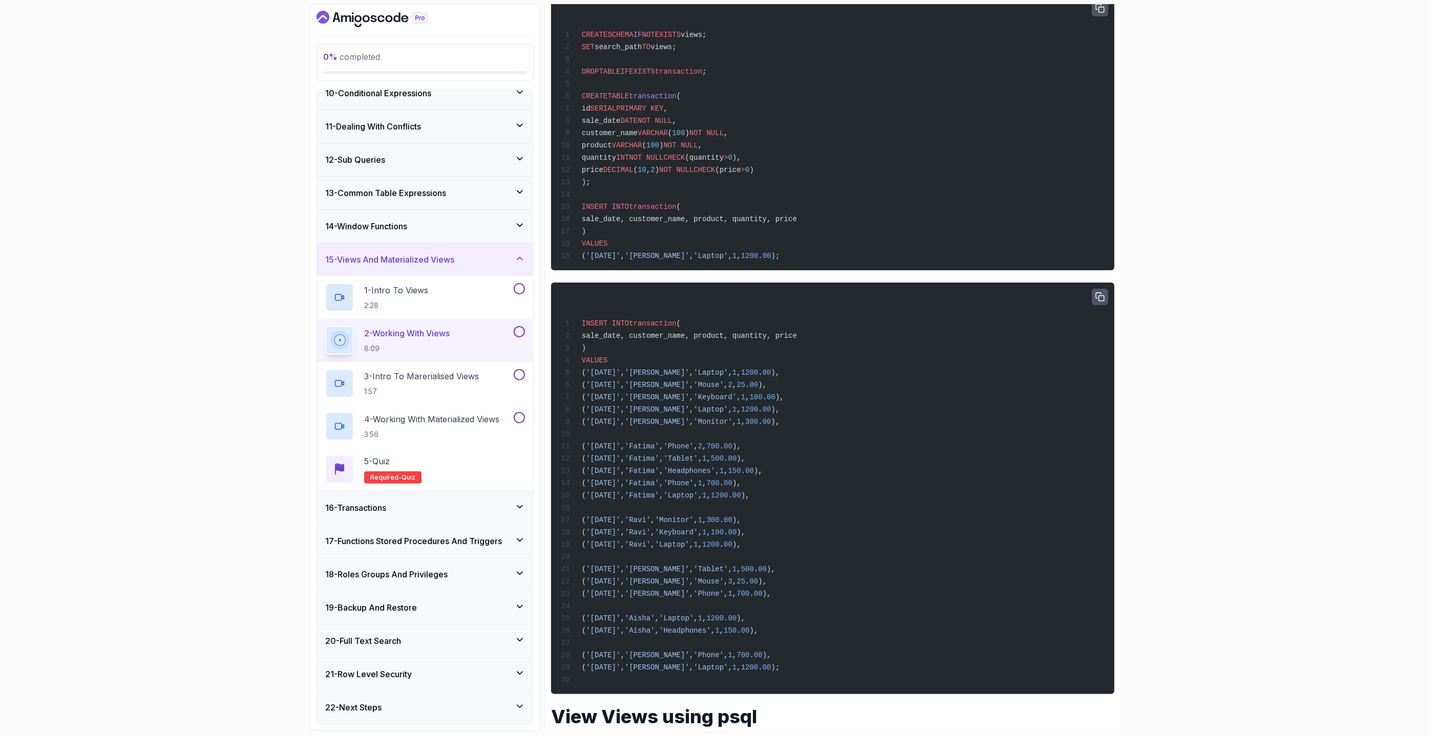
click at [1096, 295] on icon "button" at bounding box center [1099, 297] width 9 height 9
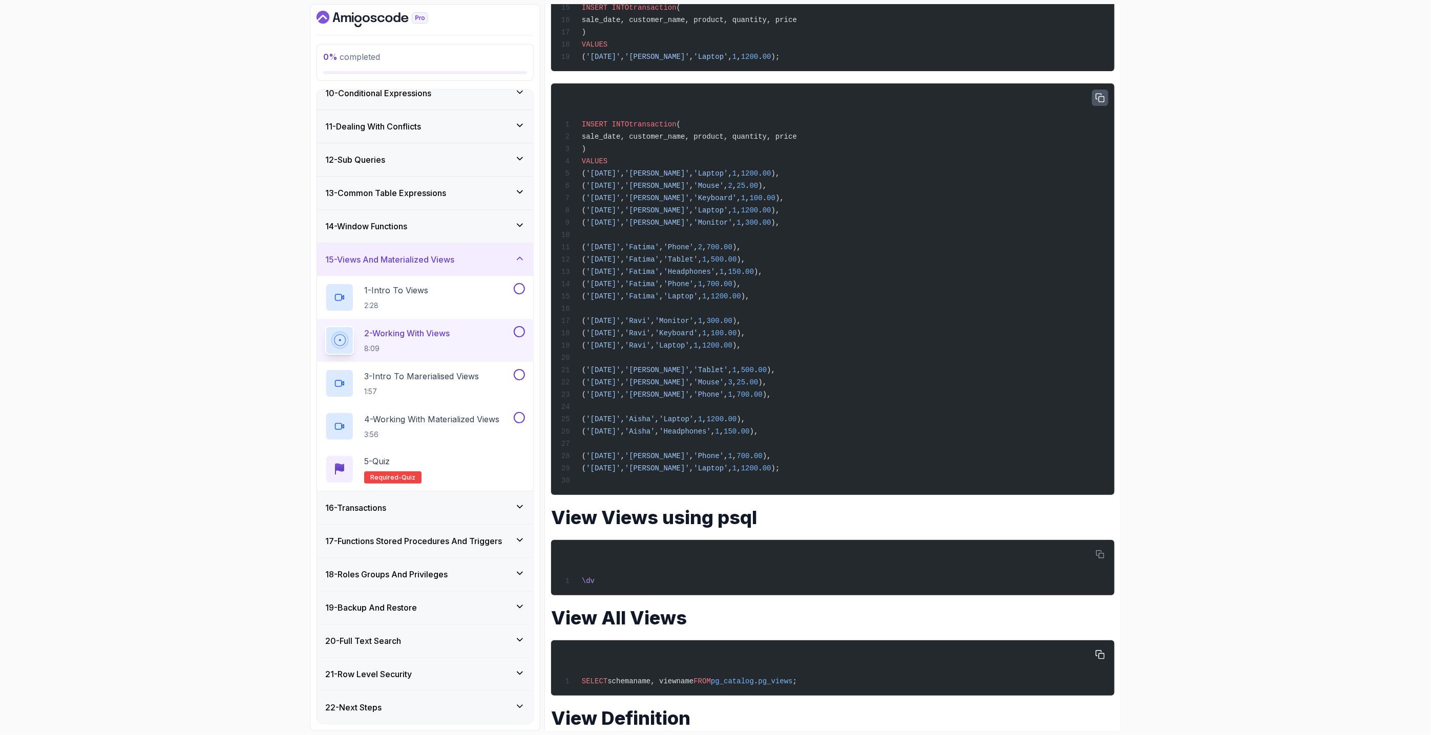
scroll to position [783, 0]
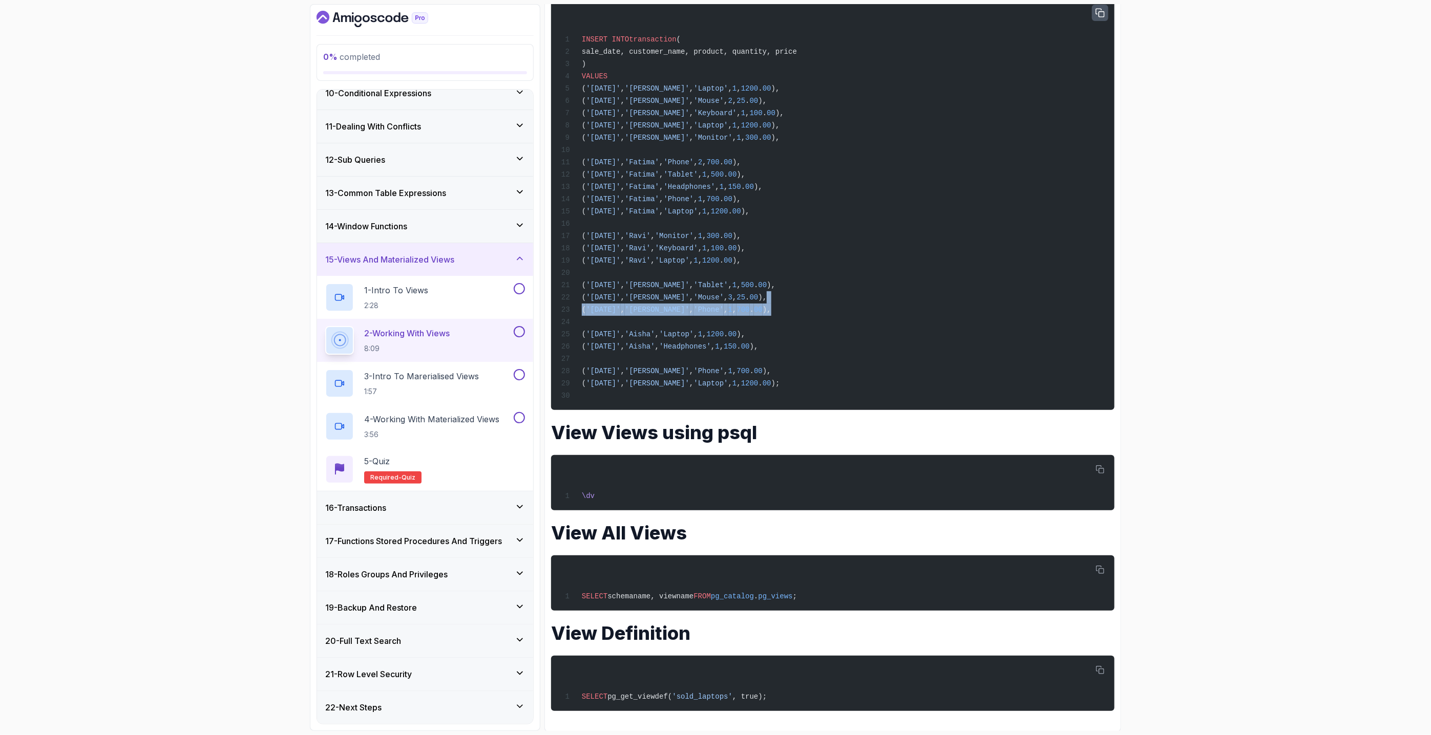
click at [1287, 304] on div "0 % completed 1 - Intro 2 - Schemas 3 - Advanced Data Types 4 - Working With Da…" at bounding box center [715, 367] width 1431 height 735
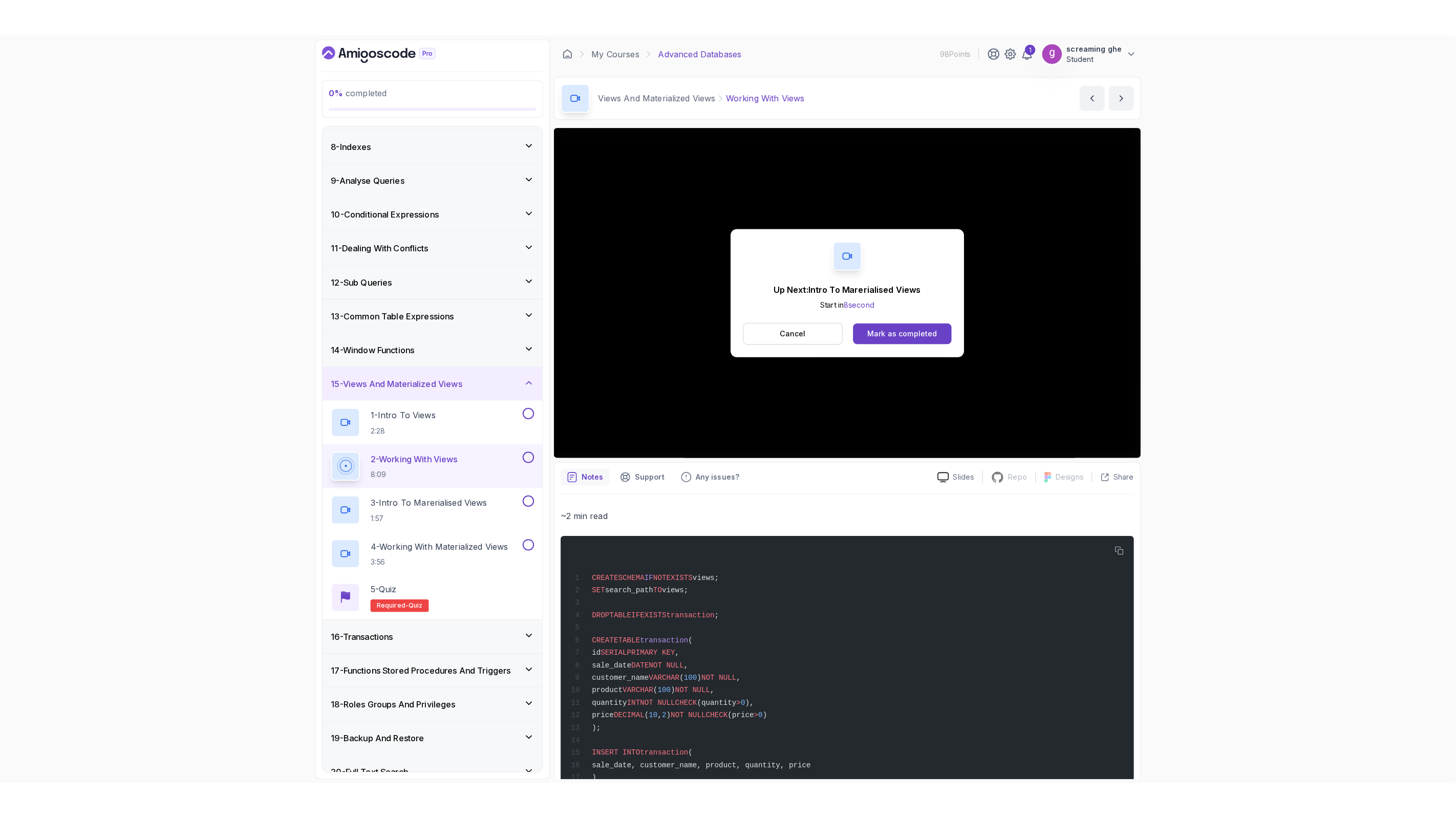
scroll to position [313, 0]
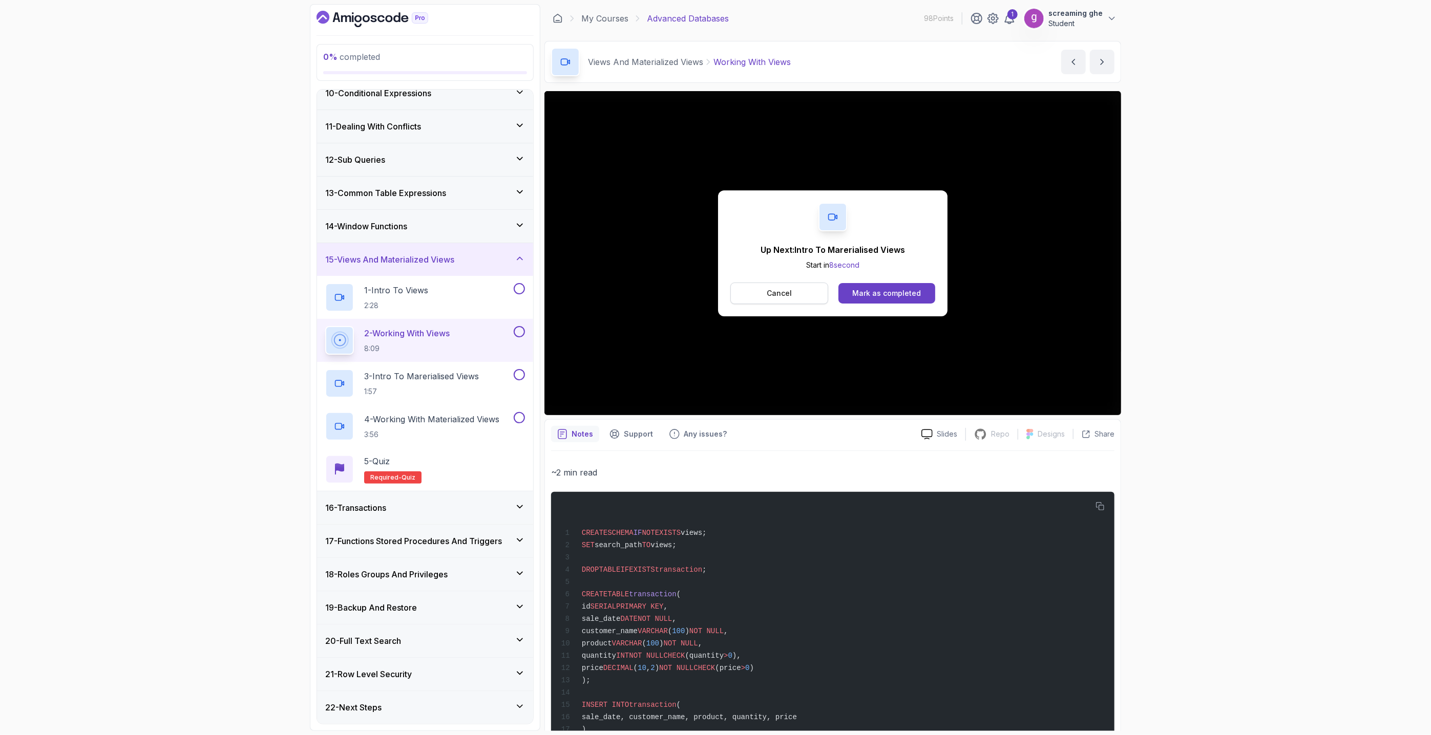
click at [763, 291] on button "Cancel" at bounding box center [779, 294] width 98 height 22
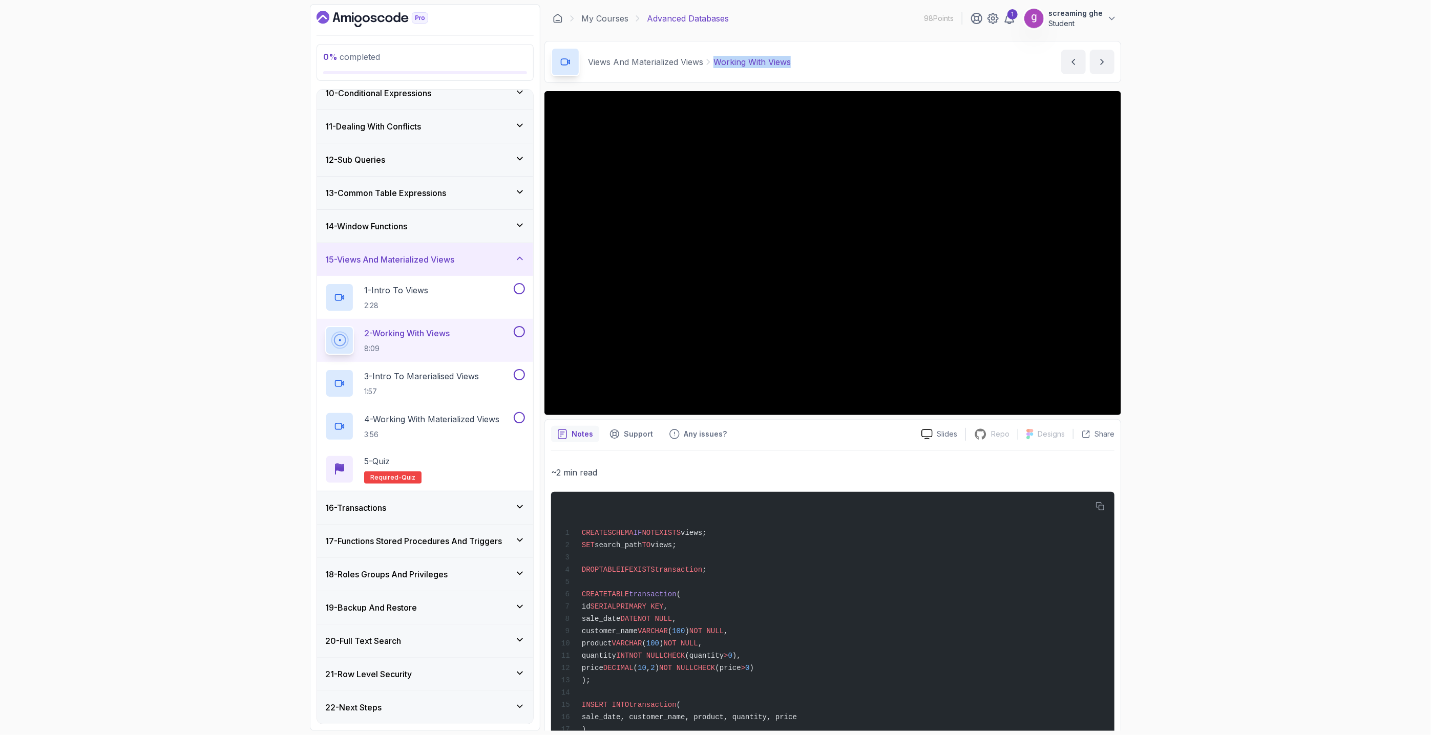
drag, startPoint x: 819, startPoint y: 65, endPoint x: 713, endPoint y: 58, distance: 106.8
click at [713, 58] on div "Views And Materialized Views Working With Views Working With Views by [PERSON_N…" at bounding box center [832, 62] width 577 height 42
click at [449, 397] on div "3 - Intro To Marerialised Views 1:57" at bounding box center [418, 383] width 186 height 29
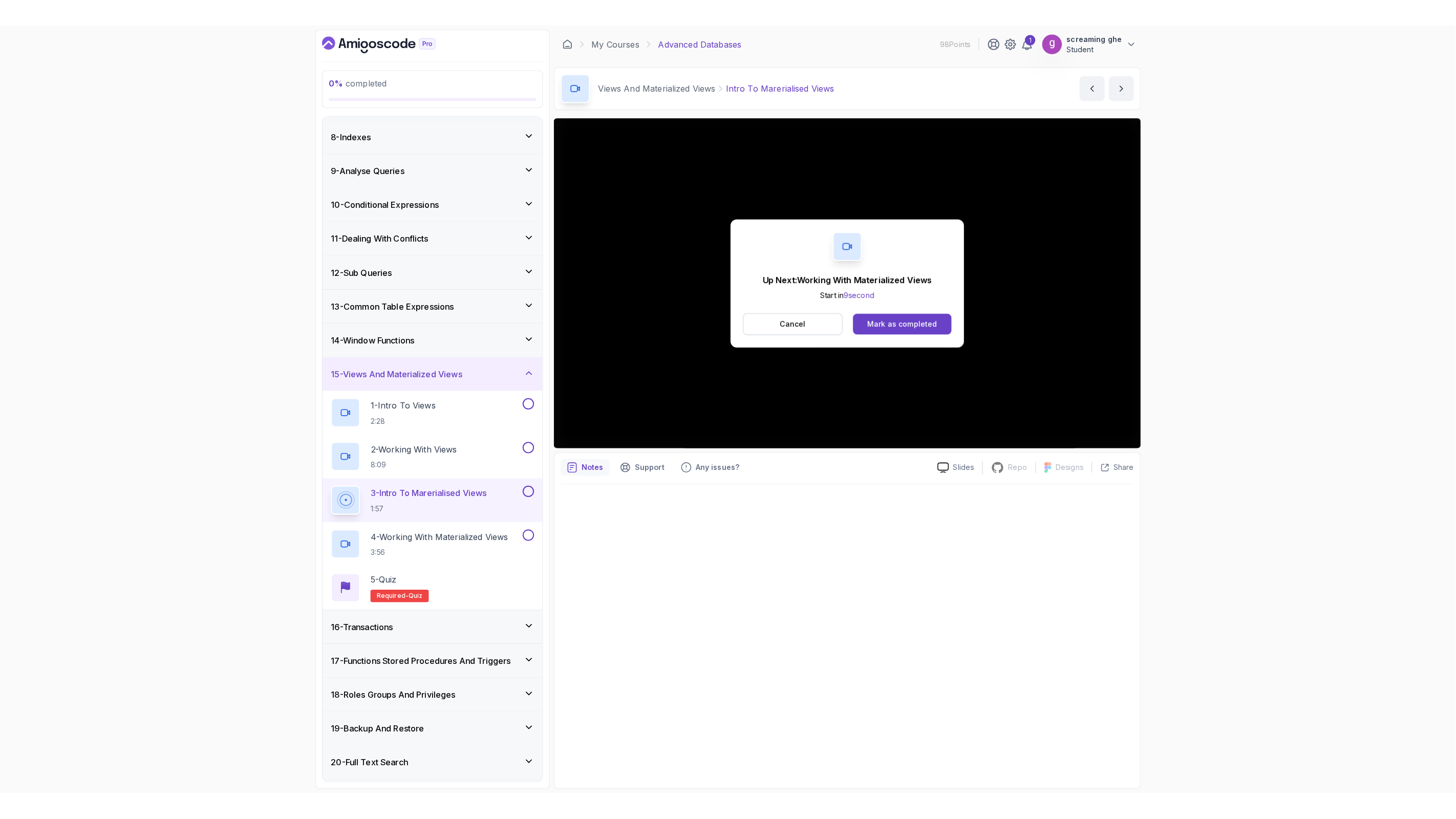
scroll to position [313, 0]
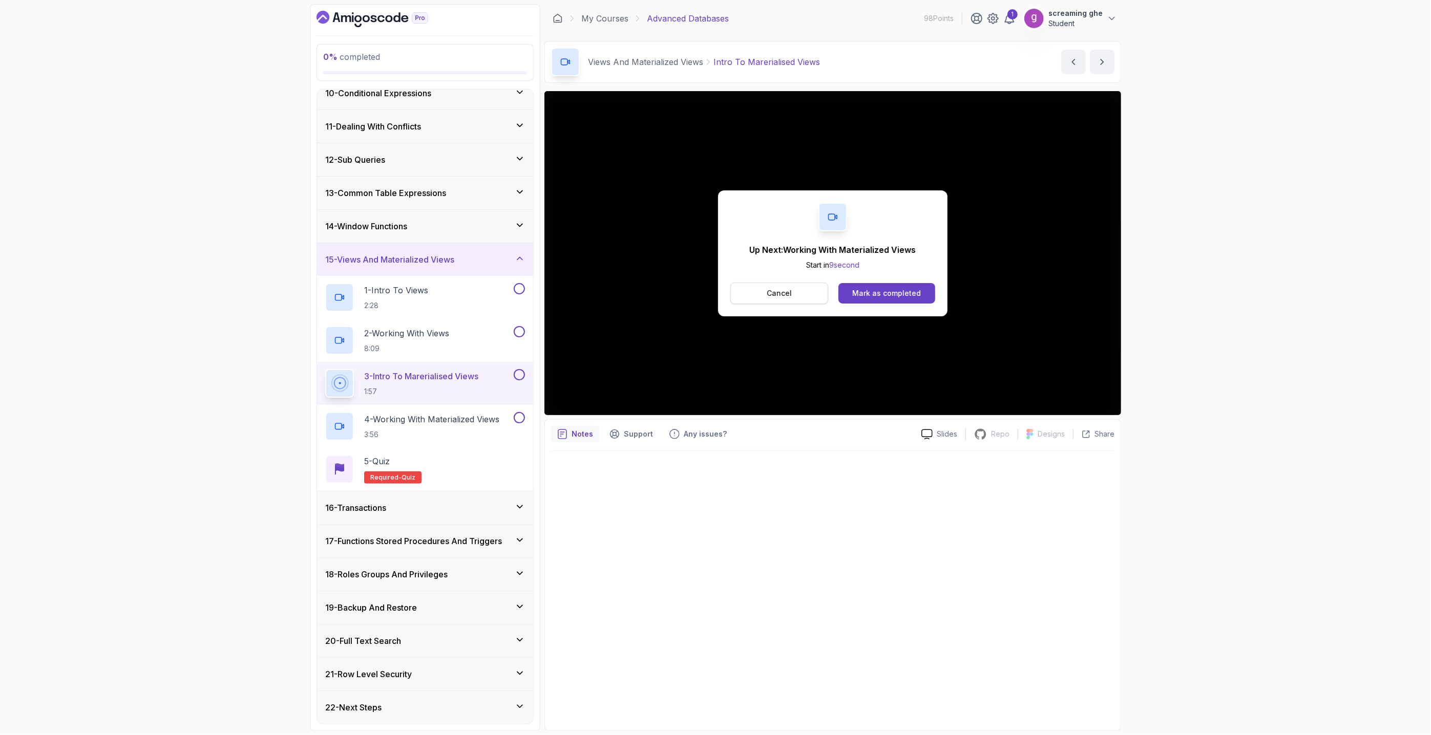
click at [791, 295] on p "Cancel" at bounding box center [779, 293] width 25 height 10
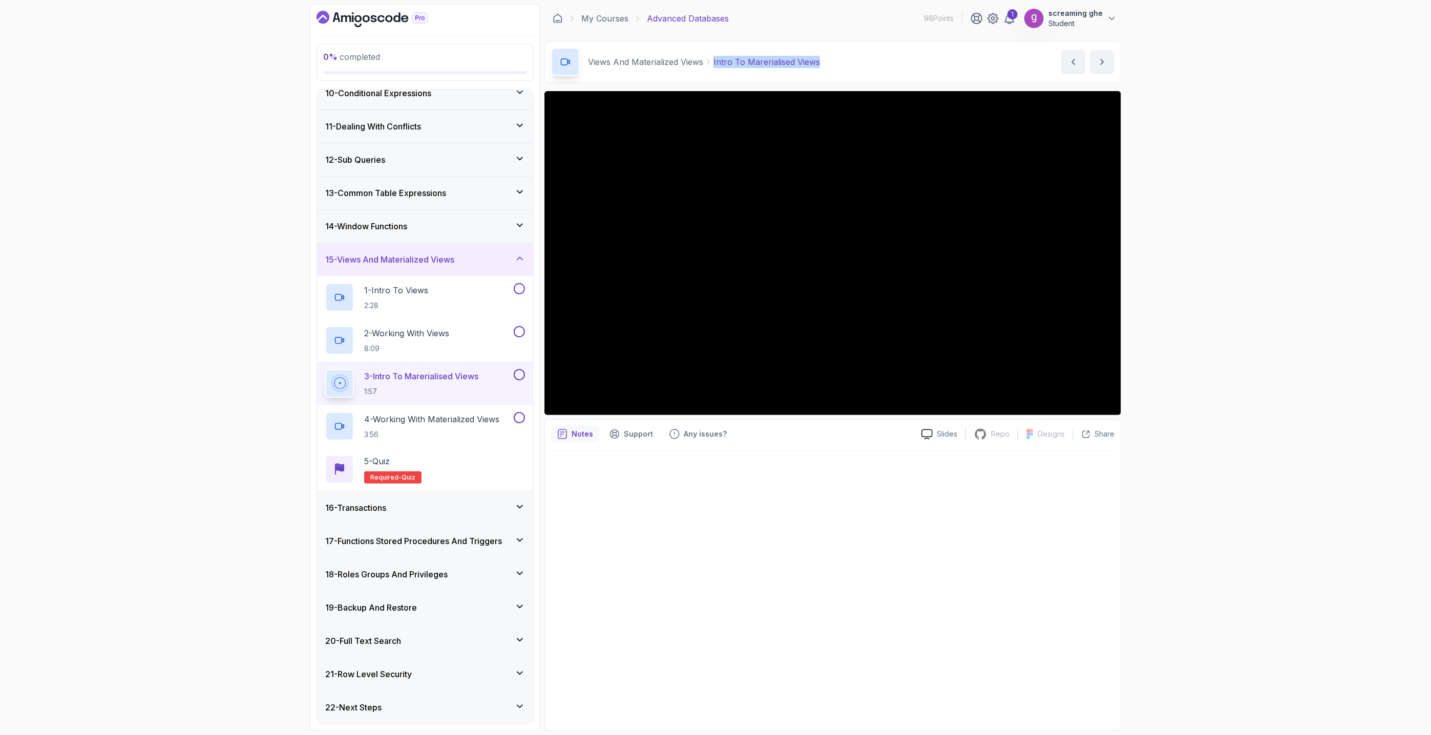
drag, startPoint x: 846, startPoint y: 68, endPoint x: 708, endPoint y: 55, distance: 137.8
click at [708, 55] on div "Views And Materialized Views Intro To Marerialised Views Intro To Marerialised …" at bounding box center [832, 62] width 577 height 42
click at [415, 433] on p "3:56" at bounding box center [431, 435] width 135 height 10
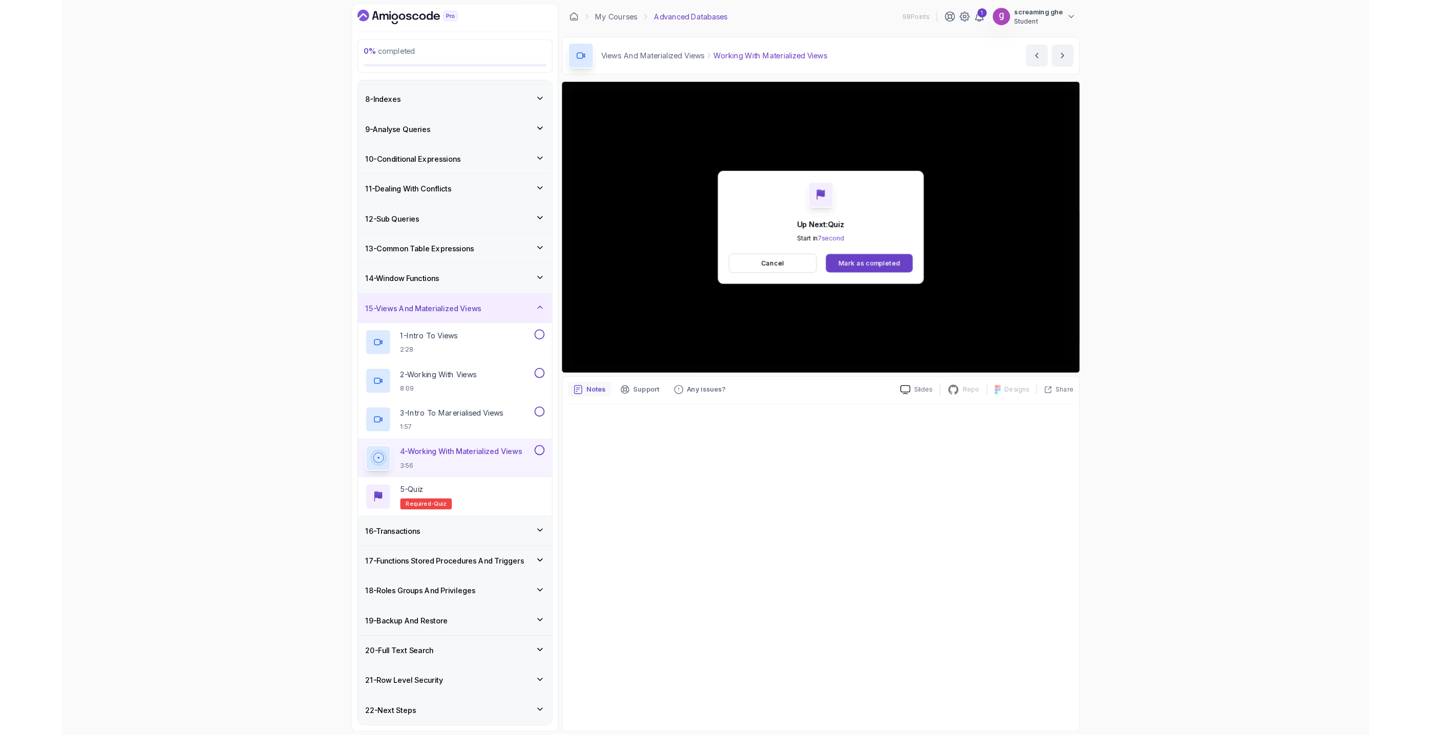
scroll to position [313, 0]
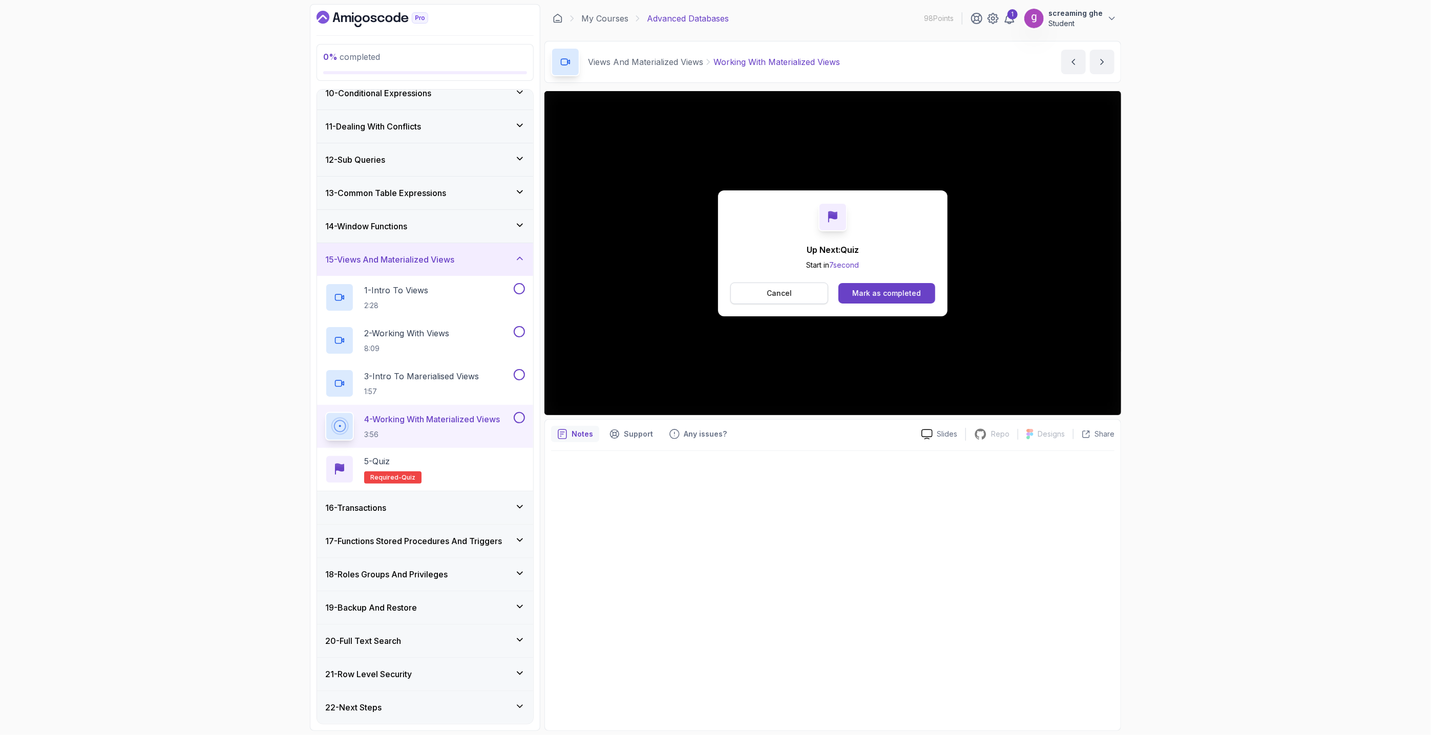
click at [790, 299] on button "Cancel" at bounding box center [779, 294] width 98 height 22
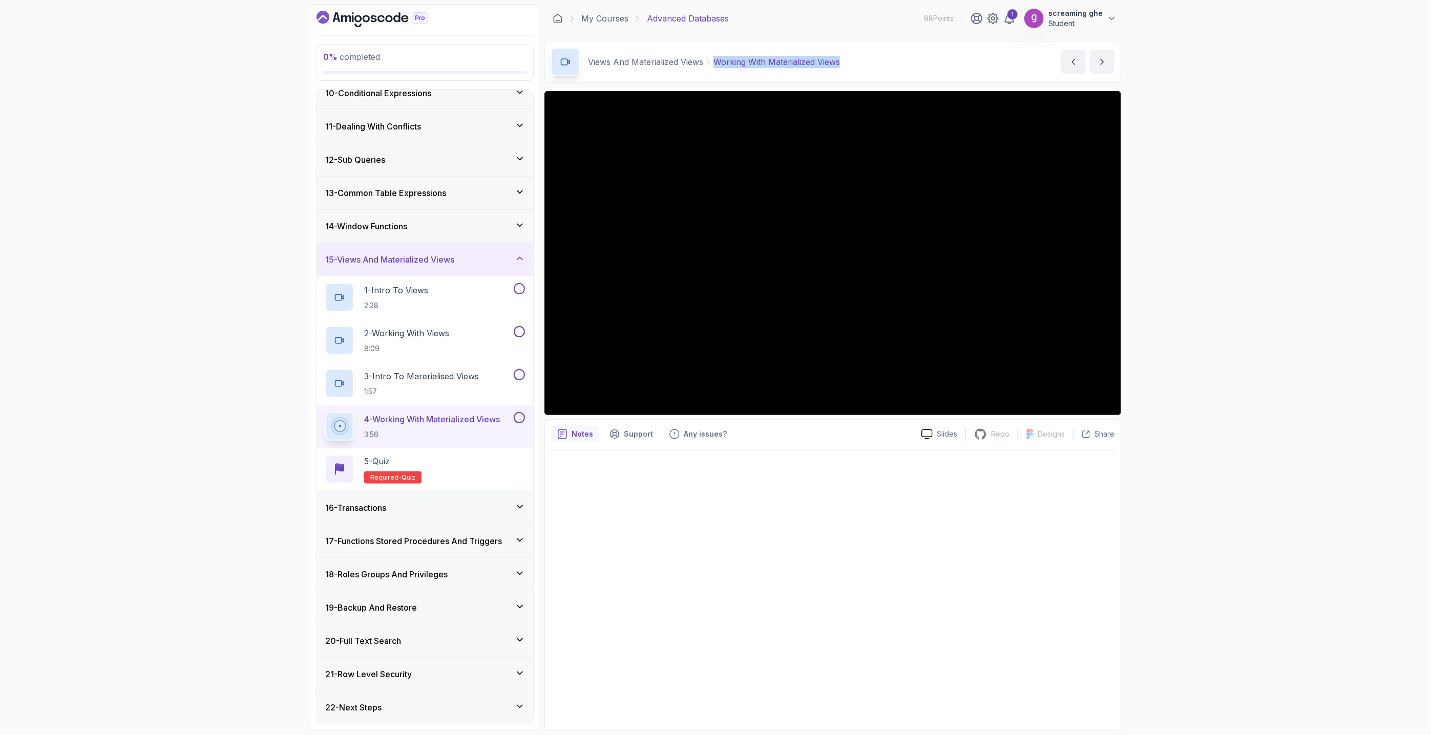
drag, startPoint x: 858, startPoint y: 64, endPoint x: 714, endPoint y: 67, distance: 143.4
click at [714, 67] on div "Views And Materialized Views Working With Materialized Views Working With Mater…" at bounding box center [832, 62] width 577 height 42
click at [447, 517] on div "16 - Transactions" at bounding box center [425, 508] width 216 height 33
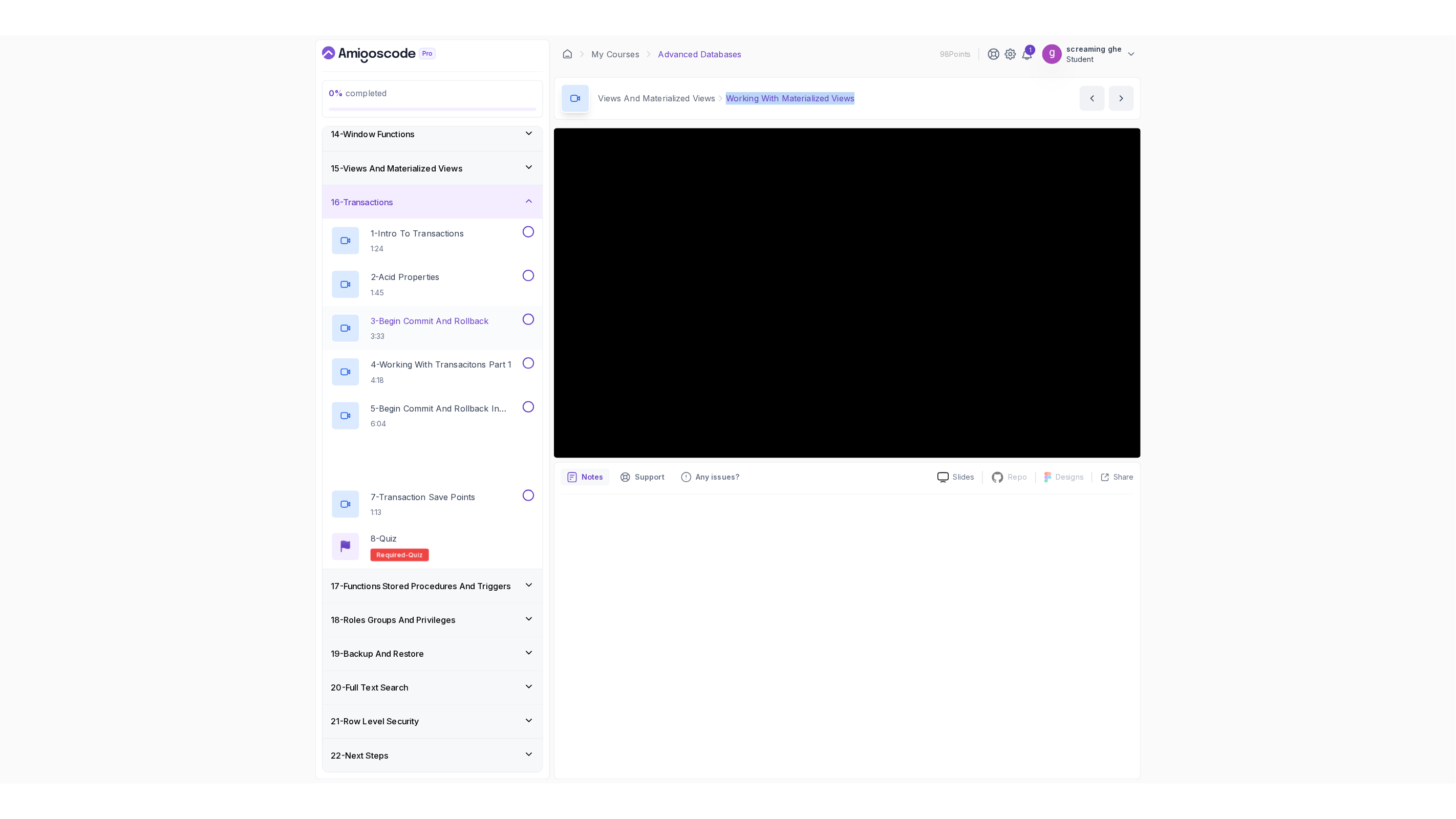
scroll to position [442, 0]
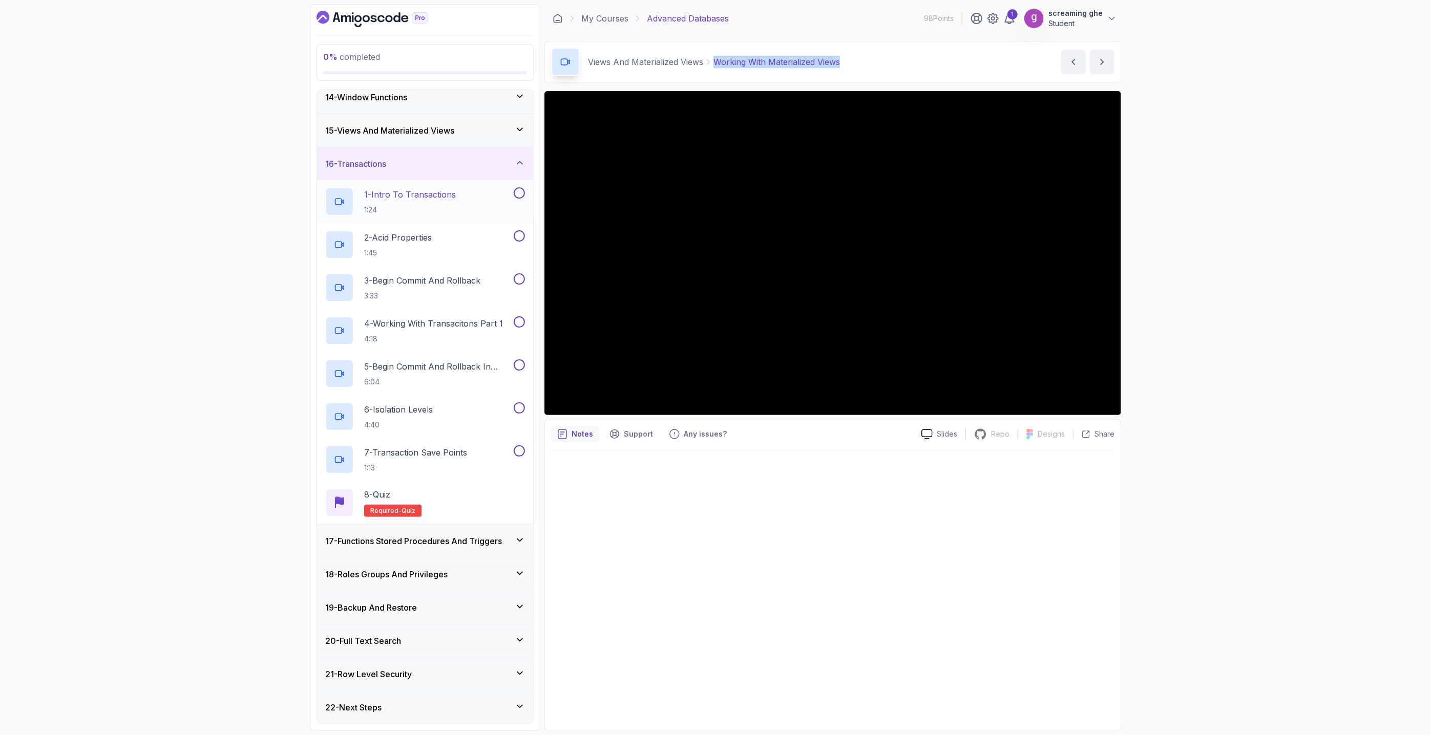
click at [431, 210] on p "1:24" at bounding box center [410, 210] width 92 height 10
drag, startPoint x: 734, startPoint y: 56, endPoint x: 679, endPoint y: 66, distance: 56.1
click at [653, 63] on div "Transactions Intro To Transactions Intro To Transactions by [PERSON_NAME]" at bounding box center [832, 62] width 577 height 42
click at [752, 62] on div "Transactions Intro To Transactions Intro To Transactions by [PERSON_NAME]" at bounding box center [832, 62] width 577 height 42
drag, startPoint x: 687, startPoint y: 69, endPoint x: 643, endPoint y: 67, distance: 43.6
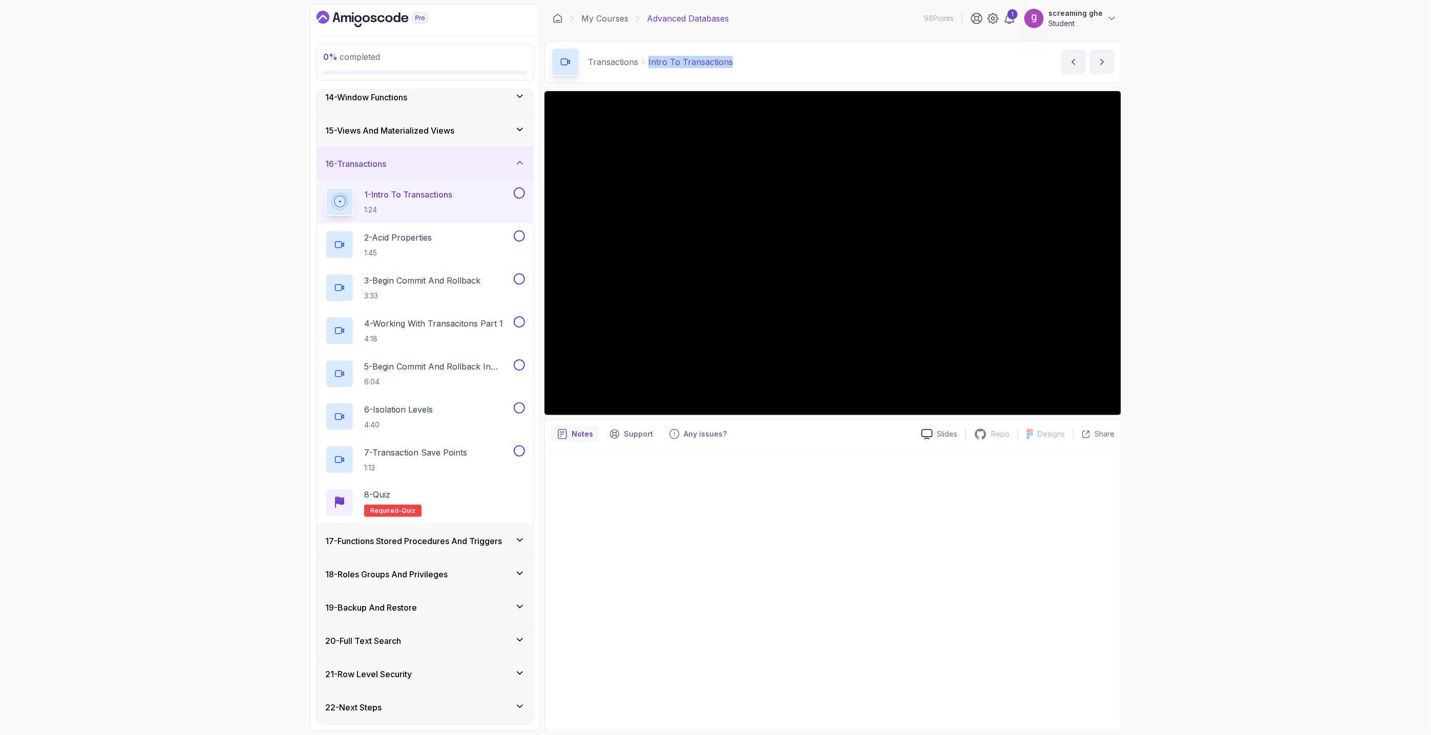
click at [643, 67] on div "Transactions Intro To Transactions Intro To Transactions by [PERSON_NAME]" at bounding box center [832, 62] width 577 height 42
click at [1207, 471] on div "0 % completed 1 - Intro 2 - Schemas 3 - Advanced Data Types 4 - Working With Da…" at bounding box center [715, 367] width 1431 height 735
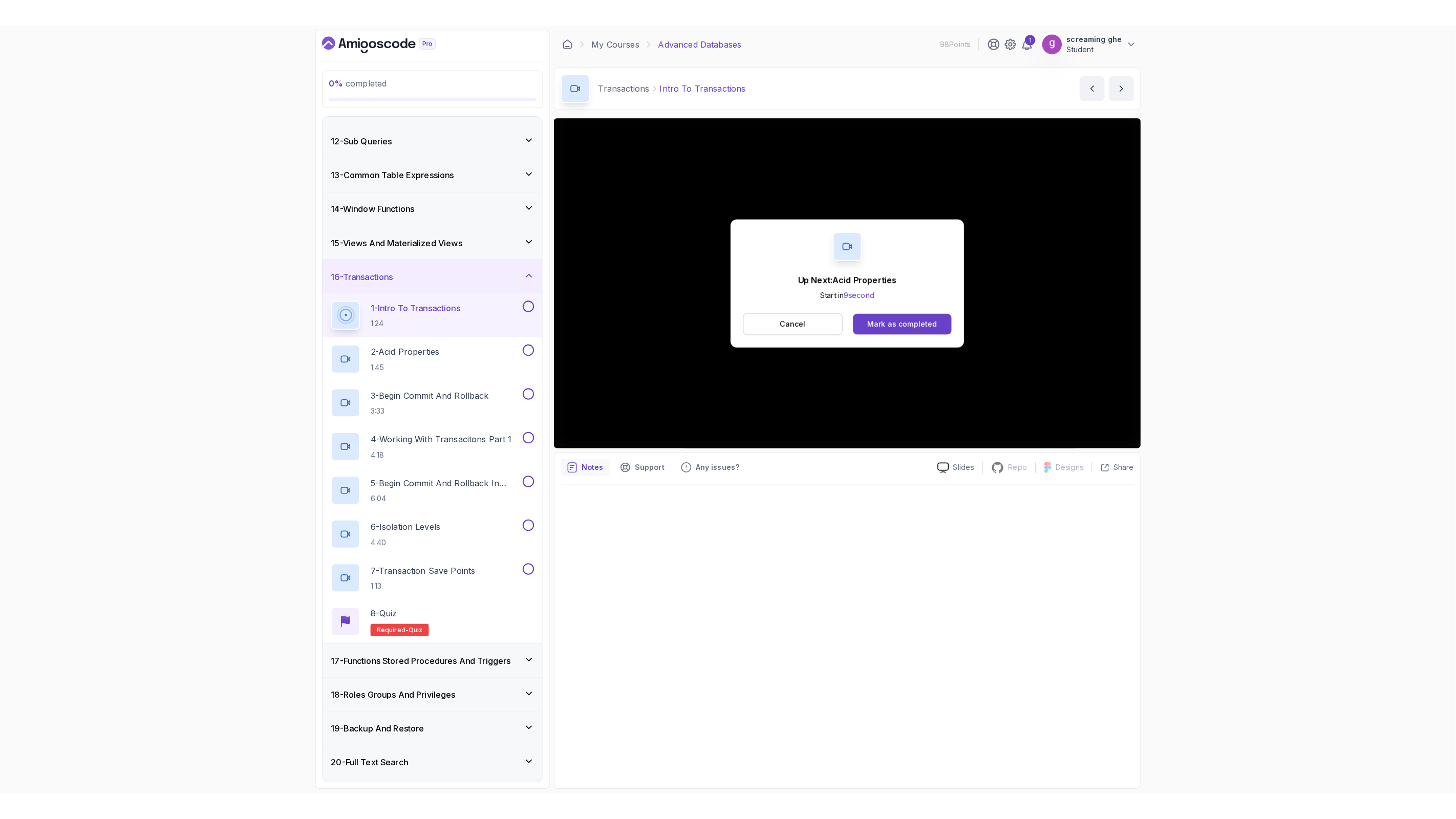
scroll to position [442, 0]
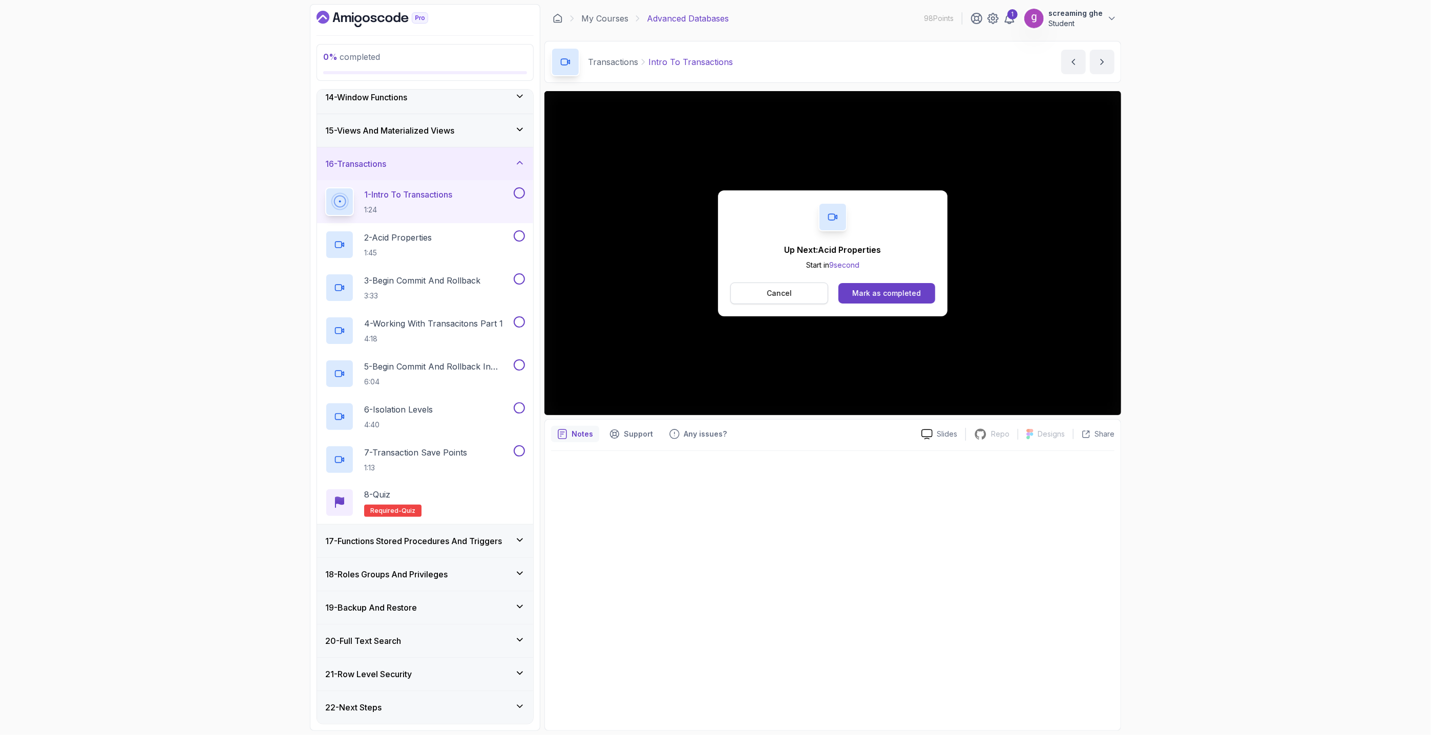
click at [787, 292] on p "Cancel" at bounding box center [779, 293] width 25 height 10
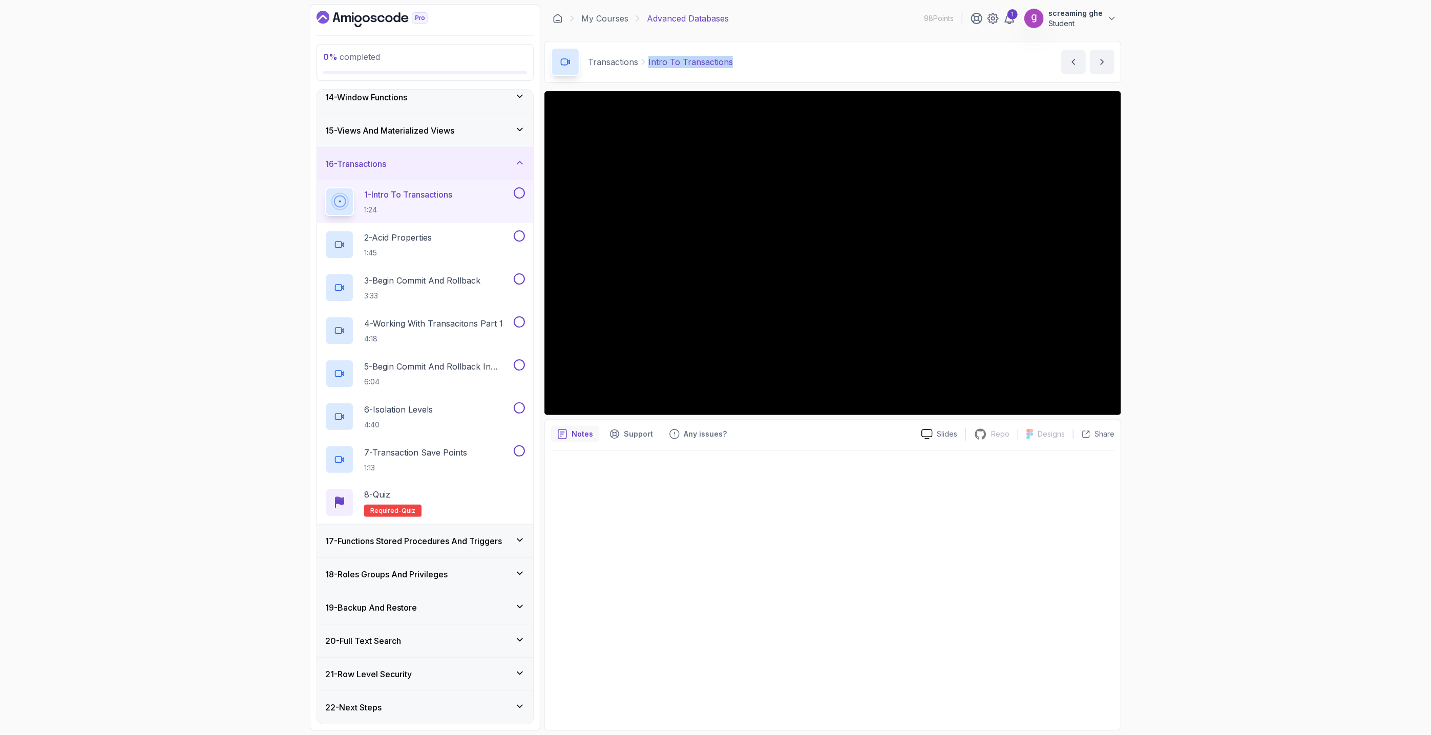
drag, startPoint x: 713, startPoint y: 64, endPoint x: 646, endPoint y: 67, distance: 66.7
click at [646, 67] on div "Transactions Intro To Transactions Intro To Transactions by [PERSON_NAME]" at bounding box center [832, 62] width 577 height 42
click at [416, 246] on h2 "2 - Acid Properties 1:45" at bounding box center [398, 244] width 68 height 27
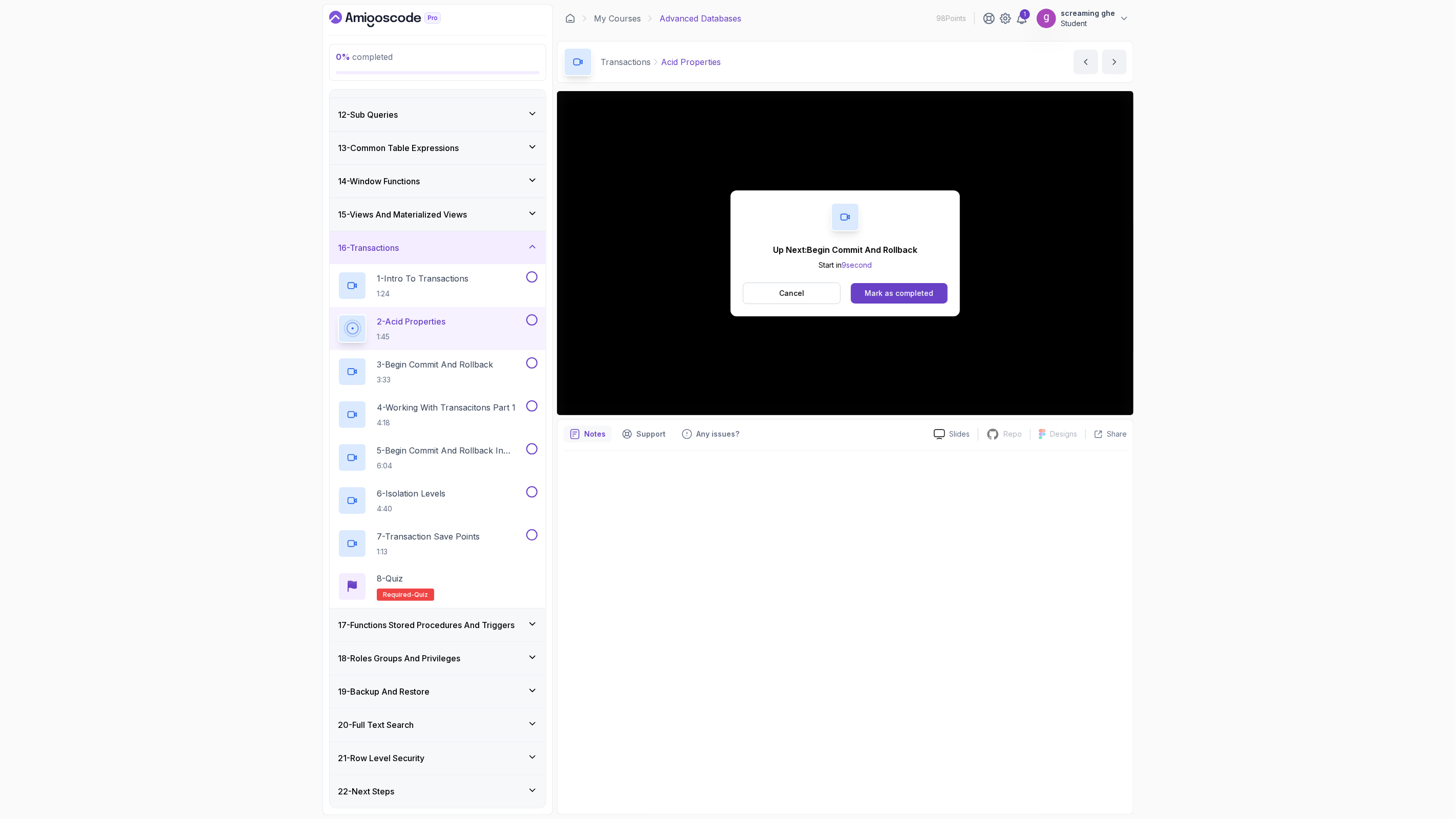
scroll to position [442, 0]
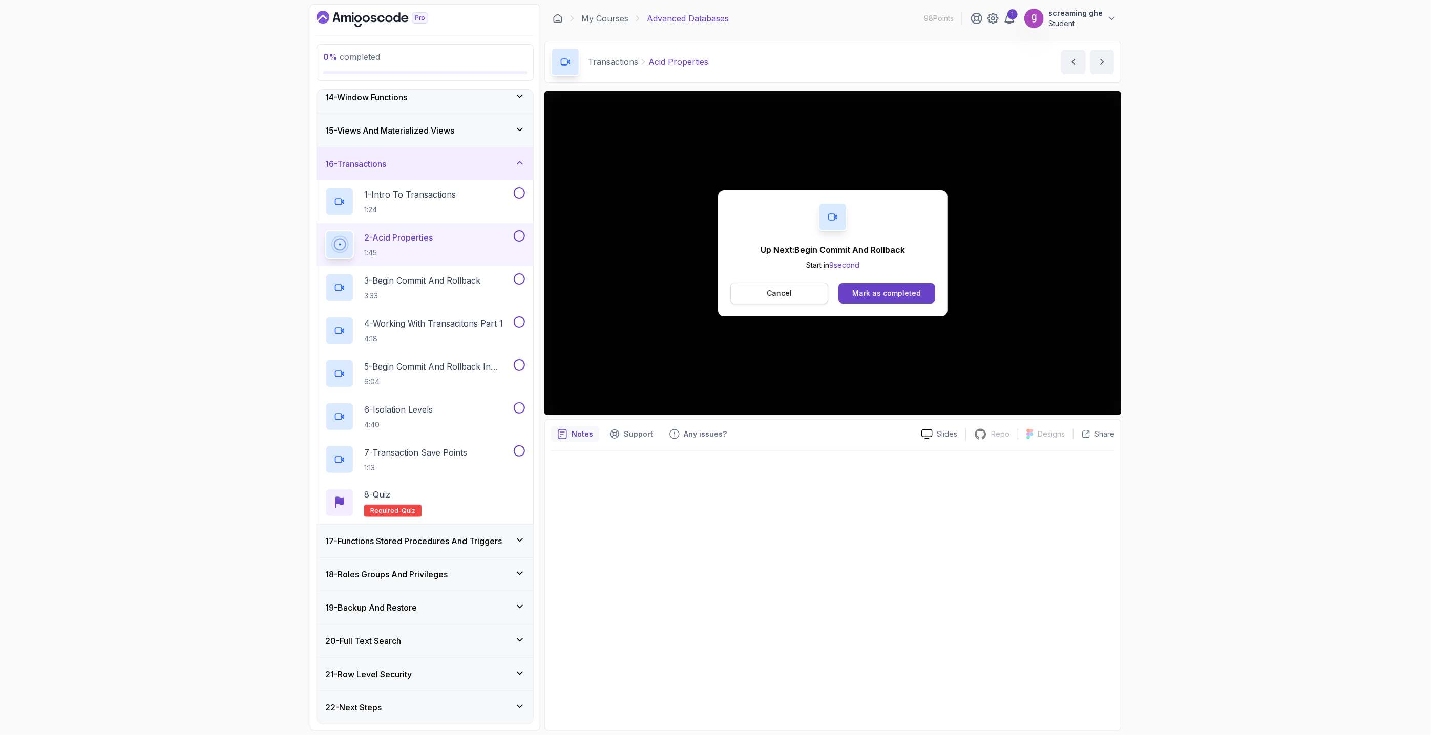
click at [790, 292] on p "Cancel" at bounding box center [779, 293] width 25 height 10
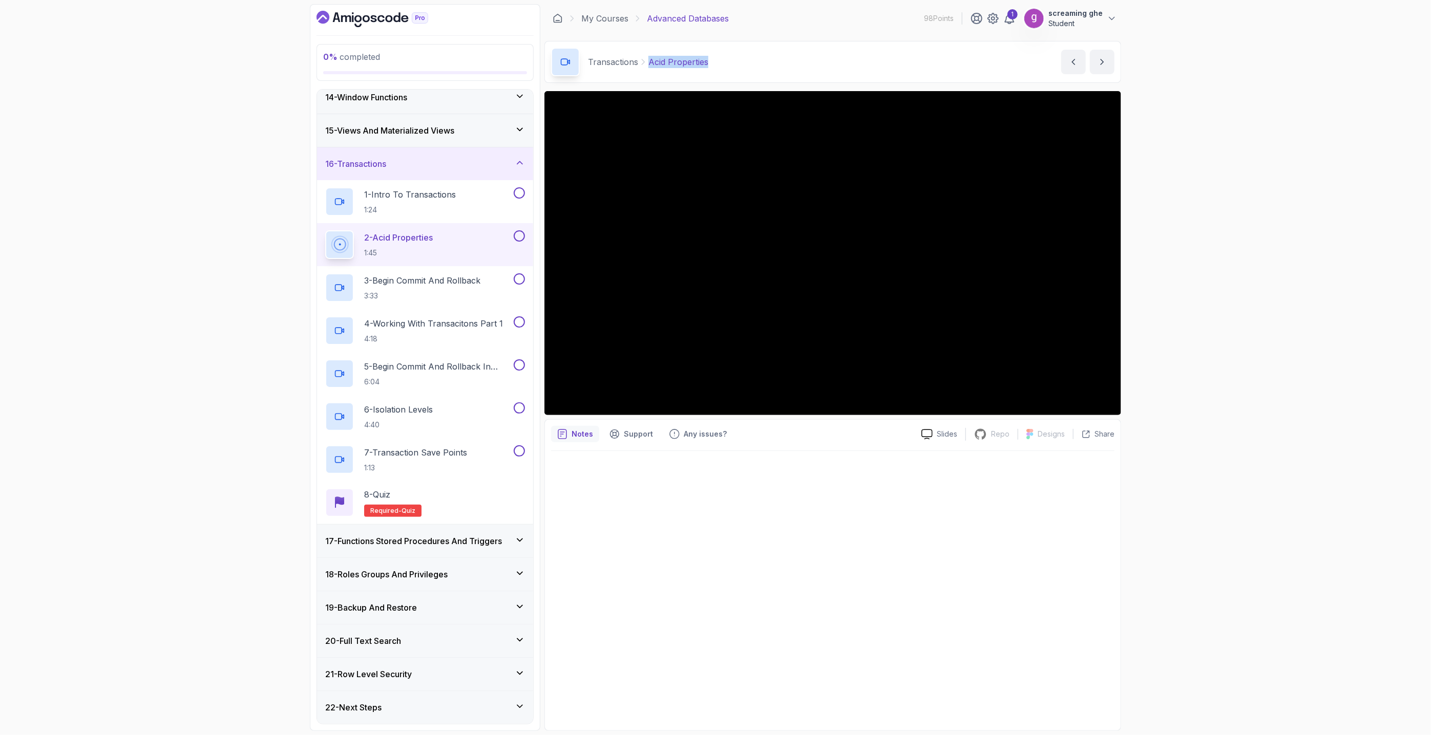
drag, startPoint x: 717, startPoint y: 64, endPoint x: 646, endPoint y: 59, distance: 71.9
click at [646, 59] on div "Transactions Acid Properties Acid Properties by [PERSON_NAME]" at bounding box center [832, 62] width 577 height 42
click at [387, 300] on p "3:33" at bounding box center [422, 296] width 116 height 10
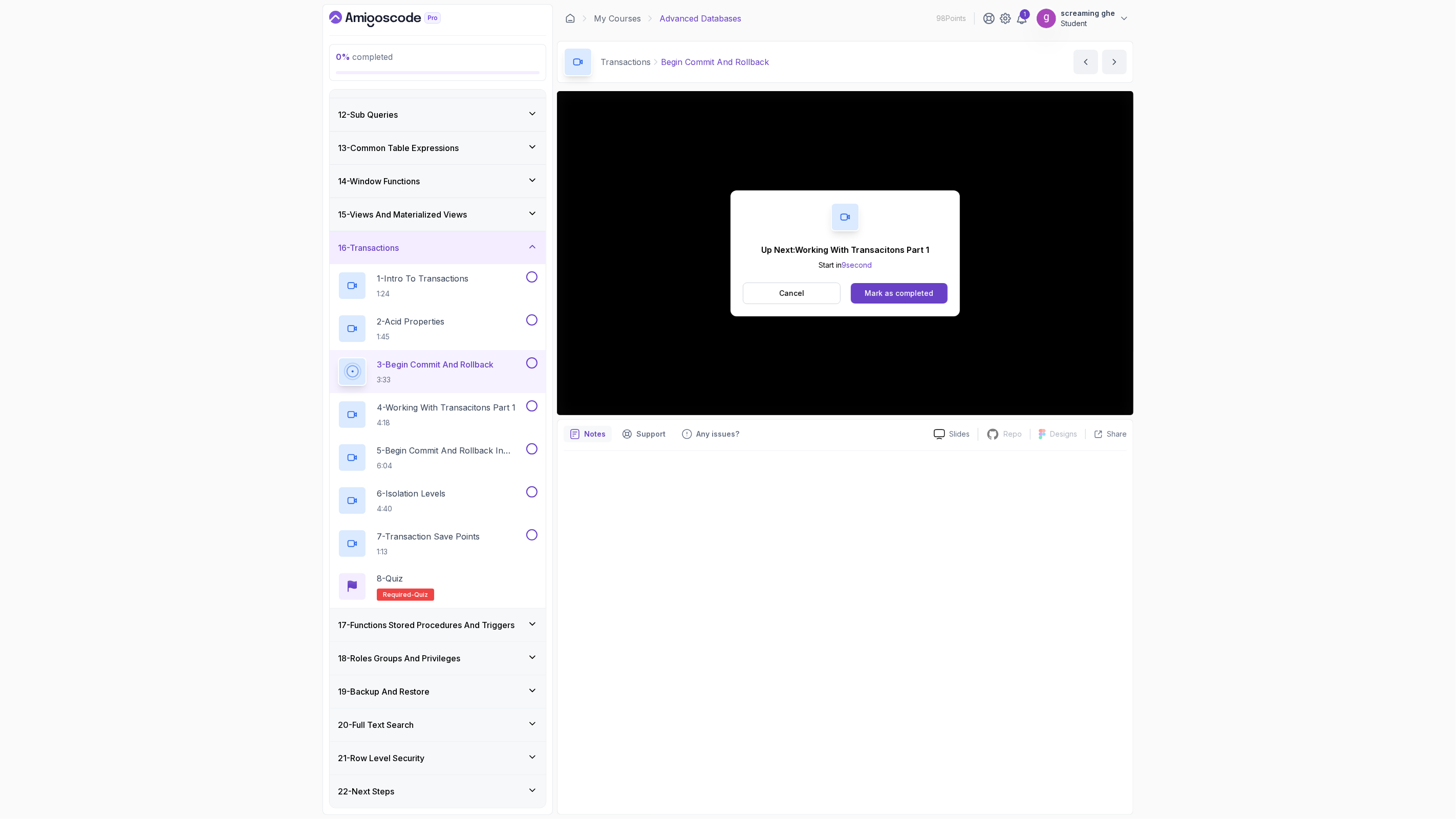
scroll to position [442, 0]
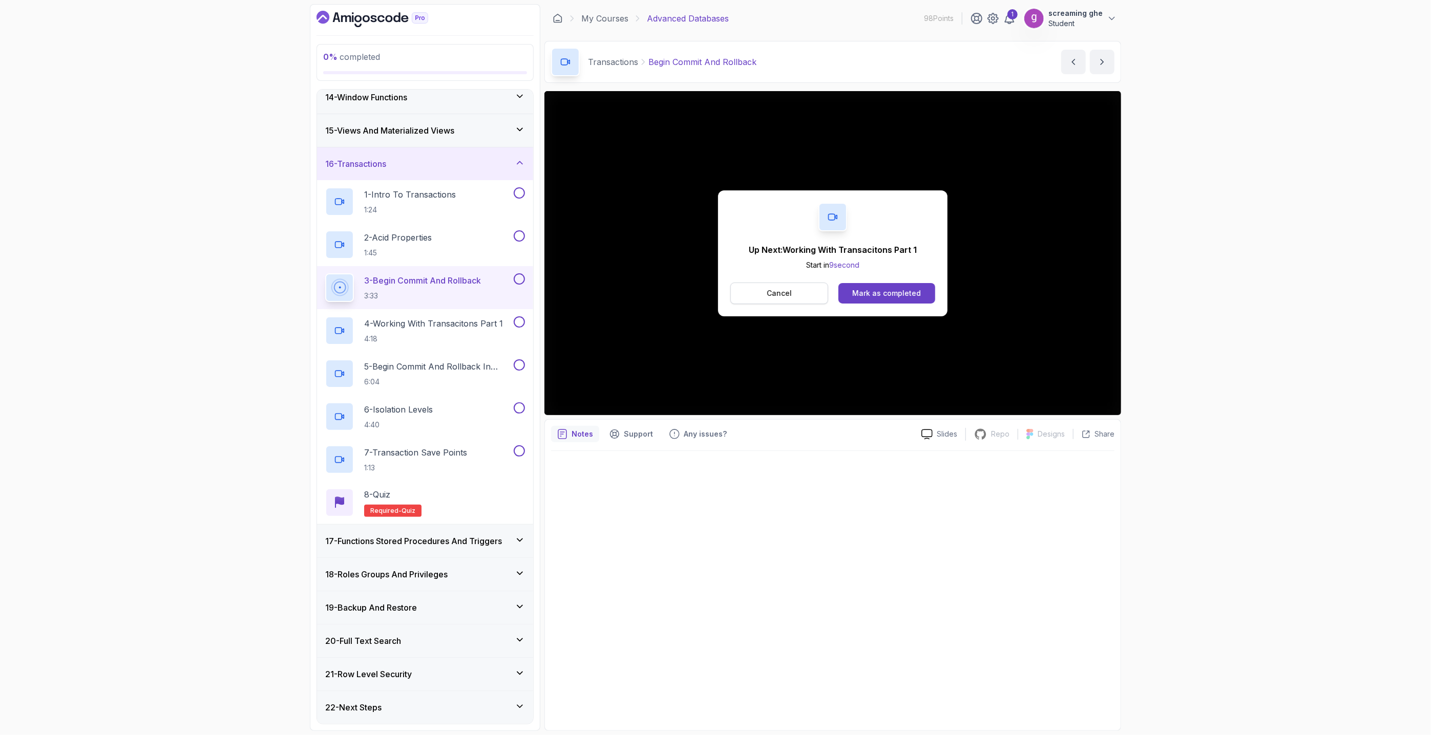
click at [783, 293] on p "Cancel" at bounding box center [779, 293] width 25 height 10
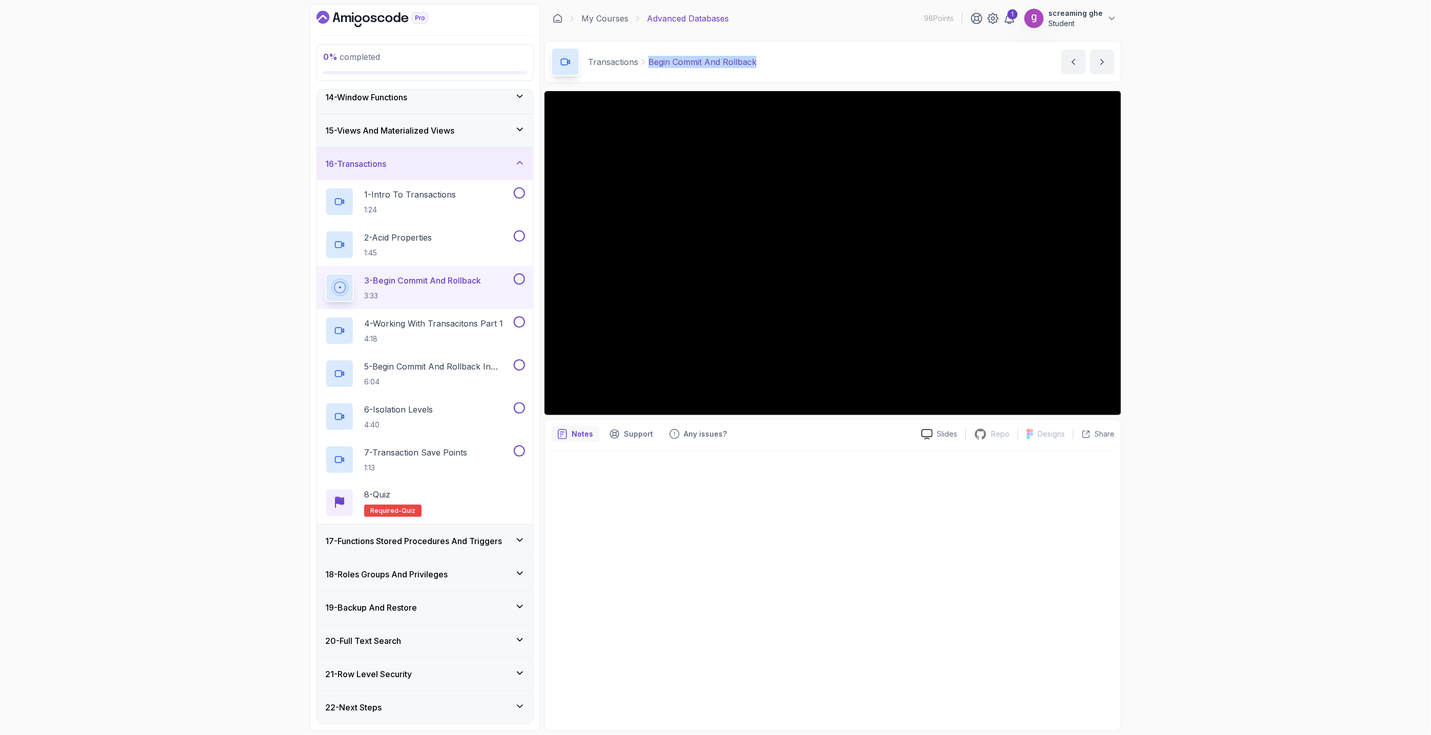
drag, startPoint x: 806, startPoint y: 59, endPoint x: 649, endPoint y: 58, distance: 156.7
click at [649, 58] on div "Transactions Begin Commit And Rollback Begin Commit And Rollback by [PERSON_NAM…" at bounding box center [832, 62] width 577 height 42
click at [1259, 379] on div "0 % completed 1 - Intro 2 - Schemas 3 - Advanced Data Types 4 - Working With Da…" at bounding box center [715, 367] width 1431 height 735
click at [424, 348] on div "4 - Working With Transacitons Part 1 4:18" at bounding box center [425, 330] width 216 height 43
click at [426, 335] on p "4:18" at bounding box center [433, 339] width 139 height 10
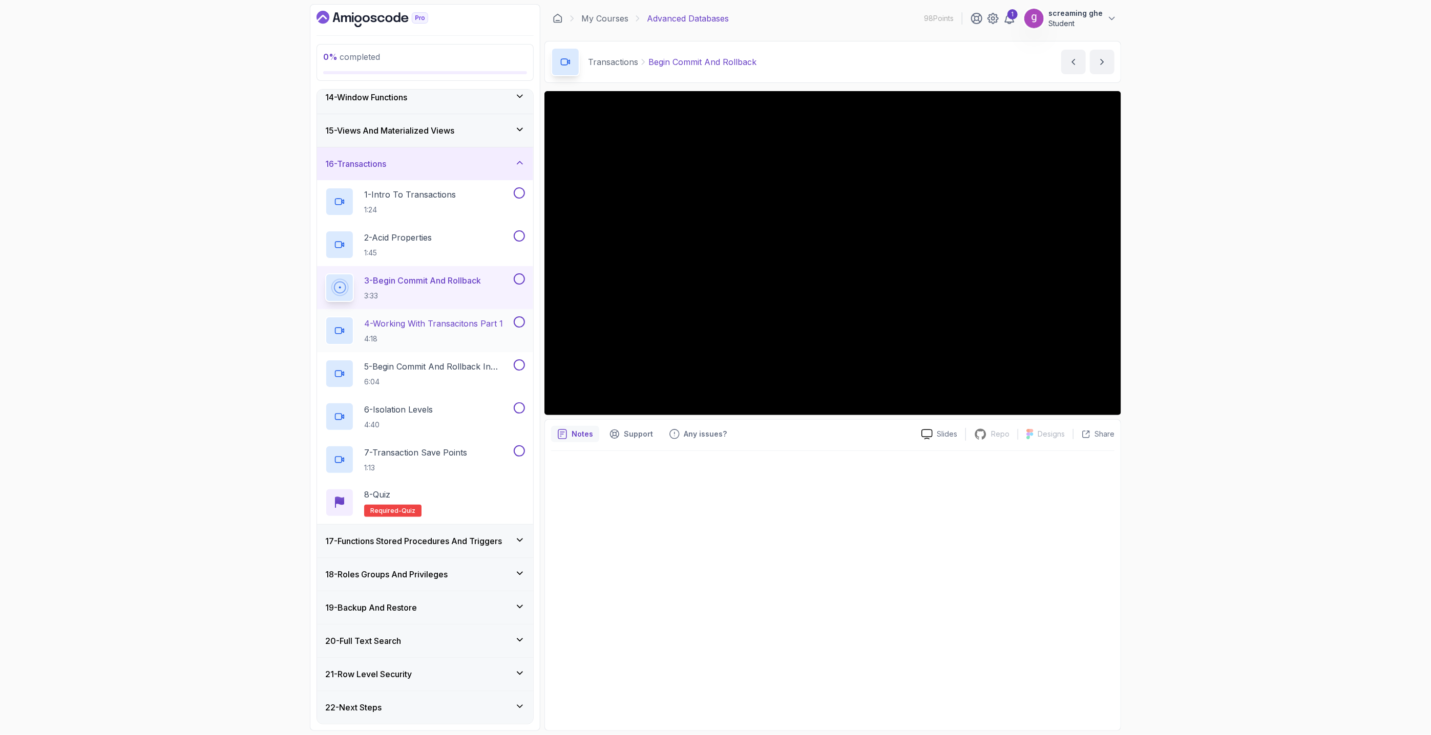
click at [425, 326] on p "4 - Working With Transacitons Part 1" at bounding box center [433, 324] width 139 height 12
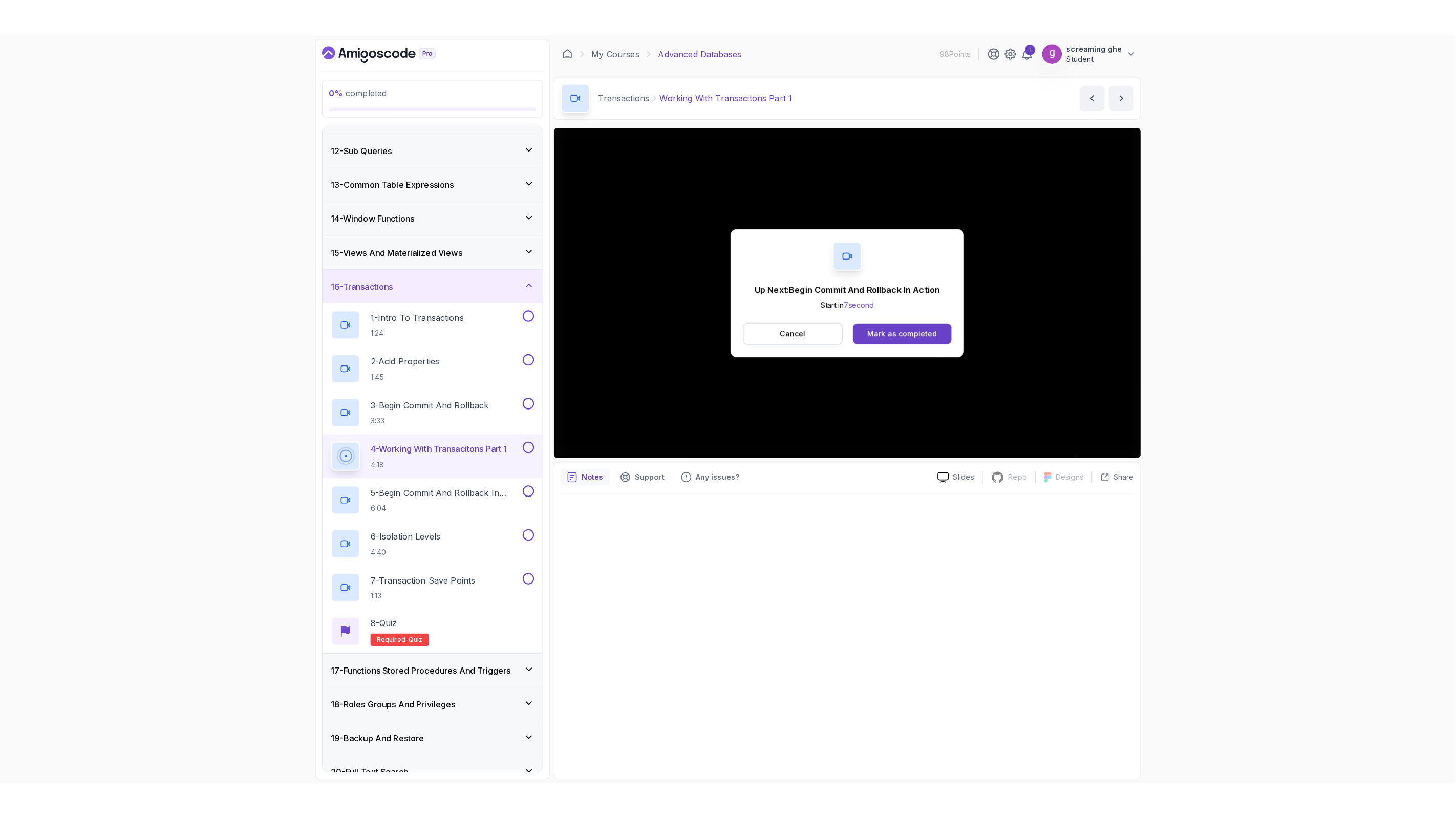
scroll to position [442, 0]
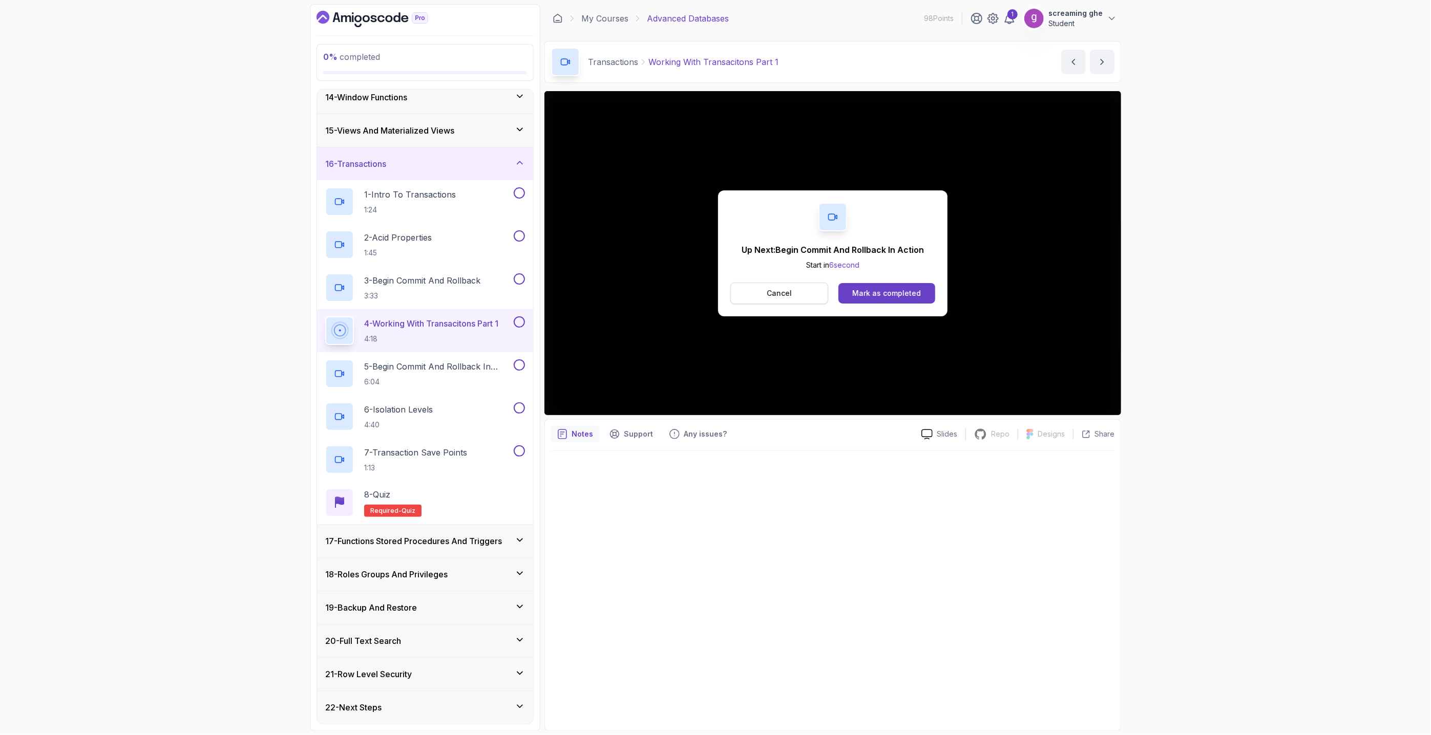
click at [797, 295] on button "Cancel" at bounding box center [779, 294] width 98 height 22
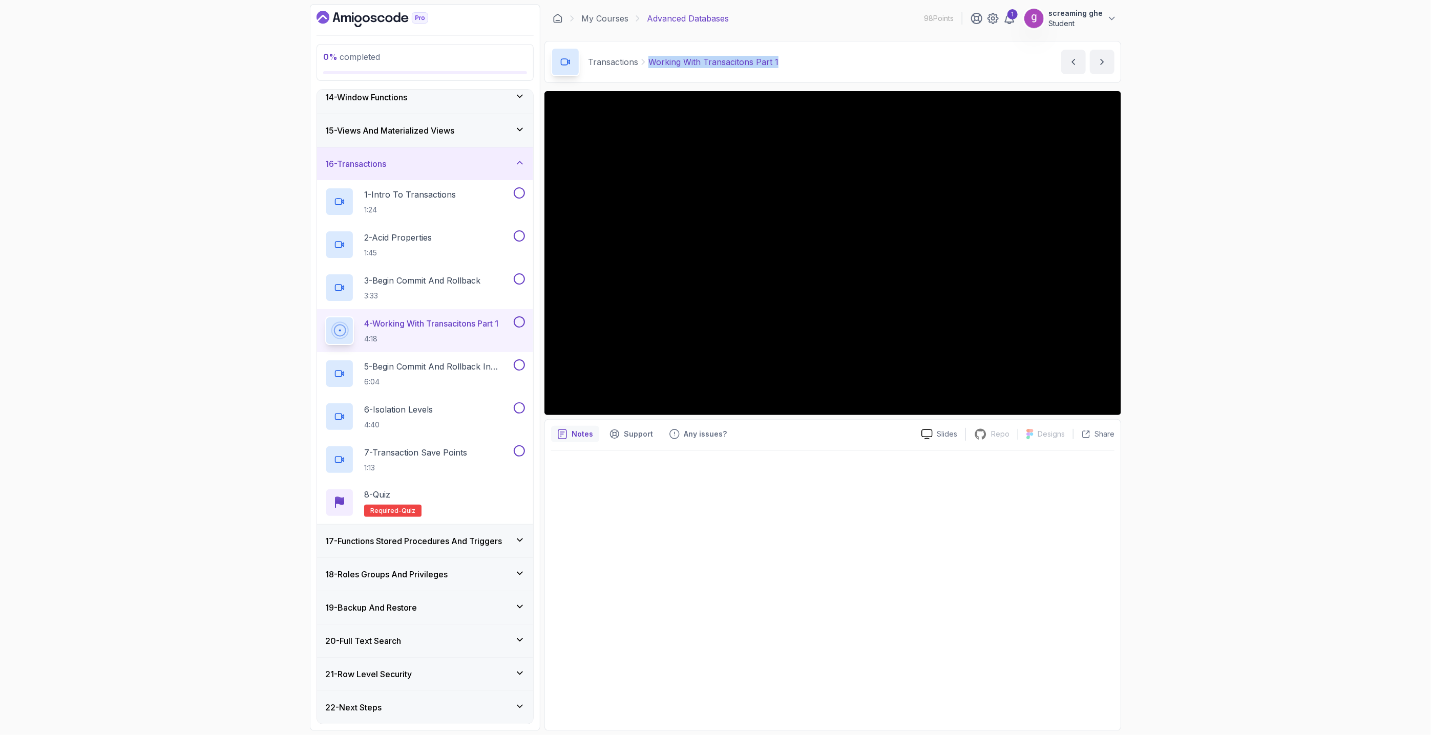
drag, startPoint x: 811, startPoint y: 63, endPoint x: 649, endPoint y: 62, distance: 161.8
click at [649, 62] on div "Transactions Working With Transacitons Part 1 Working With Transacitons Part 1 …" at bounding box center [832, 62] width 577 height 42
click at [459, 385] on p "6:04" at bounding box center [437, 382] width 147 height 10
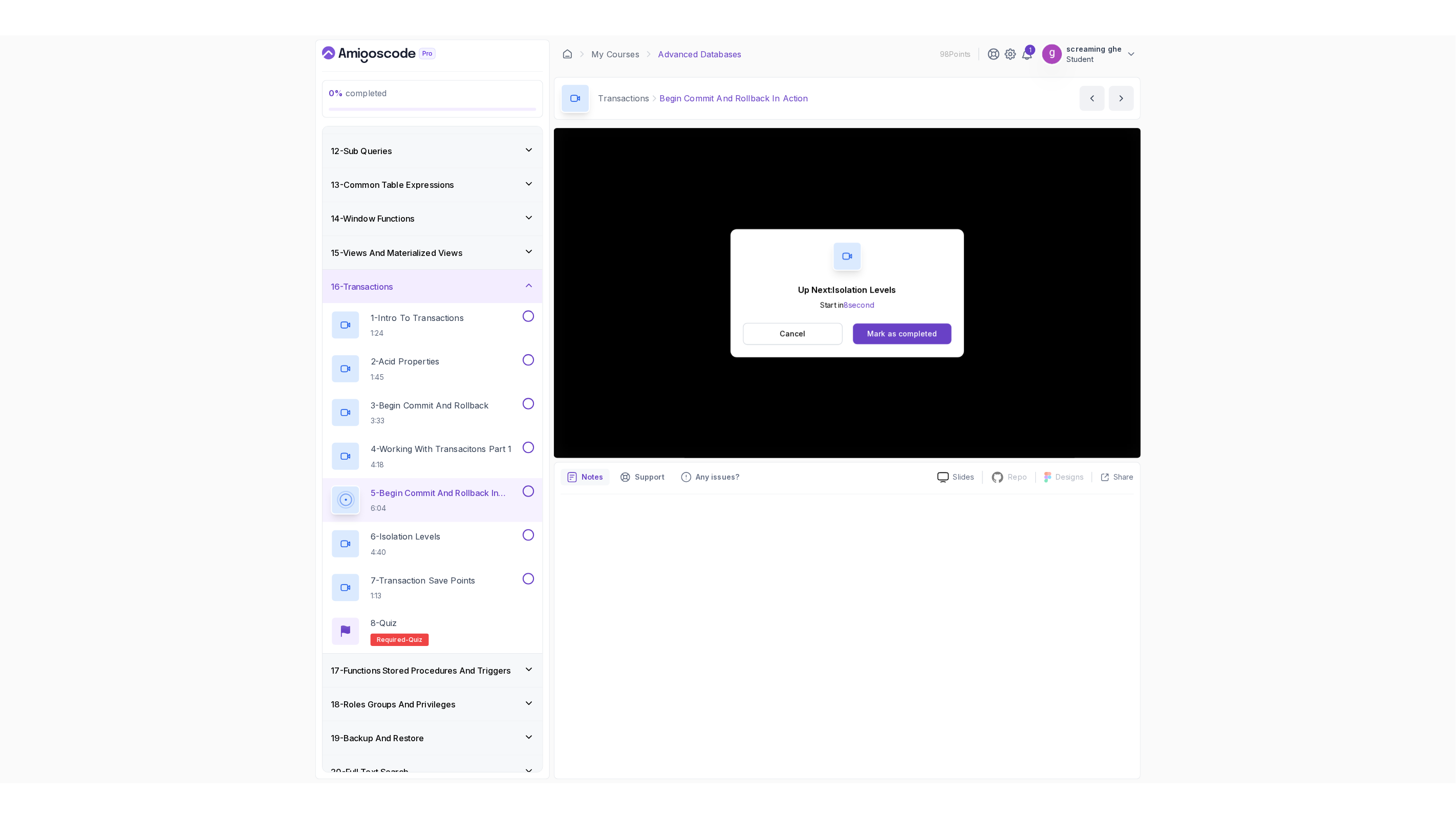
scroll to position [442, 0]
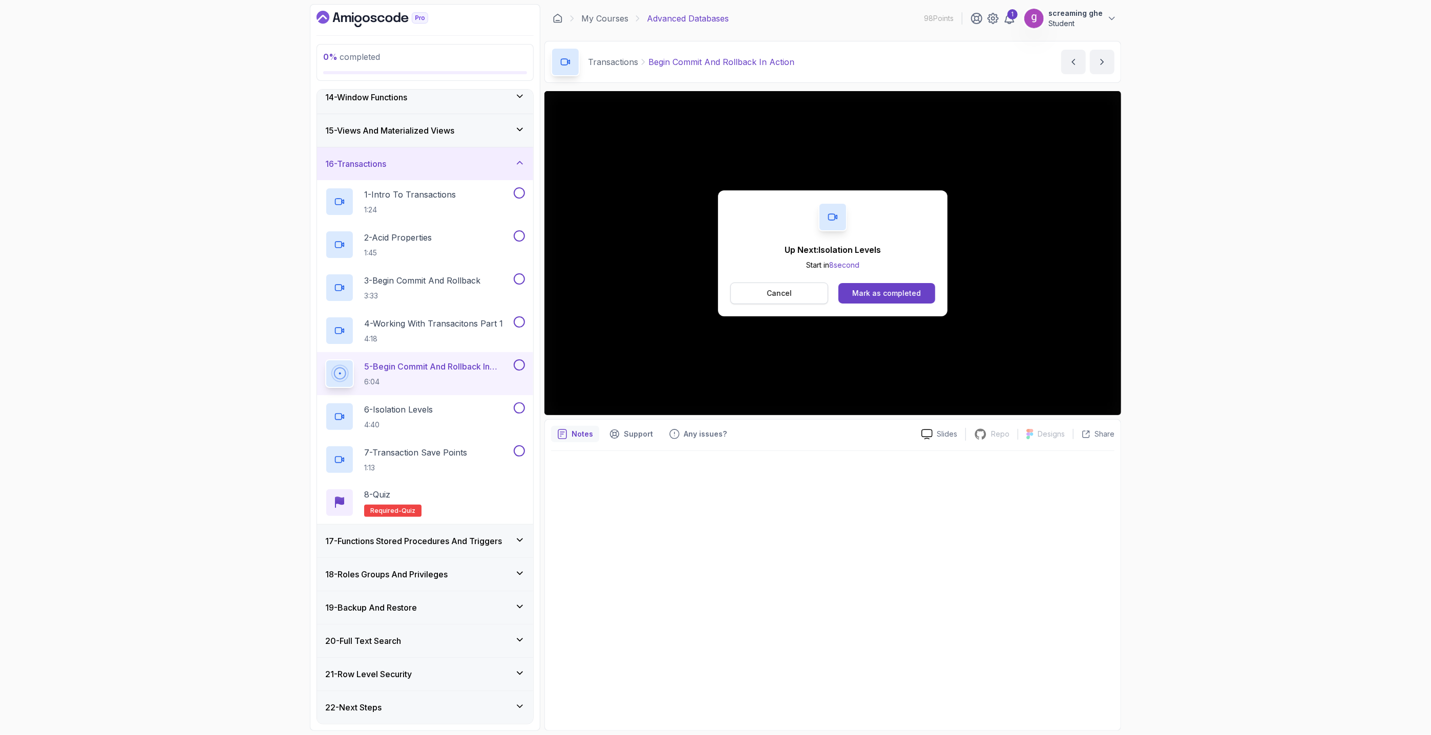
click at [796, 296] on button "Cancel" at bounding box center [779, 294] width 98 height 22
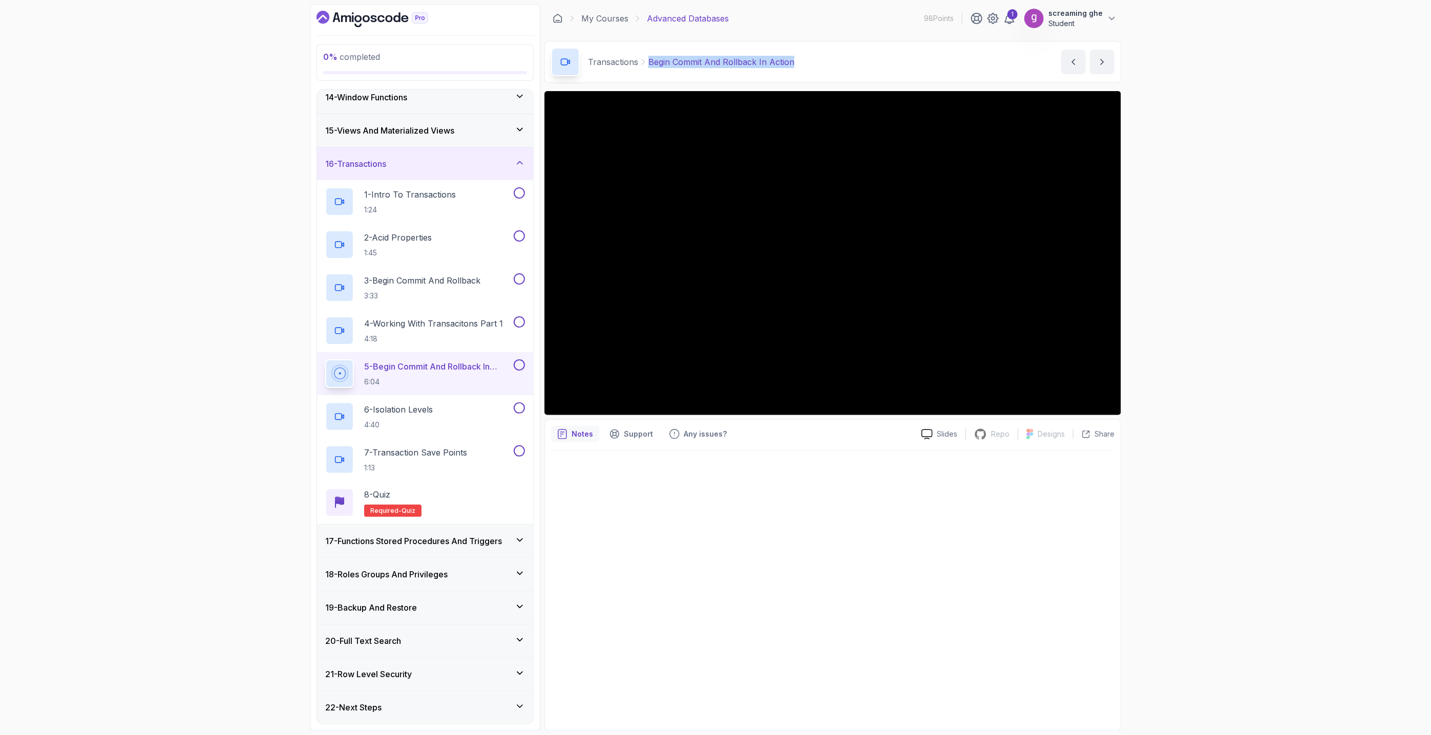
drag, startPoint x: 822, startPoint y: 69, endPoint x: 647, endPoint y: 67, distance: 175.2
click at [647, 67] on div "Transactions Begin Commit And Rollback In Action Begin Commit And Rollback In A…" at bounding box center [832, 62] width 577 height 42
click at [470, 430] on div "6 - Isolation Levels 4:40" at bounding box center [418, 417] width 186 height 29
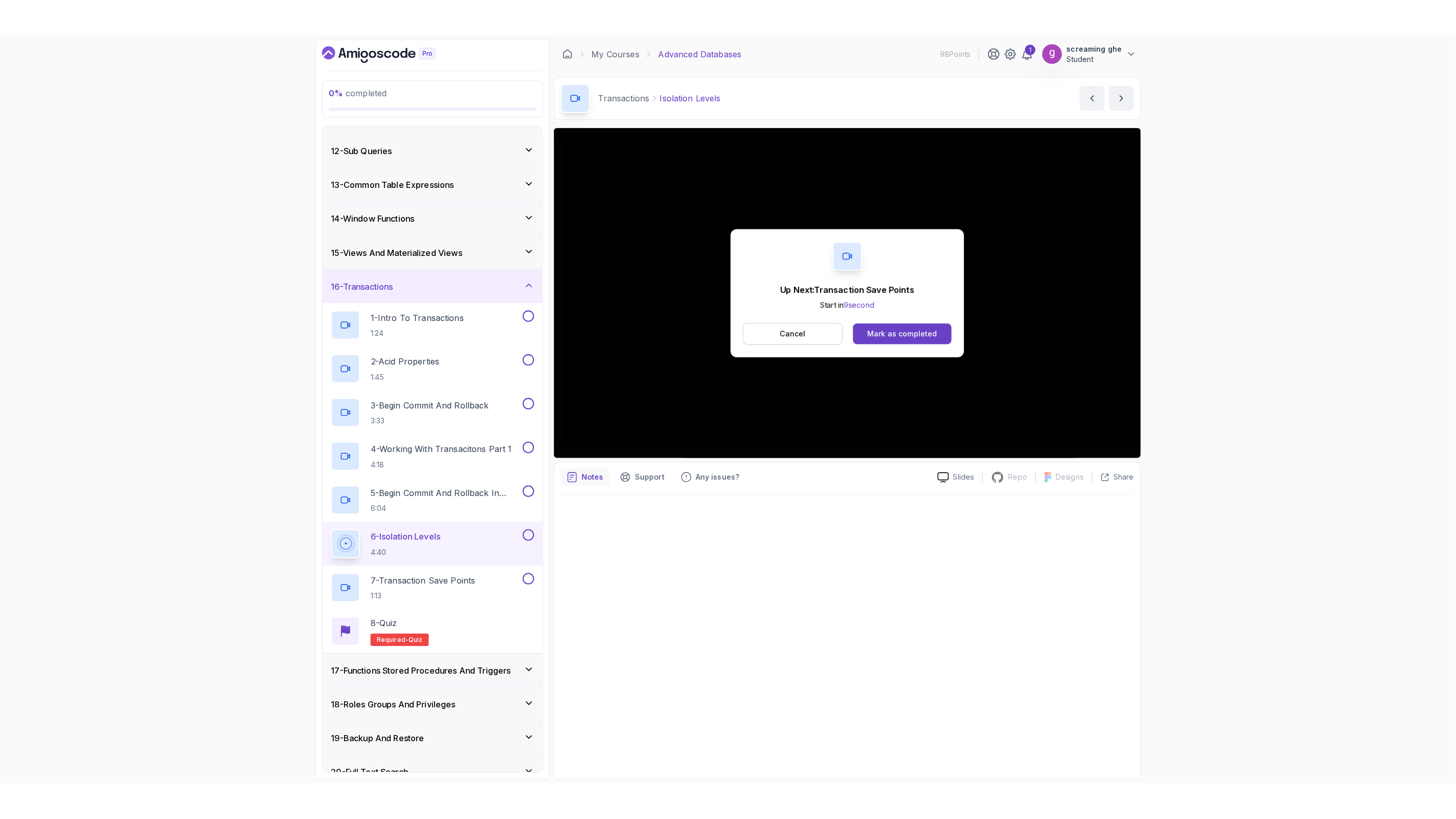
scroll to position [442, 0]
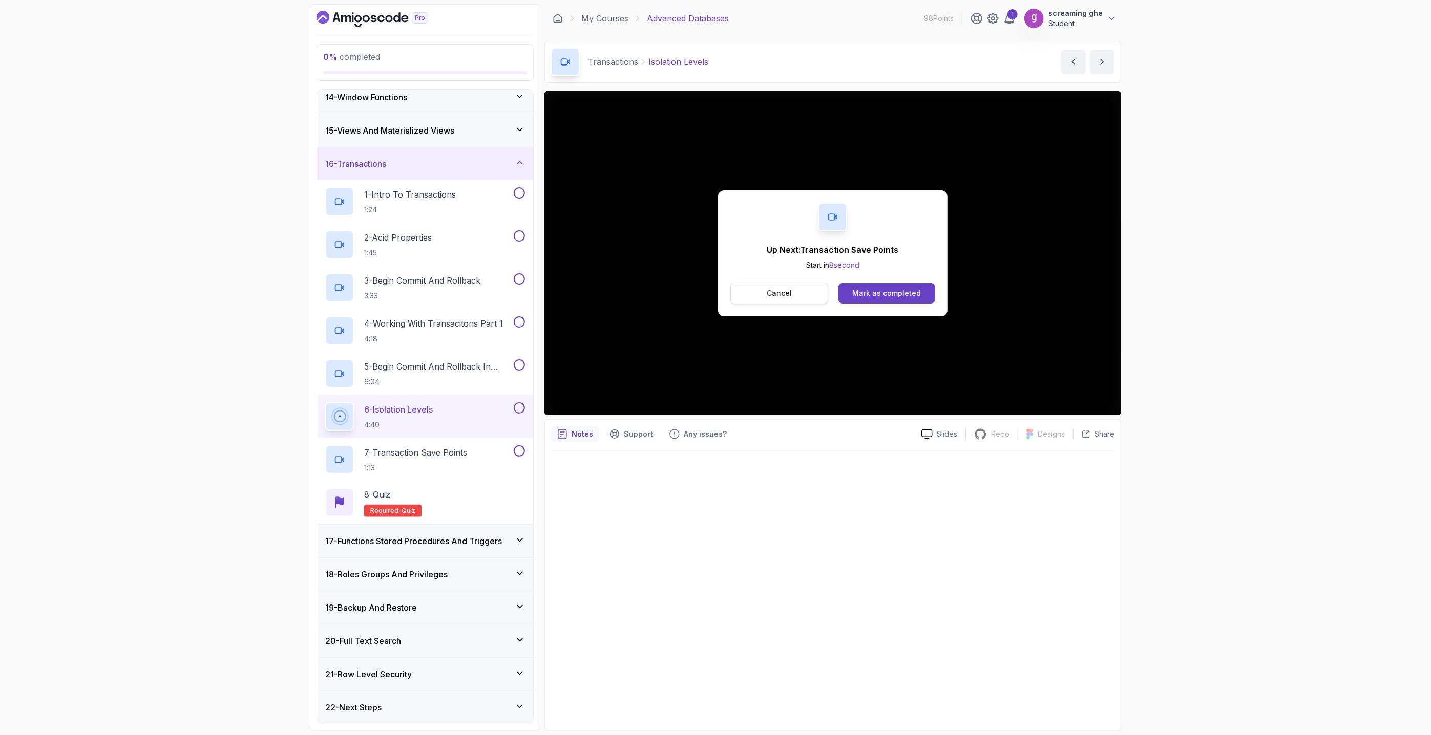
click at [782, 290] on p "Cancel" at bounding box center [779, 293] width 25 height 10
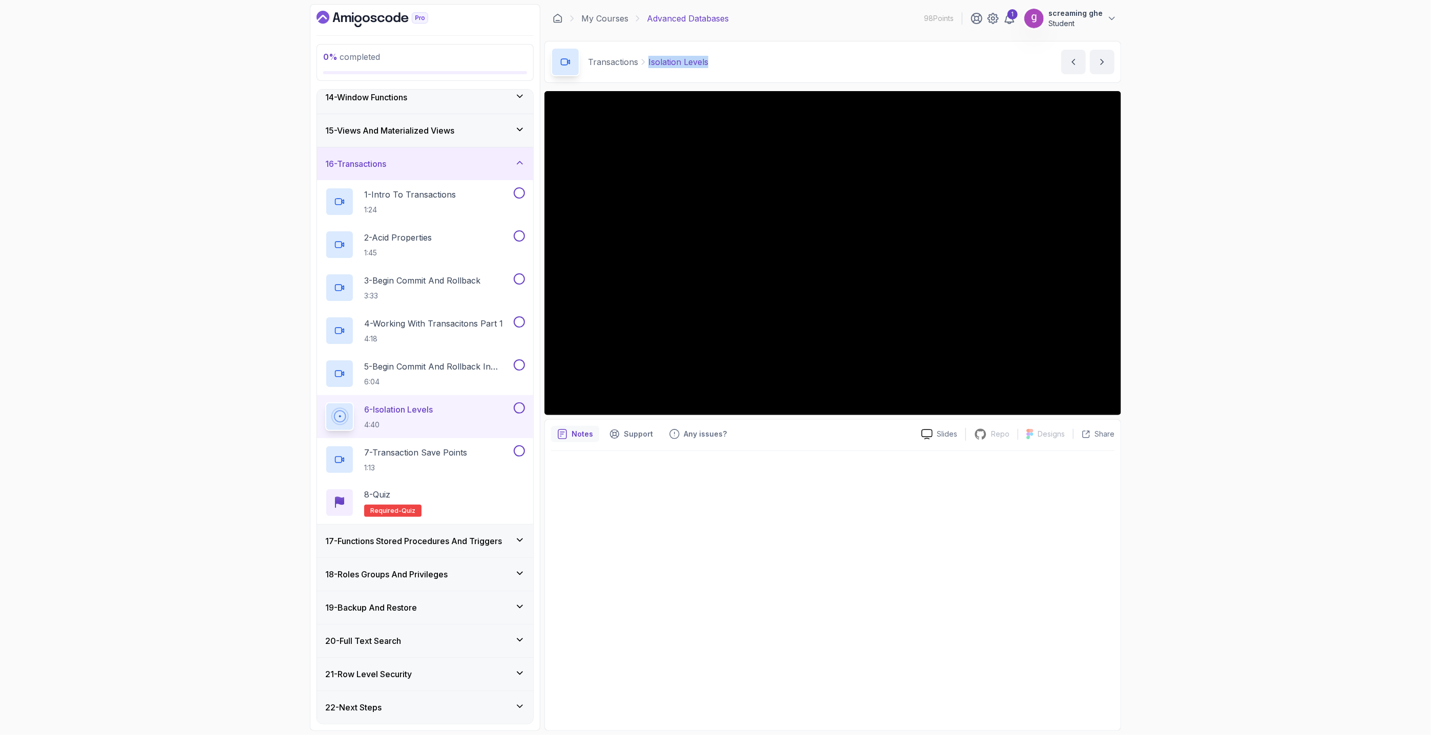
drag, startPoint x: 719, startPoint y: 58, endPoint x: 647, endPoint y: 54, distance: 71.8
click at [647, 54] on div "Transactions Isolation Levels Isolation Levels by [PERSON_NAME]" at bounding box center [832, 62] width 577 height 42
click at [457, 465] on p "1:13" at bounding box center [415, 468] width 103 height 10
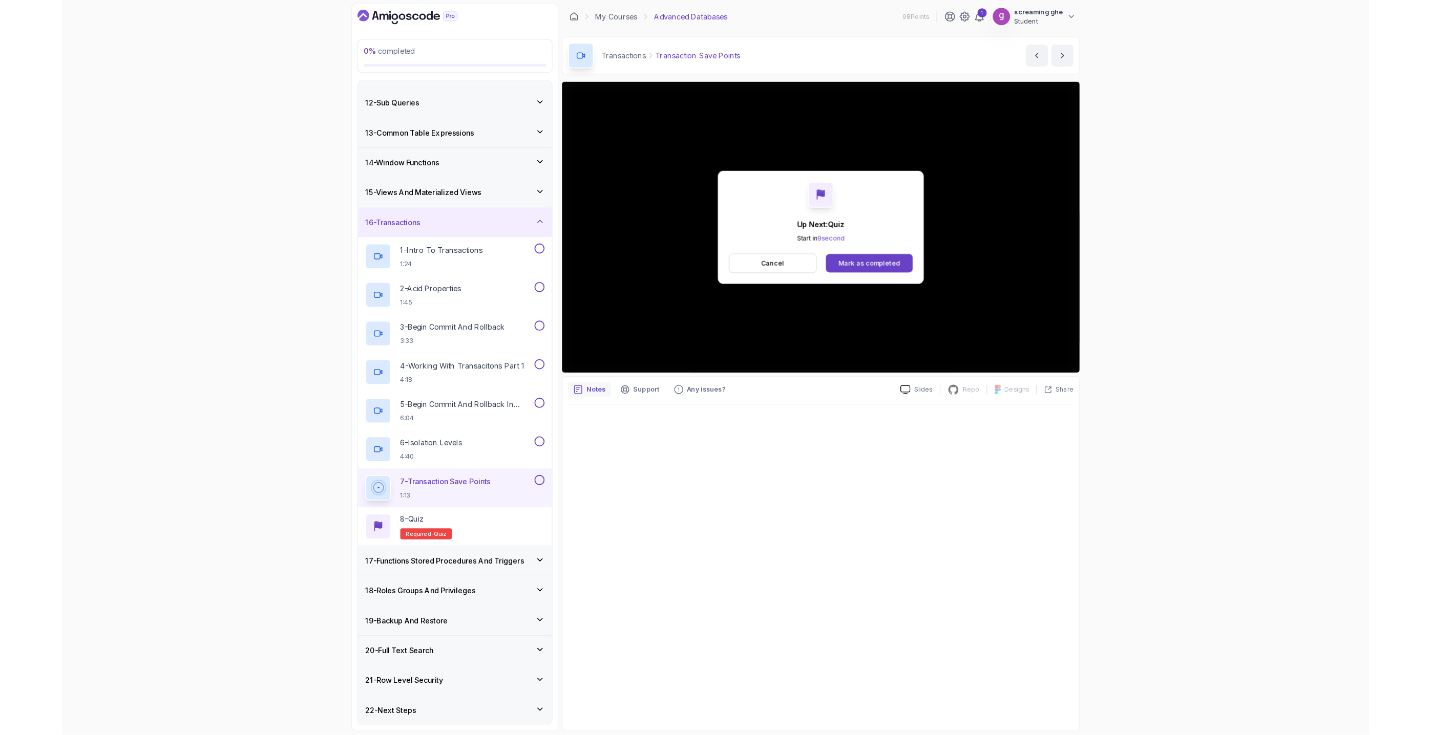
scroll to position [442, 0]
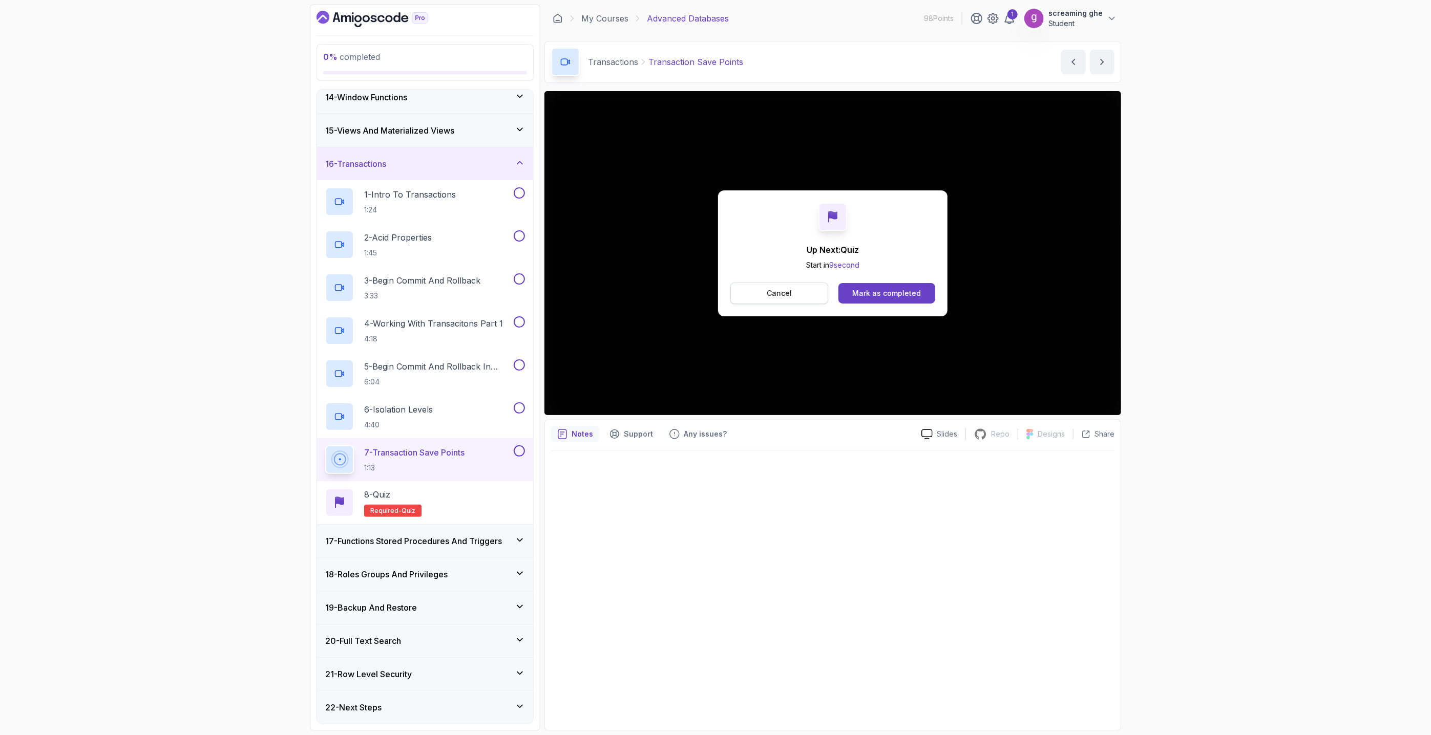
click at [782, 294] on p "Cancel" at bounding box center [779, 293] width 25 height 10
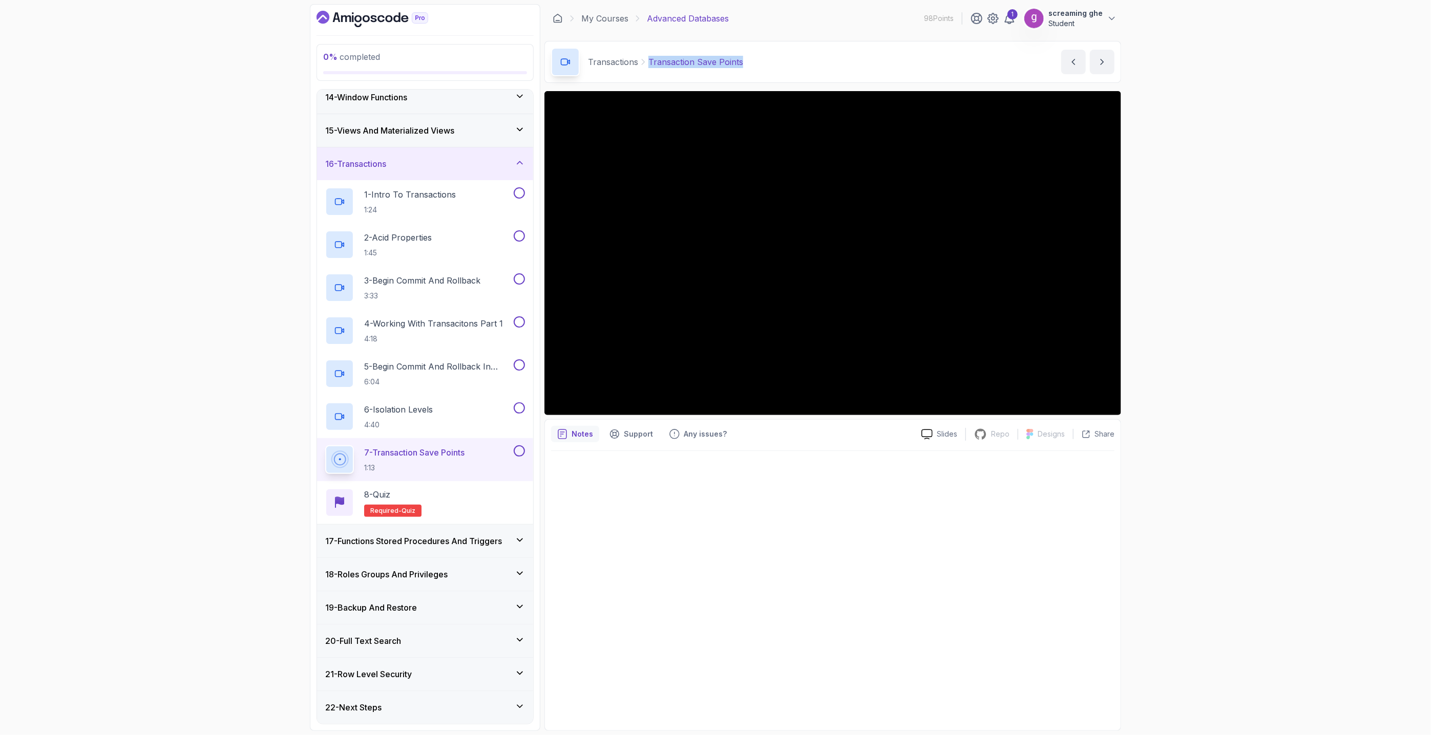
drag, startPoint x: 748, startPoint y: 57, endPoint x: 649, endPoint y: 65, distance: 99.1
click at [649, 65] on div "Transactions Transaction Save Points Transaction Save Points by [PERSON_NAME]" at bounding box center [832, 62] width 577 height 42
click at [453, 552] on div "17 - Functions Stored Procedures And Triggers" at bounding box center [425, 541] width 216 height 33
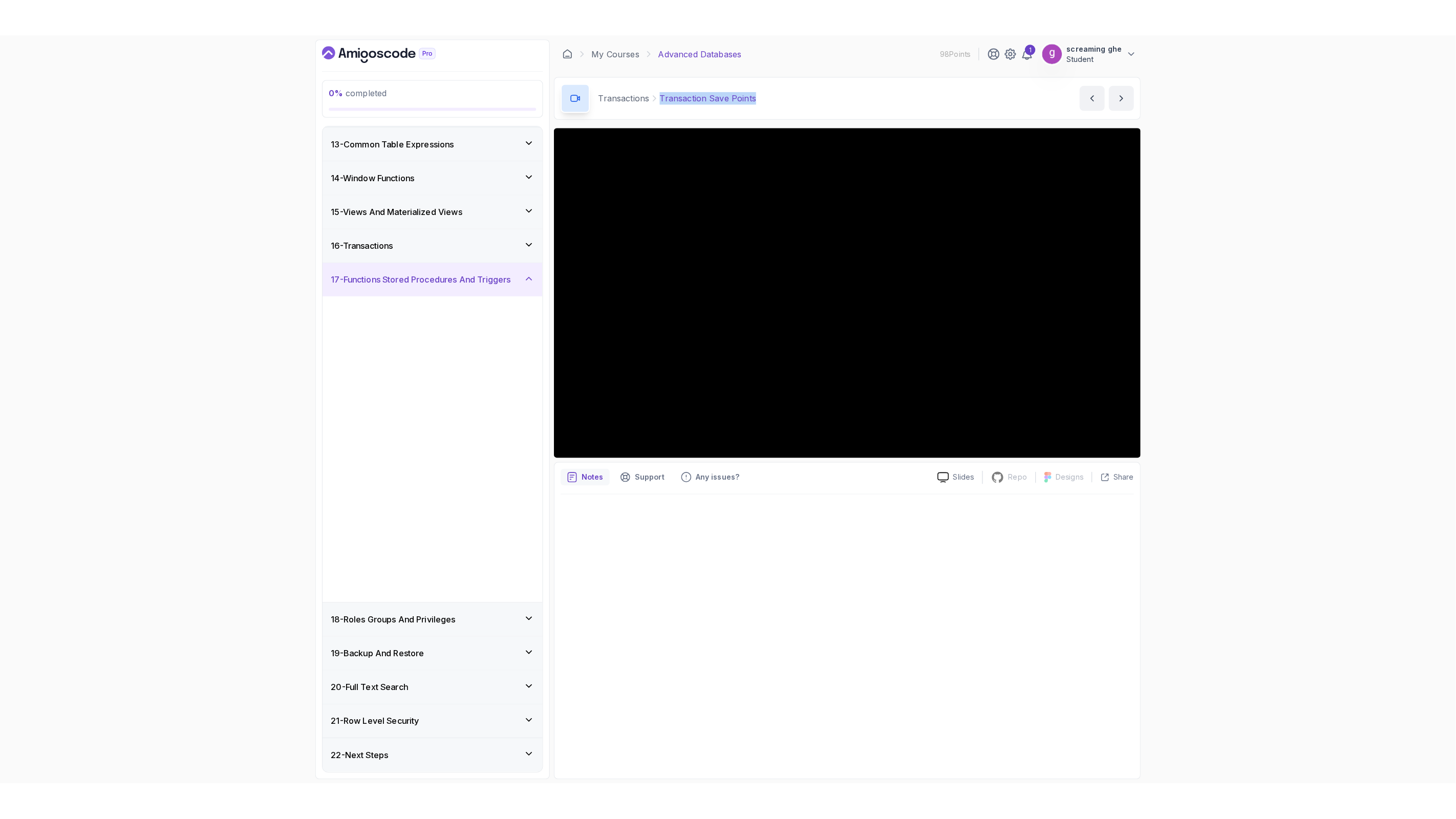
scroll to position [398, 0]
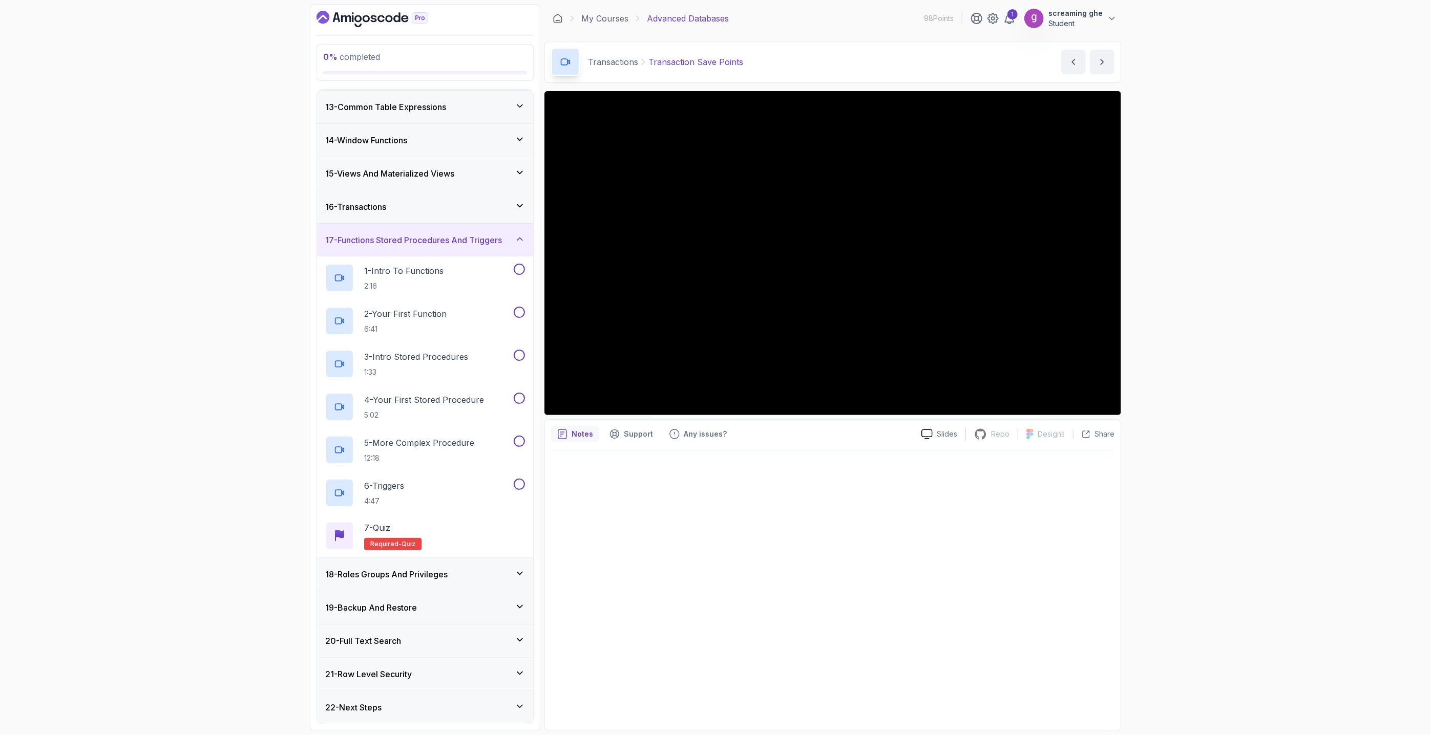
click at [1201, 511] on div "0 % completed 1 - Intro 2 - Schemas 3 - Advanced Data Types 4 - Working With Da…" at bounding box center [715, 367] width 1431 height 735
click at [410, 265] on p "1 - Intro To Functions" at bounding box center [403, 271] width 79 height 12
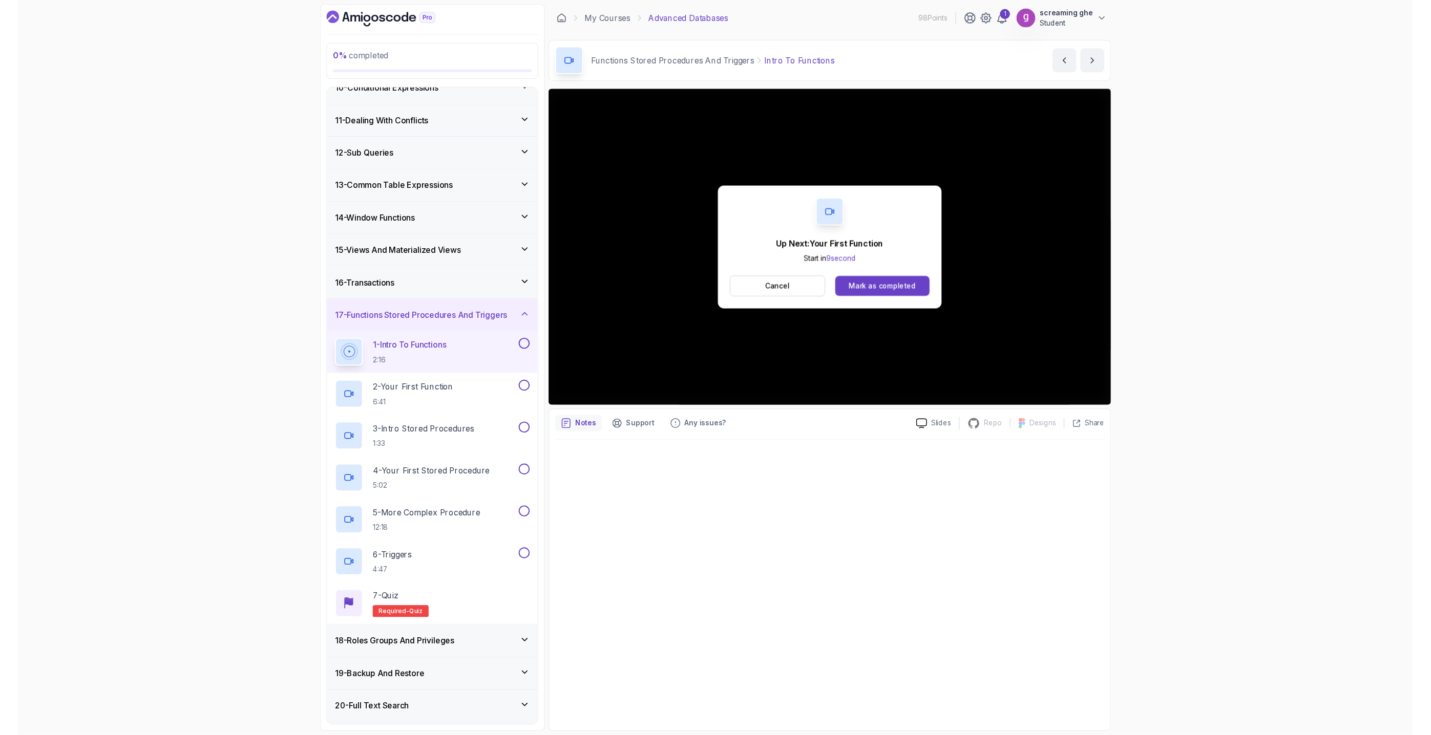
scroll to position [398, 0]
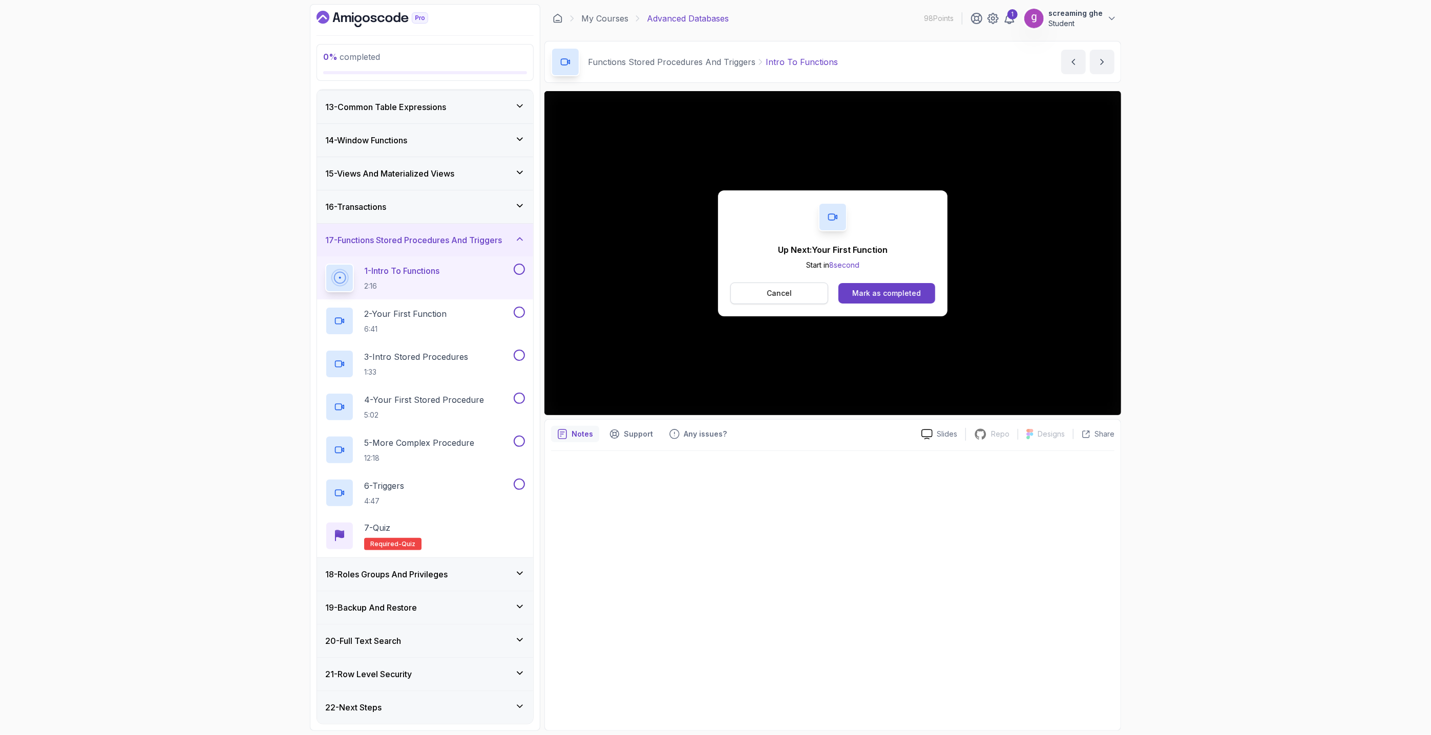
click at [796, 293] on button "Cancel" at bounding box center [779, 294] width 98 height 22
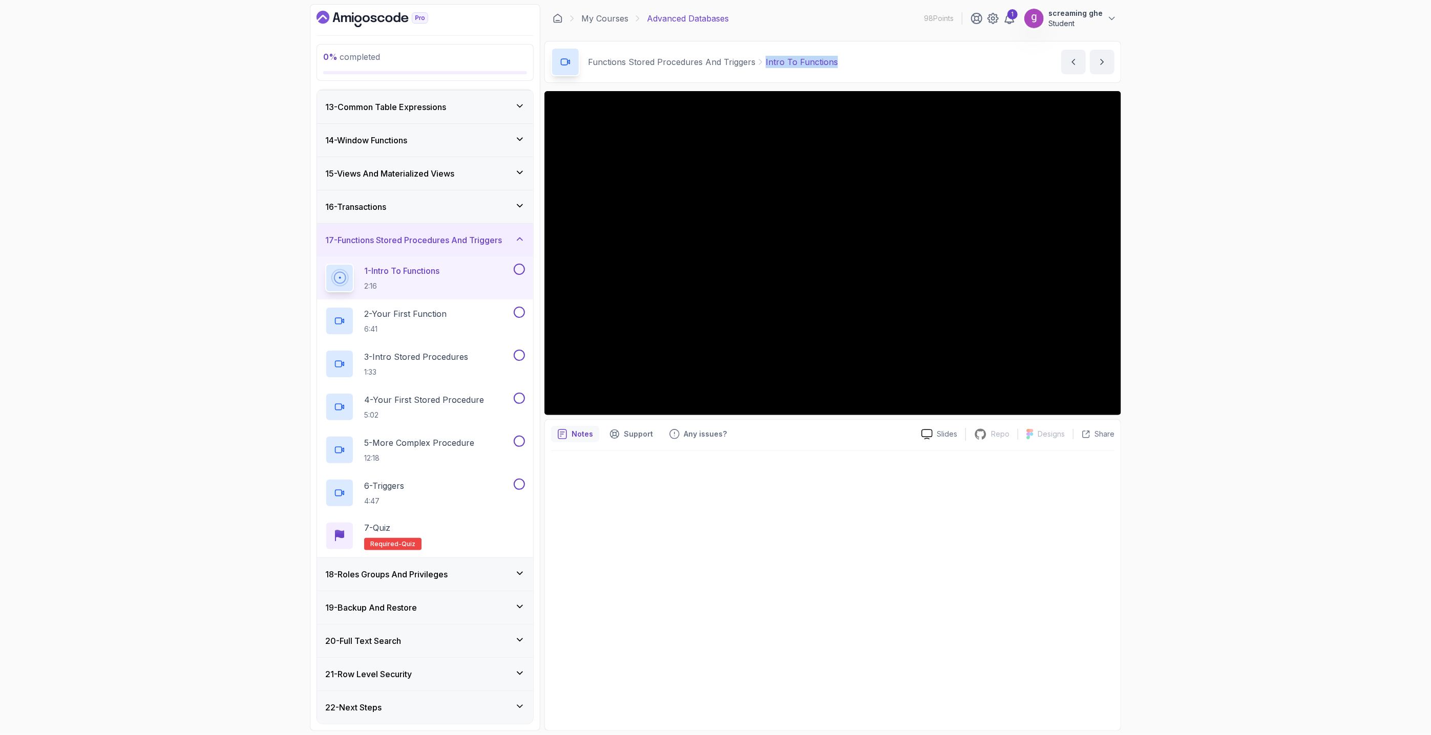
drag, startPoint x: 857, startPoint y: 55, endPoint x: 759, endPoint y: 58, distance: 97.9
click at [759, 58] on div "Functions Stored Procedures And Triggers Intro To Functions Intro To Functions …" at bounding box center [832, 62] width 577 height 42
click at [431, 319] on p "2 - Your First Function" at bounding box center [405, 314] width 82 height 12
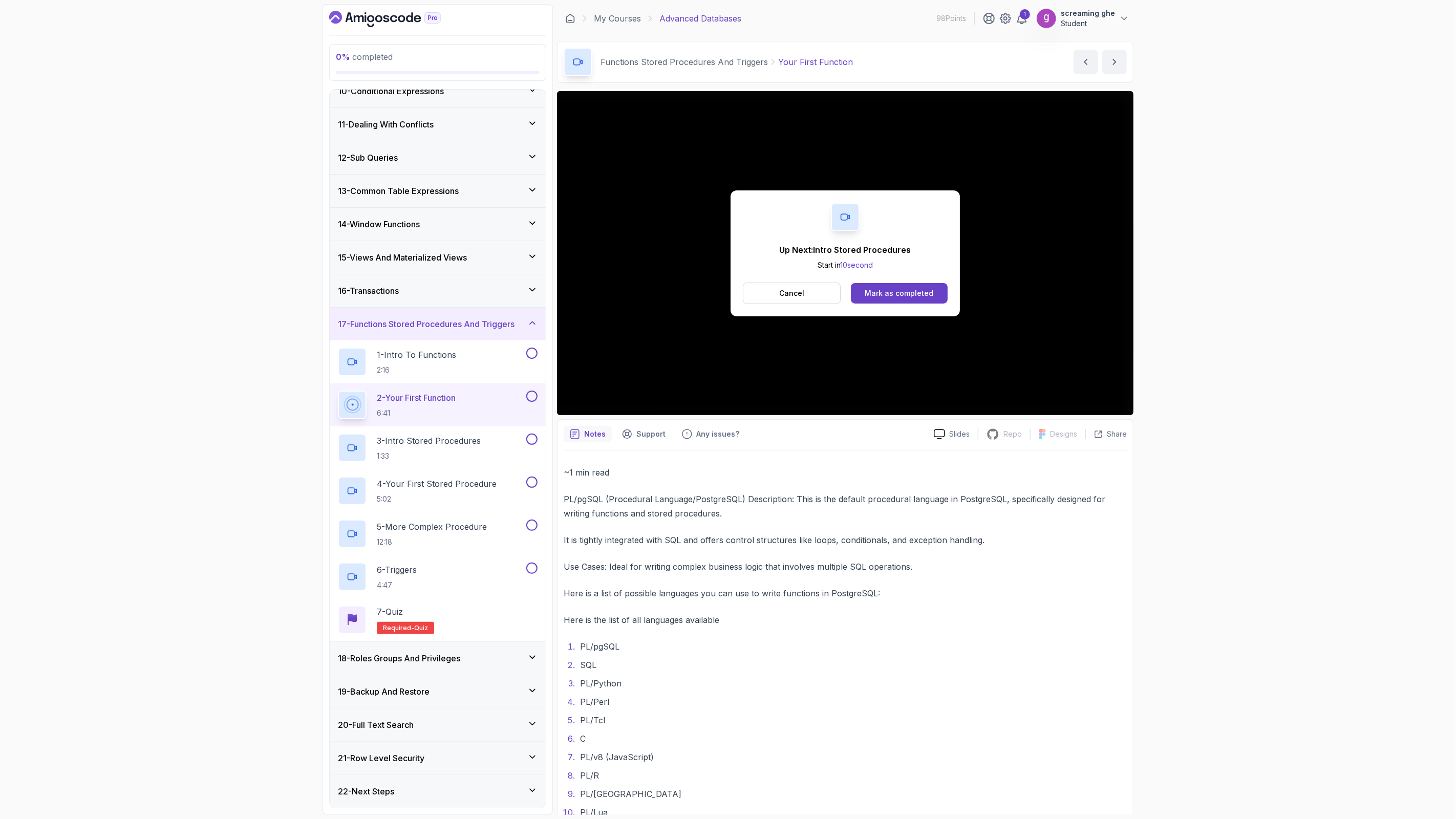
scroll to position [398, 0]
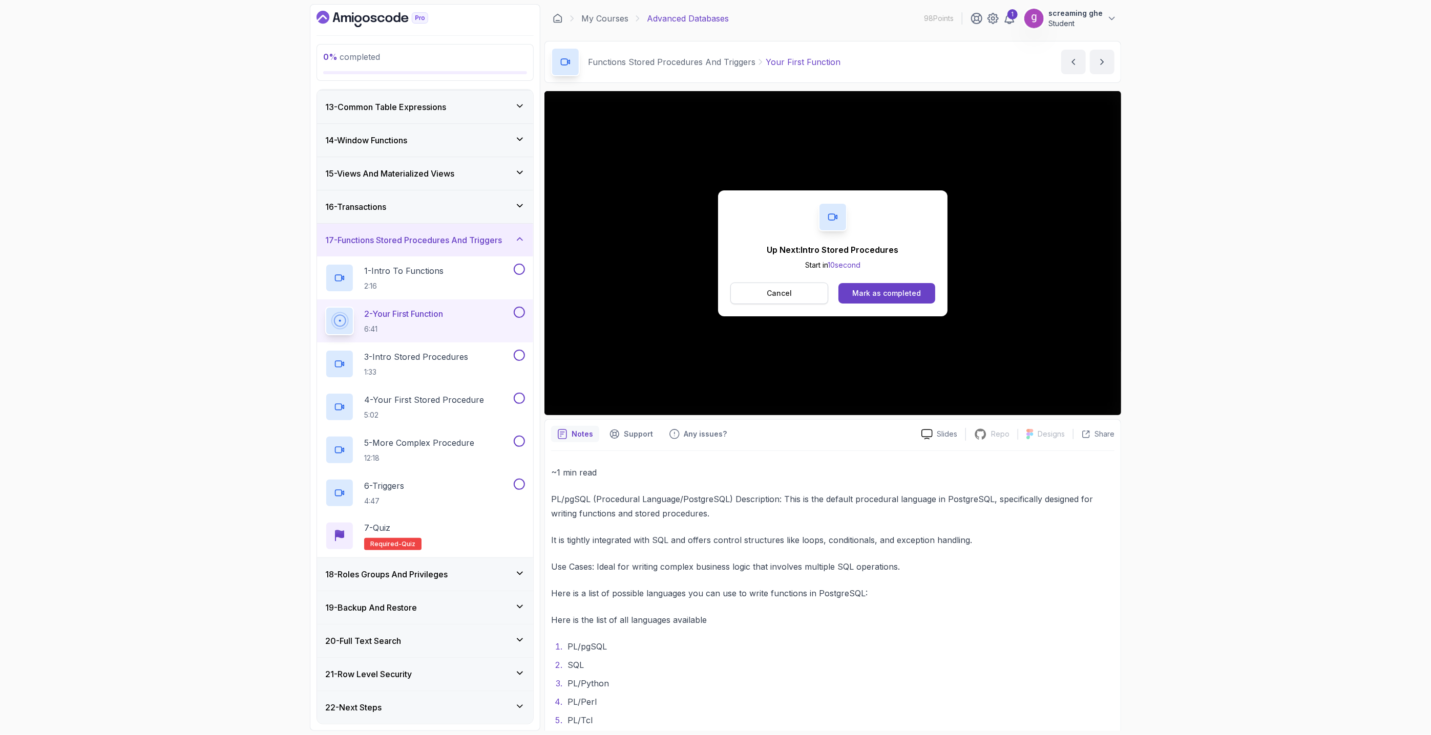
click at [785, 290] on p "Cancel" at bounding box center [779, 293] width 25 height 10
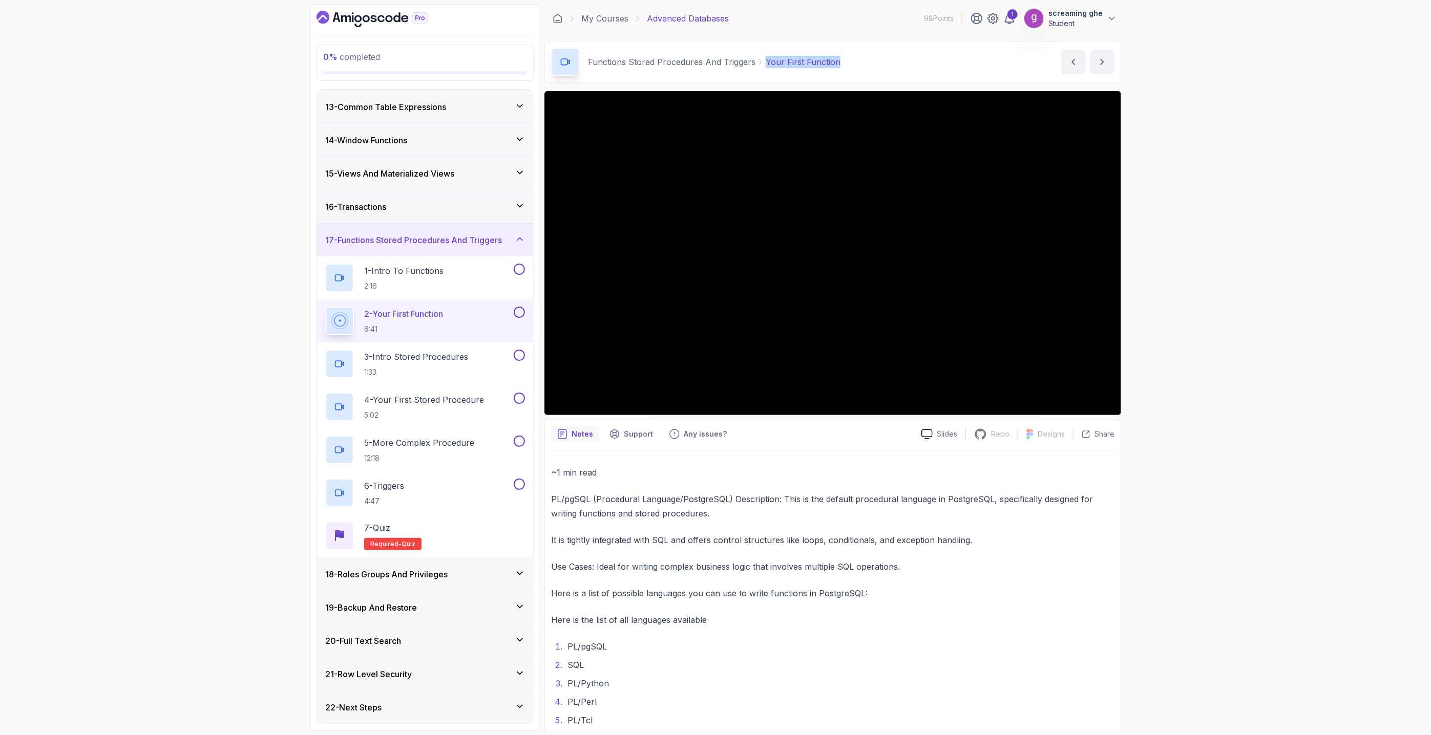
drag, startPoint x: 864, startPoint y: 60, endPoint x: 765, endPoint y: 50, distance: 99.9
click at [765, 50] on div "Functions Stored Procedures And Triggers Your First Function Your First Functio…" at bounding box center [832, 62] width 577 height 42
click at [420, 361] on p "3 - Intro Stored Procedures" at bounding box center [416, 357] width 104 height 12
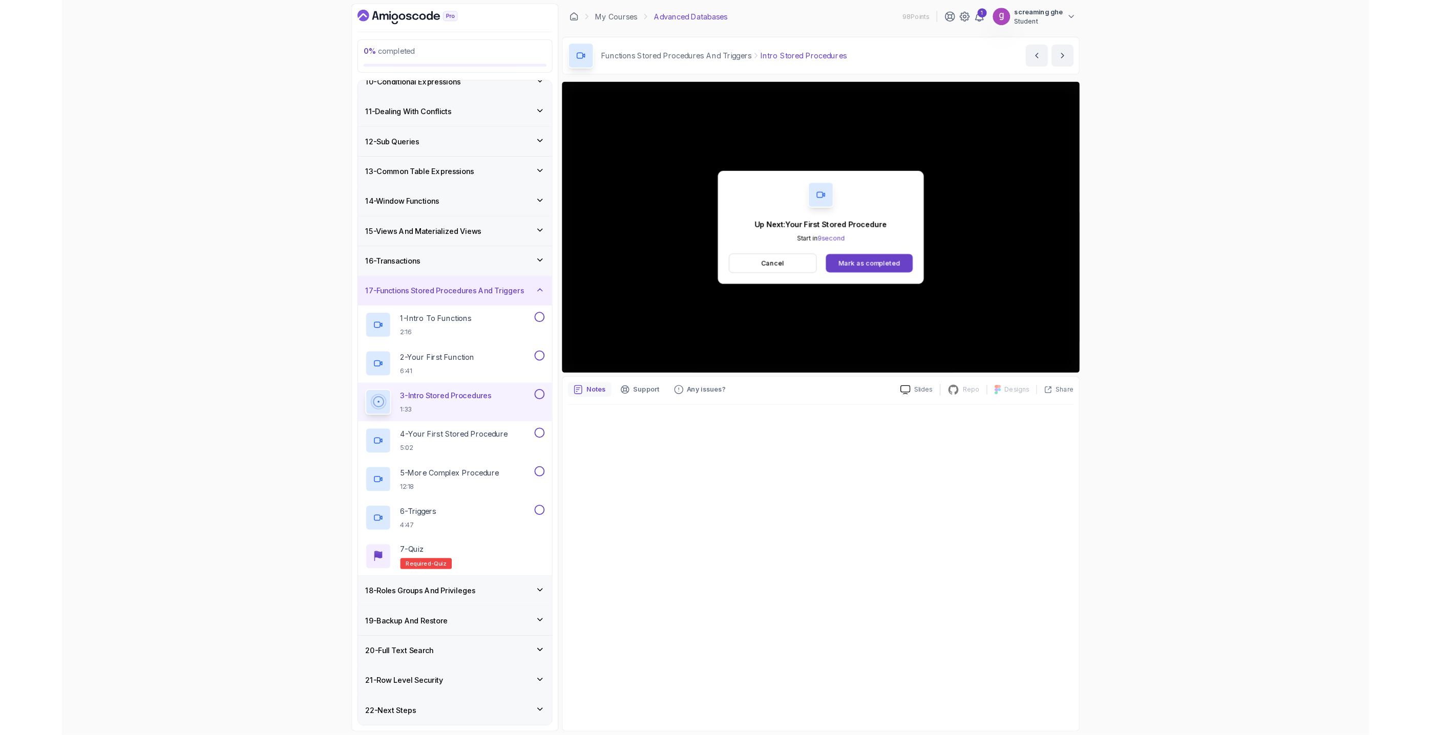
scroll to position [398, 0]
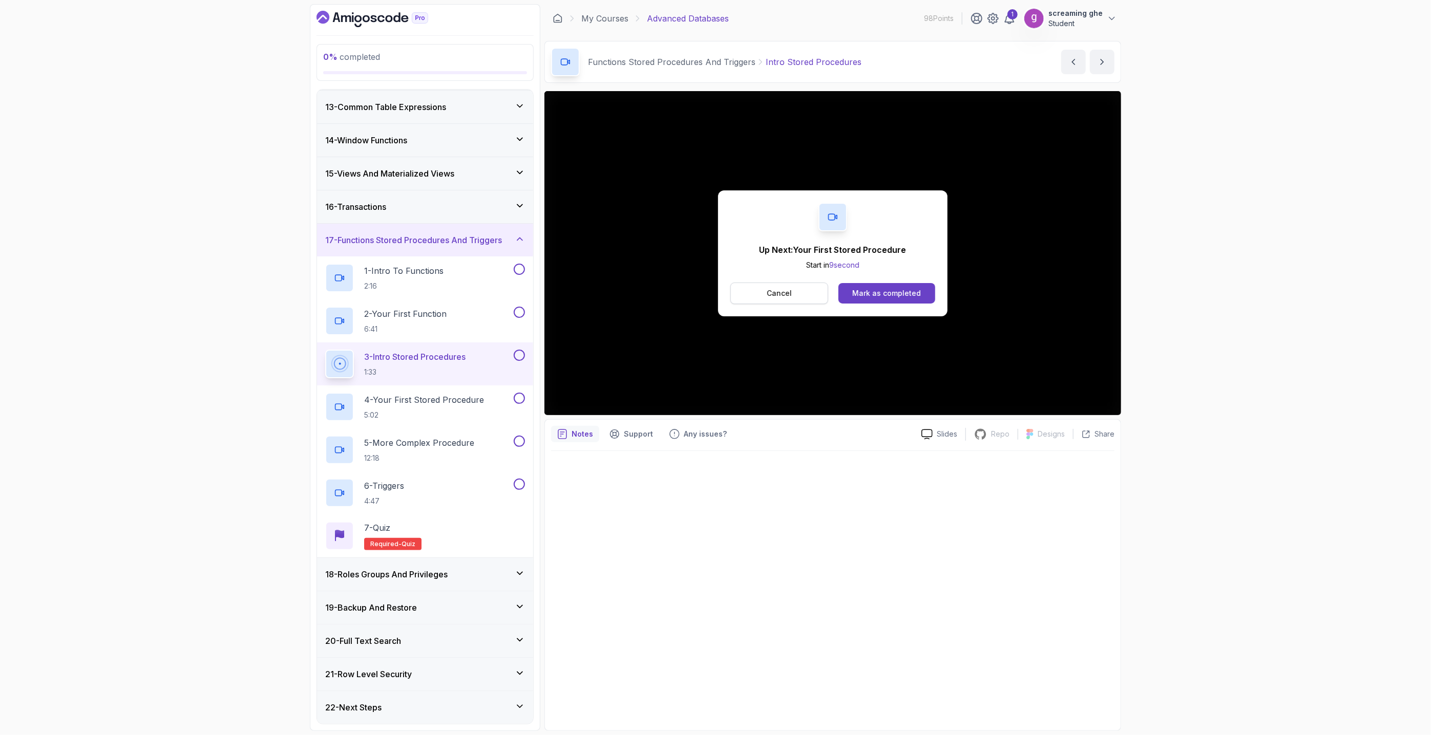
click at [796, 295] on button "Cancel" at bounding box center [779, 294] width 98 height 22
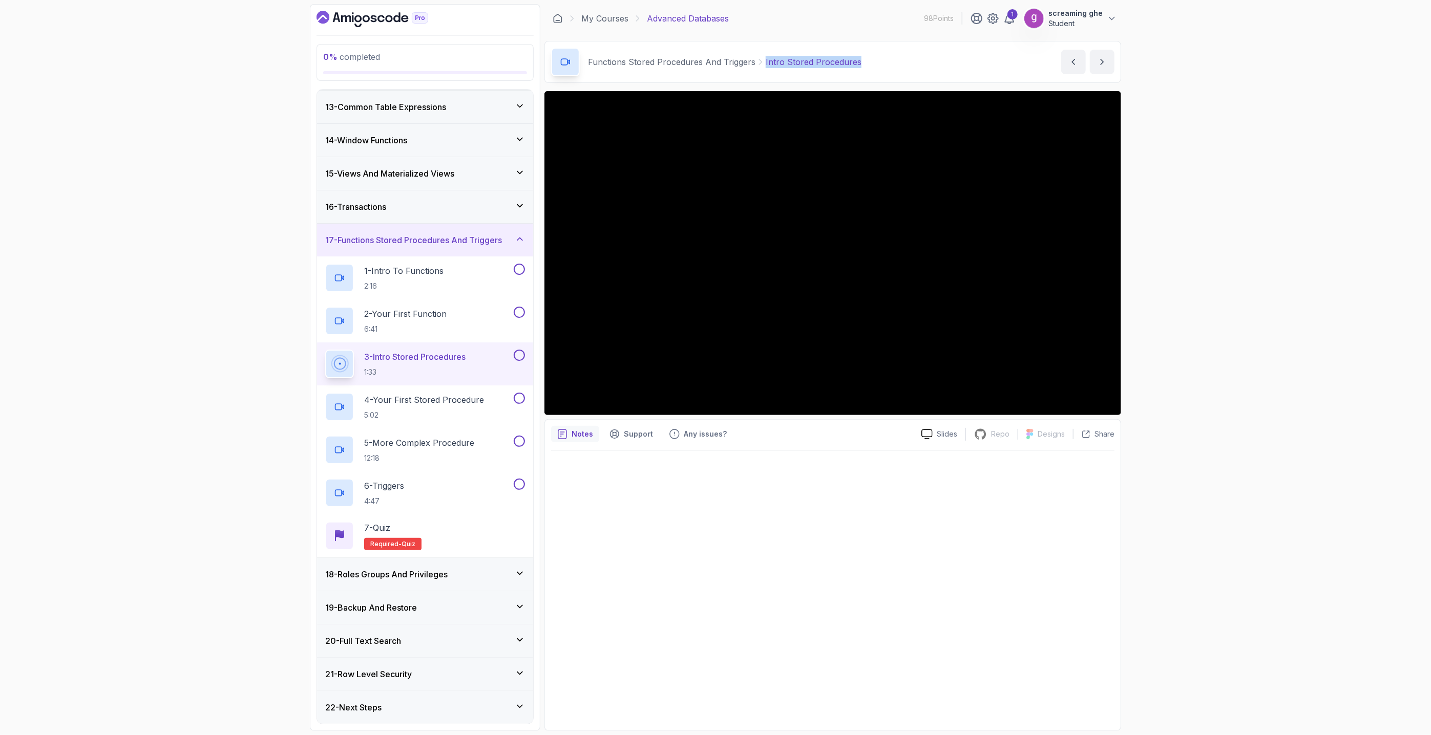
drag, startPoint x: 875, startPoint y: 52, endPoint x: 761, endPoint y: 60, distance: 114.0
click at [761, 60] on div "Functions Stored Procedures And Triggers Intro Stored Procedures Intro Stored P…" at bounding box center [832, 62] width 577 height 42
click at [424, 416] on p "5:02" at bounding box center [424, 415] width 120 height 10
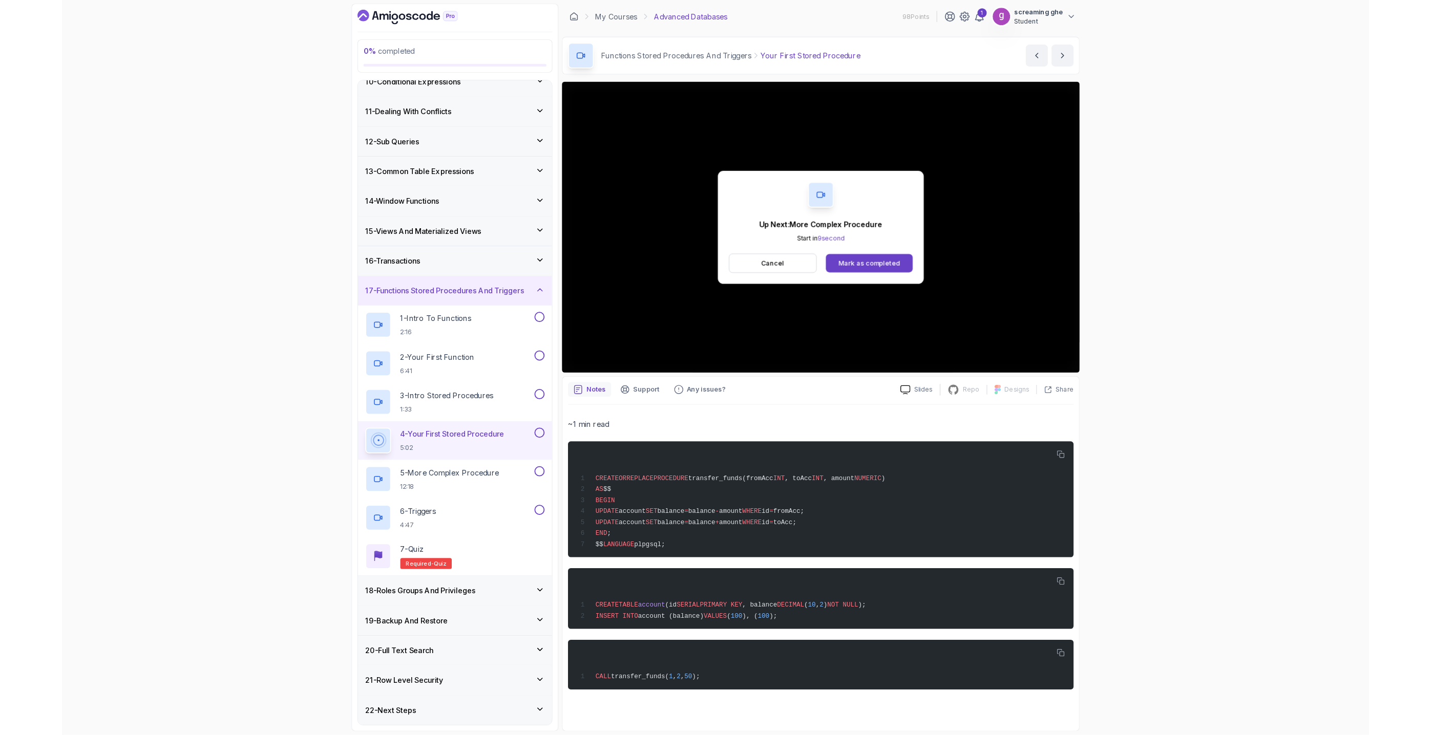
scroll to position [398, 0]
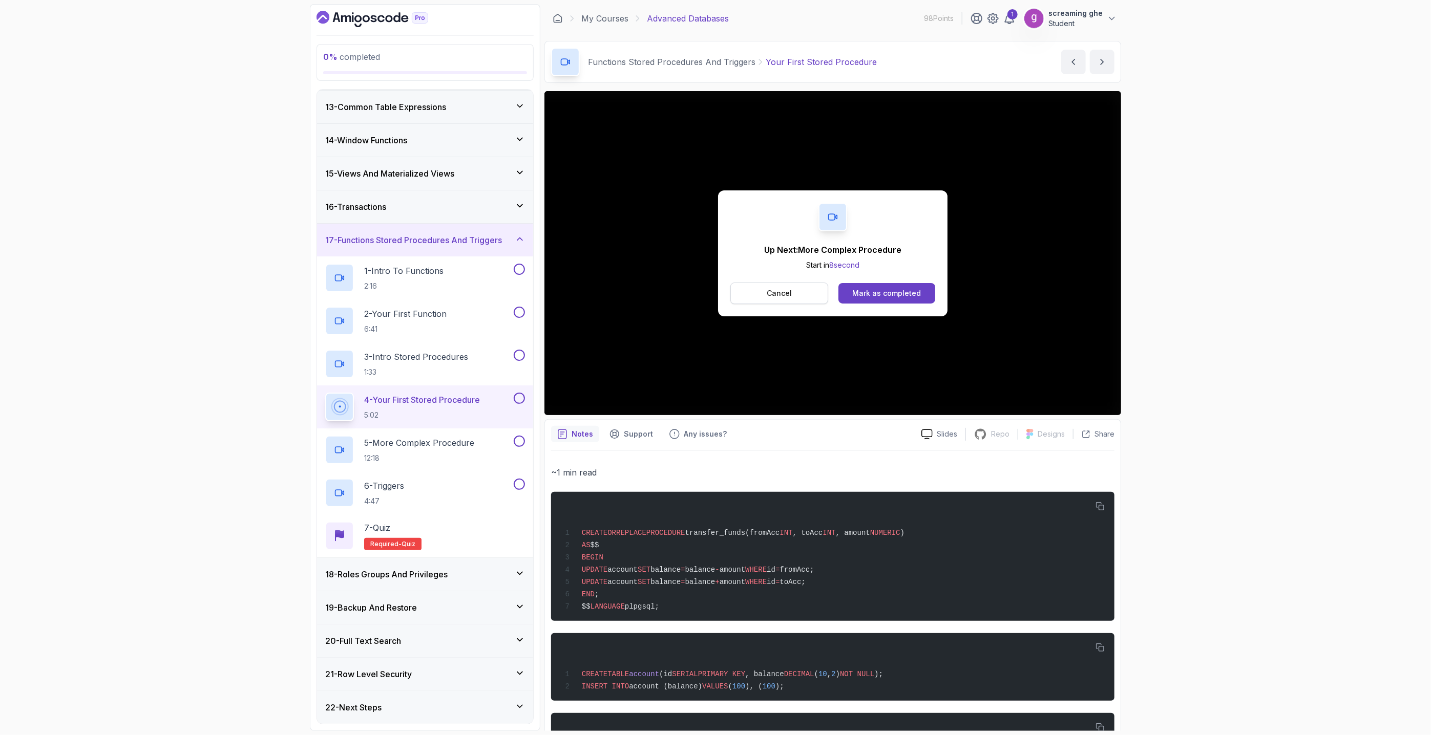
click at [763, 295] on button "Cancel" at bounding box center [779, 294] width 98 height 22
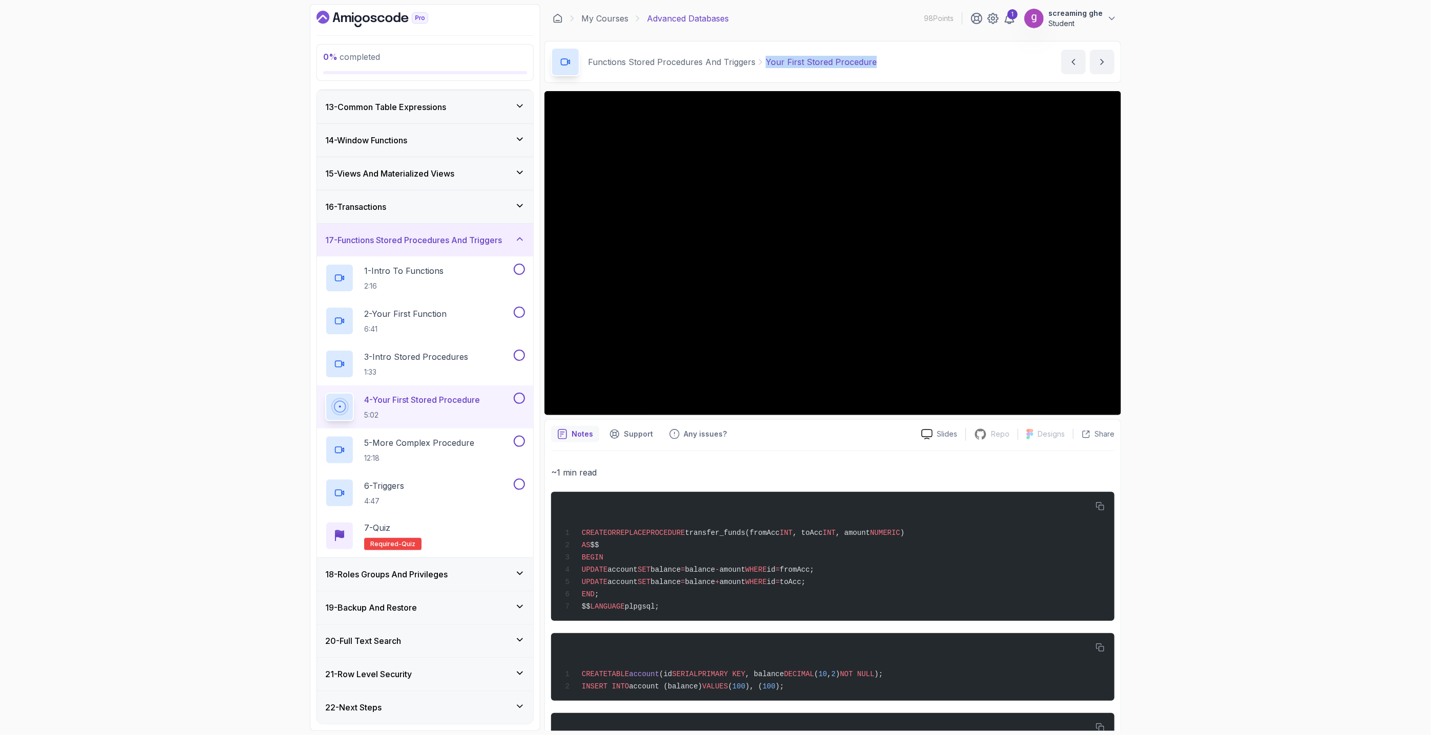
drag, startPoint x: 884, startPoint y: 59, endPoint x: 765, endPoint y: 58, distance: 119.3
click at [765, 58] on div "Functions Stored Procedures And Triggers Your First Stored Procedure Your First…" at bounding box center [832, 62] width 577 height 42
click at [427, 463] on p "12:18" at bounding box center [419, 458] width 110 height 10
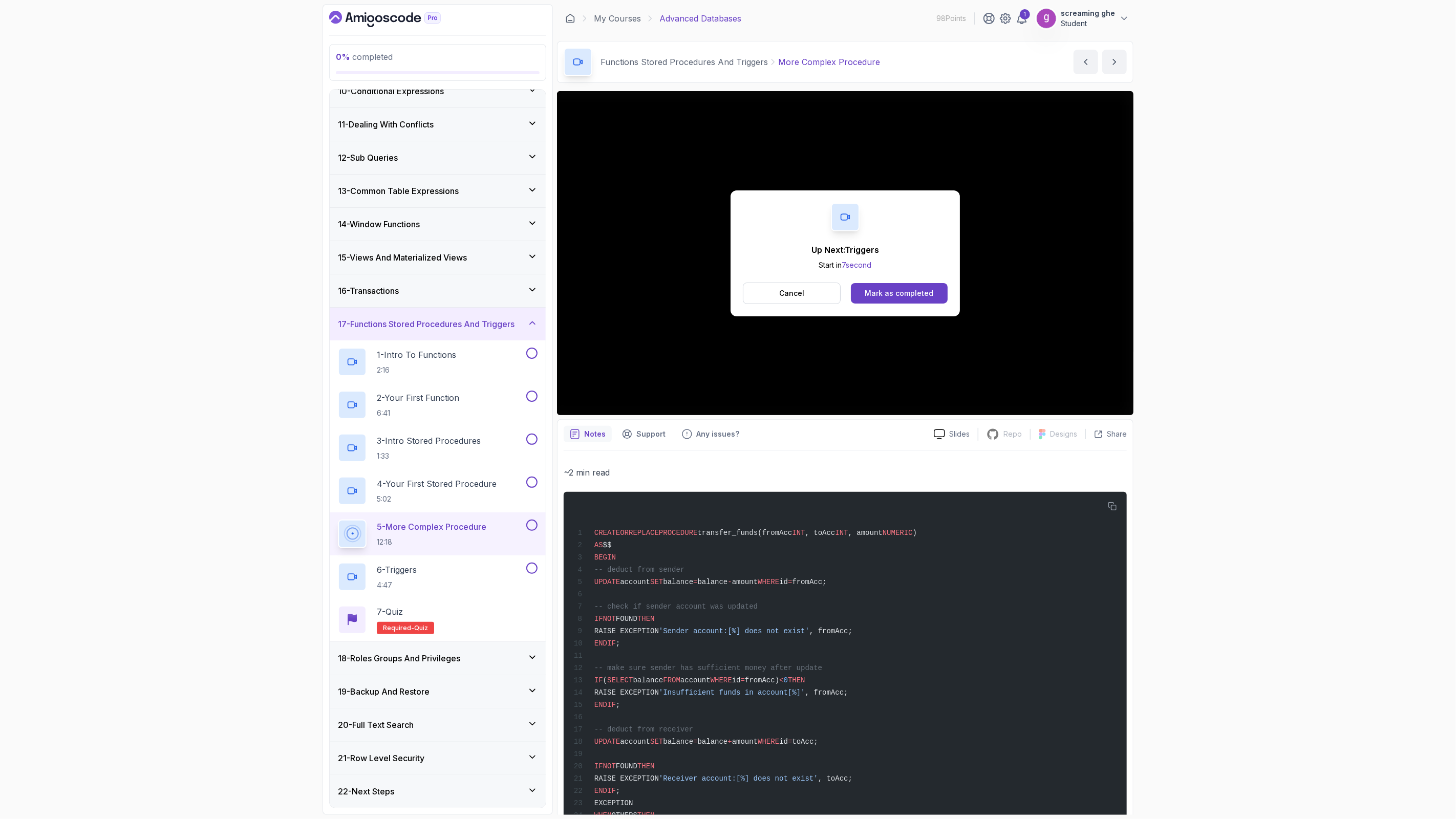
scroll to position [398, 0]
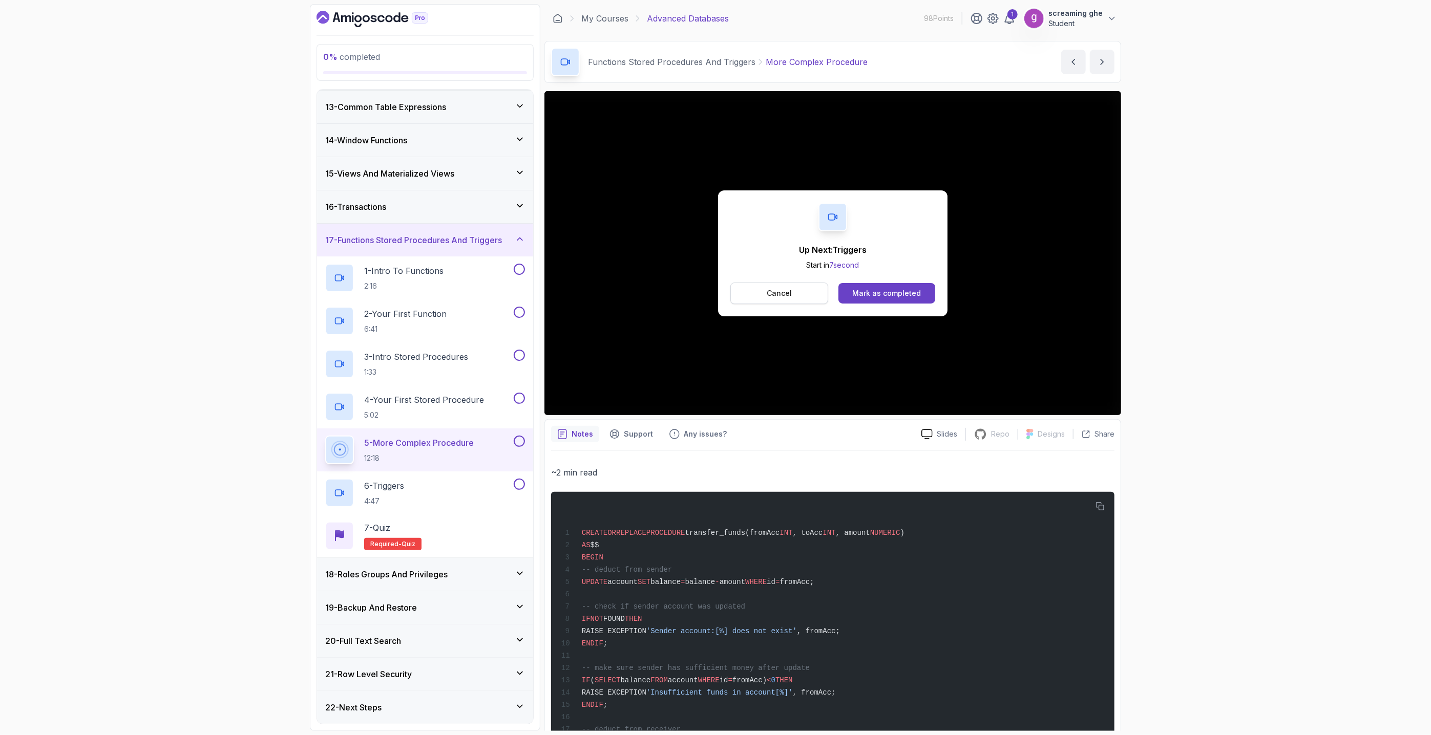
click at [790, 291] on p "Cancel" at bounding box center [779, 293] width 25 height 10
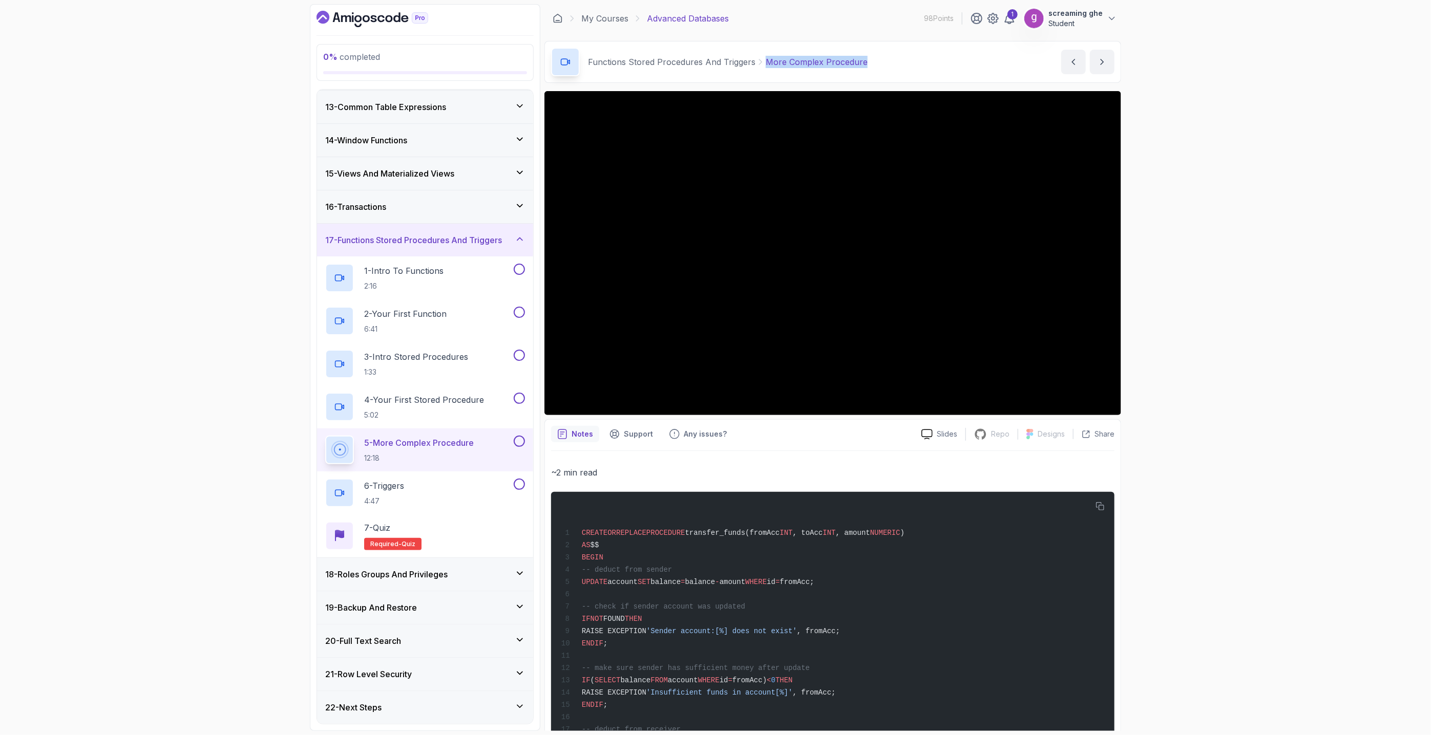
drag, startPoint x: 829, startPoint y: 55, endPoint x: 763, endPoint y: 56, distance: 65.6
click at [763, 56] on div "Functions Stored Procedures And Triggers More Complex Procedure More Complex Pr…" at bounding box center [832, 62] width 577 height 42
click at [489, 489] on div "6 - Triggers 4:47" at bounding box center [418, 493] width 186 height 29
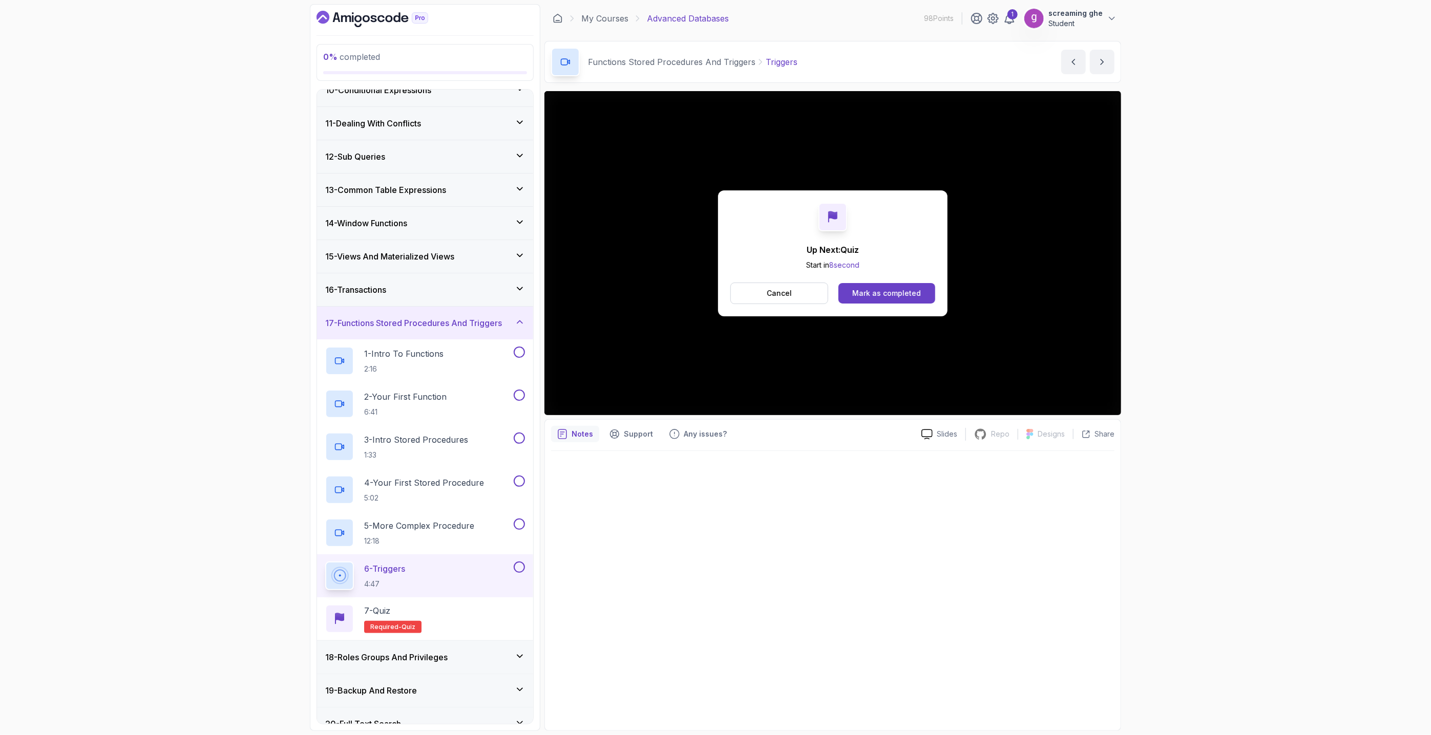
scroll to position [398, 0]
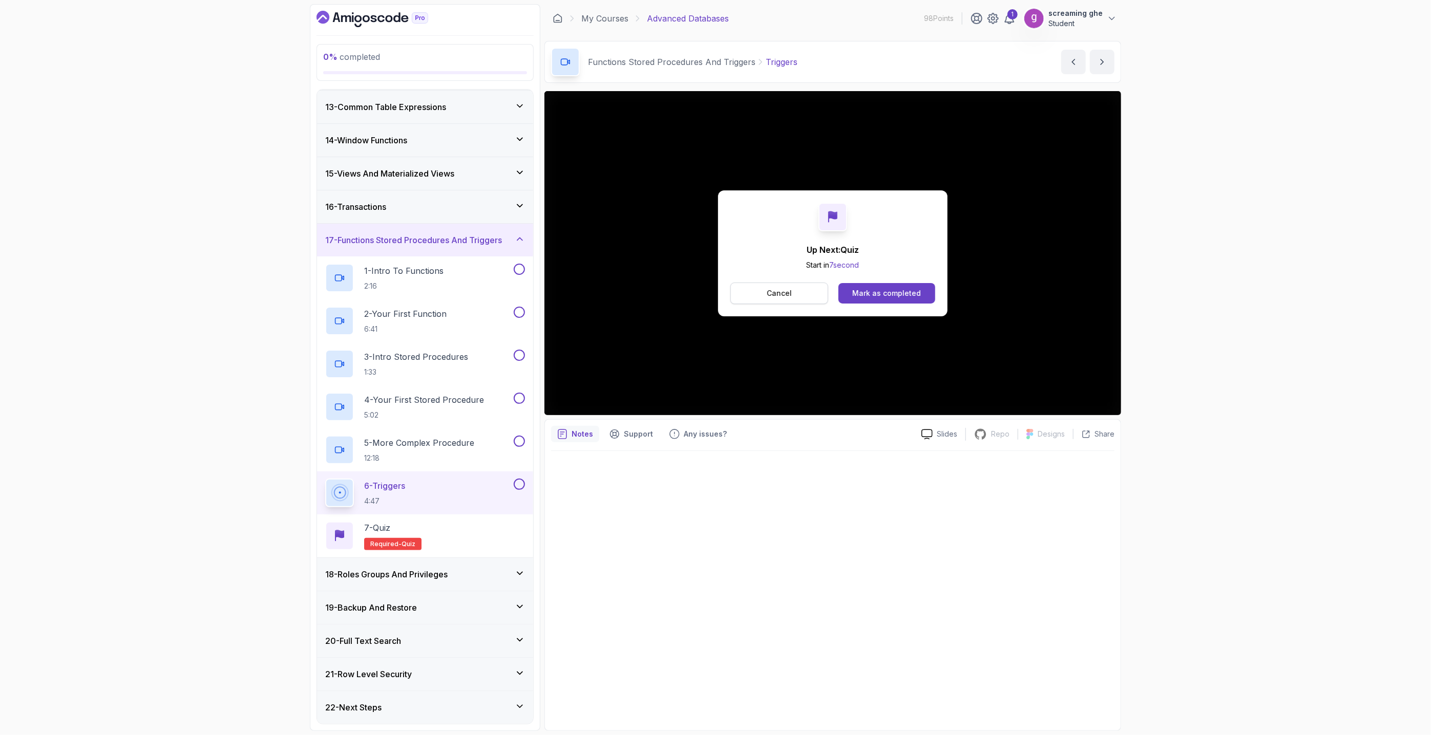
click at [782, 294] on p "Cancel" at bounding box center [779, 293] width 25 height 10
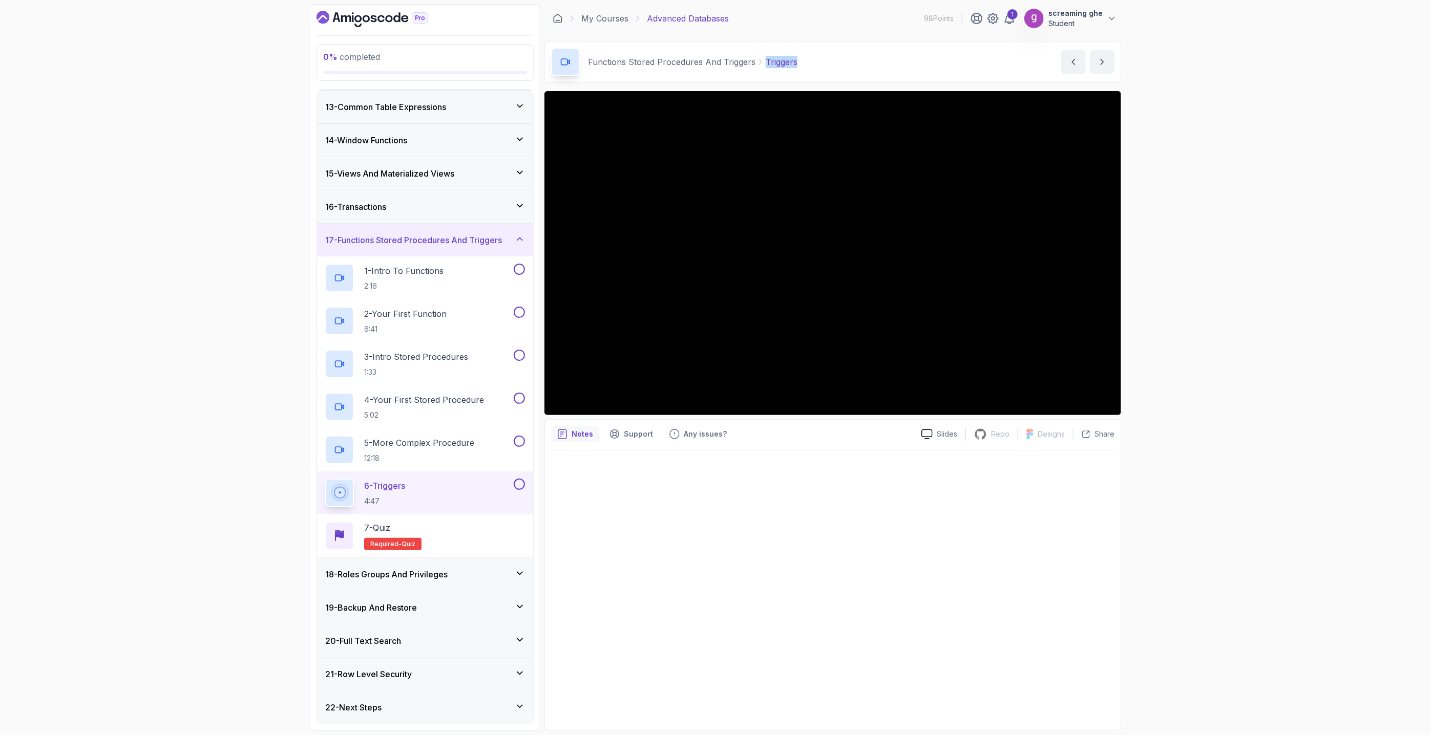
drag, startPoint x: 828, startPoint y: 68, endPoint x: 764, endPoint y: 60, distance: 64.4
click at [764, 60] on div "Functions Stored Procedures And Triggers Triggers Triggers by [PERSON_NAME]" at bounding box center [832, 62] width 577 height 42
click at [388, 575] on h3 "18 - Roles Groups And Privileges" at bounding box center [386, 574] width 122 height 12
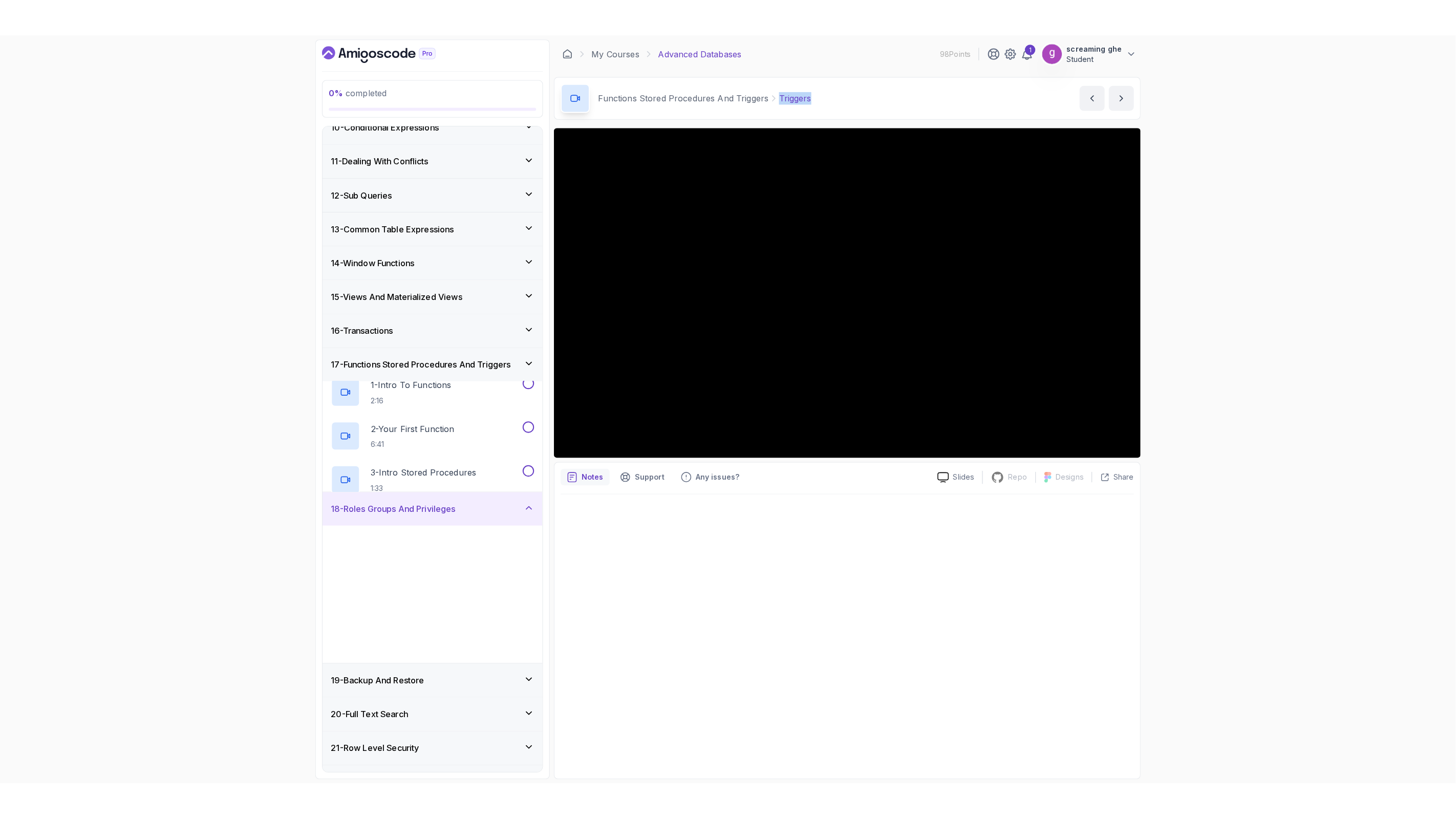
scroll to position [313, 0]
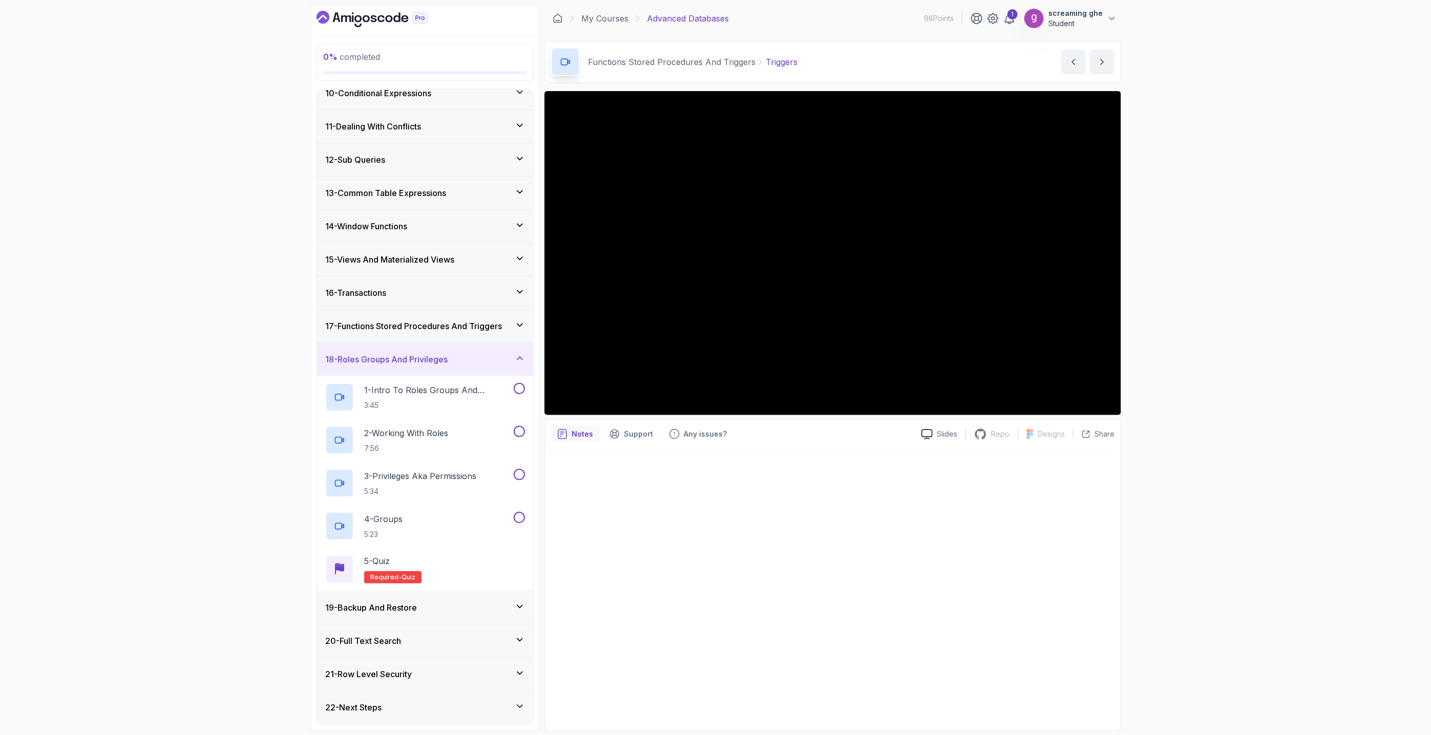
drag, startPoint x: 1274, startPoint y: 585, endPoint x: 1260, endPoint y: 582, distance: 14.2
click at [1274, 585] on div "0 % completed 1 - Intro 2 - Schemas 3 - Advanced Data Types 4 - Working With Da…" at bounding box center [715, 367] width 1431 height 735
click at [459, 403] on p "3:45" at bounding box center [437, 405] width 147 height 10
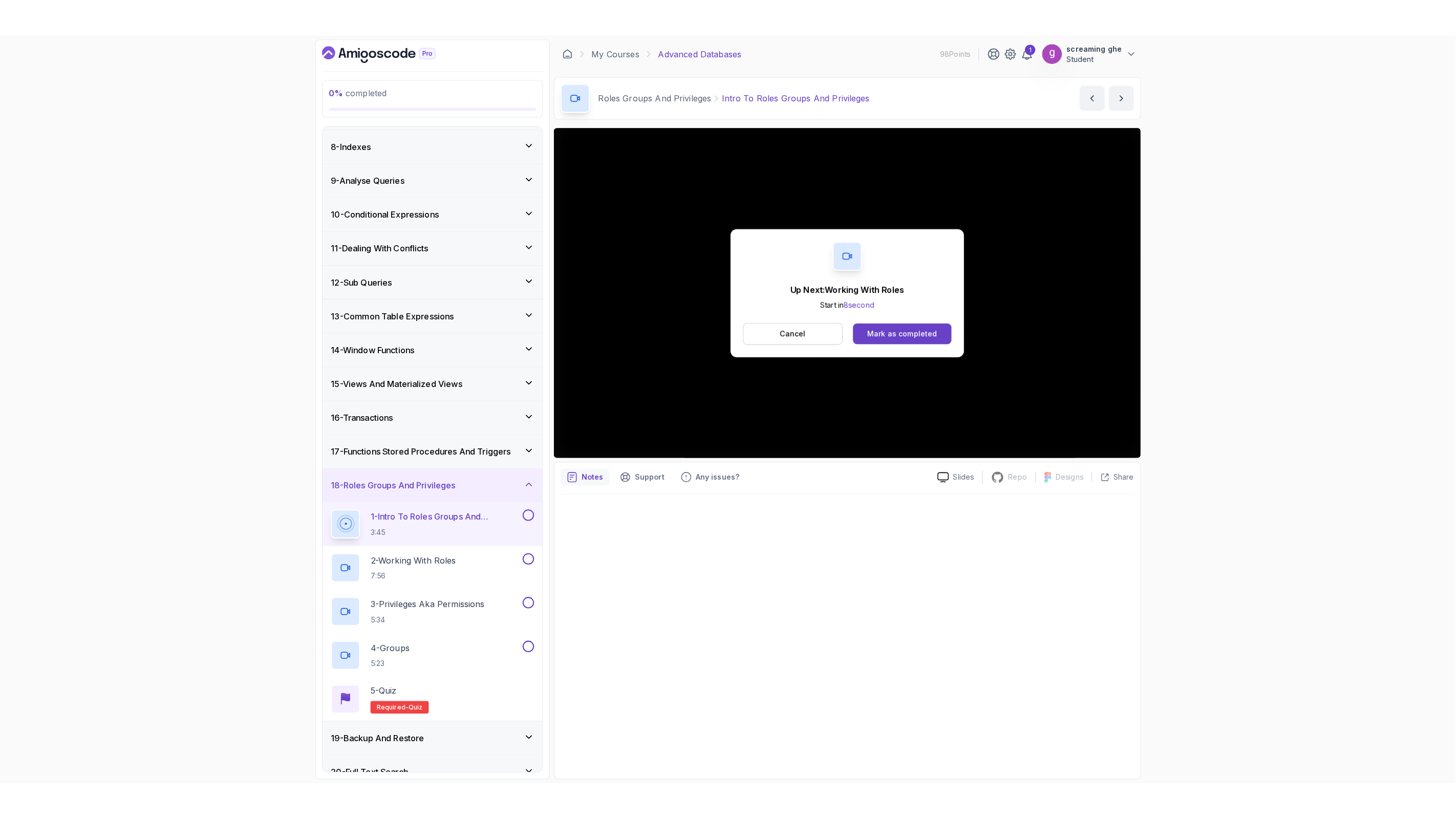
scroll to position [313, 0]
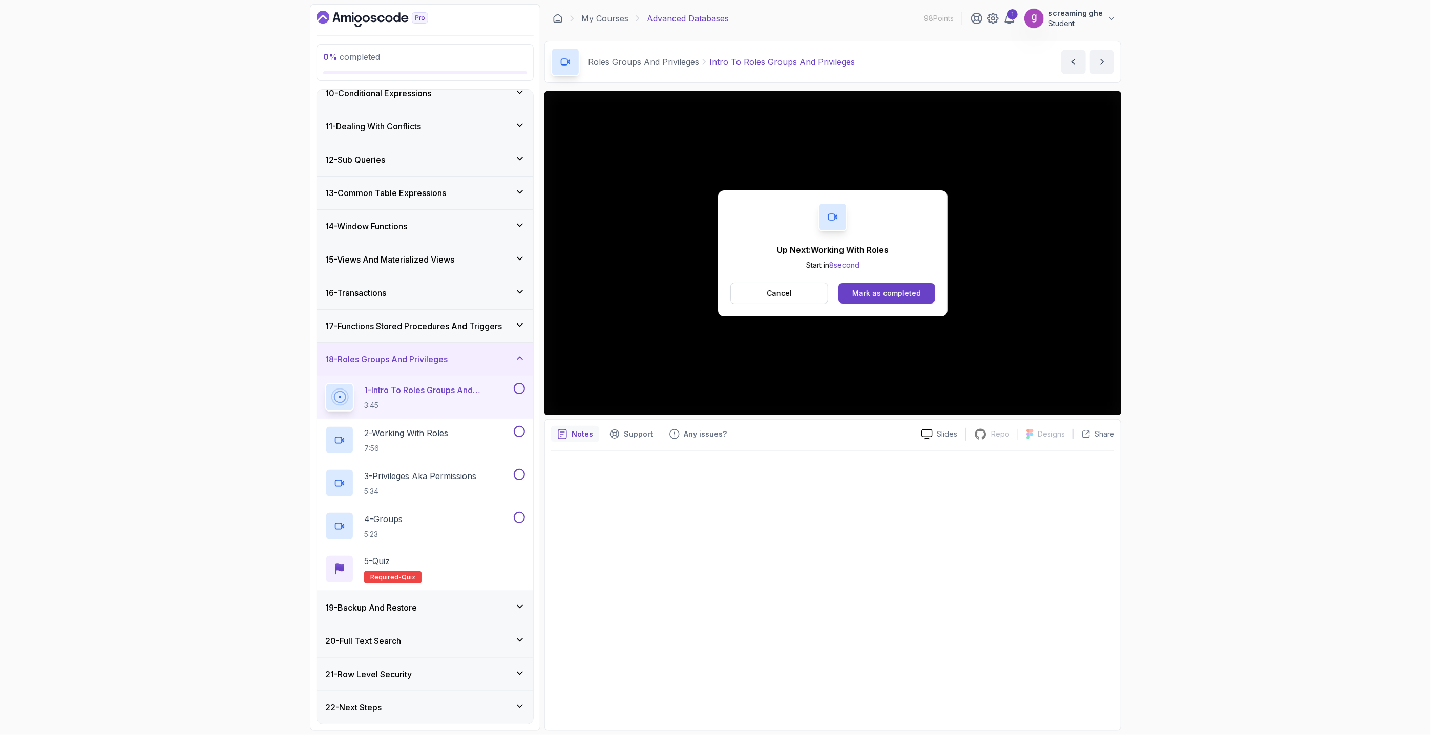
click at [792, 300] on button "Cancel" at bounding box center [779, 294] width 98 height 22
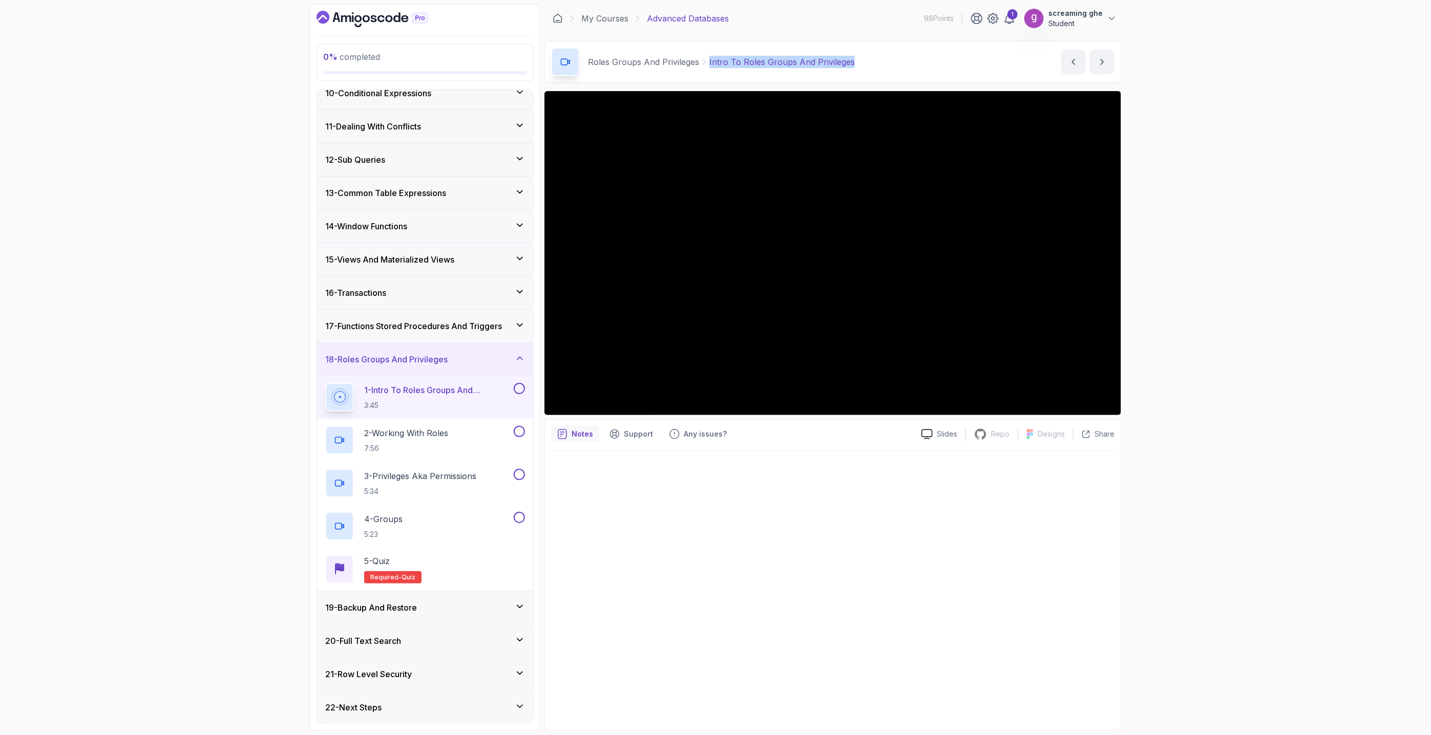
drag, startPoint x: 868, startPoint y: 64, endPoint x: 708, endPoint y: 68, distance: 160.3
click at [708, 68] on div "Roles Groups And Privileges Intro To Roles Groups And Privileges Intro To Roles…" at bounding box center [832, 62] width 577 height 42
click at [440, 457] on div "2 - Working With Roles 7:56" at bounding box center [425, 440] width 216 height 43
click at [456, 442] on div "2 - Working With Roles 7:56" at bounding box center [418, 440] width 186 height 29
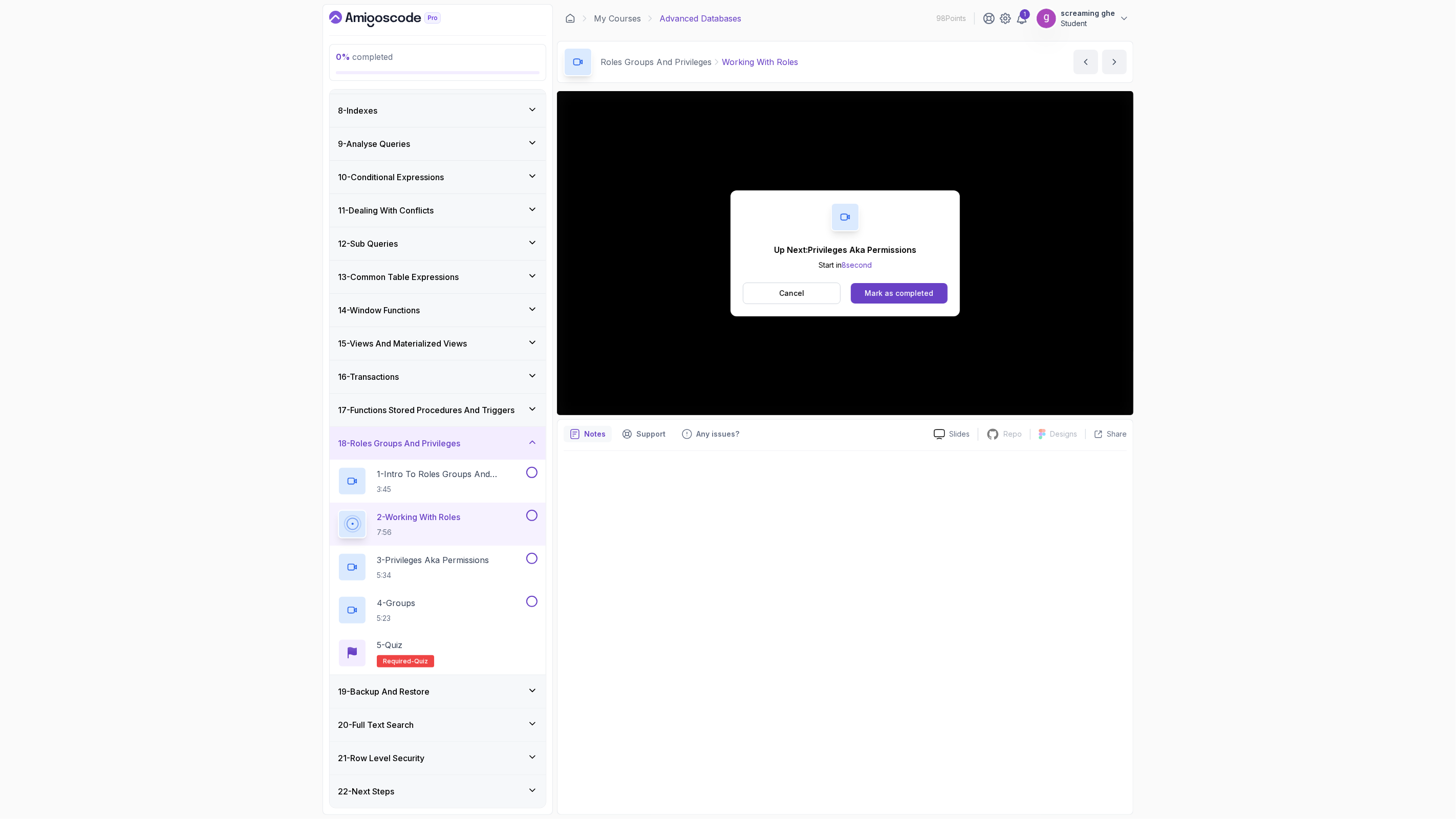
scroll to position [313, 0]
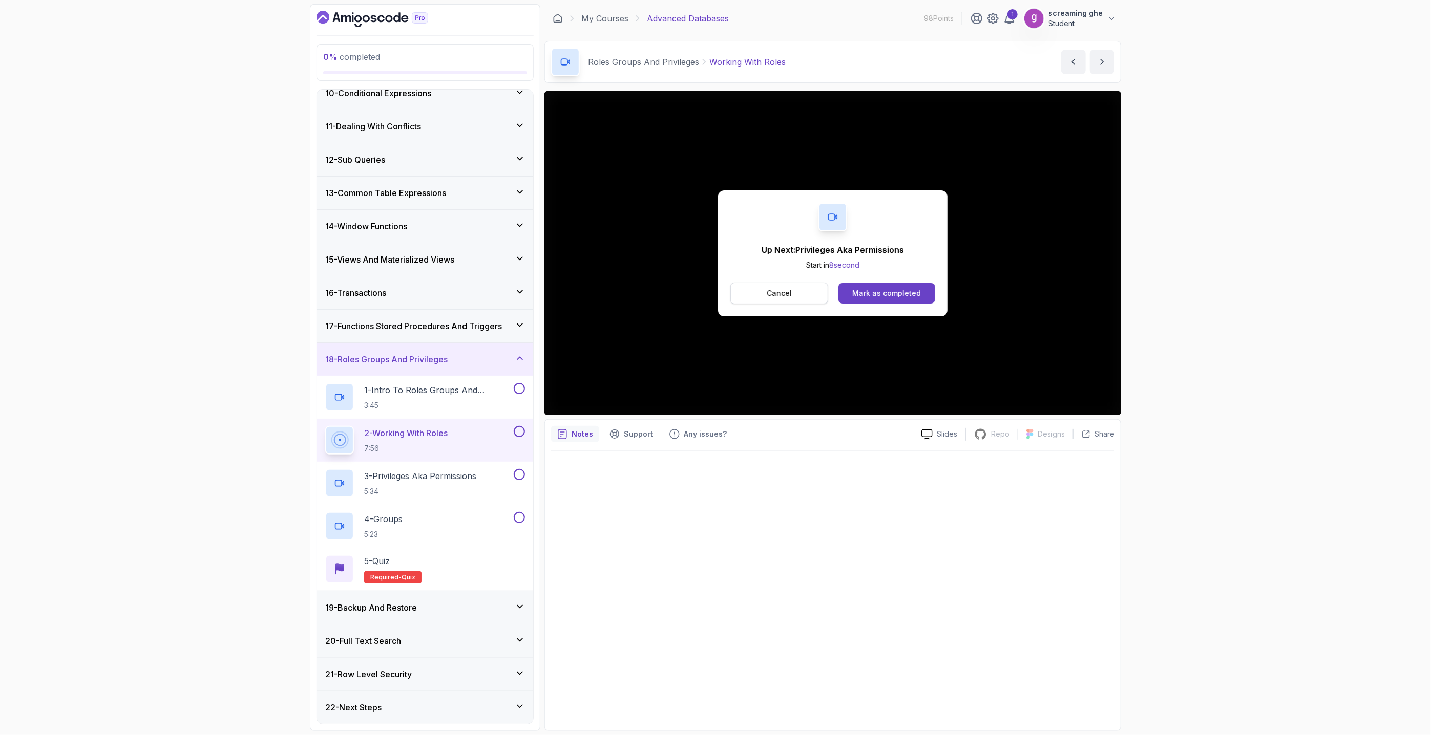
click at [762, 292] on button "Cancel" at bounding box center [779, 294] width 98 height 22
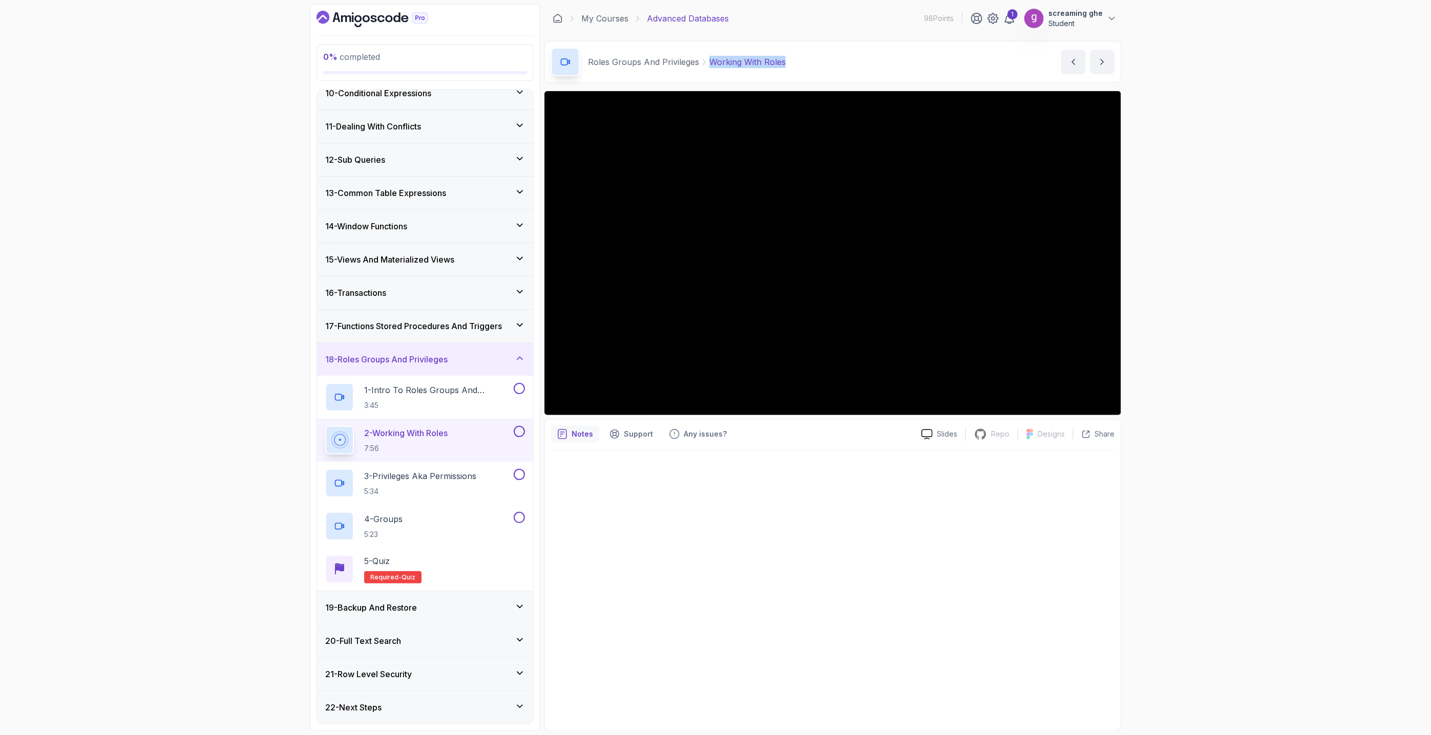
drag, startPoint x: 818, startPoint y: 57, endPoint x: 708, endPoint y: 62, distance: 110.2
click at [708, 62] on div "Roles Groups And Privileges Working With Roles Working With Roles by [PERSON_NA…" at bounding box center [832, 62] width 577 height 42
click at [448, 480] on p "3 - Privileges Aka Permissions" at bounding box center [420, 476] width 112 height 12
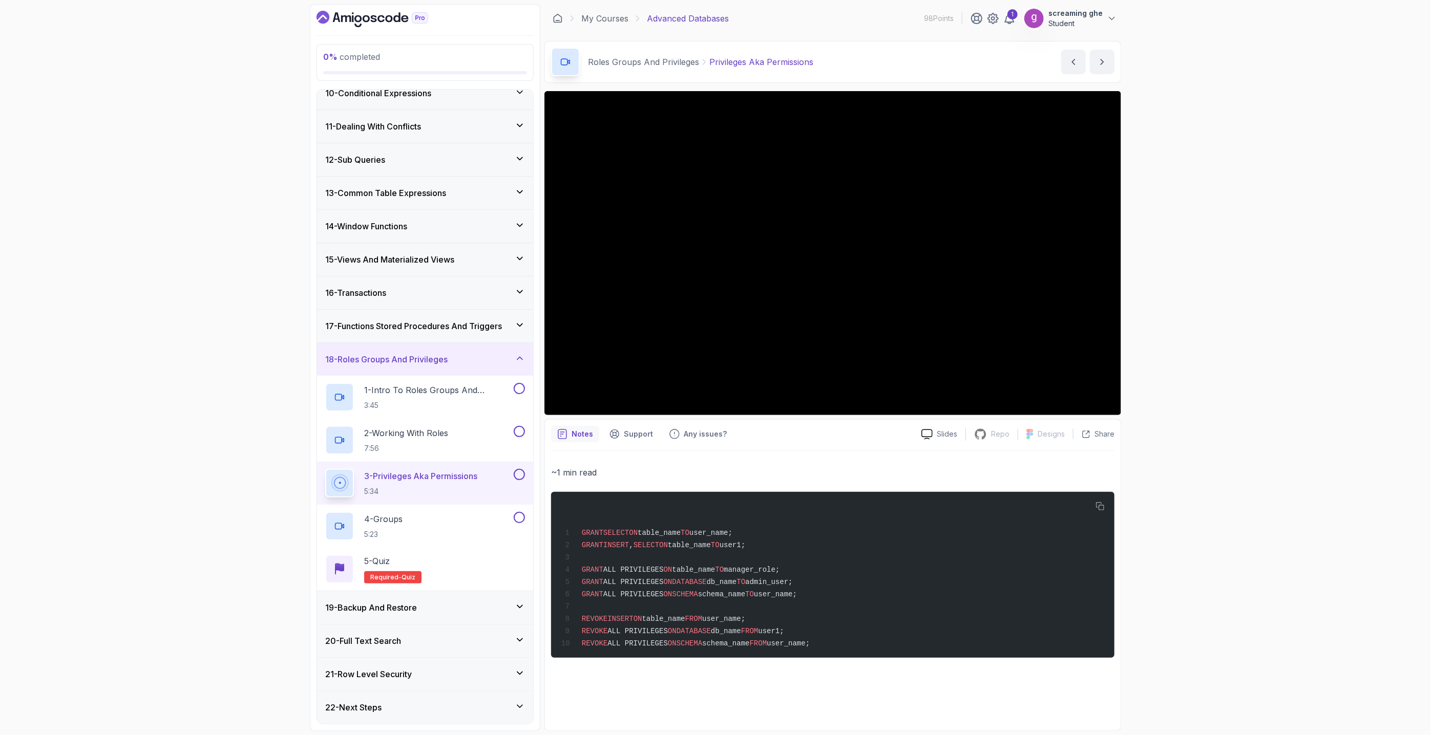
click at [1287, 265] on div "0 % completed 1 - Intro 2 - Schemas 3 - Advanced Data Types 4 - Working With Da…" at bounding box center [715, 367] width 1431 height 735
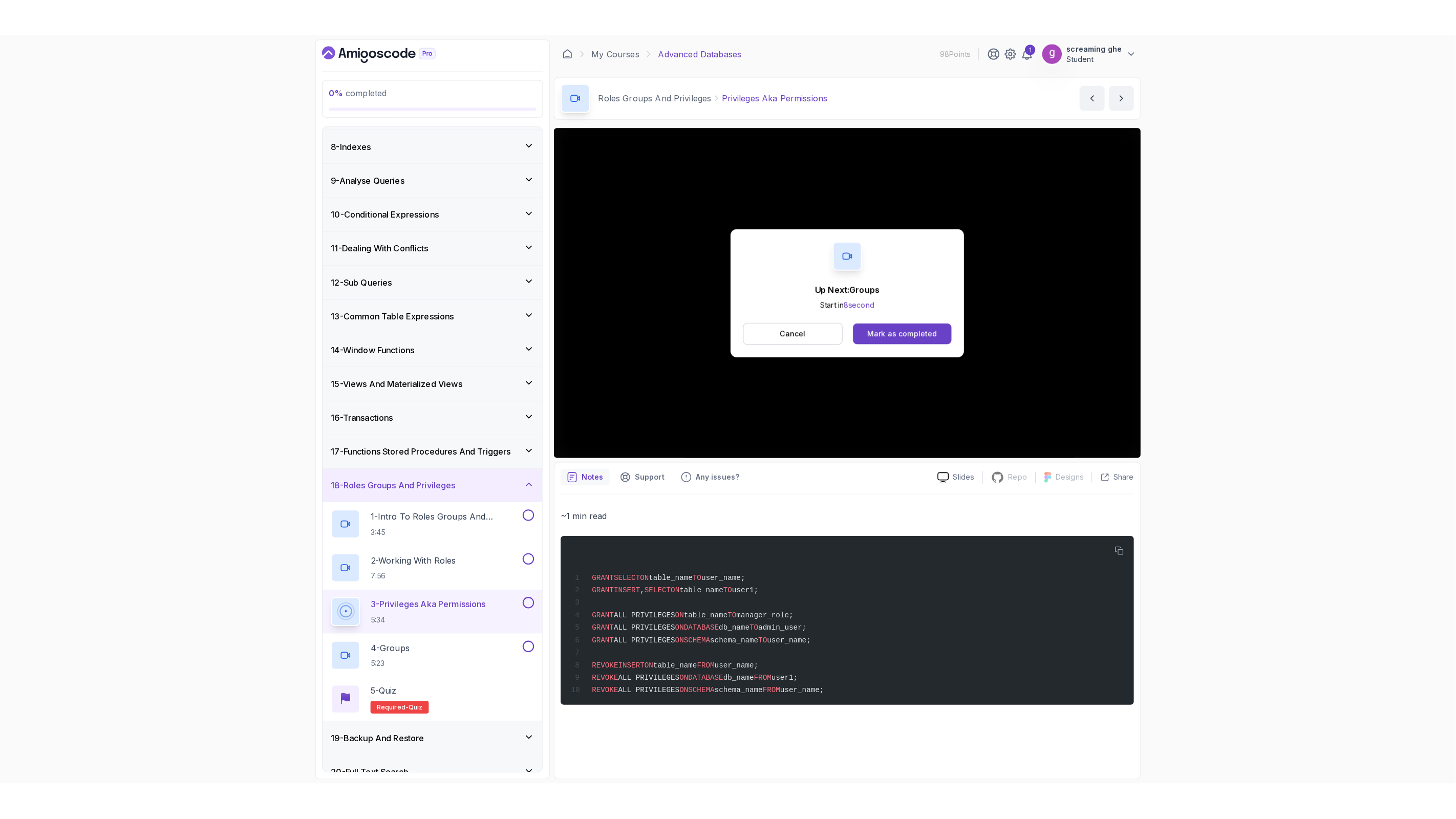
scroll to position [313, 0]
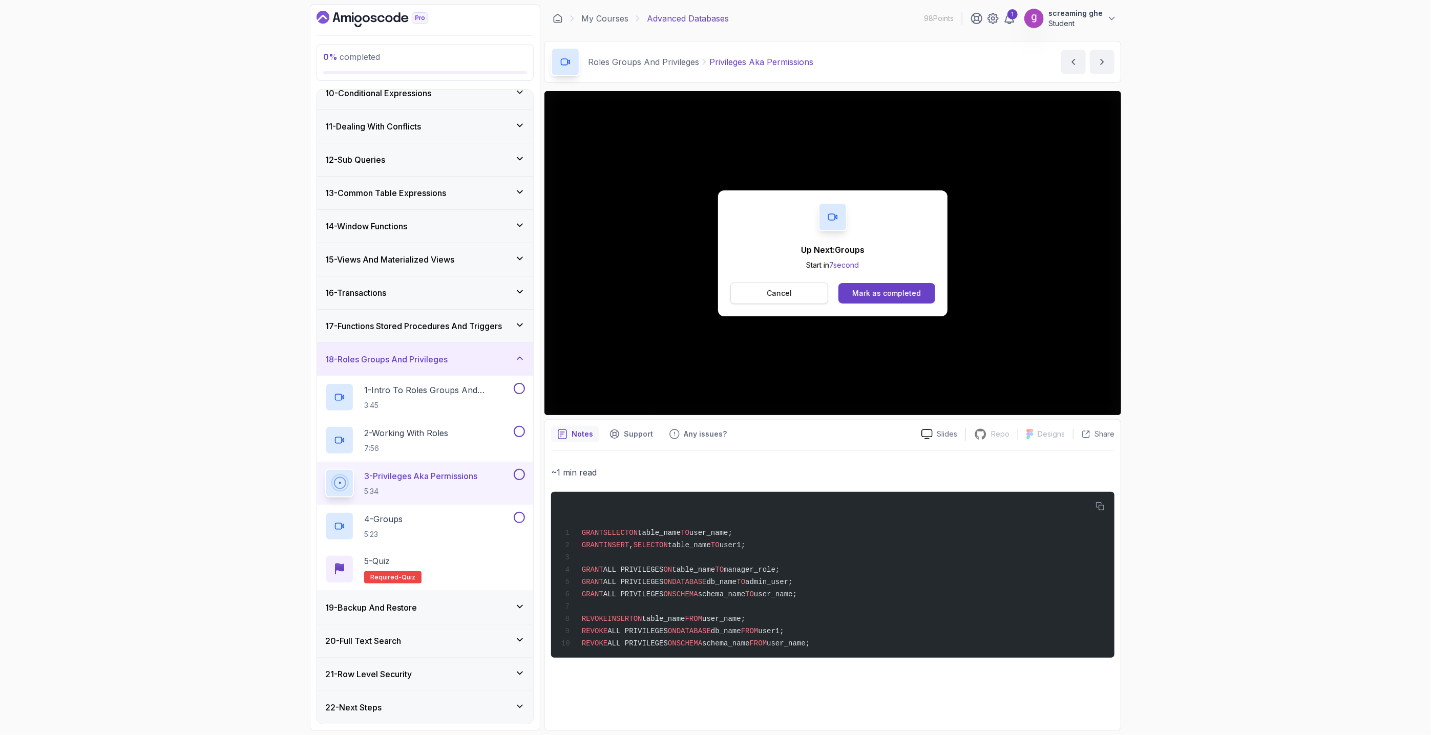
click at [758, 292] on button "Cancel" at bounding box center [779, 294] width 98 height 22
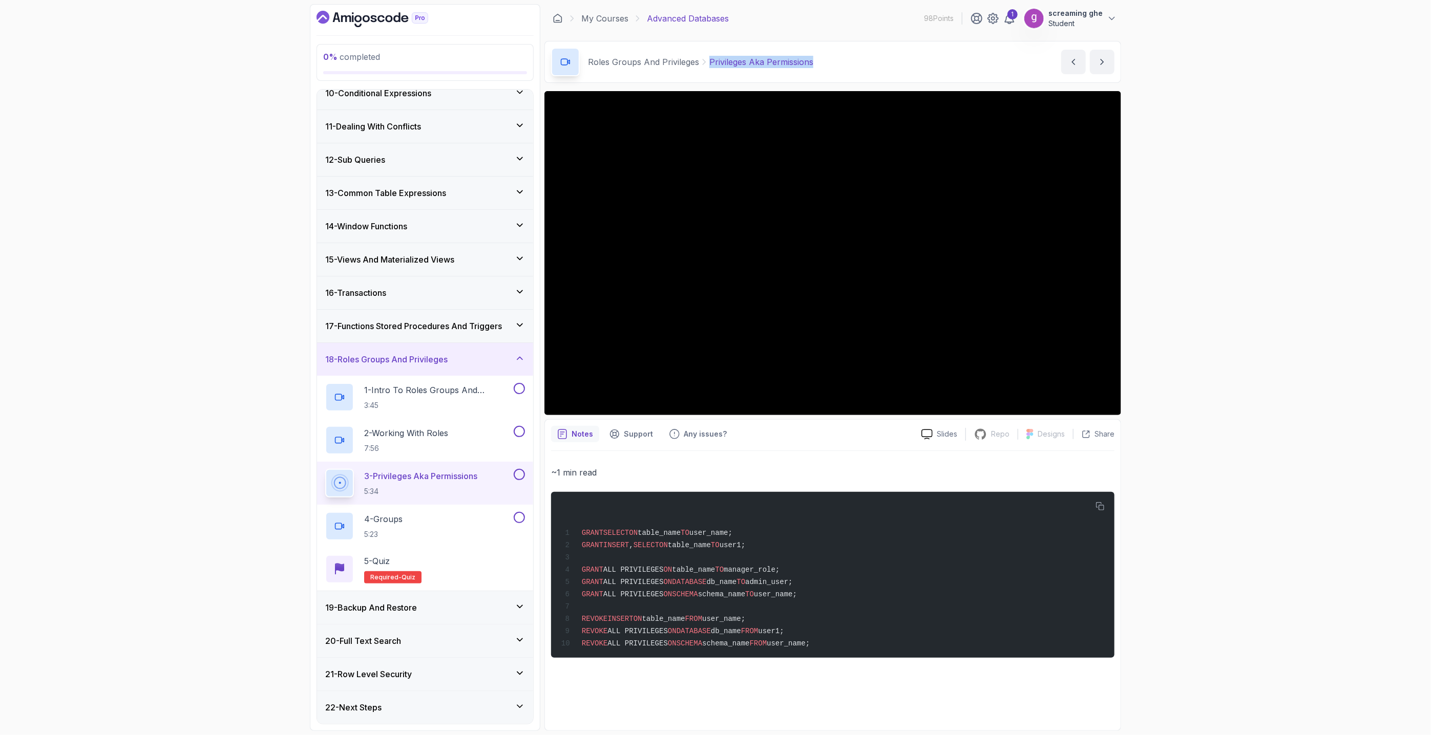
drag, startPoint x: 807, startPoint y: 65, endPoint x: 709, endPoint y: 63, distance: 98.3
click at [709, 63] on div "Roles Groups And Privileges Privileges Aka Permissions Privileges Aka Permissio…" at bounding box center [832, 62] width 577 height 42
click at [415, 531] on div "4 - Groups 5:23" at bounding box center [418, 526] width 186 height 29
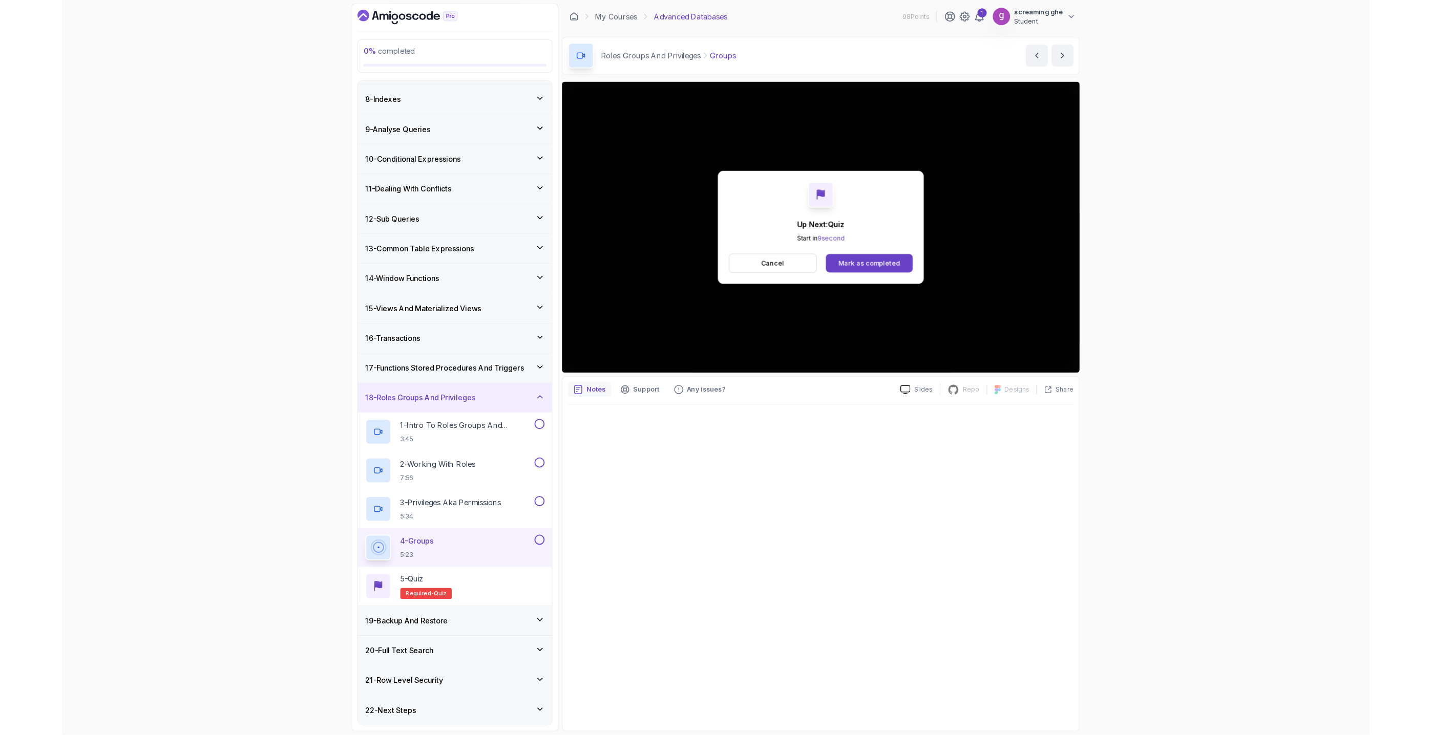
scroll to position [313, 0]
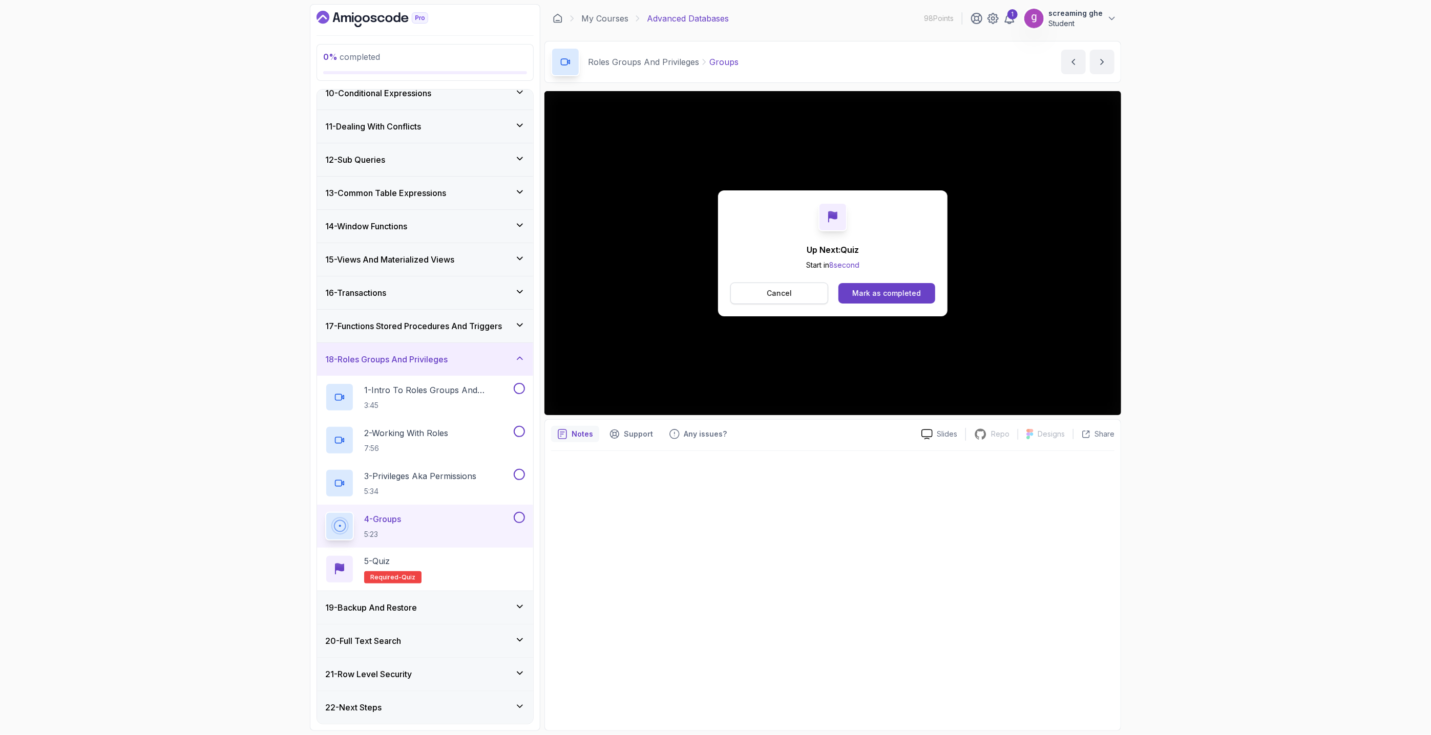
click at [786, 290] on p "Cancel" at bounding box center [779, 293] width 25 height 10
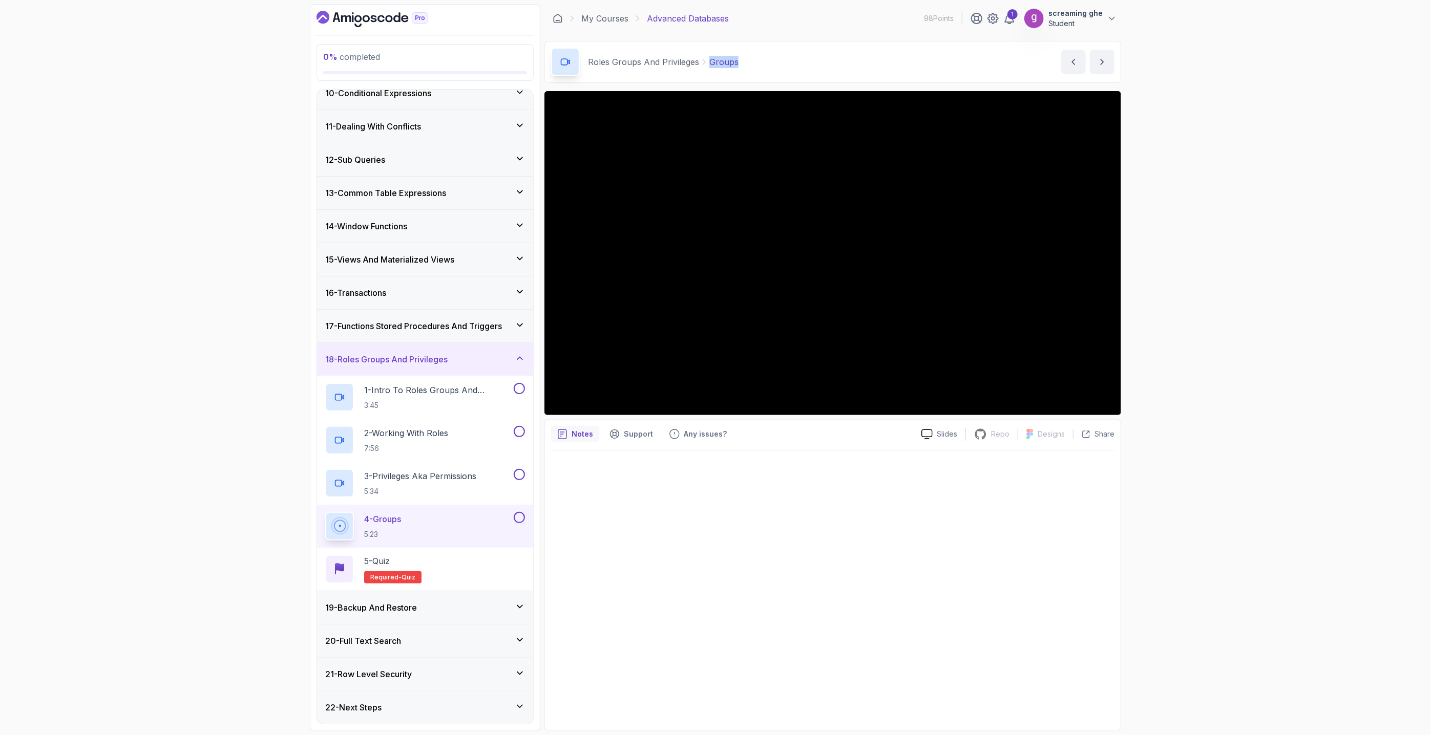
drag, startPoint x: 746, startPoint y: 65, endPoint x: 706, endPoint y: 66, distance: 40.5
click at [706, 66] on div "Roles Groups And Privileges Groups Groups by [PERSON_NAME]" at bounding box center [832, 62] width 577 height 42
drag, startPoint x: 150, startPoint y: 425, endPoint x: 160, endPoint y: 429, distance: 11.0
click at [150, 425] on div "0 % completed 1 - Intro 2 - Schemas 3 - Advanced Data Types 4 - Working With Da…" at bounding box center [715, 367] width 1431 height 735
click at [448, 612] on div "19 - Backup And Restore" at bounding box center [425, 608] width 200 height 12
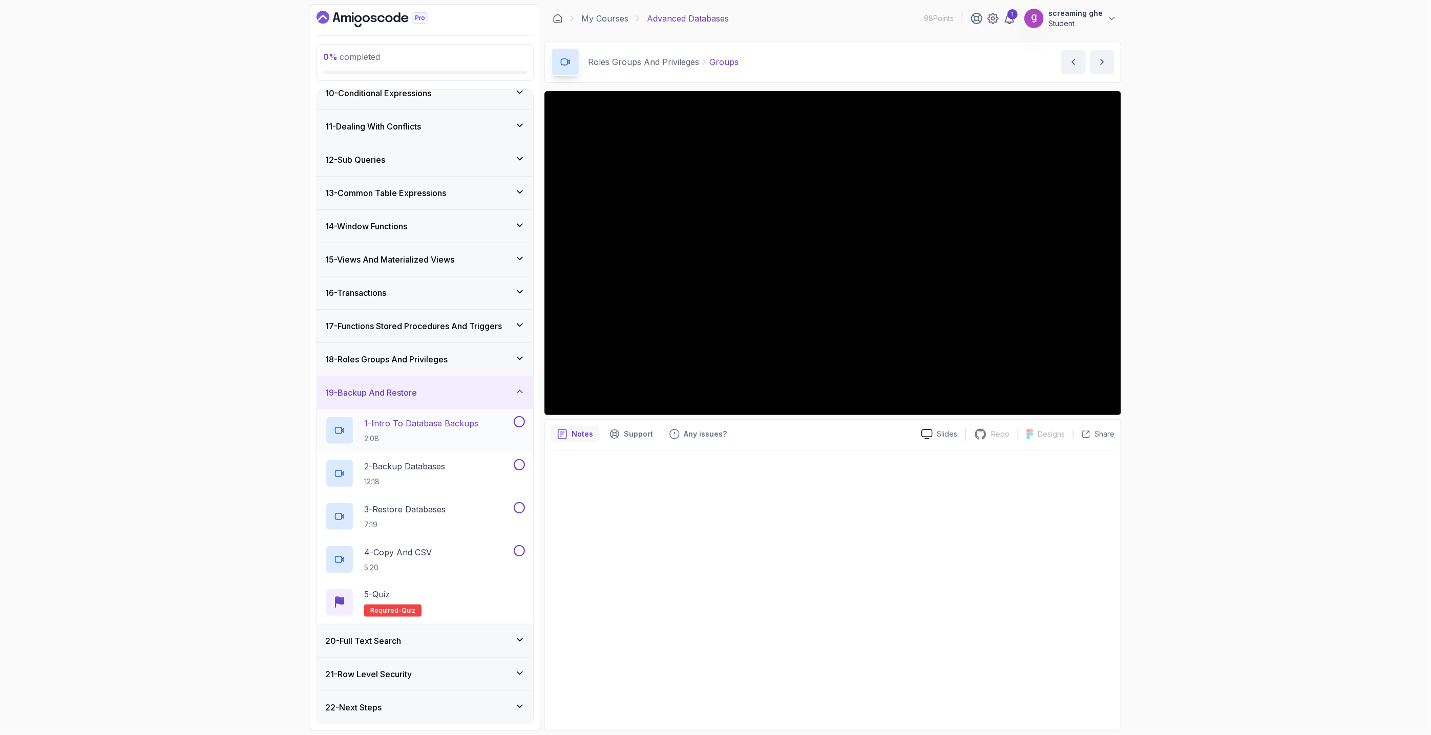
click at [387, 429] on p "1 - Intro To Database Backups" at bounding box center [421, 423] width 114 height 12
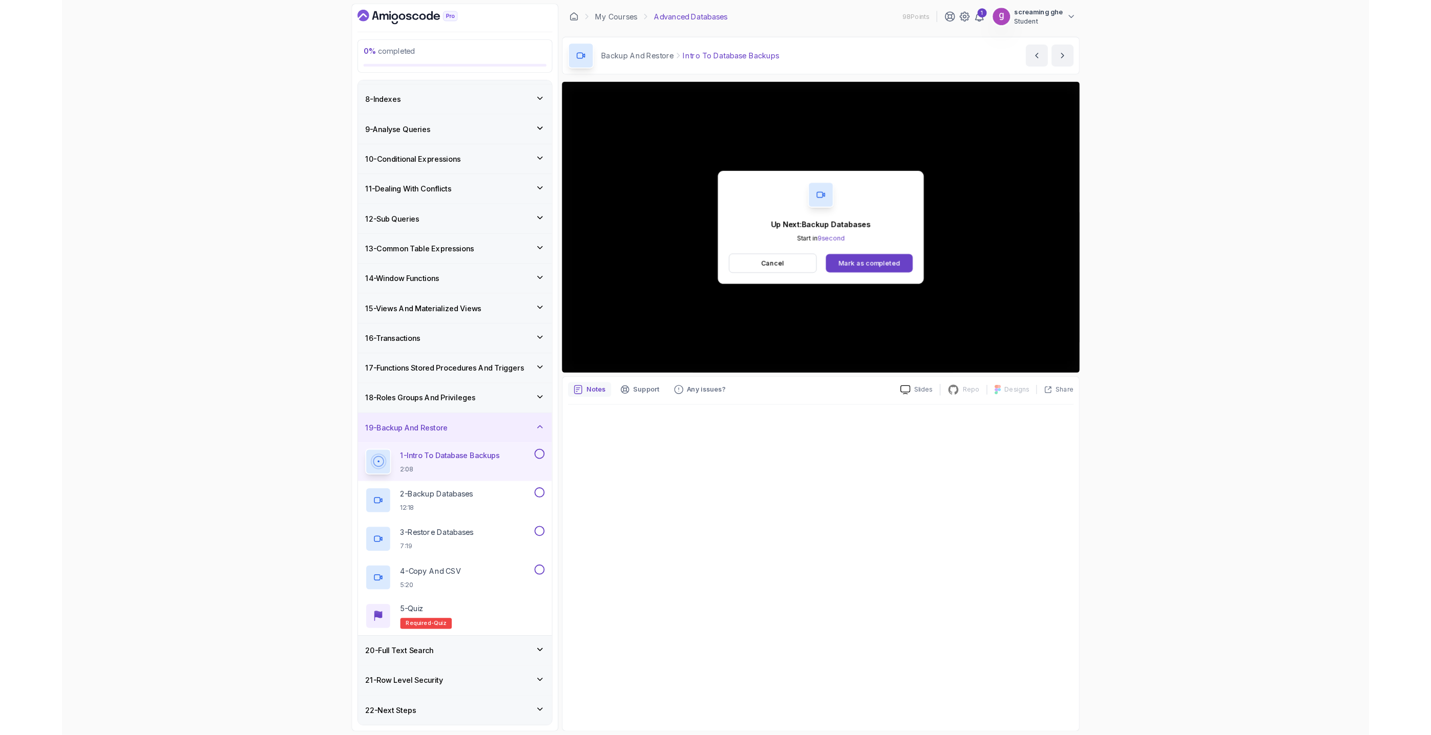
scroll to position [313, 0]
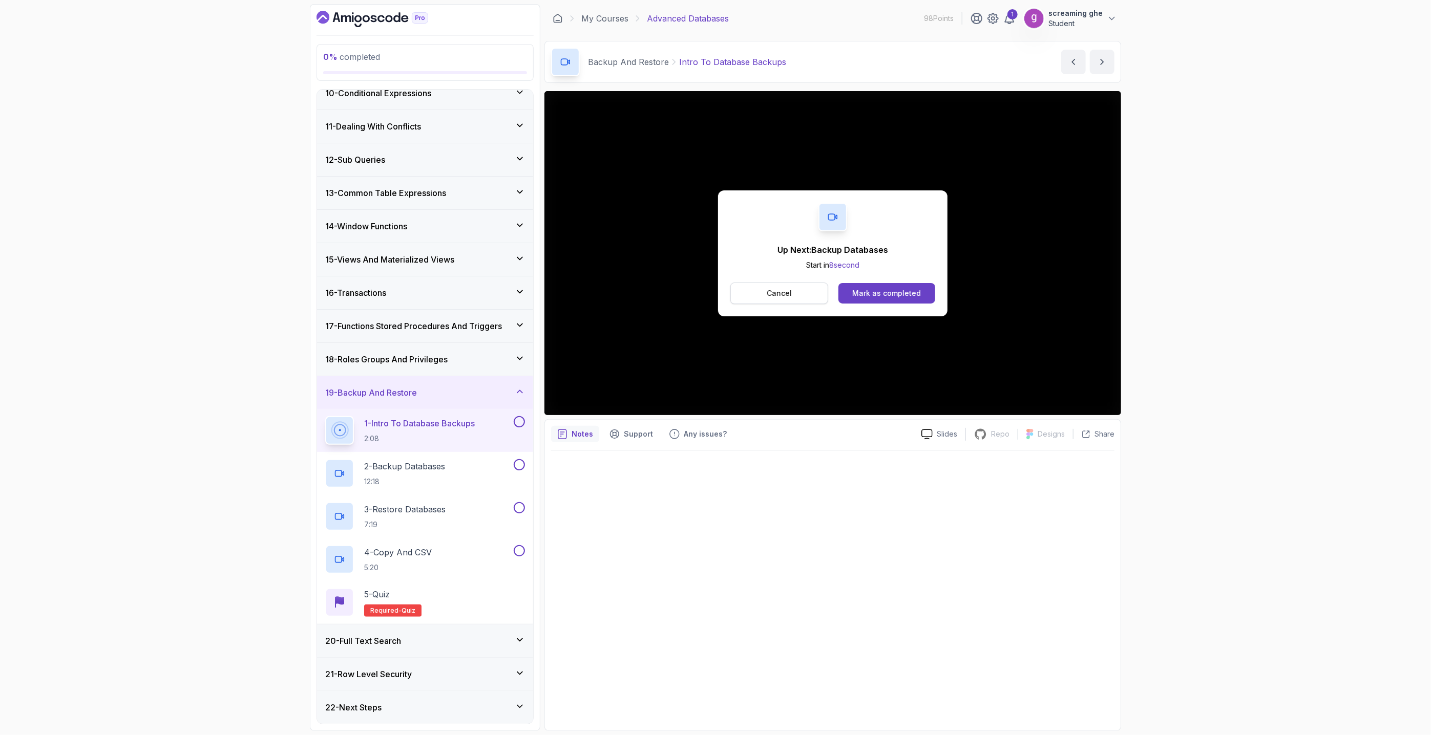
click at [750, 293] on button "Cancel" at bounding box center [779, 294] width 98 height 22
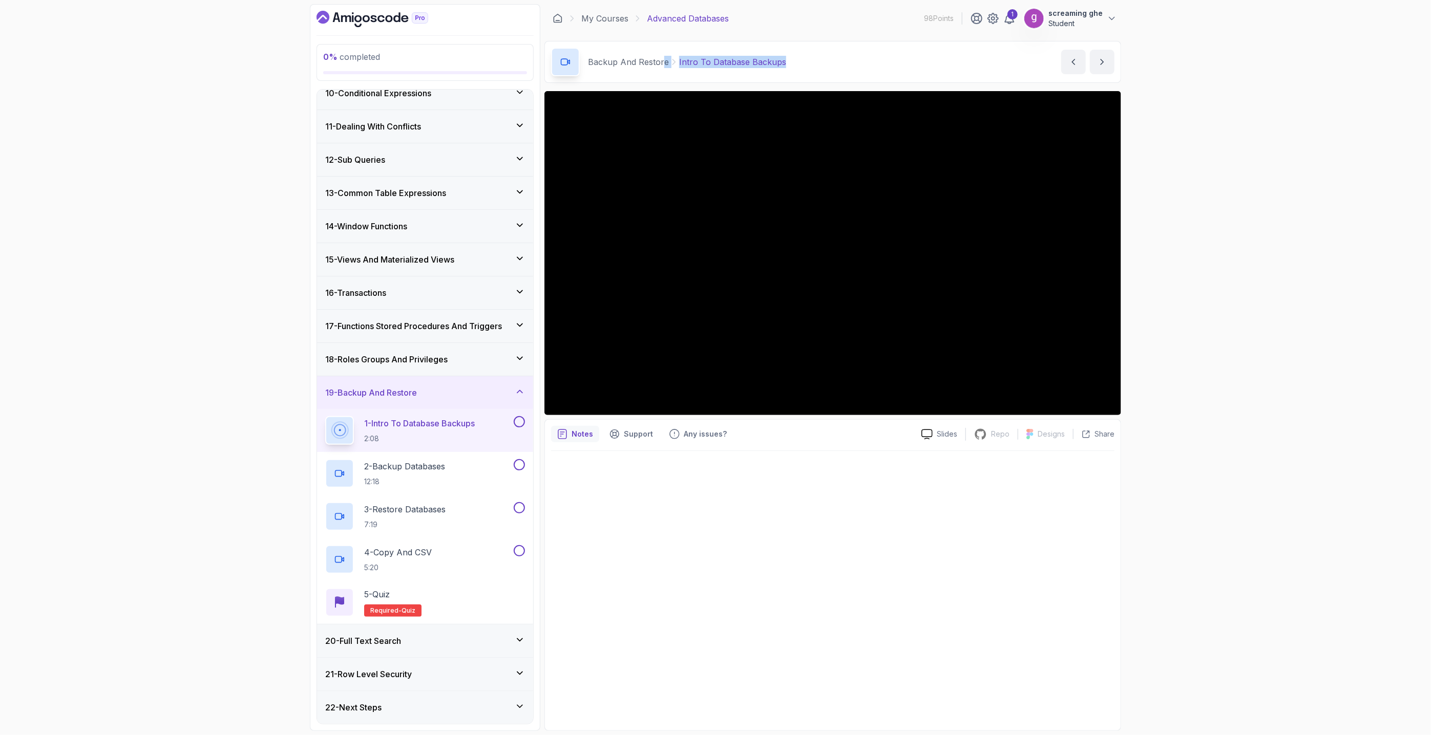
drag, startPoint x: 790, startPoint y: 54, endPoint x: 663, endPoint y: 65, distance: 127.5
click at [663, 65] on div "Backup And Restore Intro To Database Backups Intro To Database Backups by [PERS…" at bounding box center [832, 62] width 577 height 42
click at [782, 58] on div "Backup And Restore Intro To Database Backups Intro To Database Backups by [PERS…" at bounding box center [832, 62] width 577 height 42
drag, startPoint x: 792, startPoint y: 64, endPoint x: 682, endPoint y: 72, distance: 110.5
click at [673, 70] on div "Backup And Restore Intro To Database Backups Intro To Database Backups by [PERS…" at bounding box center [832, 62] width 577 height 42
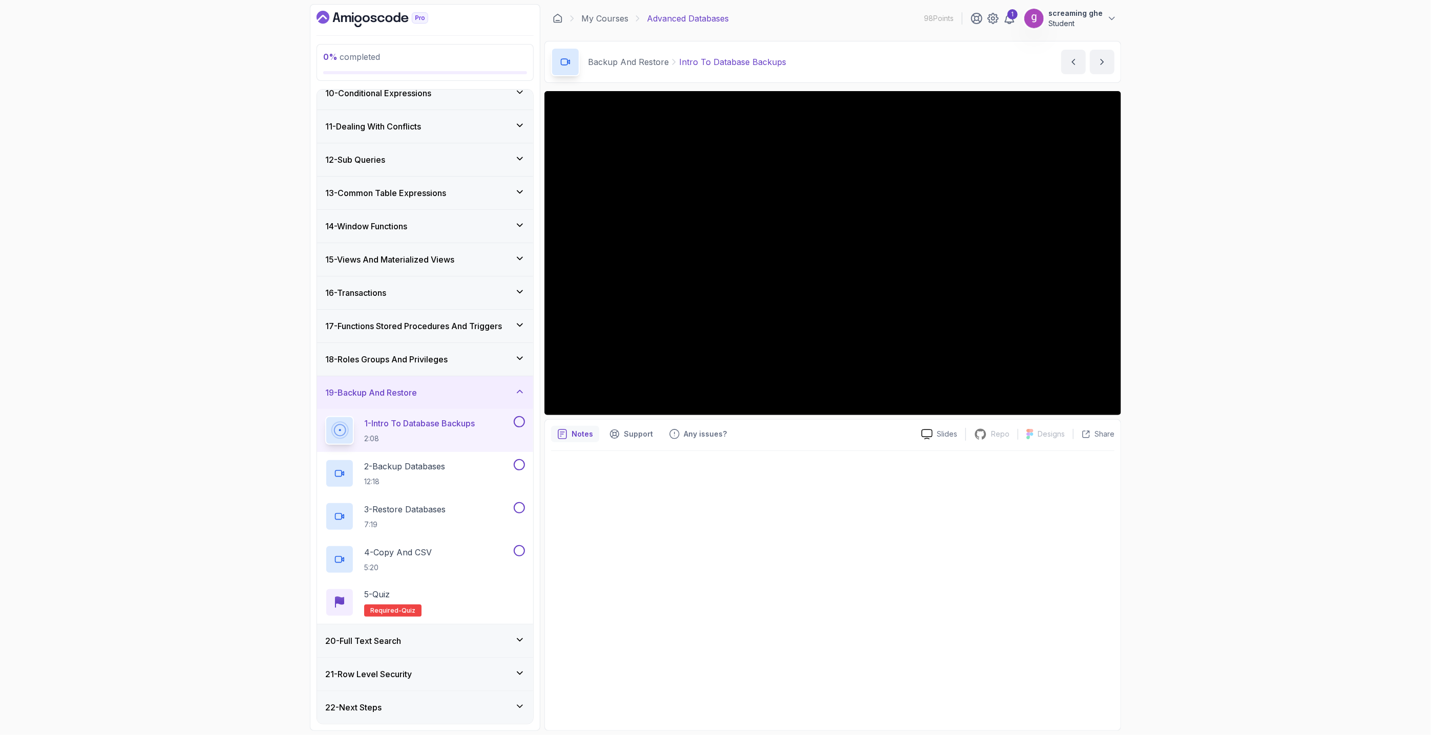
click at [803, 585] on div at bounding box center [832, 587] width 563 height 273
click at [1251, 493] on div "0 % completed 1 - Intro 2 - Schemas 3 - Advanced Data Types 4 - Working With Da…" at bounding box center [715, 367] width 1431 height 735
click at [462, 475] on div "2 - Backup Databases 12:18" at bounding box center [418, 473] width 186 height 29
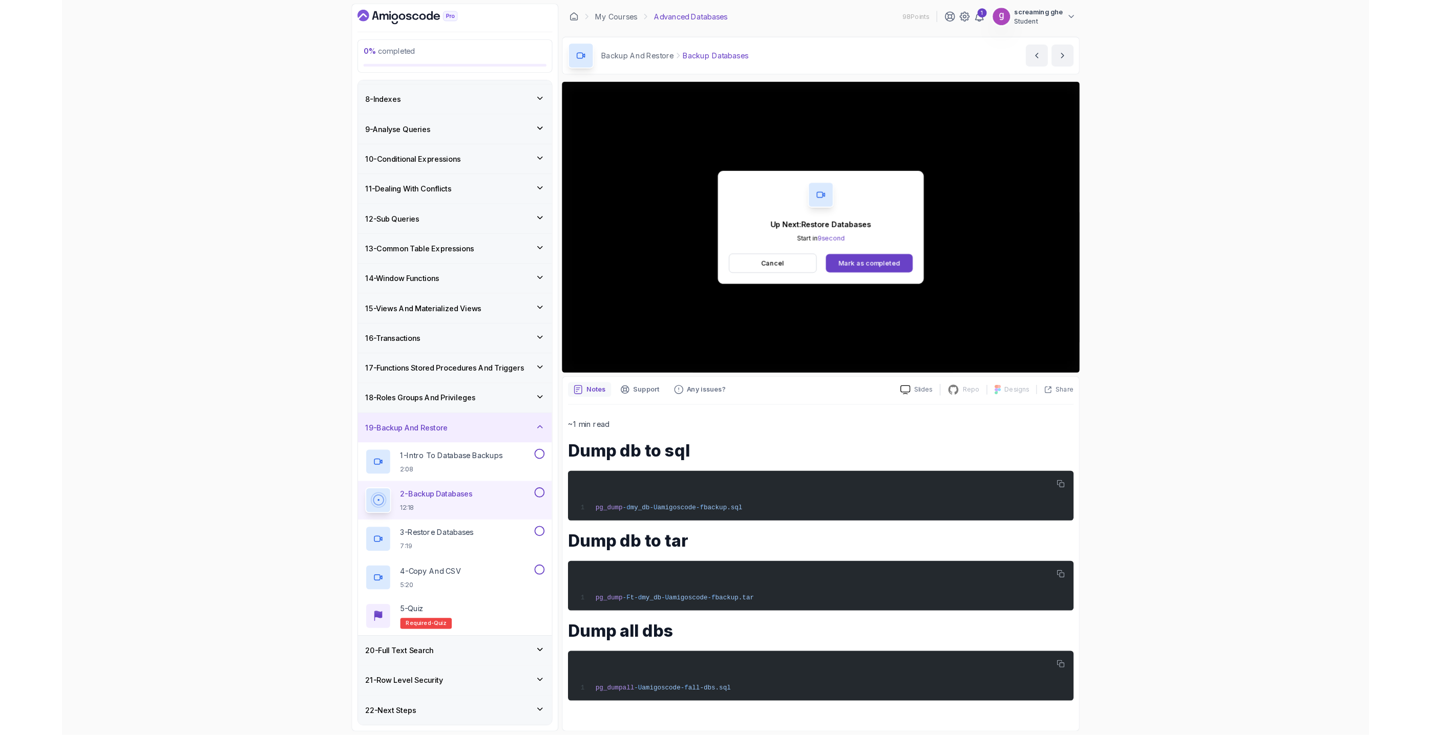
scroll to position [313, 0]
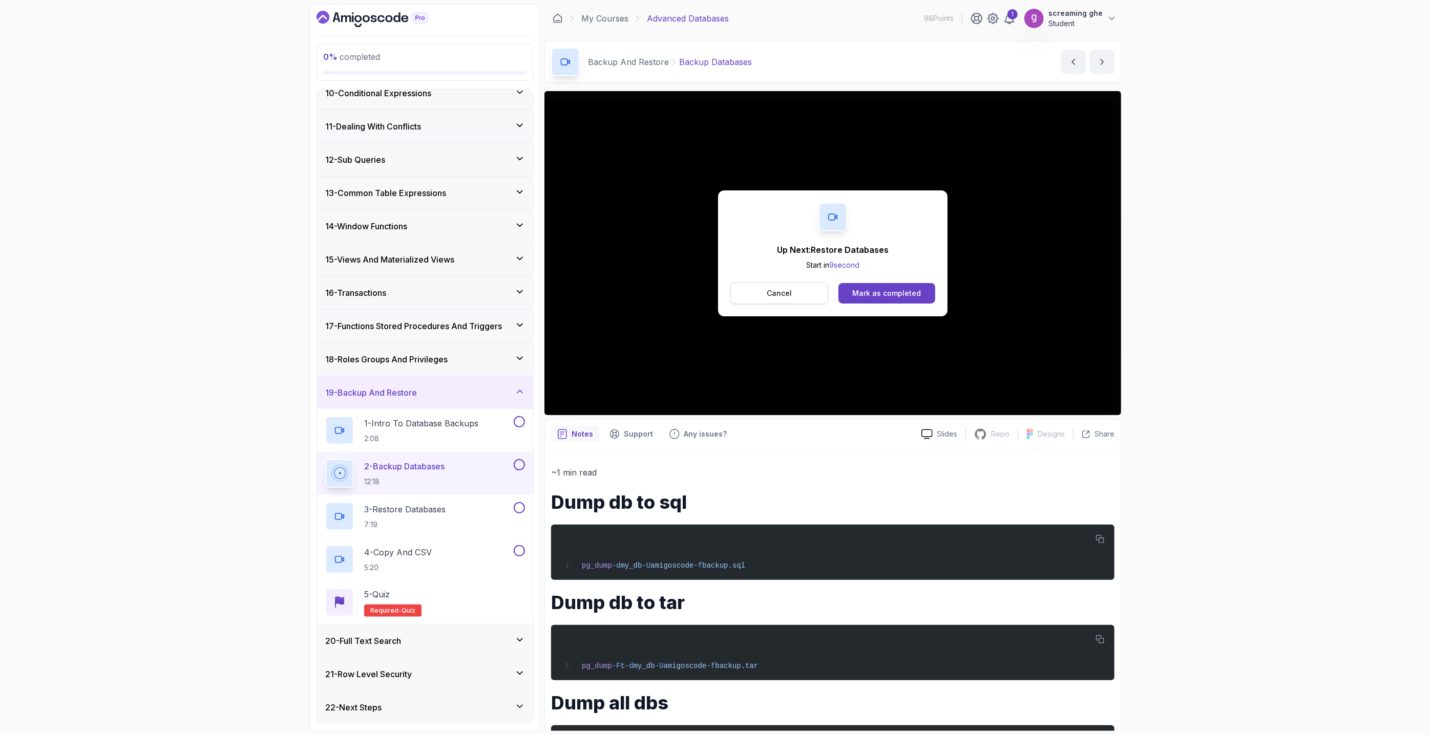
click at [789, 289] on p "Cancel" at bounding box center [779, 293] width 25 height 10
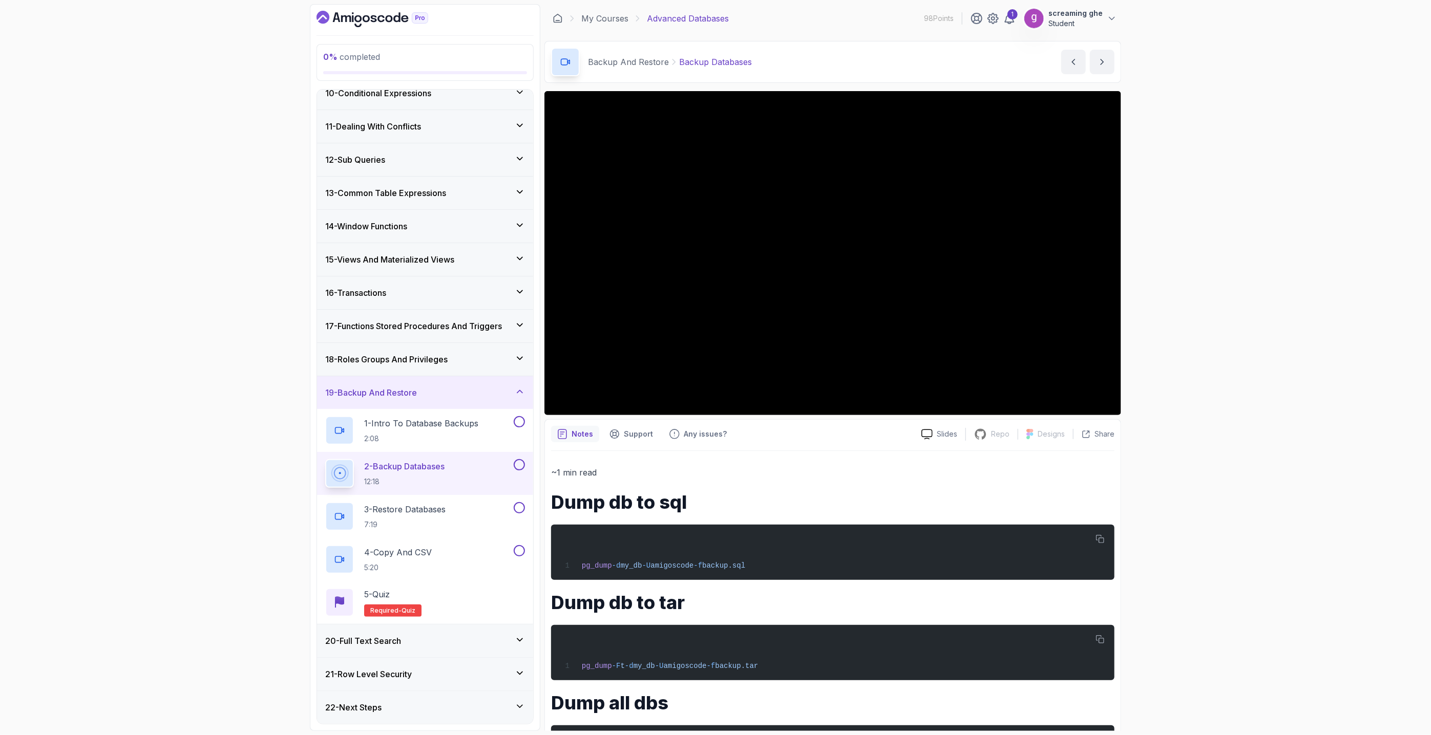
click at [257, 306] on div "0 % completed 1 - Intro 2 - Schemas 3 - Advanced Data Types 4 - Working With Da…" at bounding box center [715, 367] width 1431 height 735
drag, startPoint x: 759, startPoint y: 67, endPoint x: 678, endPoint y: 61, distance: 81.1
click at [678, 61] on div "Backup And Restore Backup Databases Backup Databases by [PERSON_NAME]" at bounding box center [832, 62] width 577 height 42
click at [244, 463] on div "0 % completed 1 - Intro 2 - Schemas 3 - Advanced Data Types 4 - Working With Da…" at bounding box center [715, 367] width 1431 height 735
